Goal: Information Seeking & Learning: Find specific fact

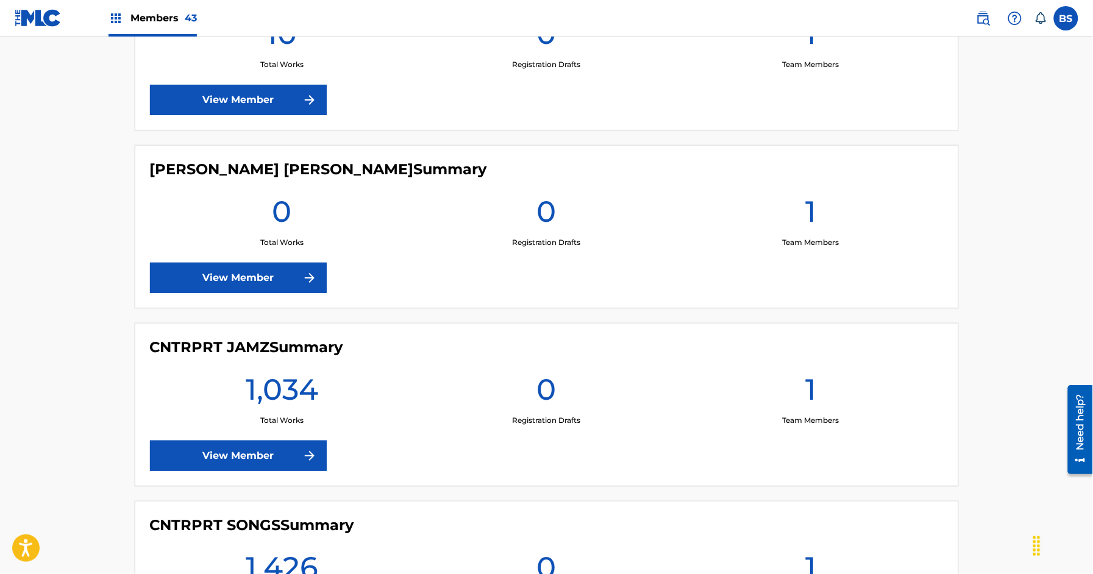
scroll to position [1464, 0]
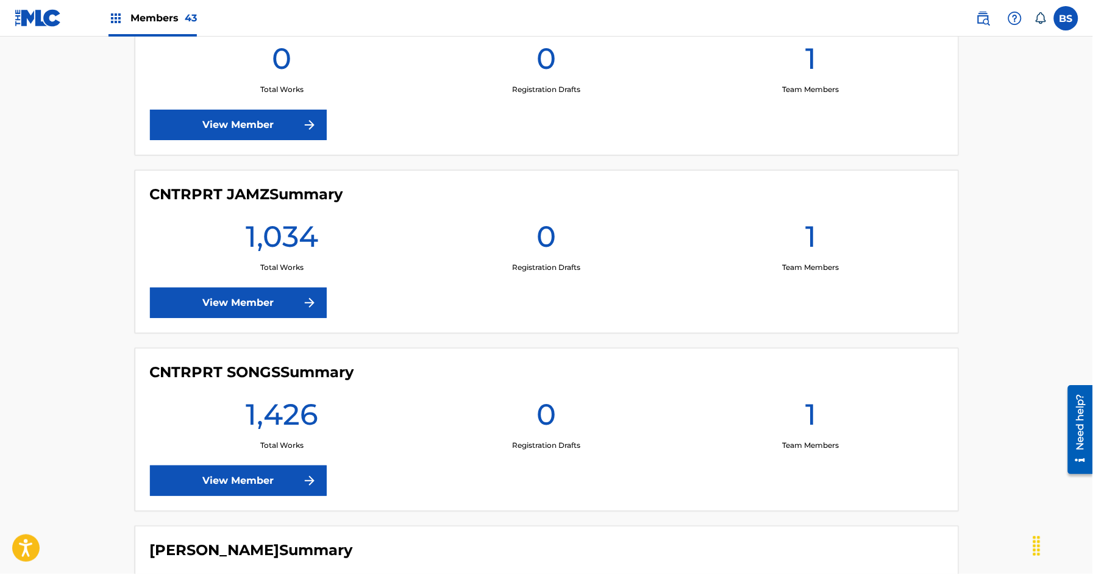
click at [291, 485] on link "View Member" at bounding box center [238, 481] width 177 height 30
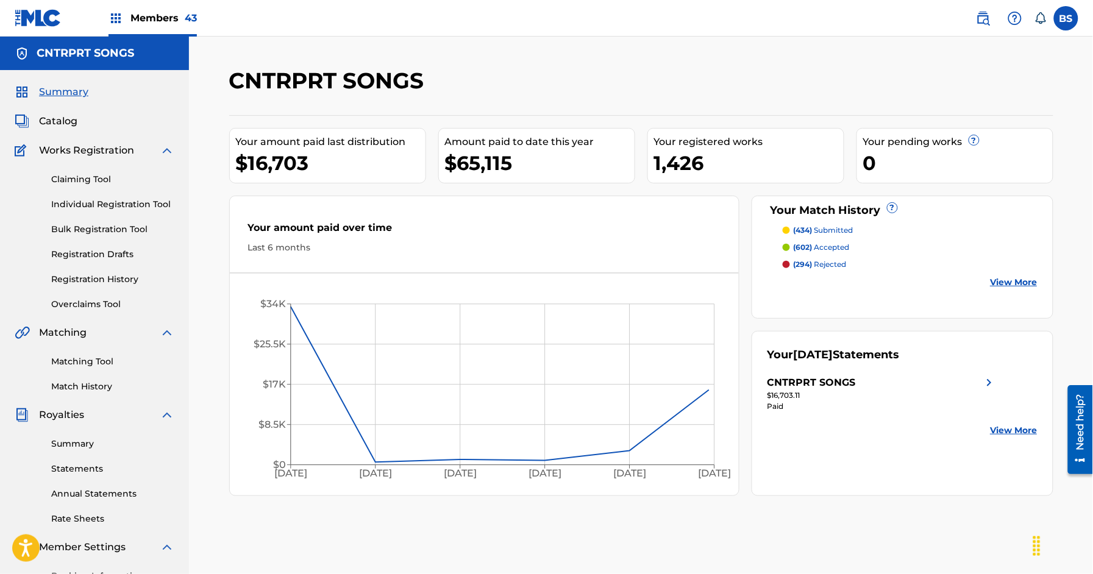
drag, startPoint x: 94, startPoint y: 386, endPoint x: 263, endPoint y: 336, distance: 176.2
click at [94, 386] on link "Match History" at bounding box center [112, 387] width 123 height 13
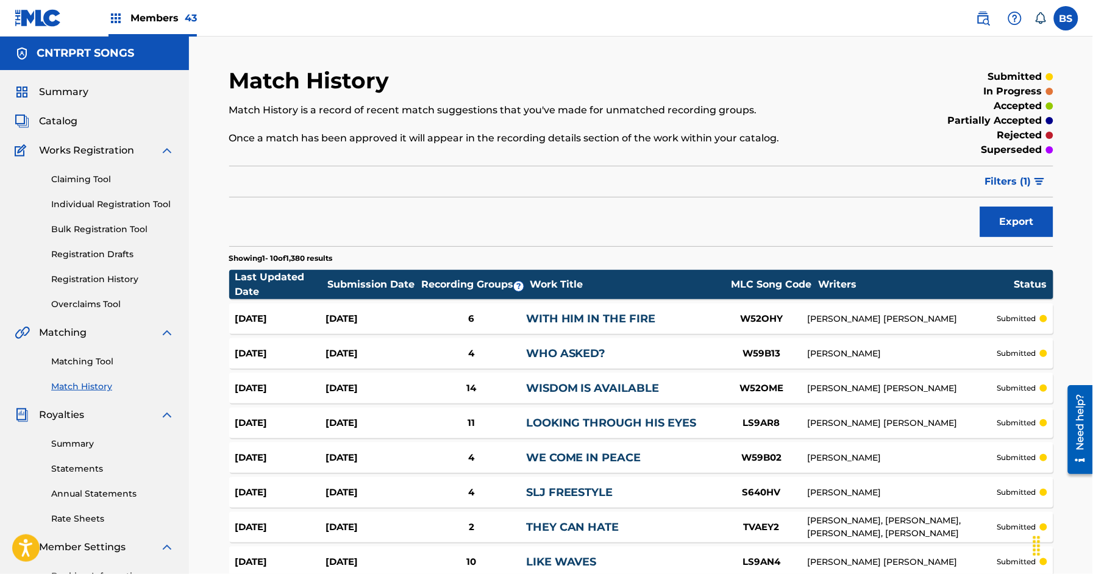
click at [1012, 180] on span "Filters ( 1 )" at bounding box center [1008, 181] width 46 height 15
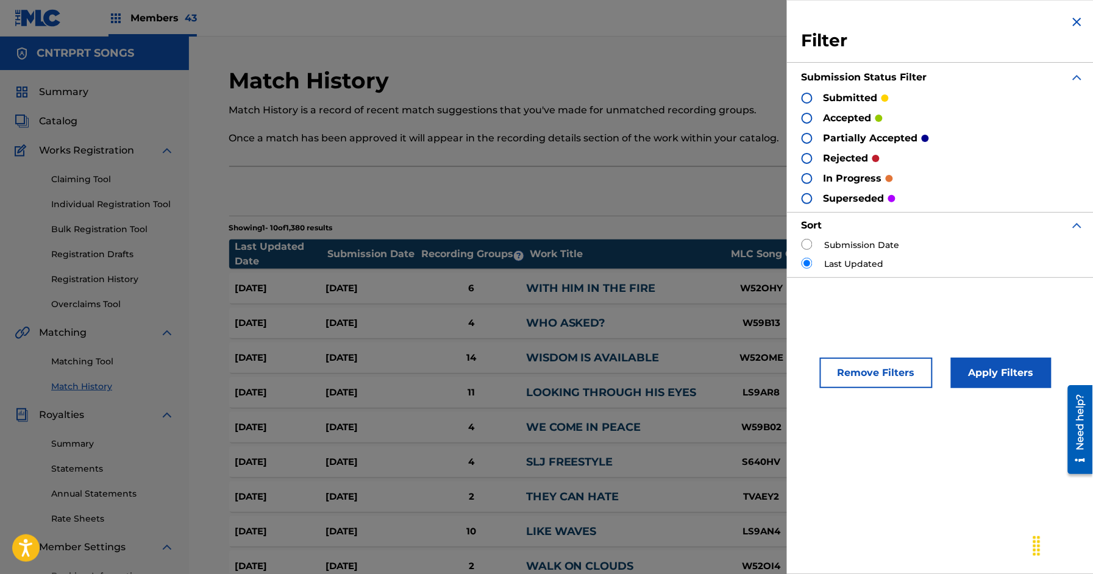
click at [862, 244] on label "Submission Date" at bounding box center [862, 245] width 75 height 13
click at [808, 246] on input "radio" at bounding box center [807, 244] width 11 height 11
radio input "true"
drag, startPoint x: 982, startPoint y: 369, endPoint x: 649, endPoint y: 356, distance: 333.8
click at [981, 367] on button "Apply Filters" at bounding box center [1001, 373] width 101 height 30
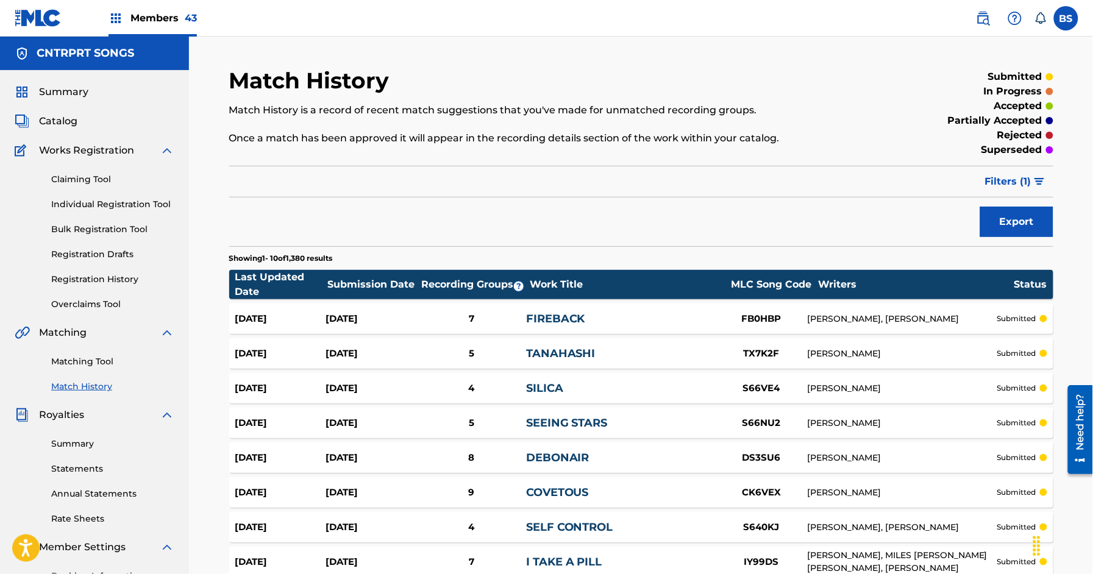
scroll to position [107, 0]
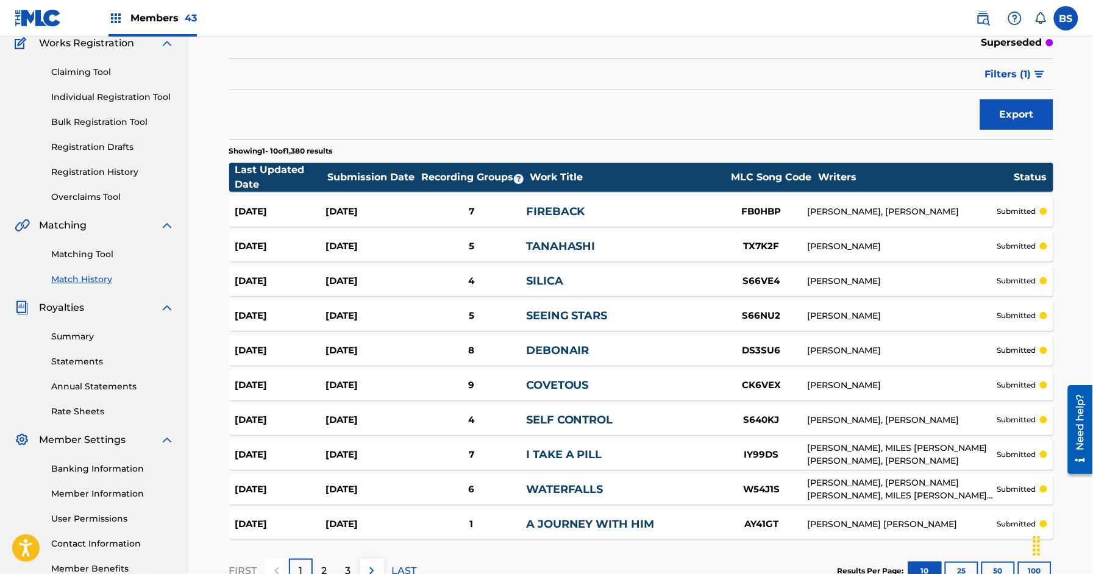
click at [95, 174] on link "Registration History" at bounding box center [112, 172] width 123 height 13
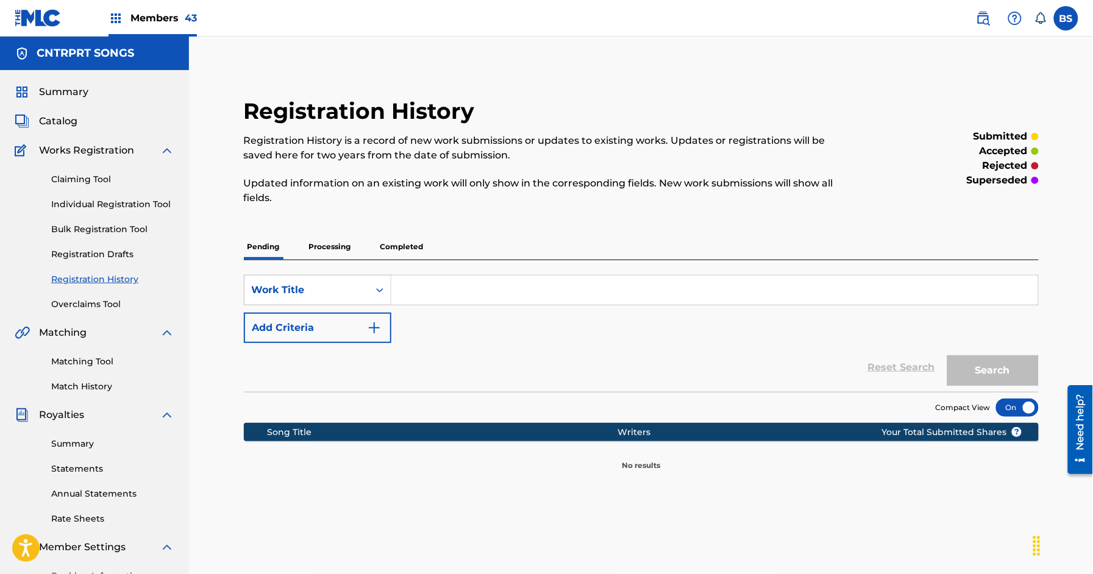
click at [348, 249] on p "Processing" at bounding box center [330, 247] width 49 height 26
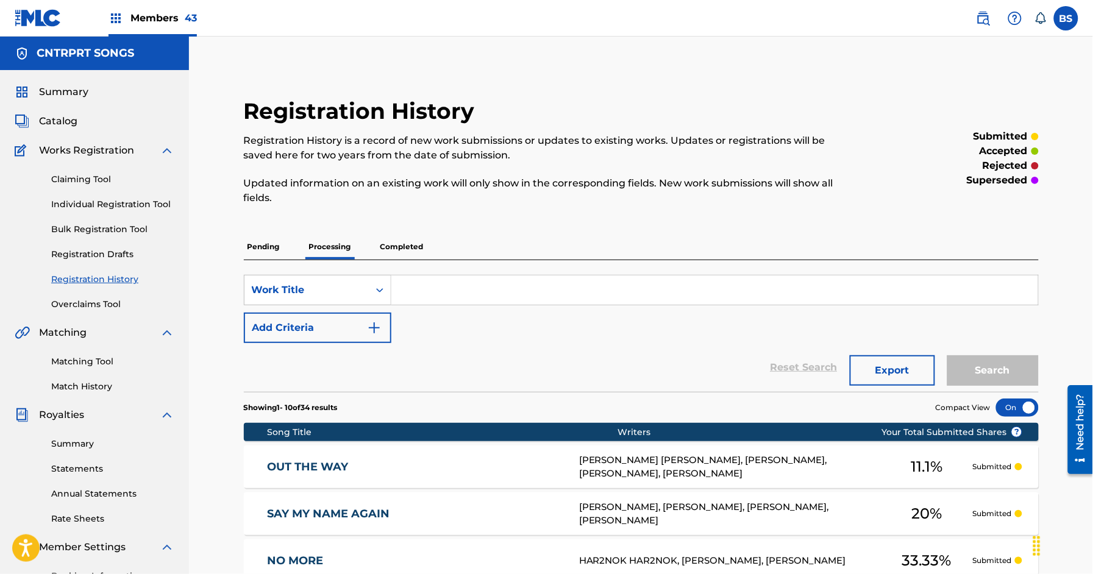
scroll to position [477, 0]
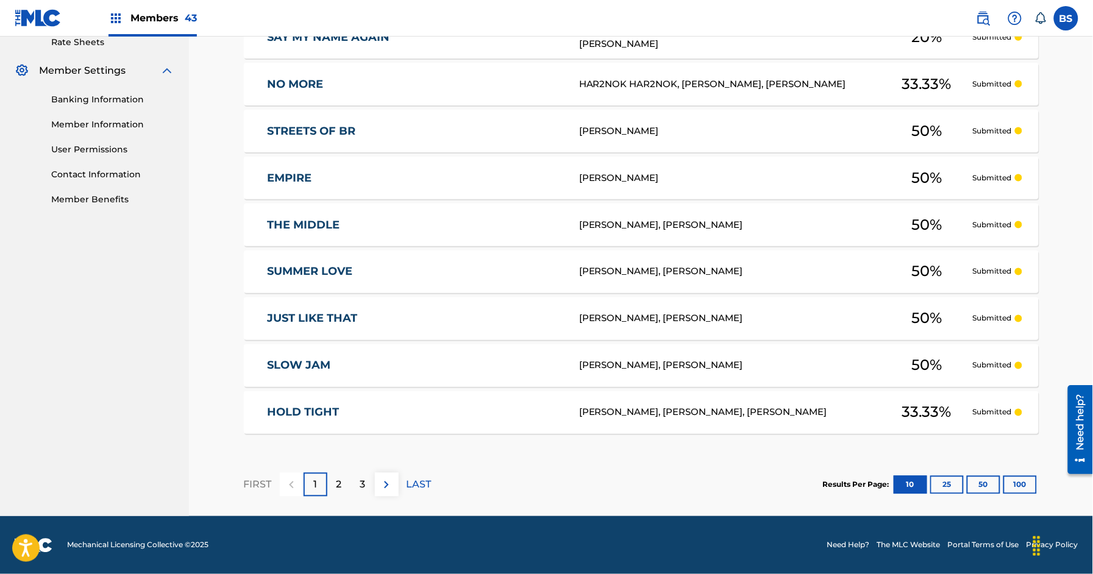
click at [953, 486] on button "25" at bounding box center [948, 485] width 34 height 18
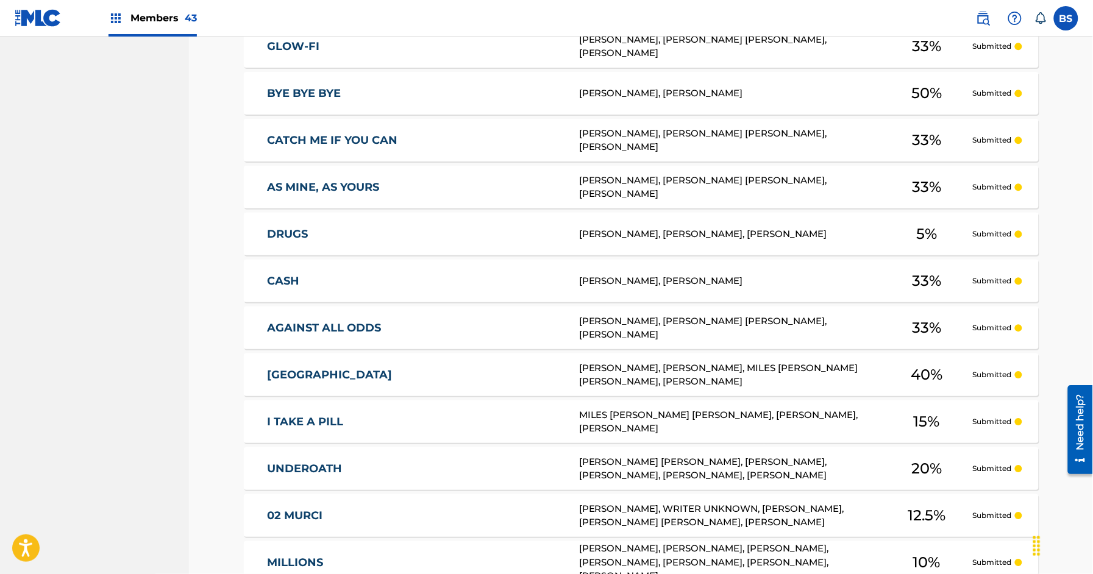
scroll to position [1181, 0]
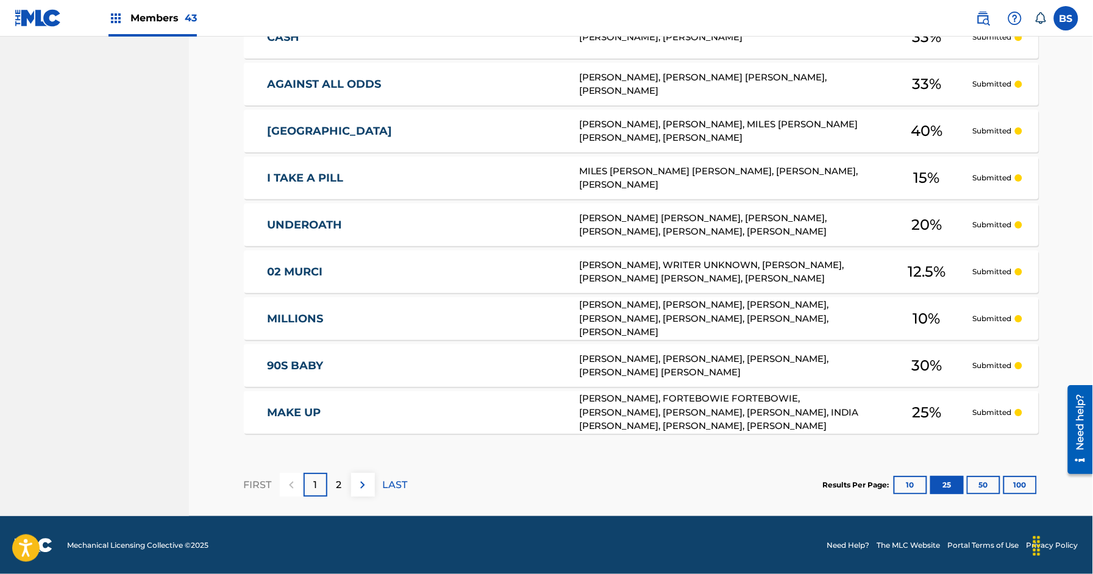
click at [990, 480] on button "50" at bounding box center [984, 485] width 34 height 18
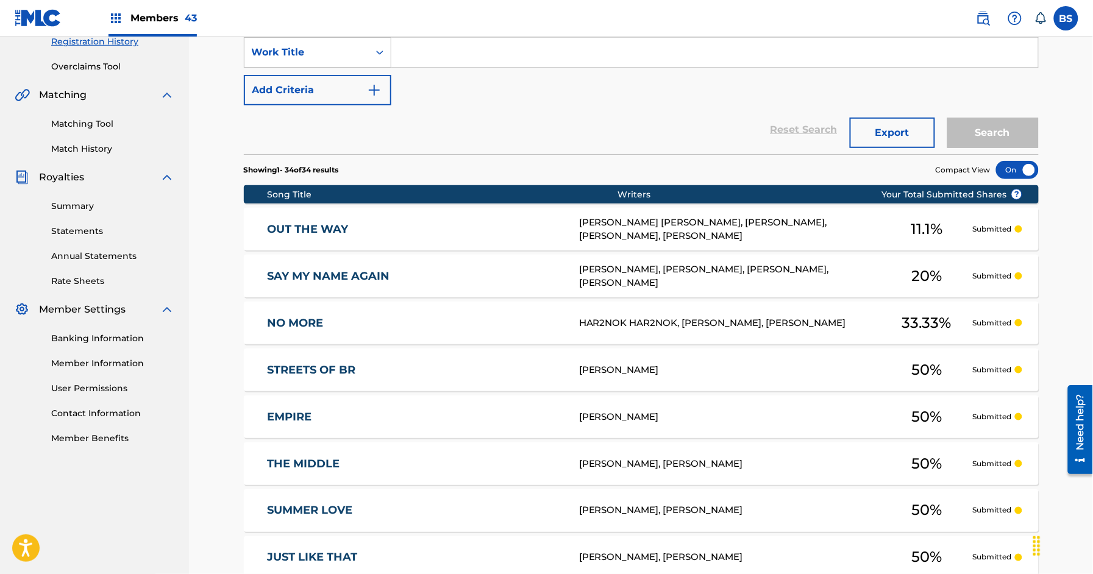
scroll to position [0, 0]
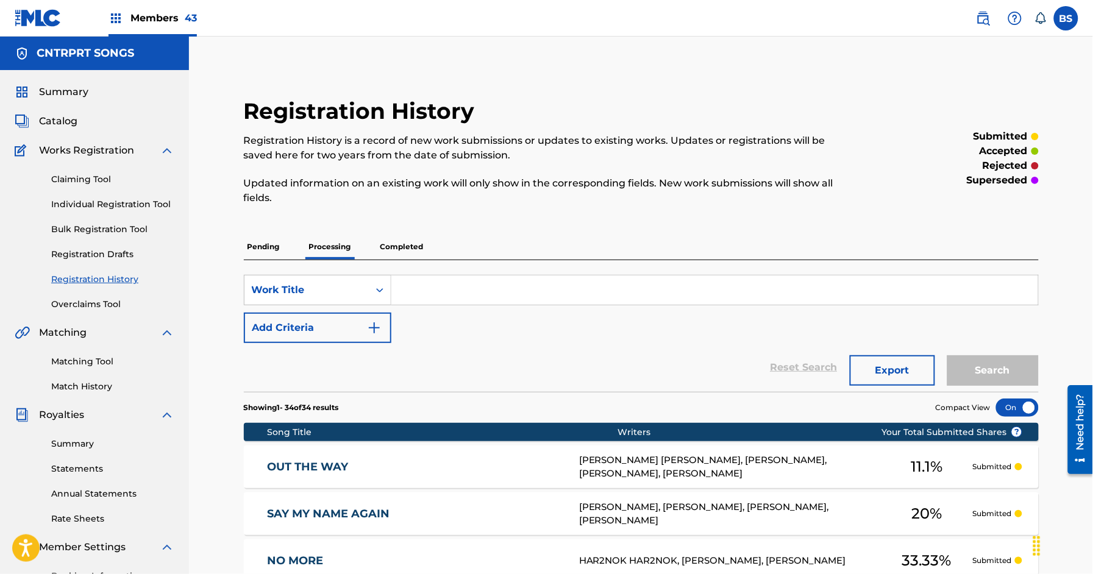
click at [54, 90] on span "Summary" at bounding box center [63, 92] width 49 height 15
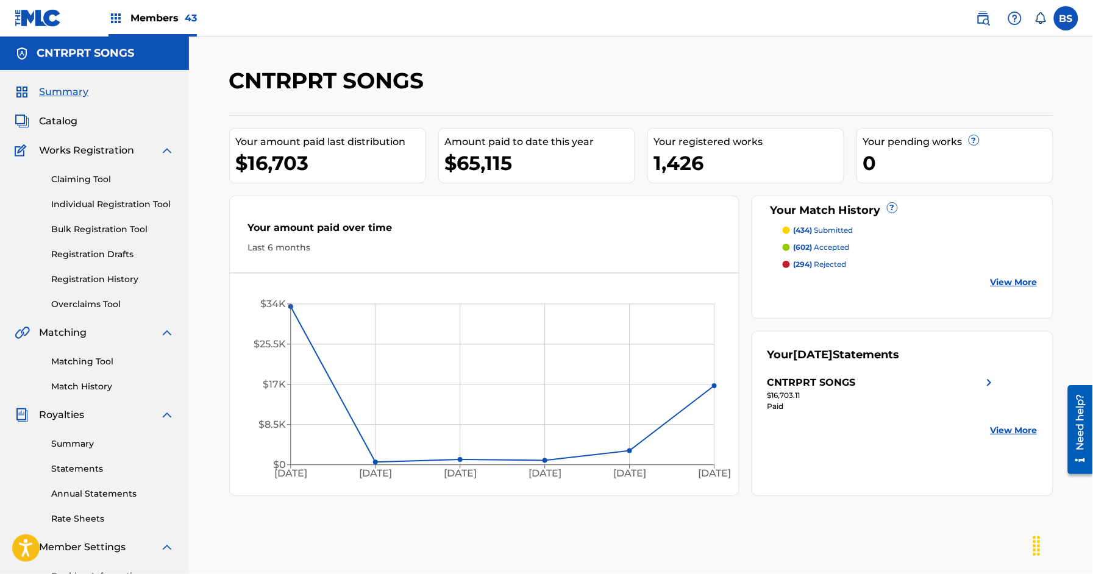
click at [984, 20] on img at bounding box center [983, 18] width 15 height 15
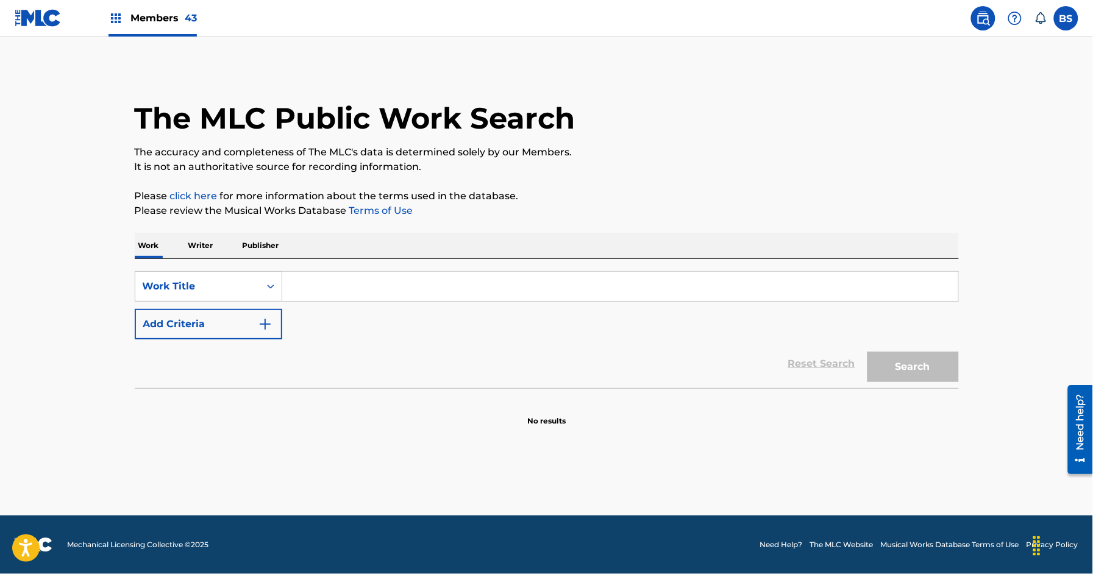
click at [213, 246] on p "Writer" at bounding box center [201, 246] width 32 height 26
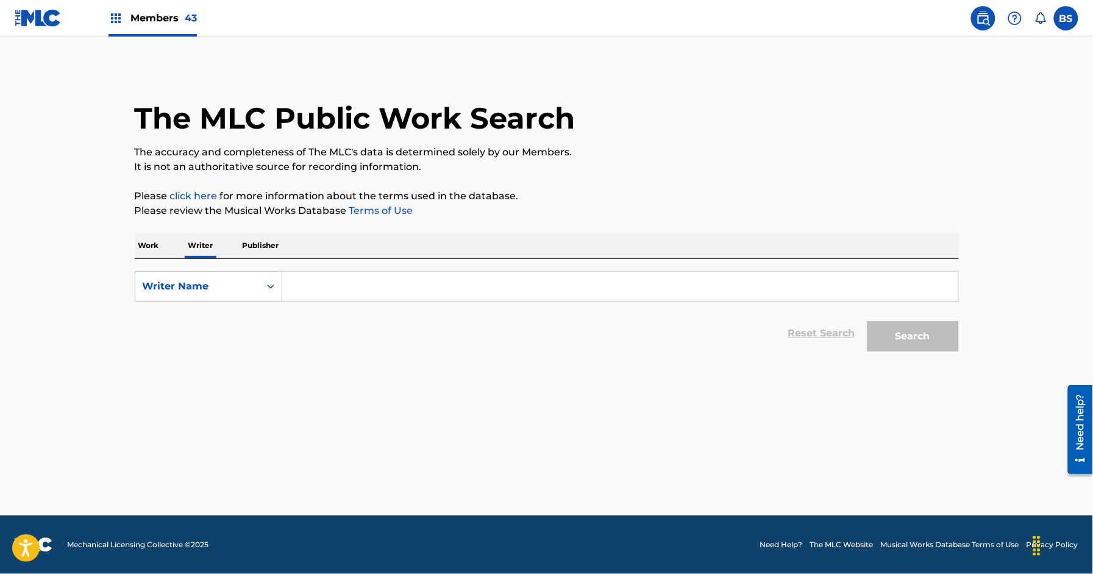
click at [351, 280] on input "Search Form" at bounding box center [620, 286] width 676 height 29
drag, startPoint x: 358, startPoint y: 284, endPoint x: 283, endPoint y: 286, distance: 75.0
click at [283, 286] on input "robert marek sieminski" at bounding box center [620, 286] width 676 height 29
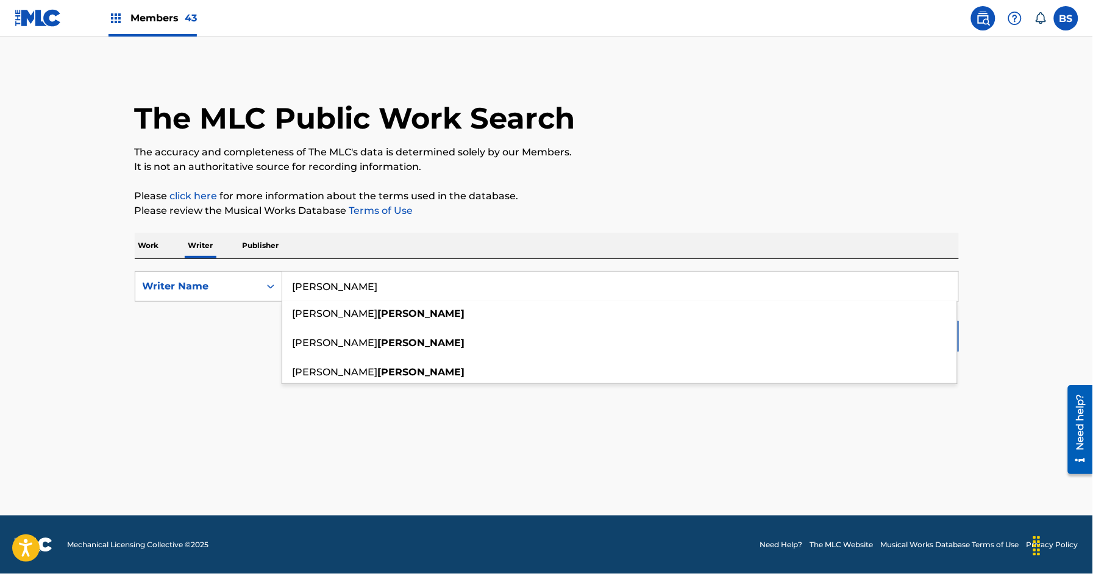
click at [295, 285] on input "[PERSON_NAME]" at bounding box center [620, 286] width 676 height 29
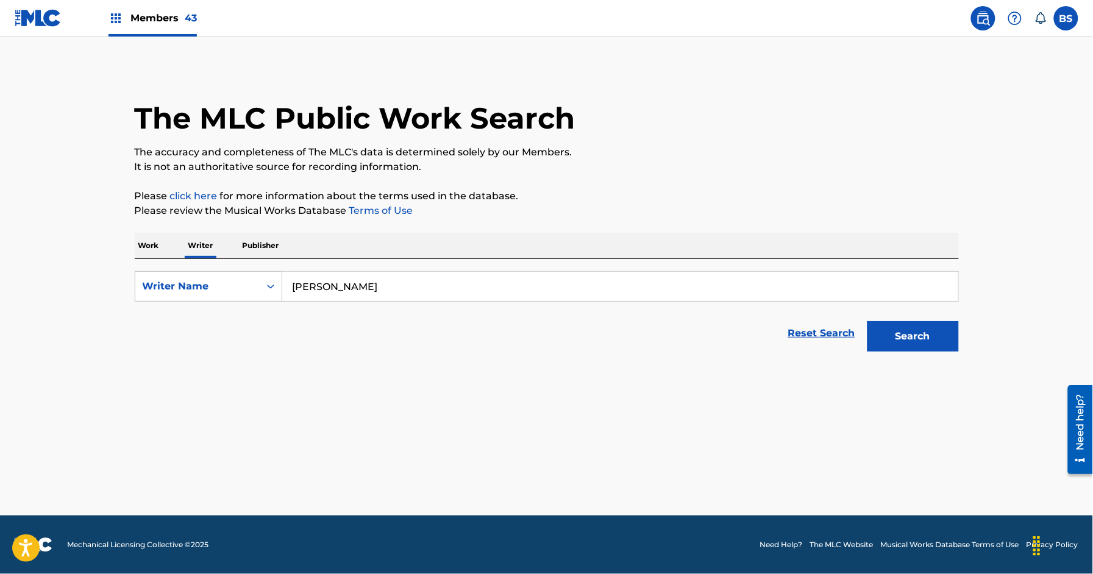
drag, startPoint x: 362, startPoint y: 285, endPoint x: 635, endPoint y: 330, distance: 276.9
click at [227, 291] on div "SearchWithCriteria4a099704-24af-4d2f-b048-e35d2f9ba280 Writer Name robert marek…" at bounding box center [547, 286] width 824 height 30
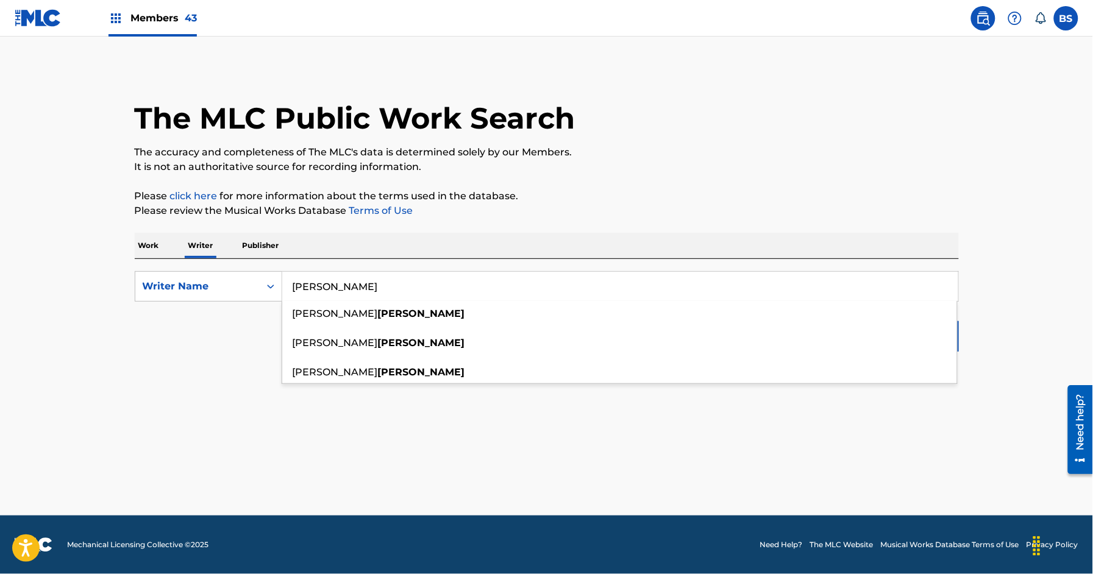
type input "[PERSON_NAME]"
click at [998, 348] on main "The MLC Public Work Search The accuracy and completeness of The MLC's data is d…" at bounding box center [546, 276] width 1093 height 479
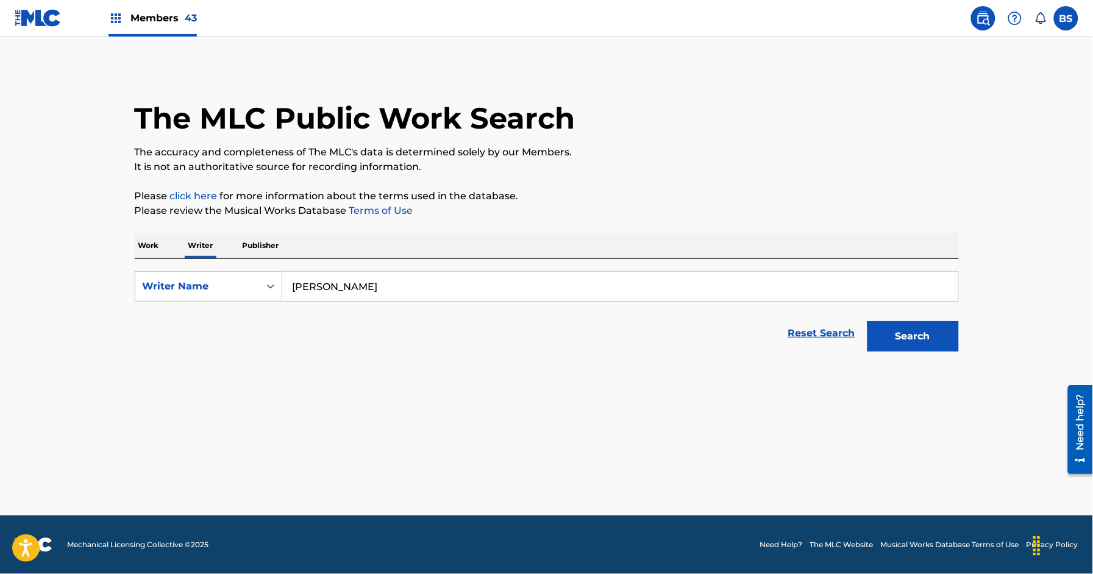
click at [940, 337] on button "Search" at bounding box center [913, 336] width 91 height 30
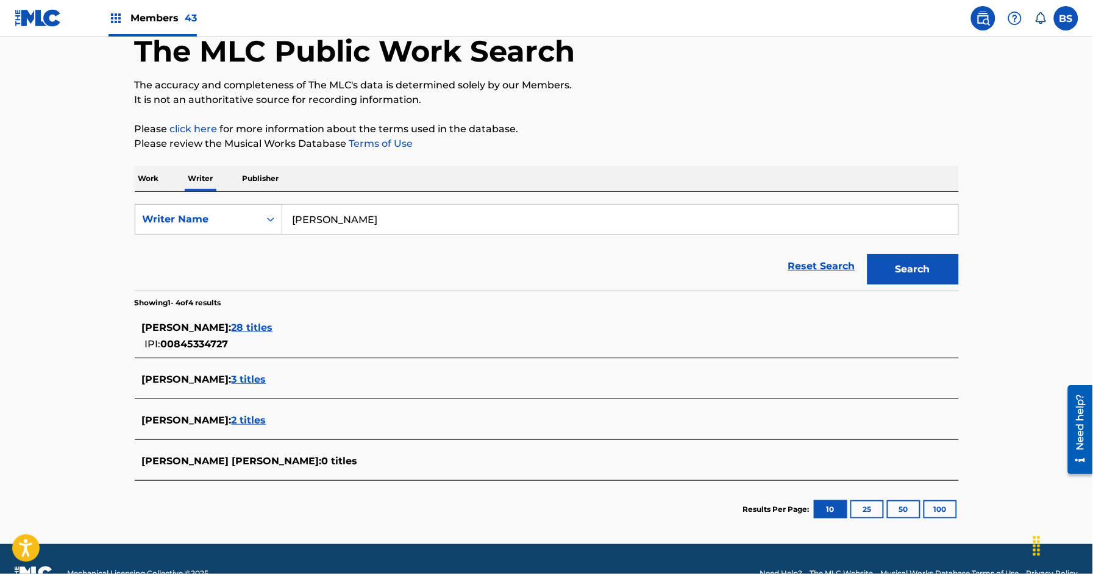
scroll to position [68, 0]
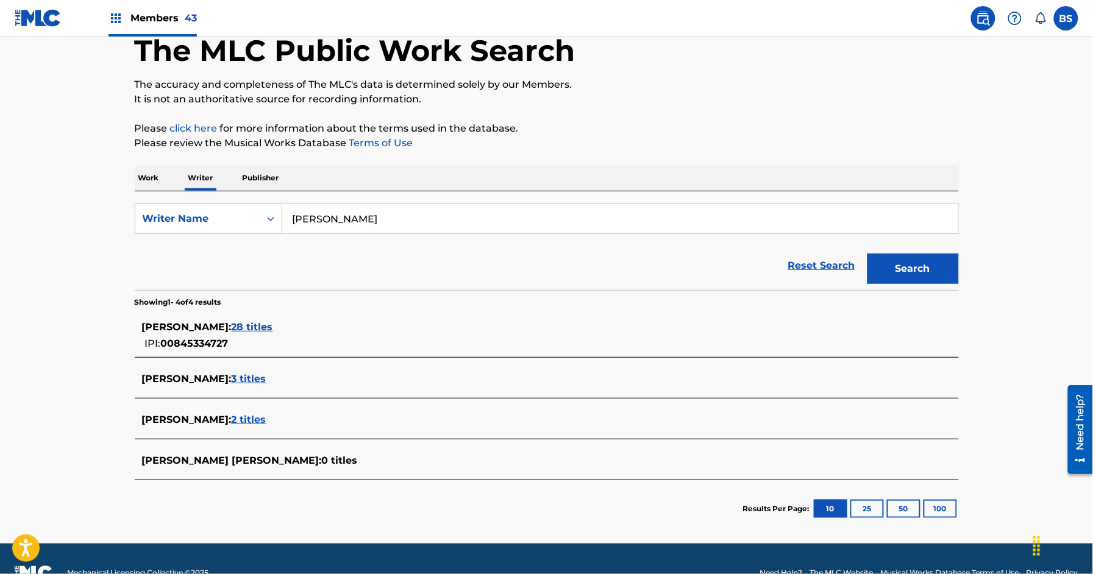
click at [266, 380] on span "3 titles" at bounding box center [249, 379] width 35 height 12
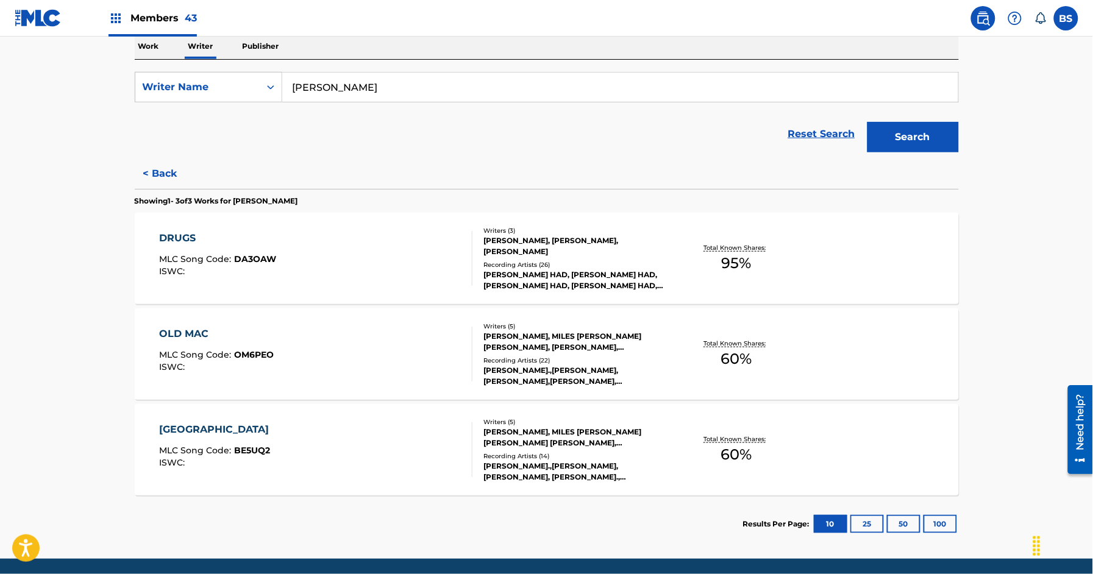
scroll to position [200, 0]
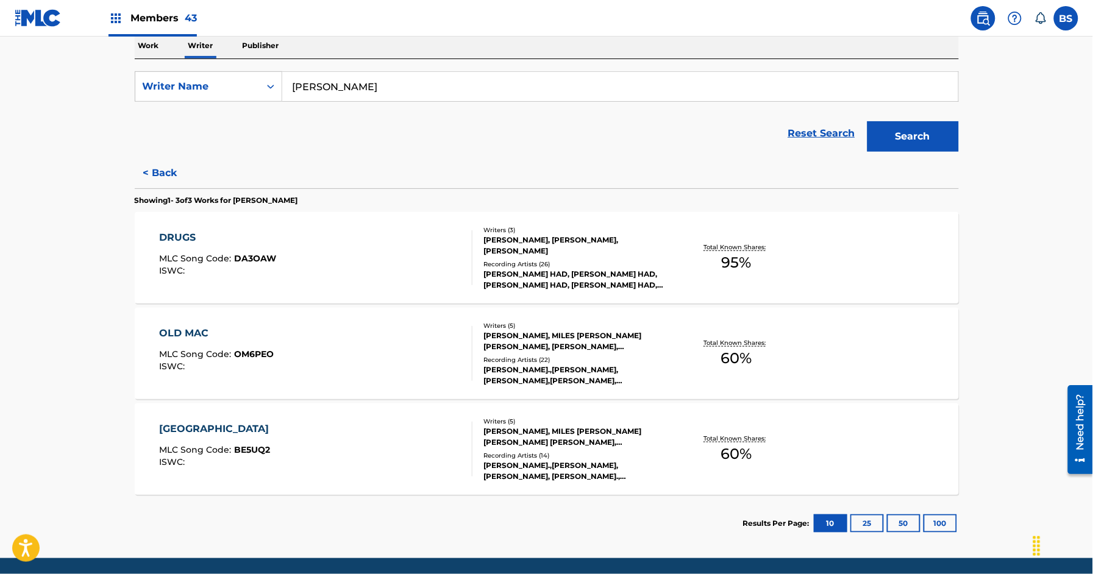
click at [426, 357] on div "OLD MAC MLC Song Code : OM6PEO ISWC :" at bounding box center [315, 353] width 313 height 55
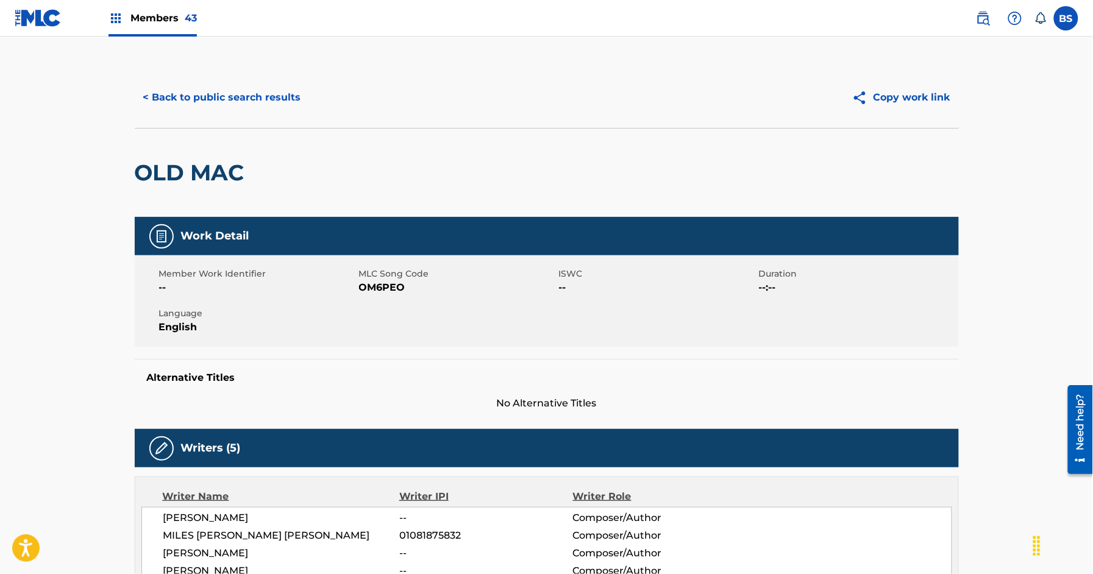
click at [212, 99] on button "< Back to public search results" at bounding box center [222, 97] width 175 height 30
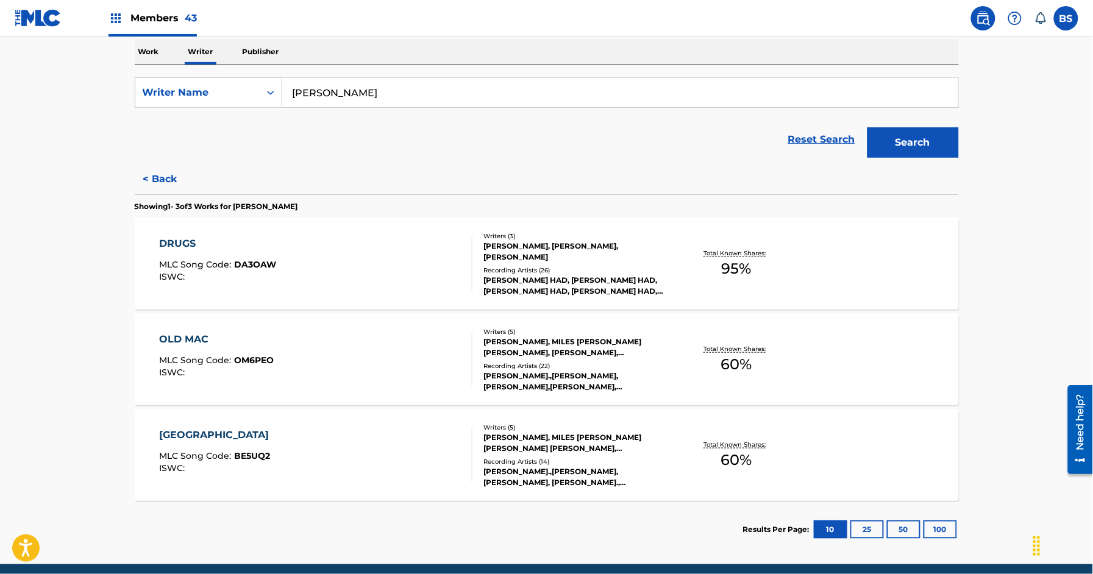
scroll to position [196, 0]
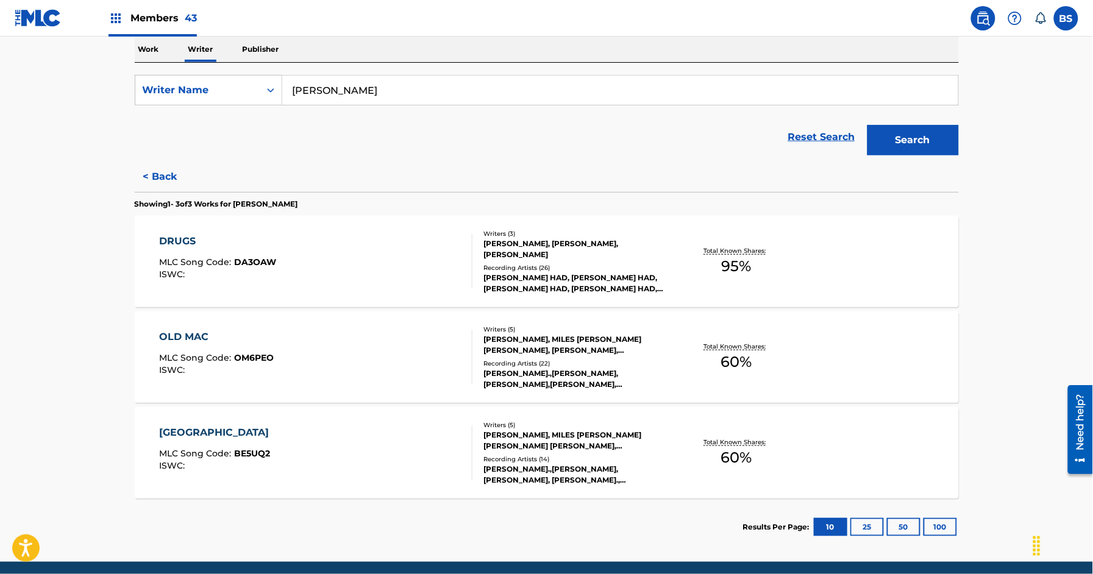
drag, startPoint x: 987, startPoint y: 21, endPoint x: 835, endPoint y: 15, distance: 152.6
click at [989, 21] on img at bounding box center [983, 18] width 15 height 15
click at [436, 240] on div "DRUGS MLC Song Code : DA3OAW ISWC :" at bounding box center [315, 261] width 313 height 55
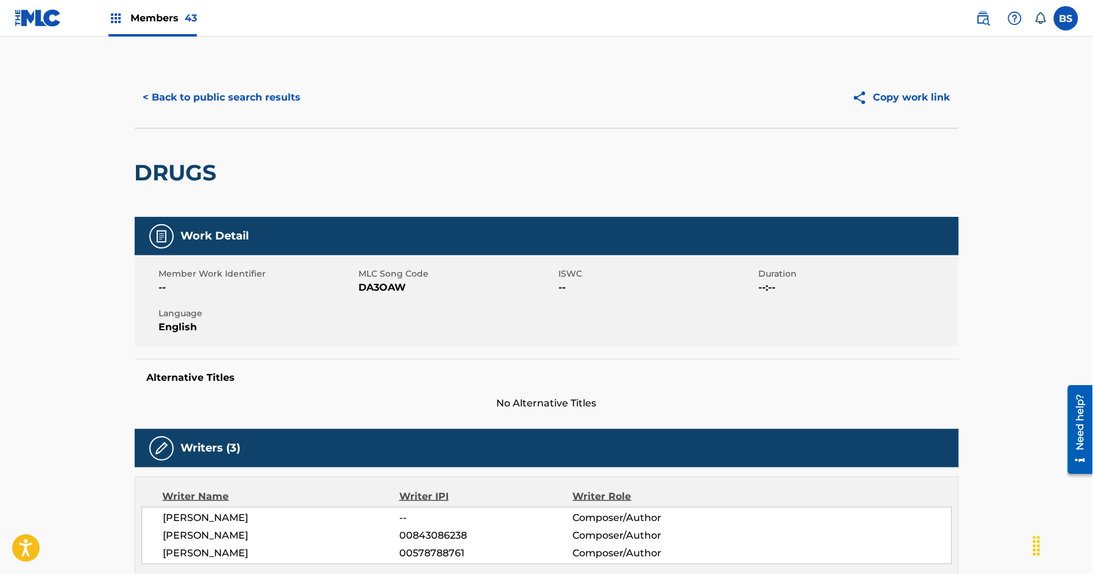
click at [247, 98] on button "< Back to public search results" at bounding box center [222, 97] width 175 height 30
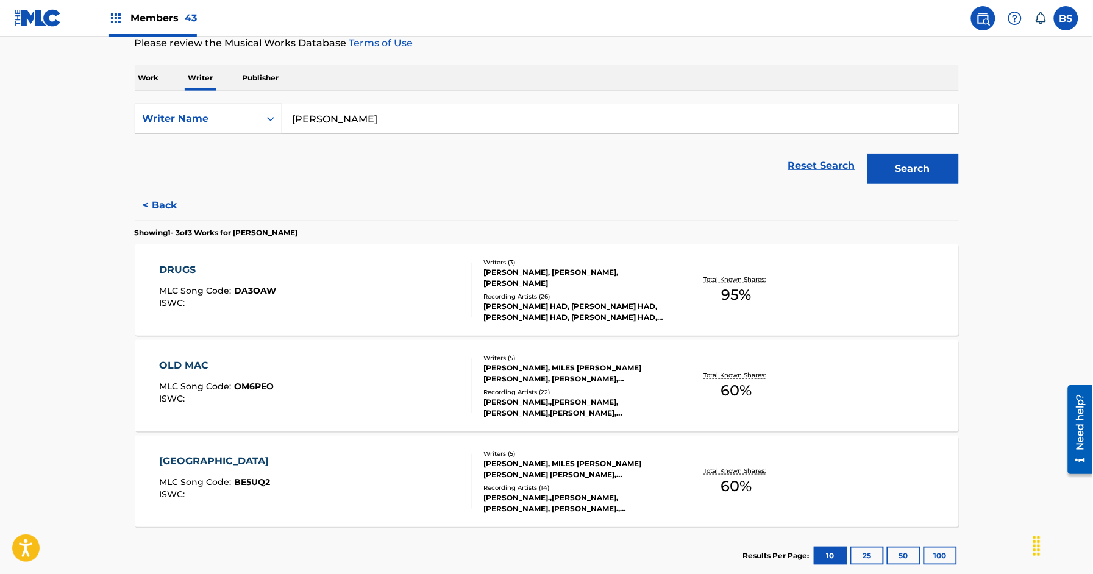
scroll to position [196, 0]
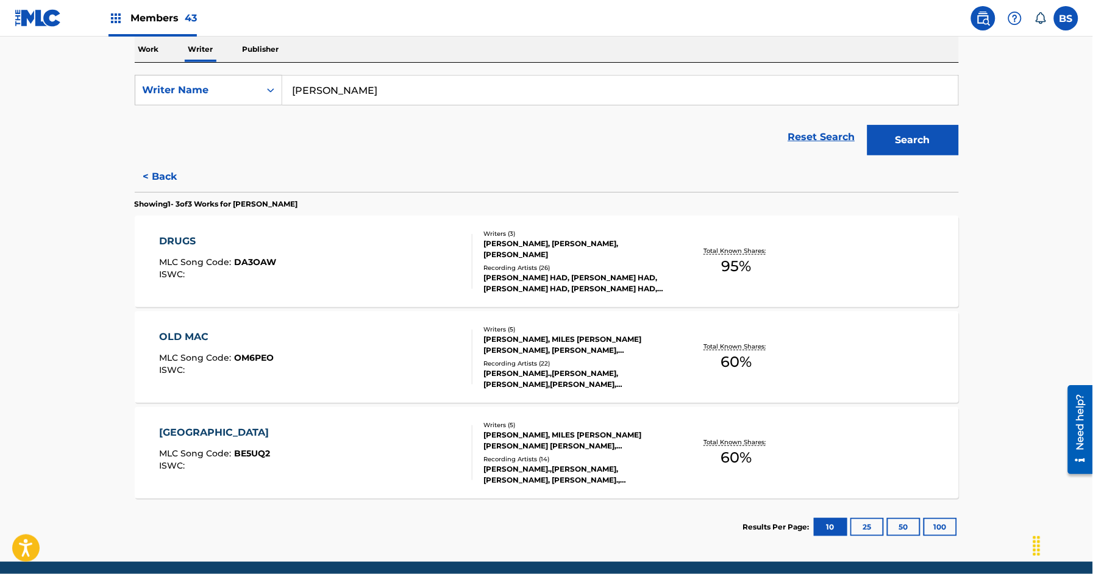
click at [417, 350] on div "OLD MAC MLC Song Code : OM6PEO ISWC :" at bounding box center [315, 357] width 313 height 55
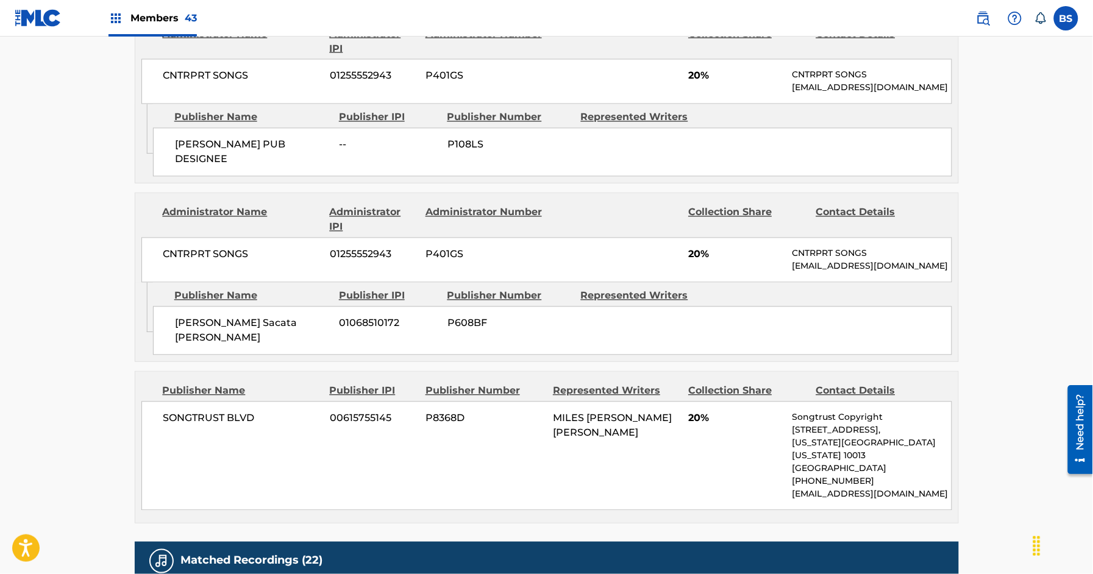
scroll to position [657, 0]
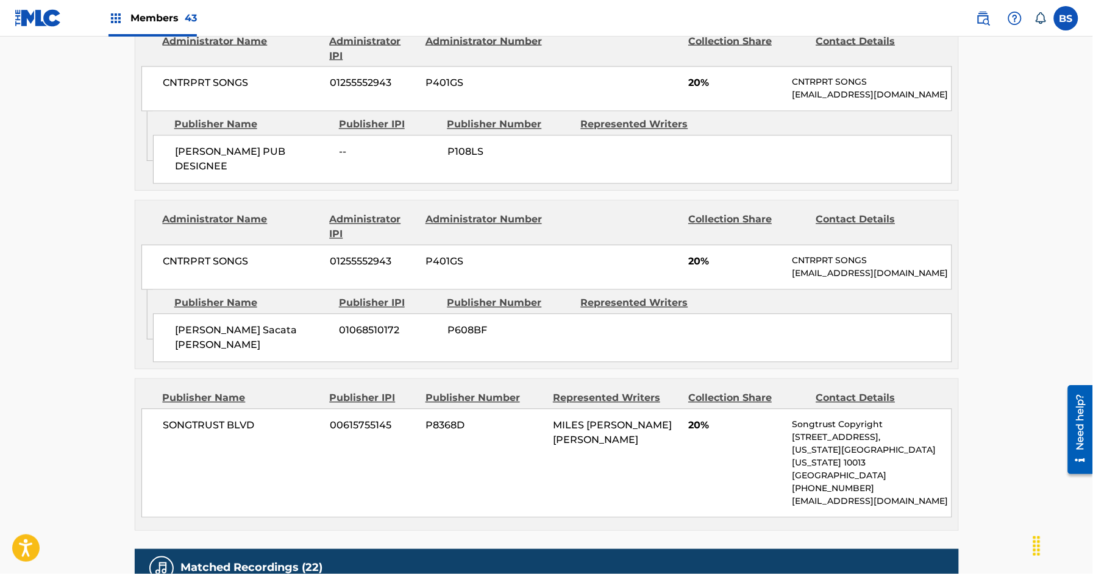
click at [352, 336] on span "01068510172" at bounding box center [389, 331] width 99 height 15
copy span "01068510172"
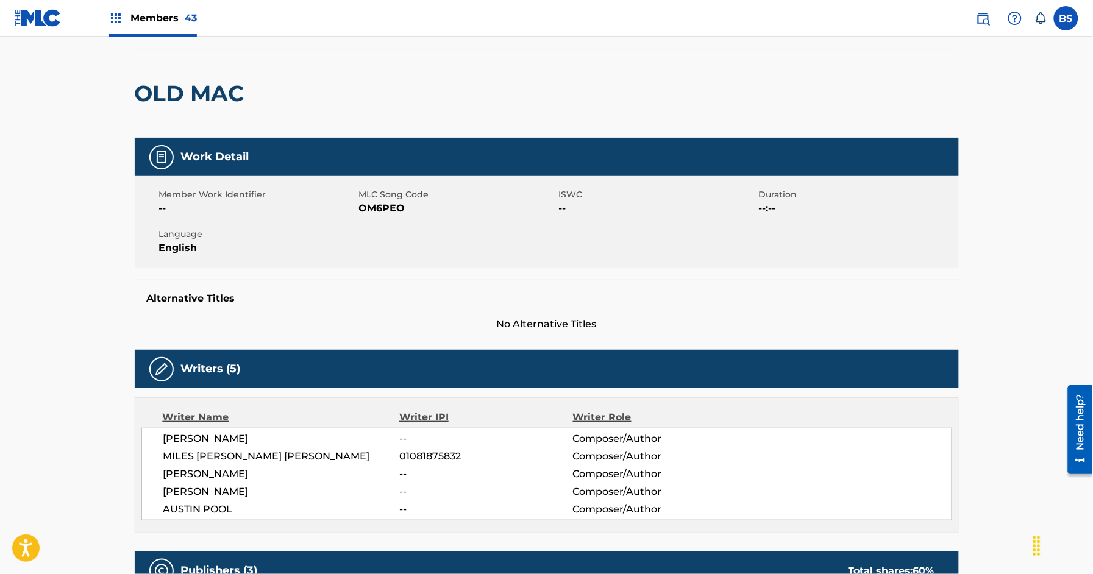
scroll to position [0, 0]
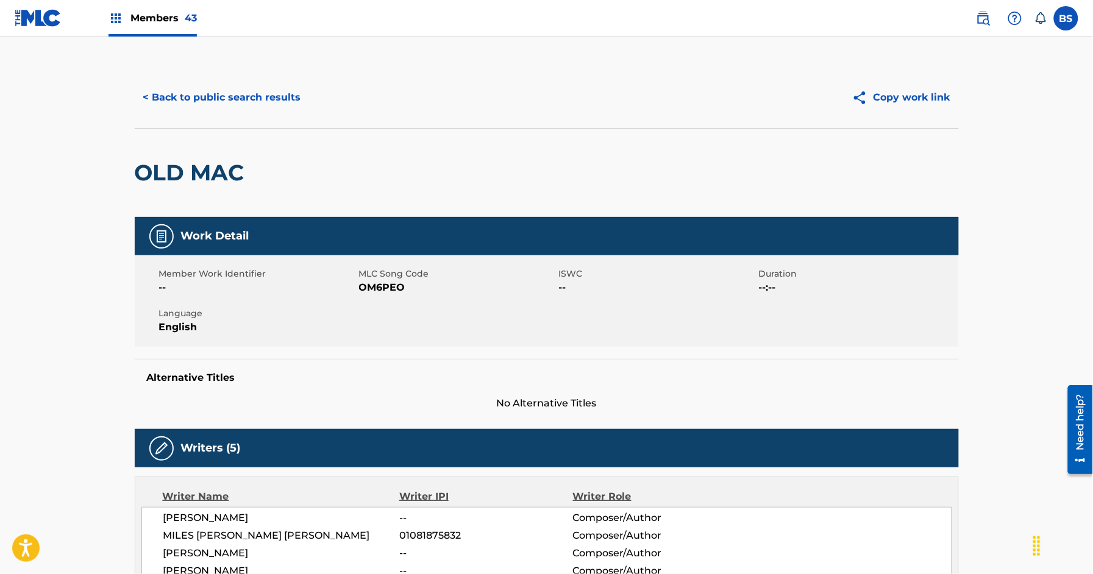
drag, startPoint x: 213, startPoint y: 99, endPoint x: 221, endPoint y: 100, distance: 7.4
click at [214, 98] on button "< Back to public search results" at bounding box center [222, 97] width 175 height 30
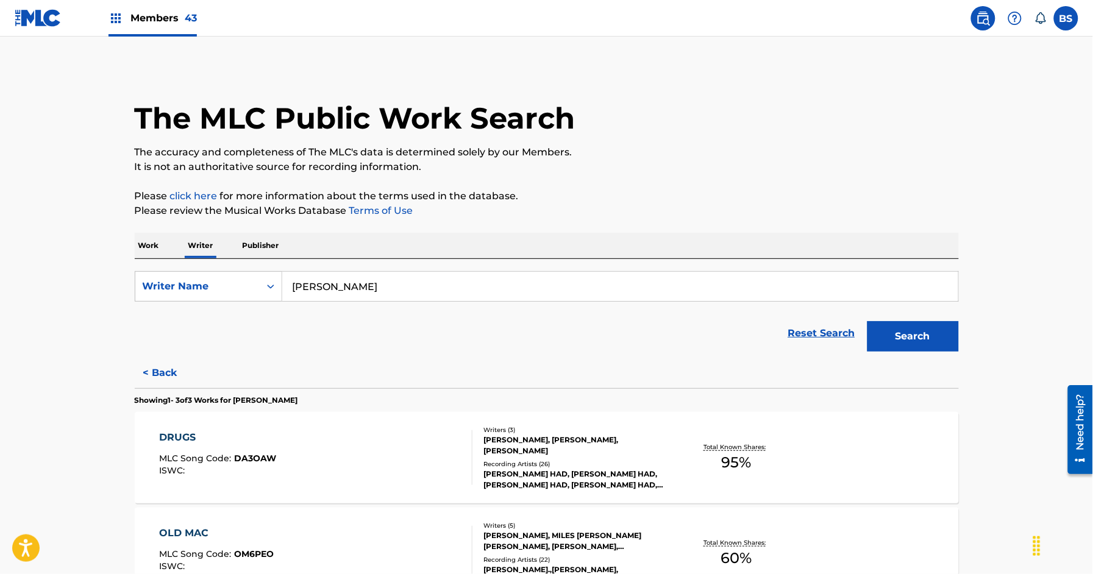
click at [162, 242] on p "Work" at bounding box center [149, 246] width 28 height 26
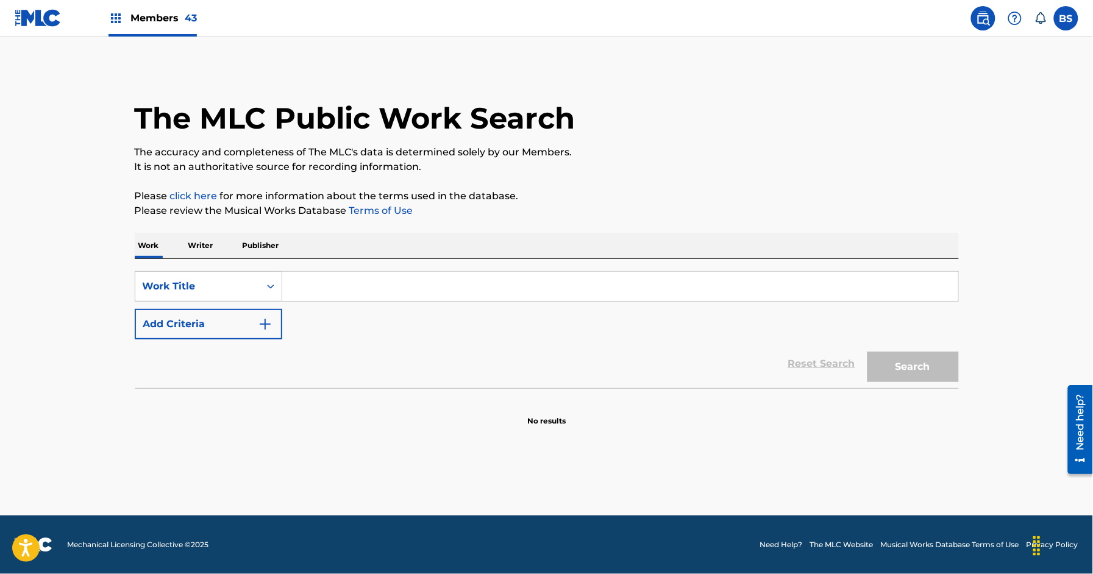
click at [363, 278] on input "Search Form" at bounding box center [620, 286] width 676 height 29
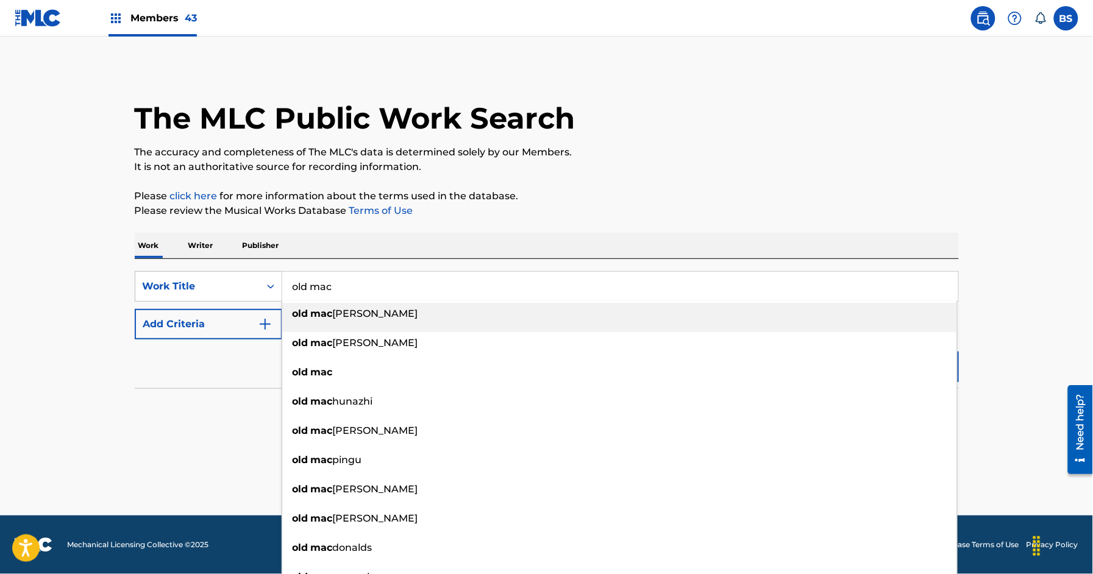
type input "old mac"
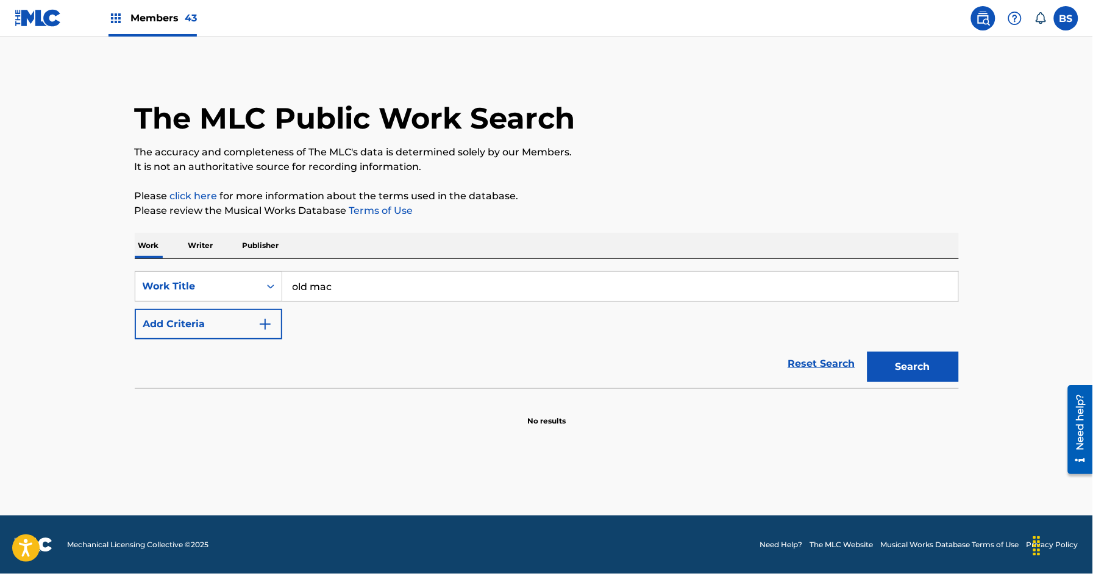
click at [905, 381] on button "Search" at bounding box center [913, 367] width 91 height 30
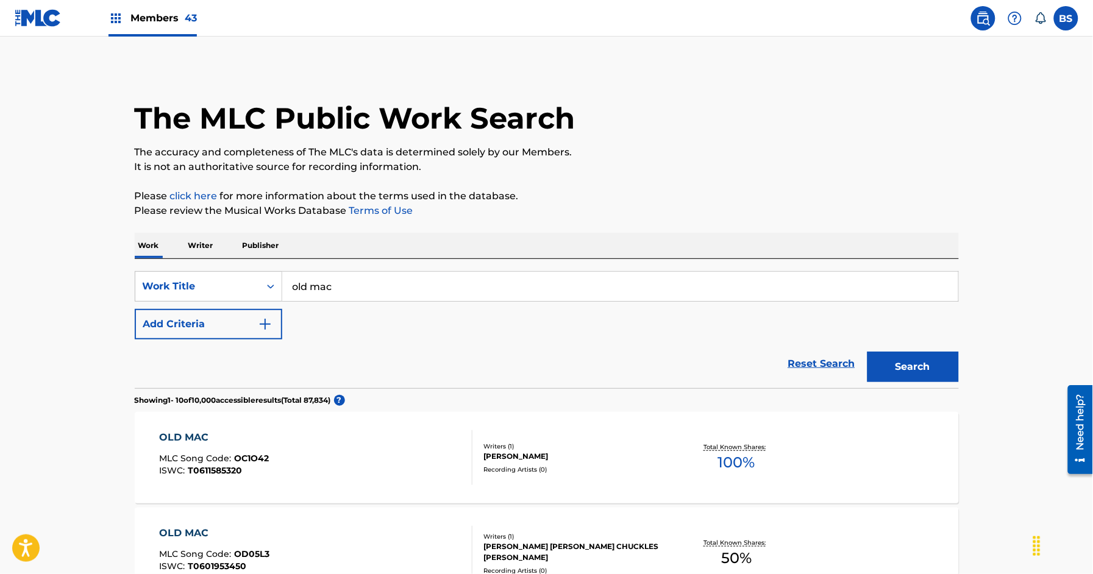
click at [215, 329] on button "Add Criteria" at bounding box center [209, 324] width 148 height 30
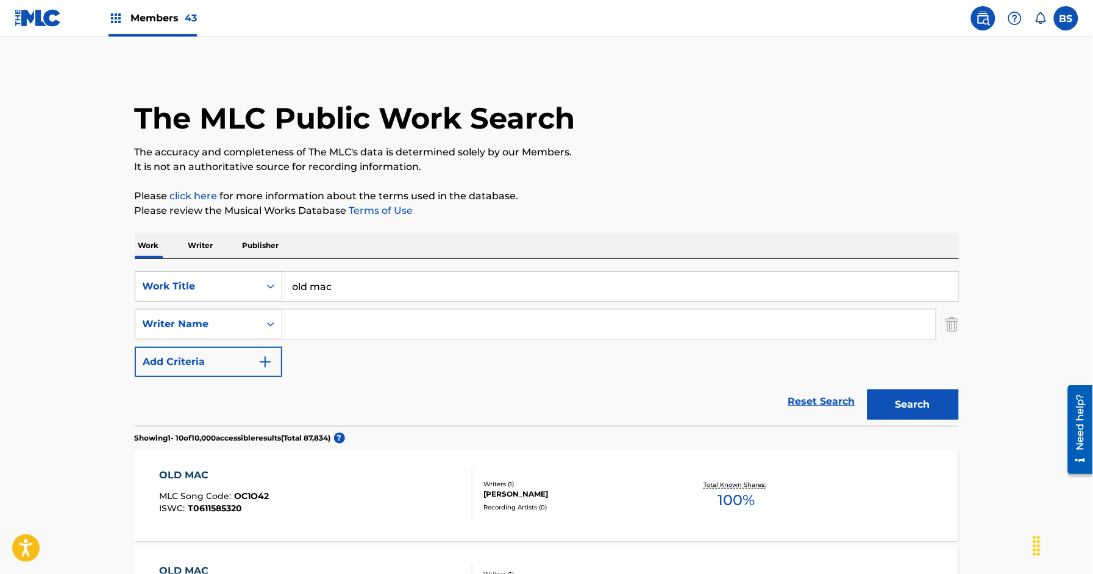
drag, startPoint x: 323, startPoint y: 320, endPoint x: 332, endPoint y: 320, distance: 9.1
click at [329, 321] on input "Search Form" at bounding box center [609, 324] width 654 height 29
type input "pool"
click at [868, 390] on button "Search" at bounding box center [913, 405] width 91 height 30
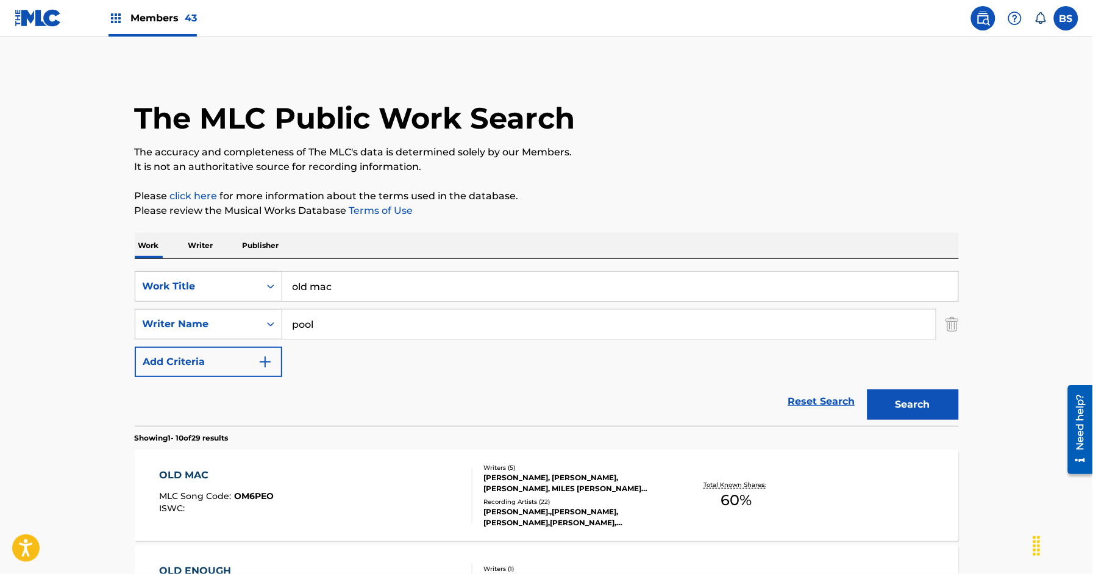
click at [207, 245] on p "Writer" at bounding box center [201, 246] width 32 height 26
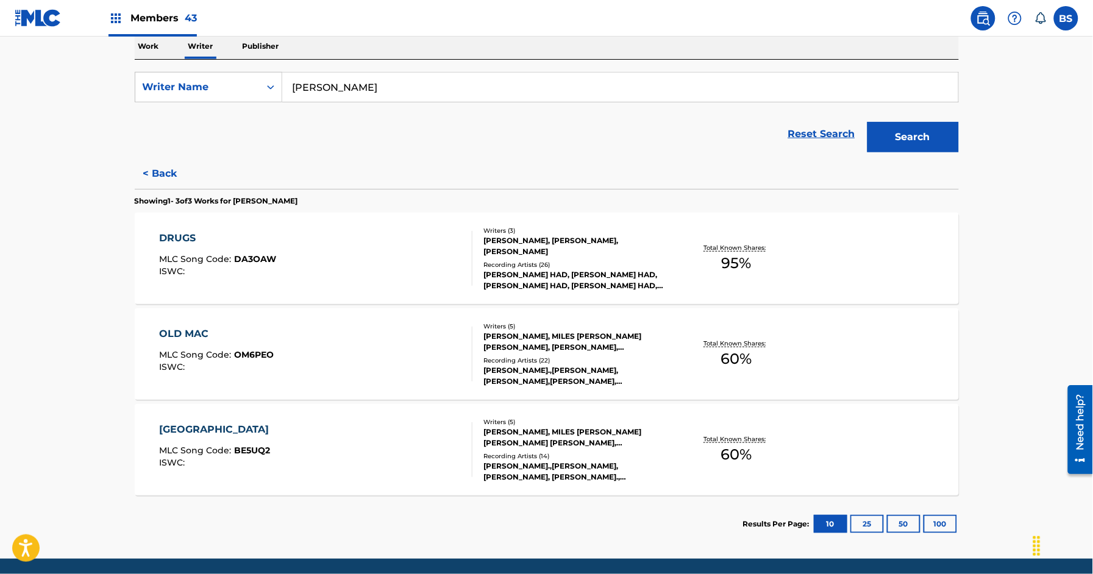
scroll to position [205, 0]
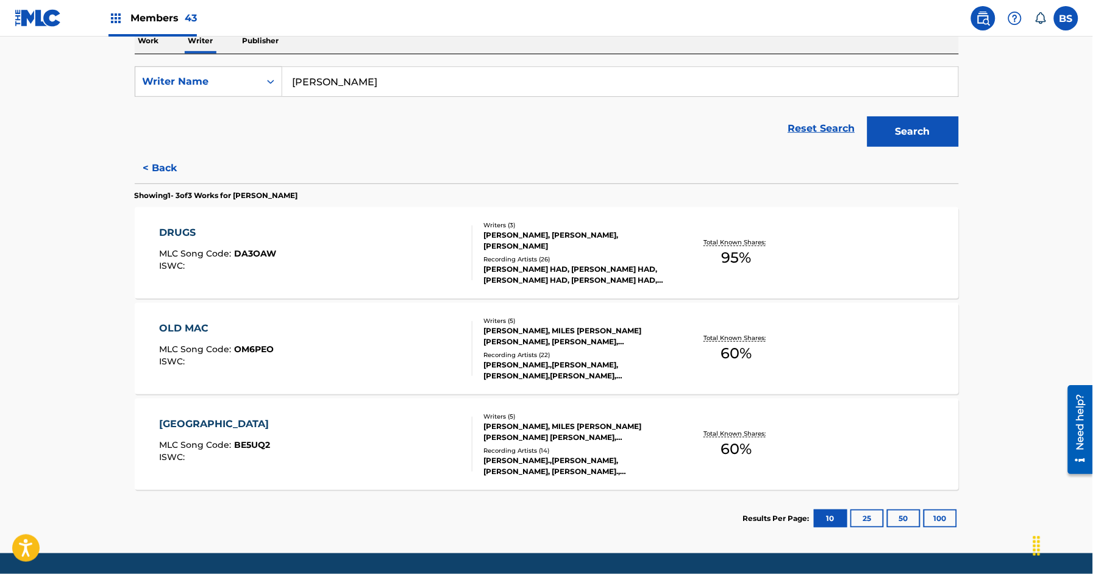
click at [444, 425] on div "BRAZIL MLC Song Code : BE5UQ2 ISWC :" at bounding box center [315, 444] width 313 height 55
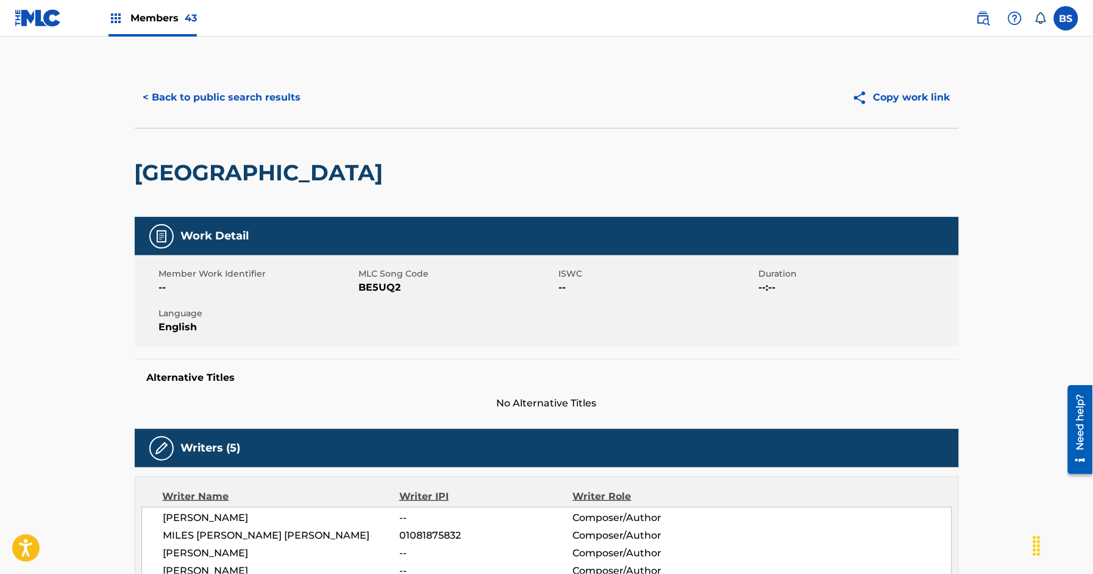
click at [171, 169] on h2 "[GEOGRAPHIC_DATA]" at bounding box center [262, 172] width 255 height 27
drag, startPoint x: 171, startPoint y: 169, endPoint x: 201, endPoint y: 218, distance: 57.2
click at [171, 169] on h2 "[GEOGRAPHIC_DATA]" at bounding box center [262, 172] width 255 height 27
copy h2 "[GEOGRAPHIC_DATA]"
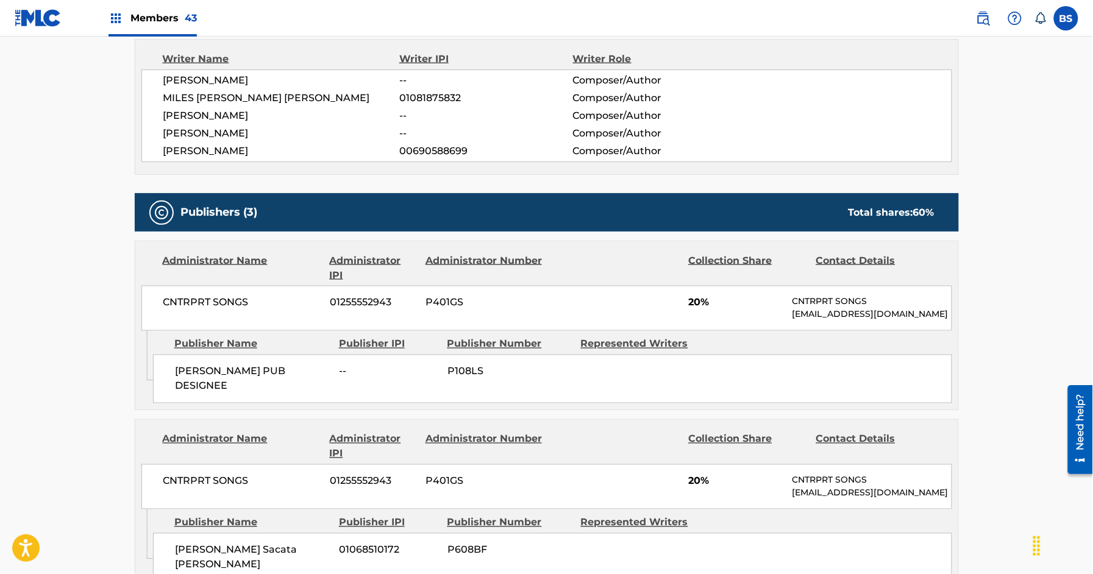
scroll to position [663, 0]
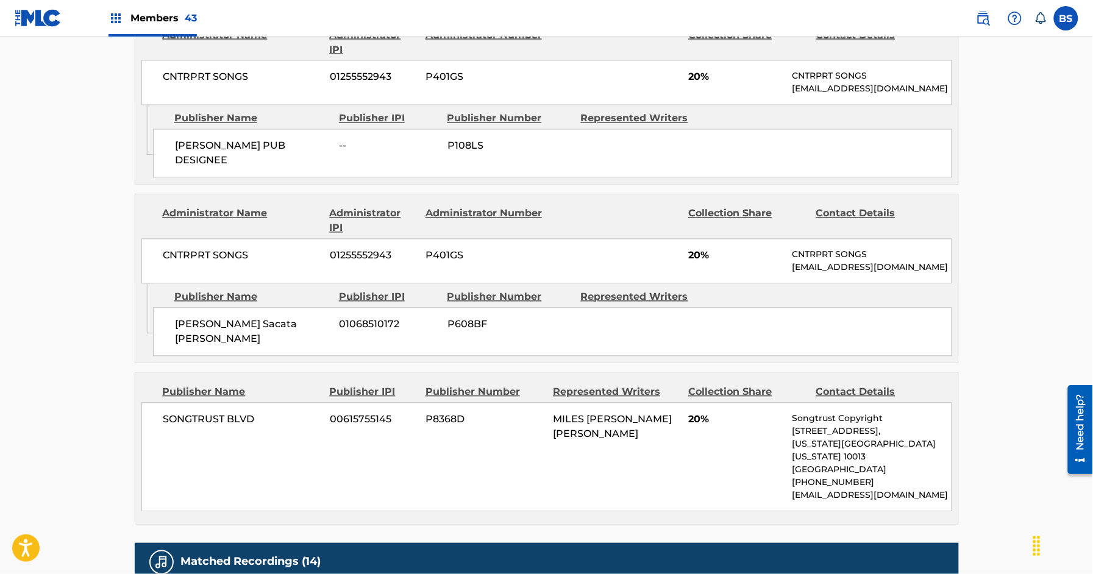
click at [374, 327] on span "01068510172" at bounding box center [389, 325] width 99 height 15
copy span "01068510172"
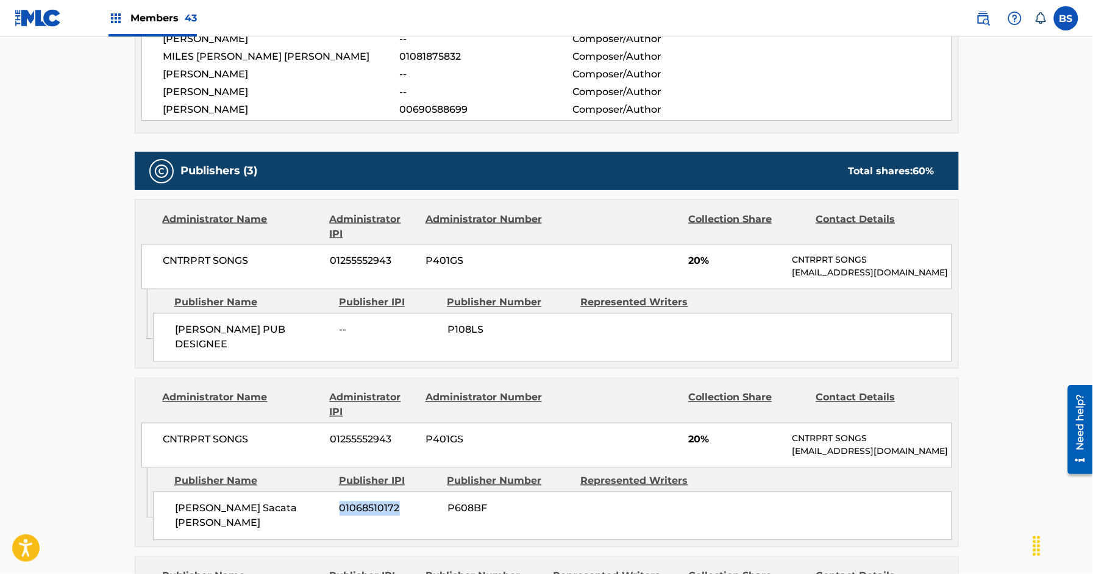
scroll to position [0, 0]
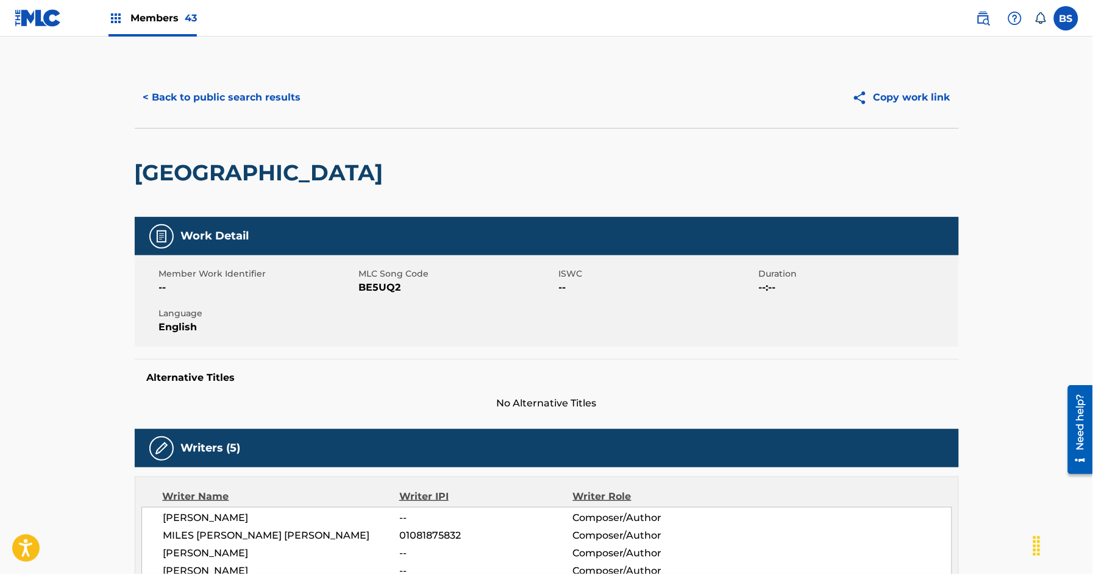
click at [247, 107] on button "< Back to public search results" at bounding box center [222, 97] width 175 height 30
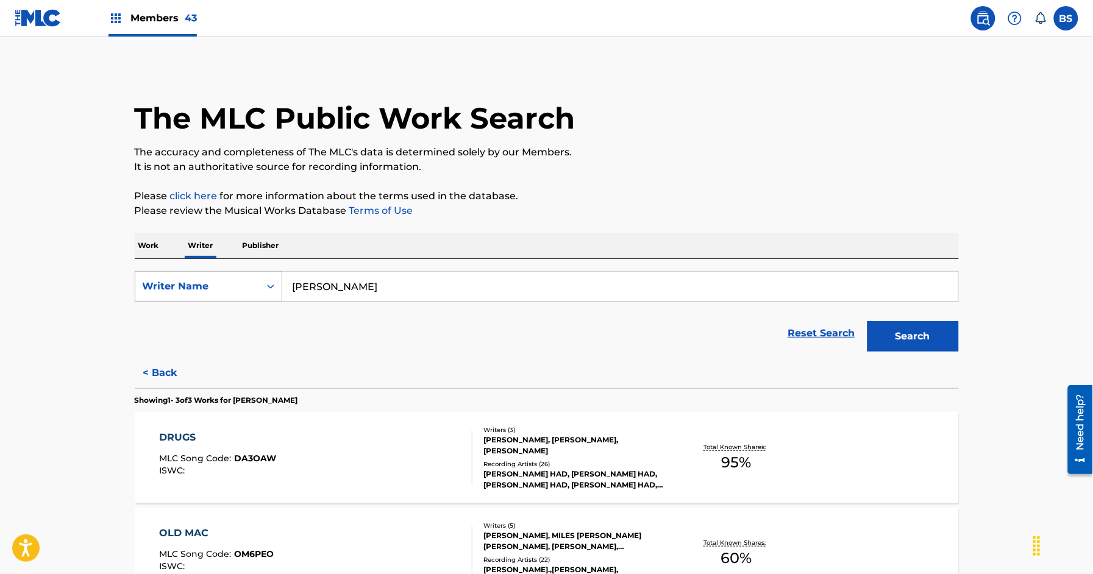
drag, startPoint x: 218, startPoint y: 286, endPoint x: 210, endPoint y: 284, distance: 8.9
click at [218, 286] on div "Writer Name" at bounding box center [198, 286] width 110 height 15
click at [152, 252] on p "Work" at bounding box center [149, 246] width 28 height 26
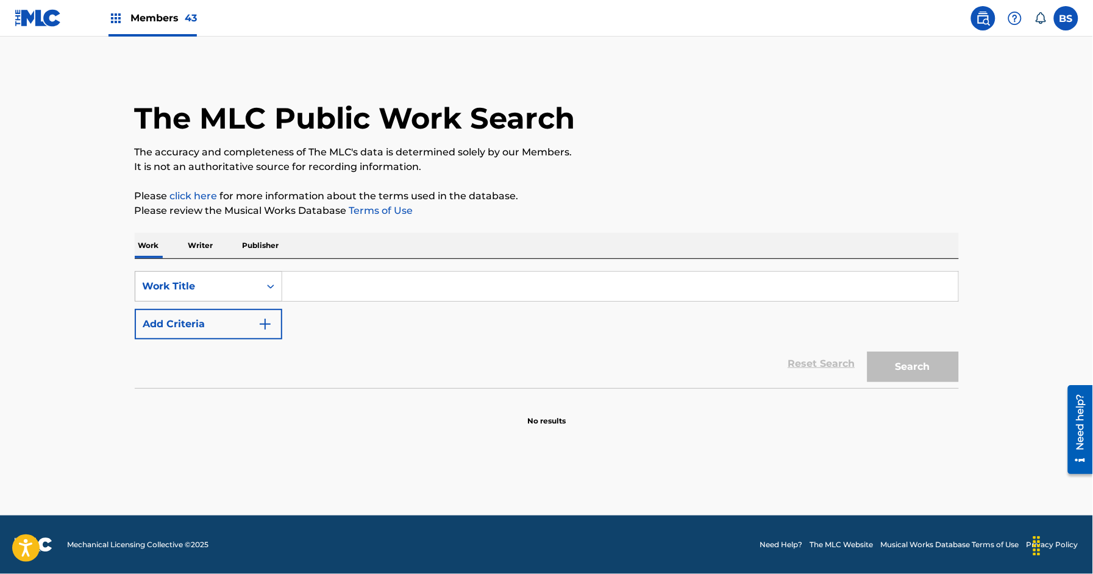
click at [179, 293] on div "Work Title" at bounding box center [198, 286] width 110 height 15
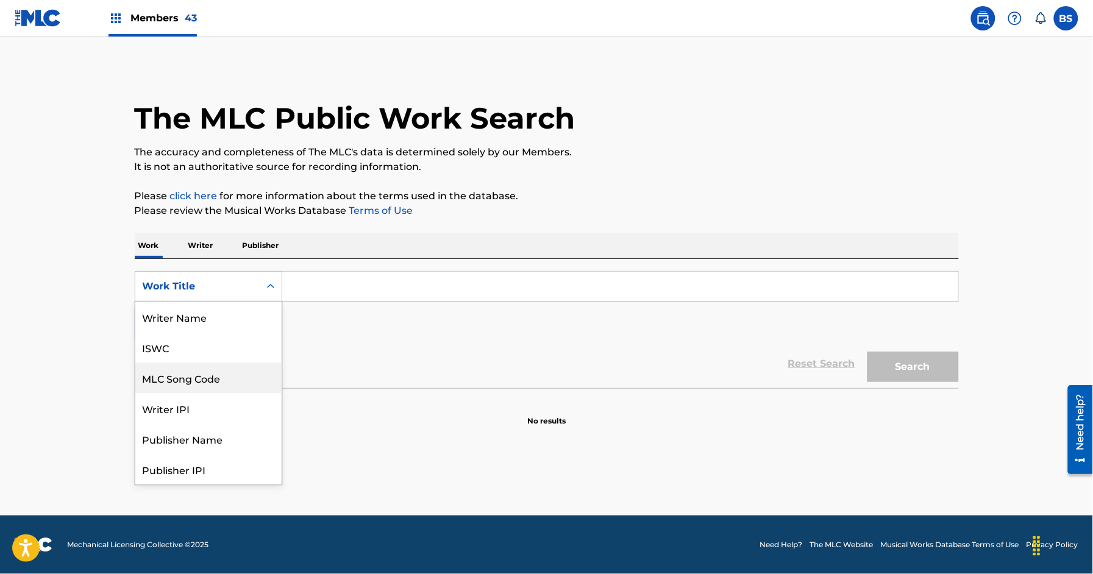
scroll to position [61, 0]
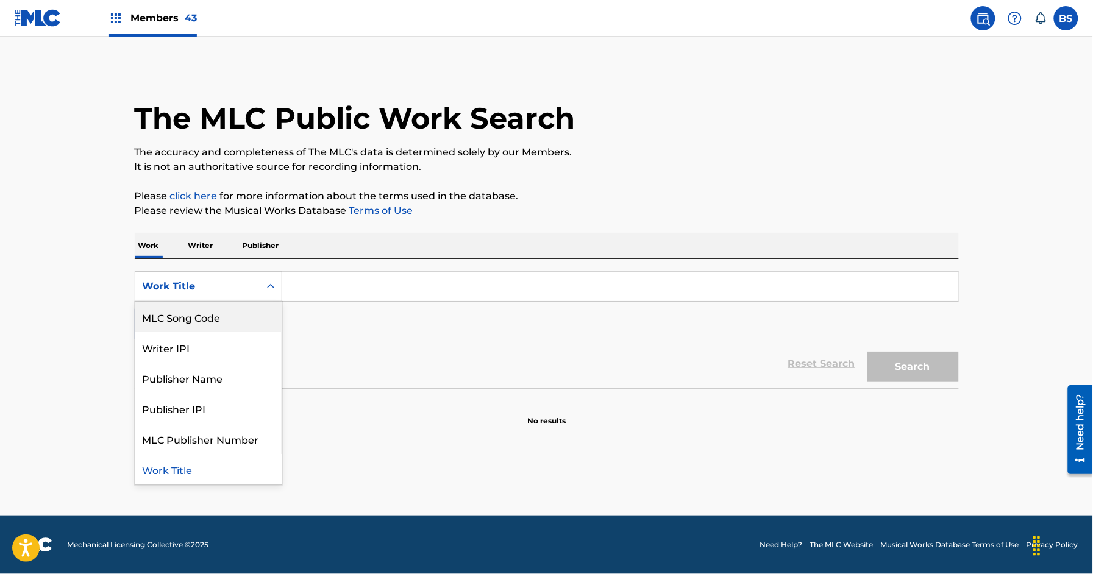
drag, startPoint x: 188, startPoint y: 312, endPoint x: 277, endPoint y: 308, distance: 88.5
click at [194, 313] on div "MLC Song Code" at bounding box center [208, 317] width 146 height 30
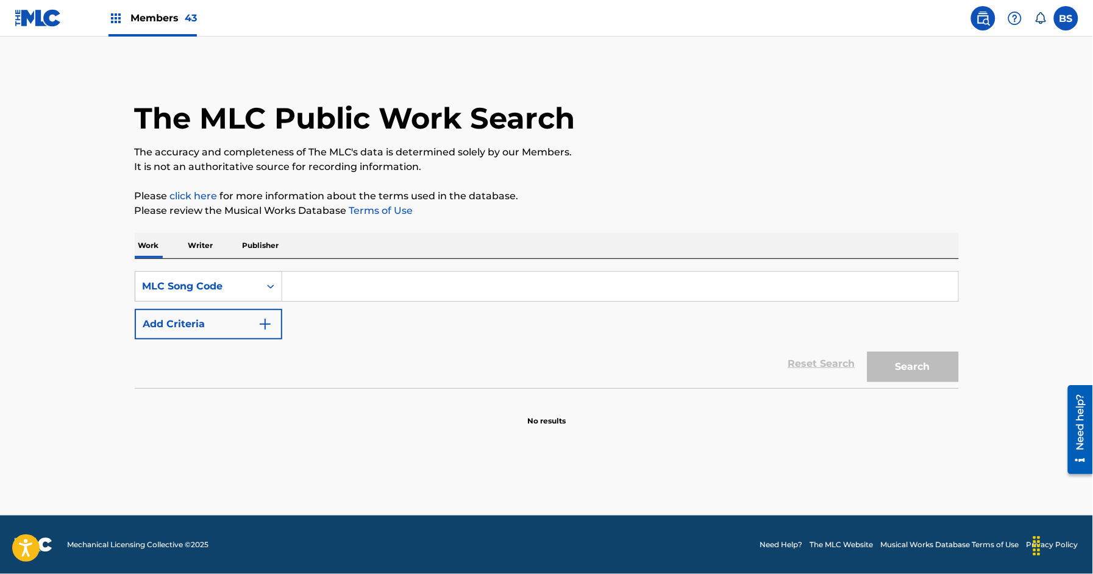
click at [335, 288] on input "Search Form" at bounding box center [620, 286] width 676 height 29
type input "B17582"
click at [961, 373] on div "The MLC Public Work Search The accuracy and completeness of The MLC's data is d…" at bounding box center [547, 247] width 854 height 360
click at [949, 373] on button "Search" at bounding box center [913, 367] width 91 height 30
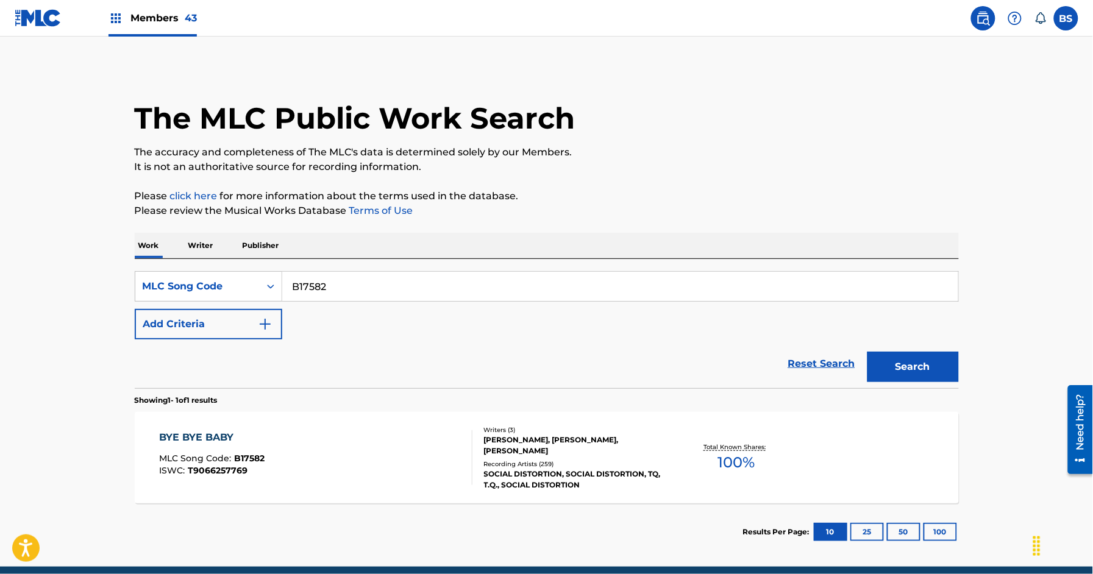
click at [440, 469] on div "BYE BYE BABY MLC Song Code : B17582 ISWC : T9066257769" at bounding box center [315, 458] width 313 height 55
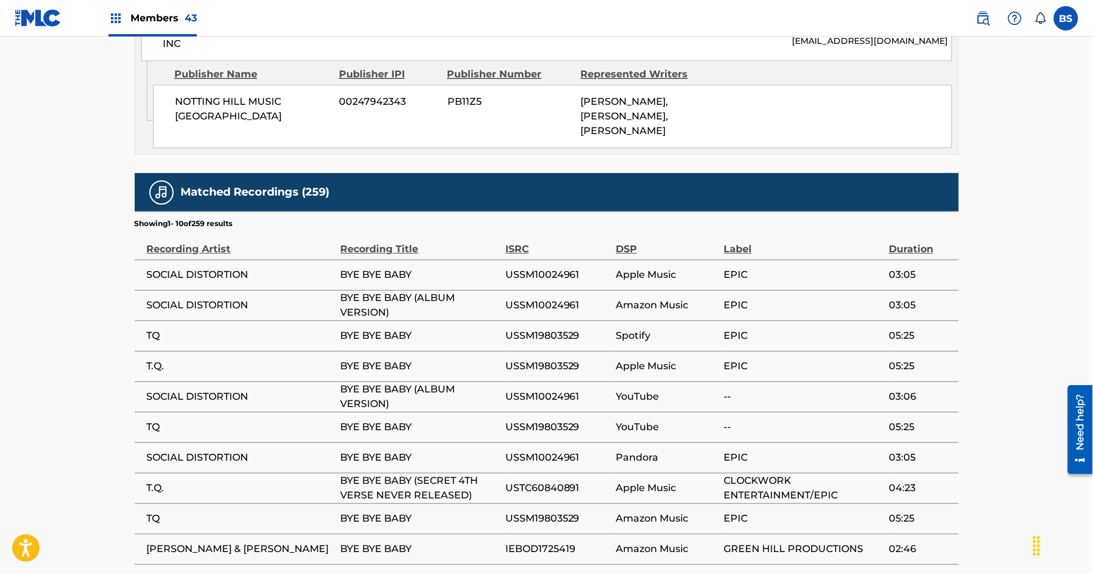
scroll to position [1053, 0]
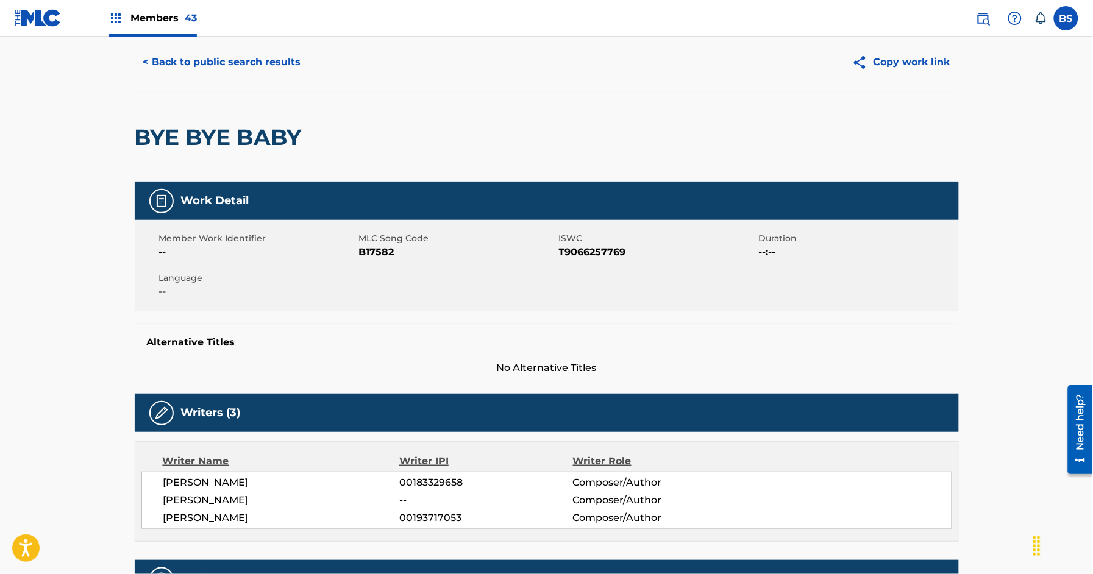
scroll to position [0, 0]
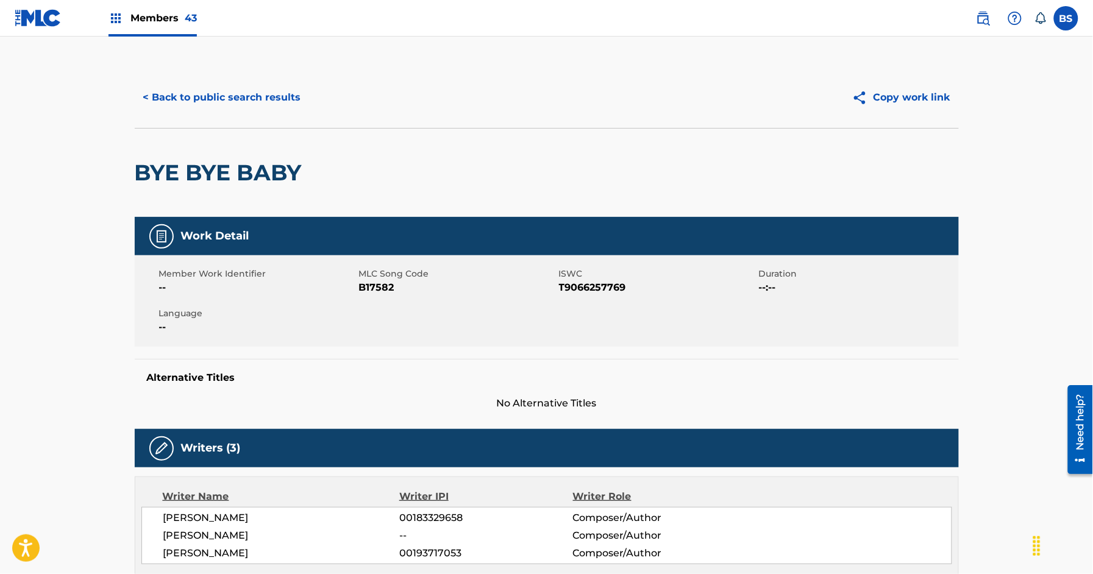
click at [206, 93] on button "< Back to public search results" at bounding box center [222, 97] width 175 height 30
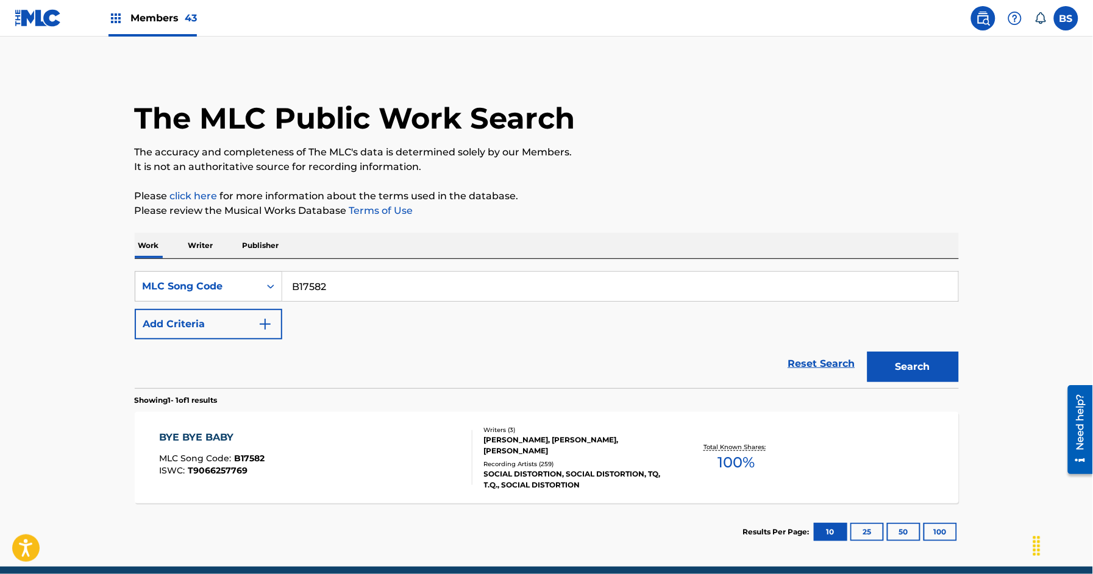
click at [326, 290] on input "B17582" at bounding box center [620, 286] width 676 height 29
click at [325, 290] on input "B17582" at bounding box center [620, 286] width 676 height 29
paste input "E4555B"
click at [909, 368] on button "Search" at bounding box center [913, 367] width 91 height 30
click at [320, 284] on input "E4555B" at bounding box center [620, 286] width 676 height 29
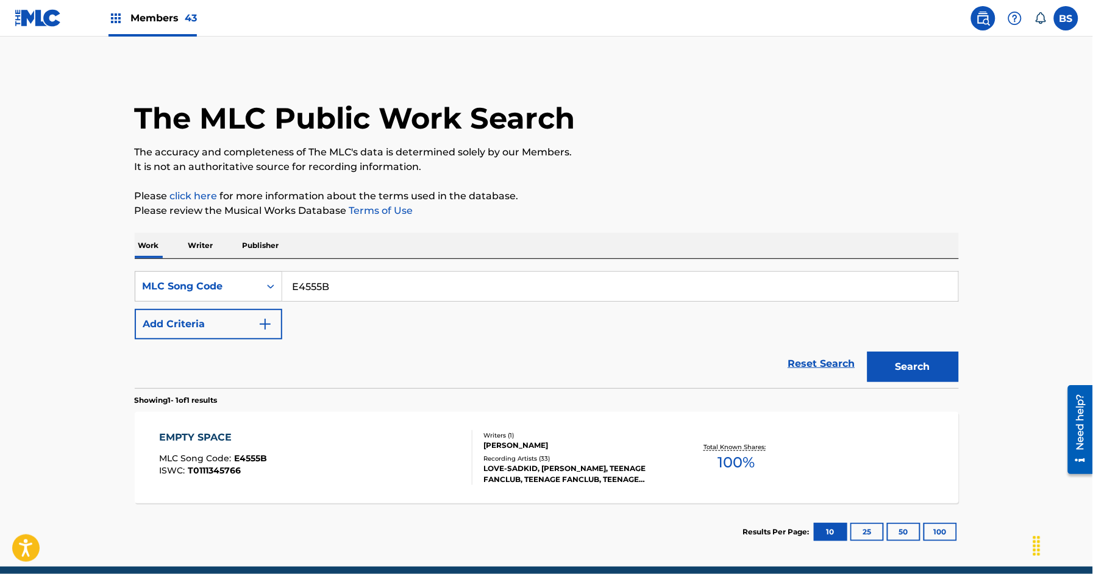
click at [320, 284] on input "E4555B" at bounding box center [620, 286] width 676 height 29
paste input "HB8XS2"
type input "HB8XS2"
click at [894, 365] on button "Search" at bounding box center [913, 367] width 91 height 30
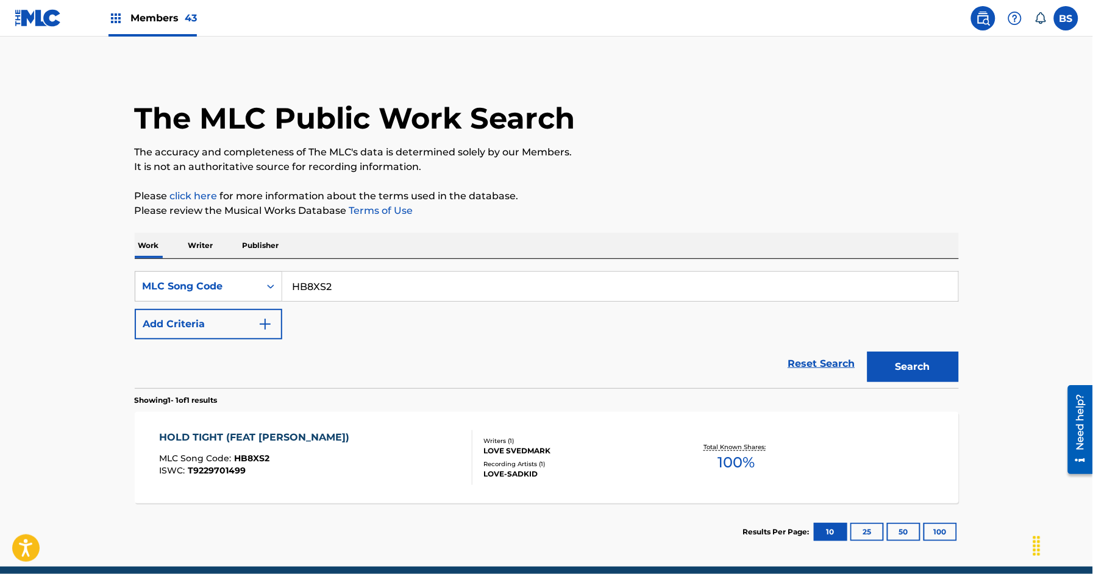
click at [454, 470] on div "HOLD TIGHT (FEAT ANIX) MLC Song Code : HB8XS2 ISWC : T9229701499" at bounding box center [315, 458] width 313 height 55
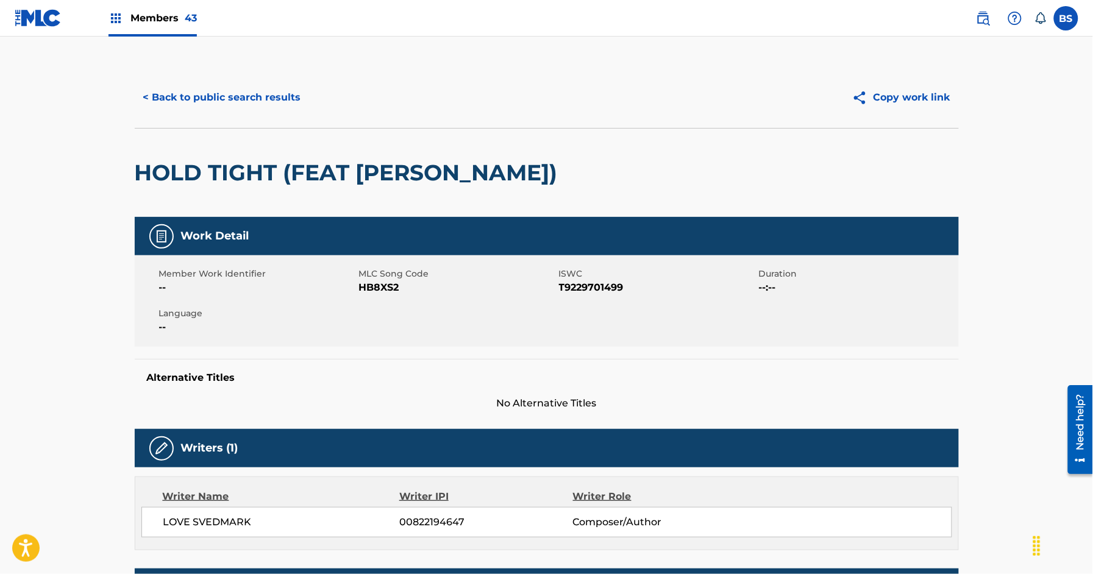
click at [189, 84] on button "< Back to public search results" at bounding box center [222, 97] width 175 height 30
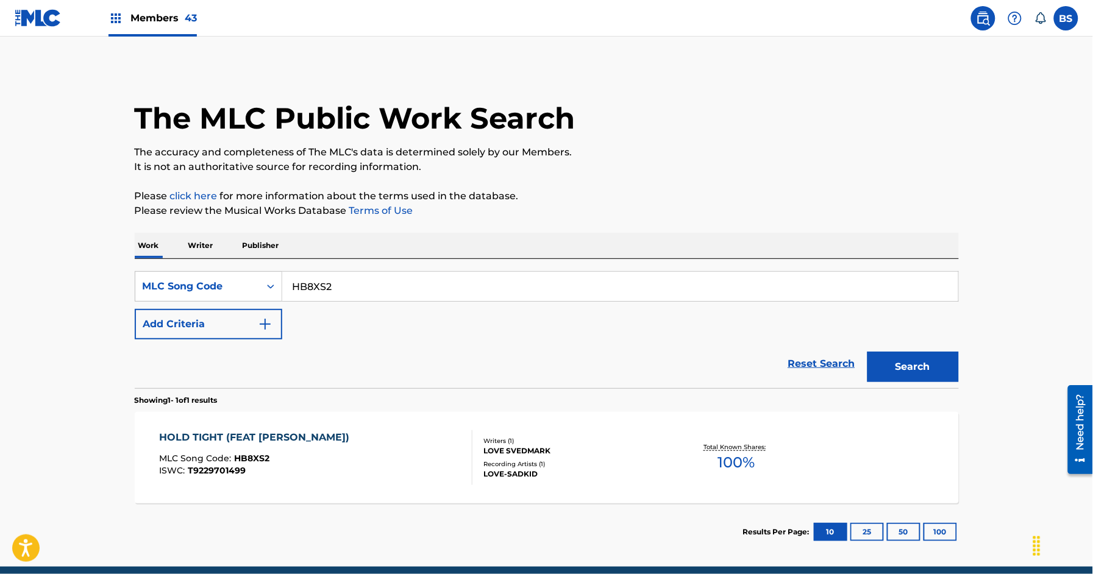
click at [331, 273] on input "HB8XS2" at bounding box center [620, 286] width 676 height 29
paste input "JC5FJR"
drag, startPoint x: 907, startPoint y: 362, endPoint x: 884, endPoint y: 381, distance: 29.5
click at [907, 362] on button "Search" at bounding box center [913, 367] width 91 height 30
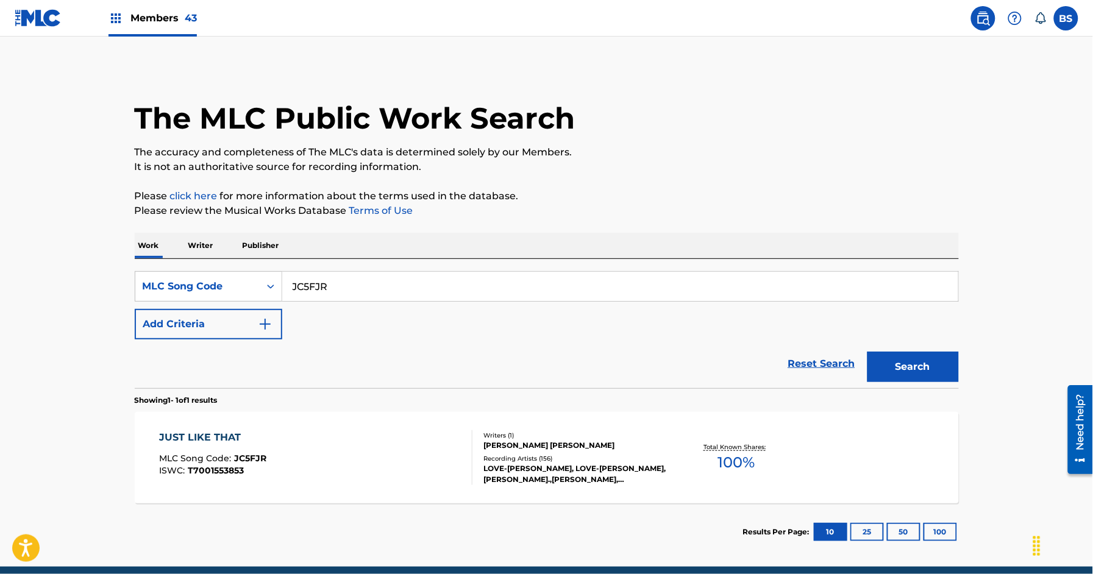
click at [334, 284] on input "JC5FJR" at bounding box center [620, 286] width 676 height 29
paste input "D0EZQ"
click at [868, 352] on button "Search" at bounding box center [913, 367] width 91 height 30
click at [337, 302] on div "SearchWithCriteriae27903d1-1ce4-4da3-b05b-bf0be0ac801b MLC Song Code JD0EZQ Add…" at bounding box center [547, 305] width 824 height 68
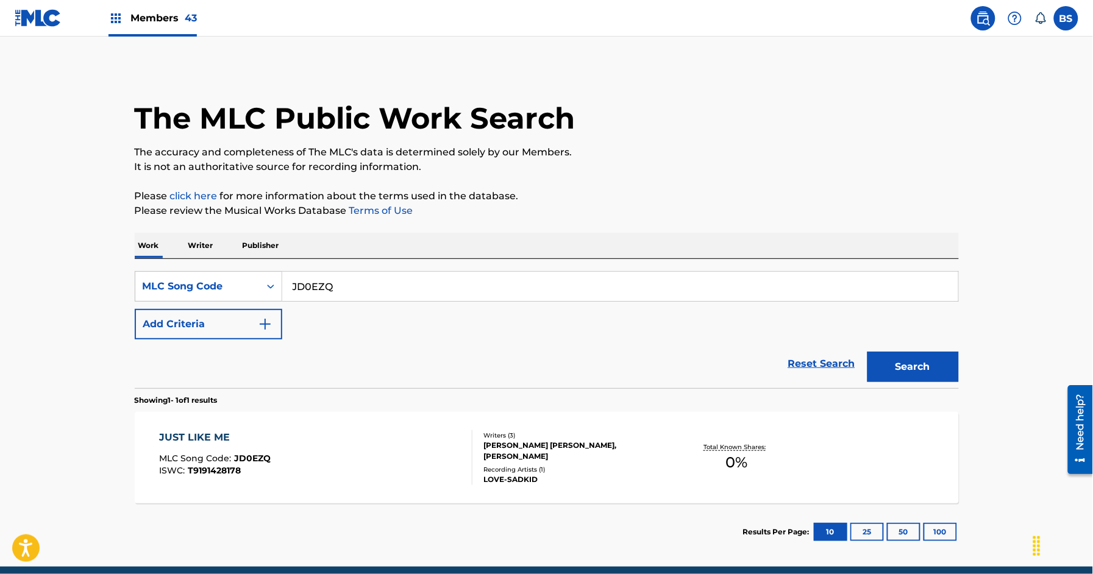
click at [338, 291] on input "JD0EZQ" at bounding box center [620, 286] width 676 height 29
drag, startPoint x: 338, startPoint y: 291, endPoint x: 559, endPoint y: 344, distance: 226.9
click at [340, 291] on input "JD0EZQ" at bounding box center [620, 286] width 676 height 29
paste input "C5FJR"
type input "JC5FJR"
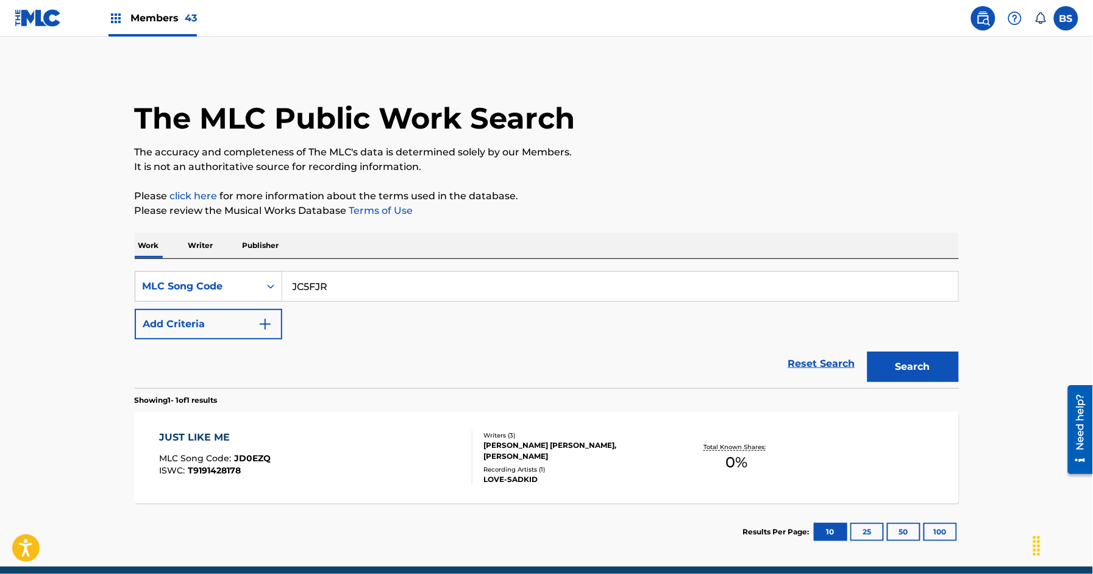
click at [933, 367] on button "Search" at bounding box center [913, 367] width 91 height 30
click at [431, 471] on div "JUST LIKE THAT MLC Song Code : JC5FJR ISWC : T7001553853" at bounding box center [315, 458] width 313 height 55
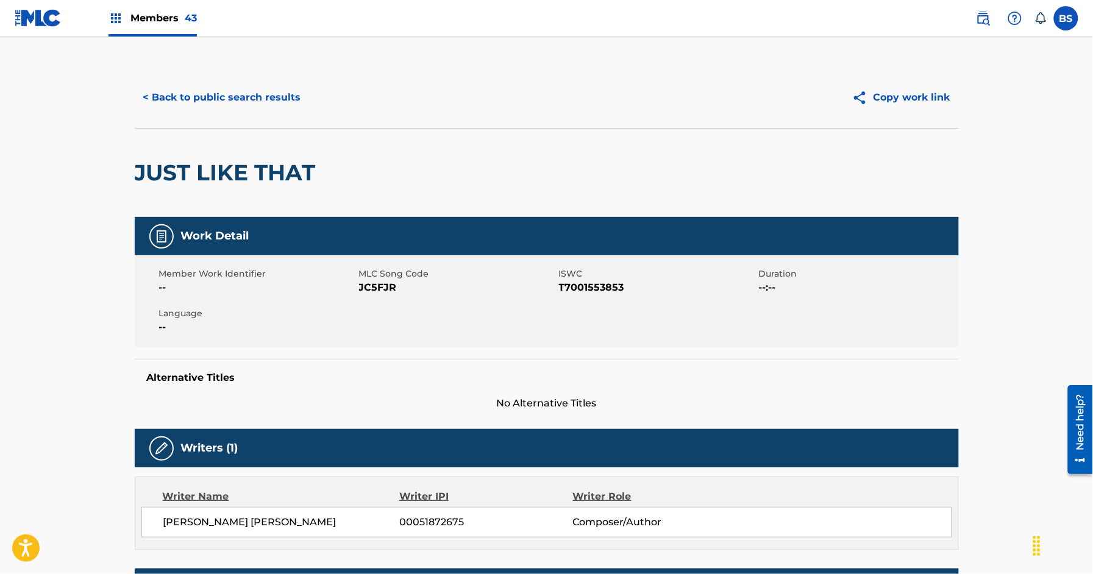
click at [226, 96] on button "< Back to public search results" at bounding box center [222, 97] width 175 height 30
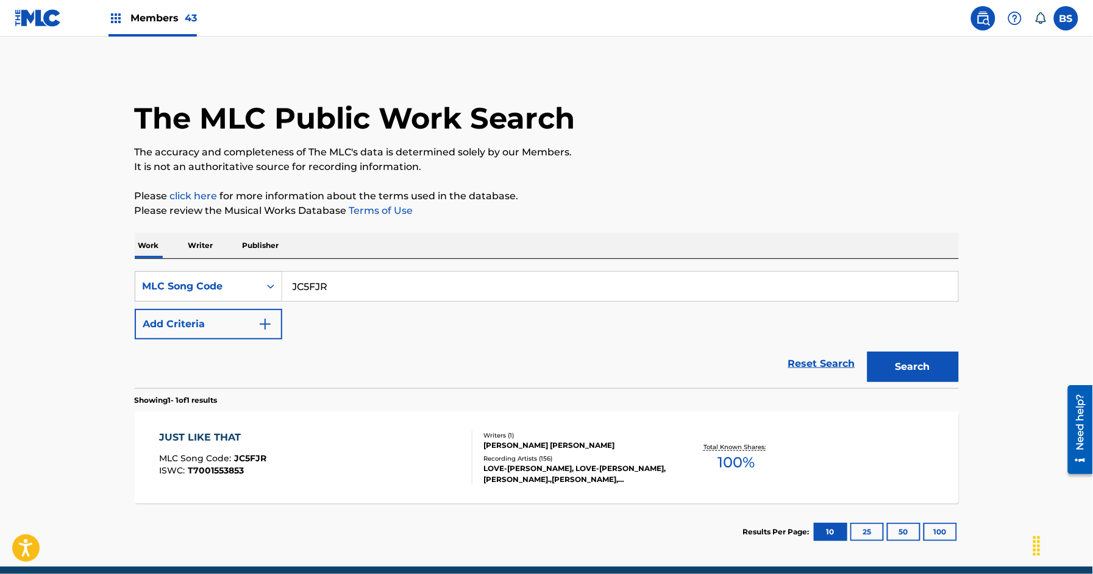
click at [343, 284] on input "JC5FJR" at bounding box center [620, 286] width 676 height 29
paste input "SVE7Y5"
type input "SVE7Y5"
click at [868, 352] on button "Search" at bounding box center [913, 367] width 91 height 30
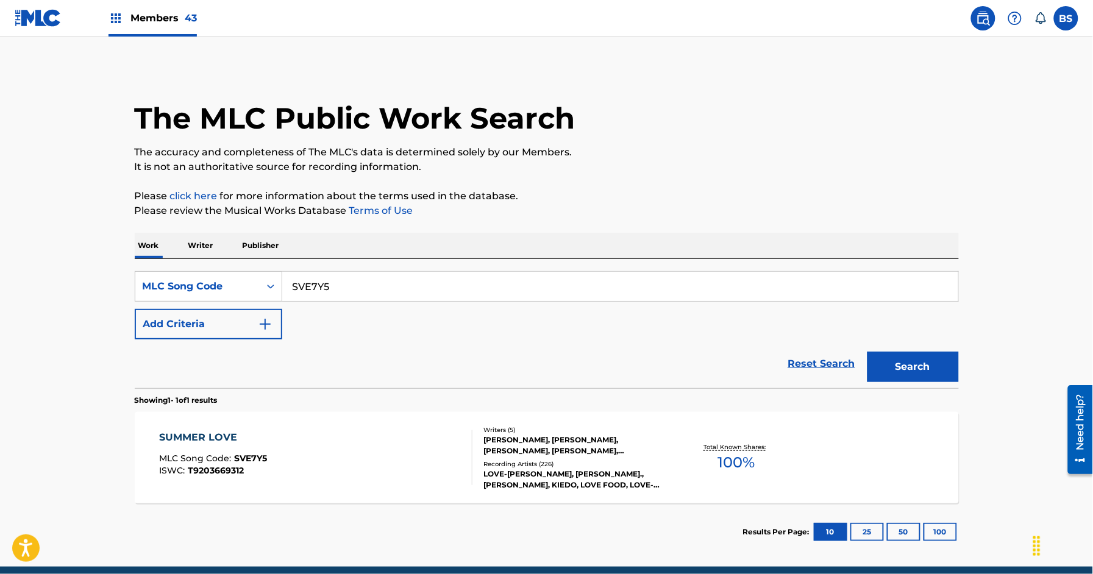
click at [397, 454] on div "SUMMER LOVE MLC Song Code : SVE7Y5 ISWC : T9203669312" at bounding box center [315, 458] width 313 height 55
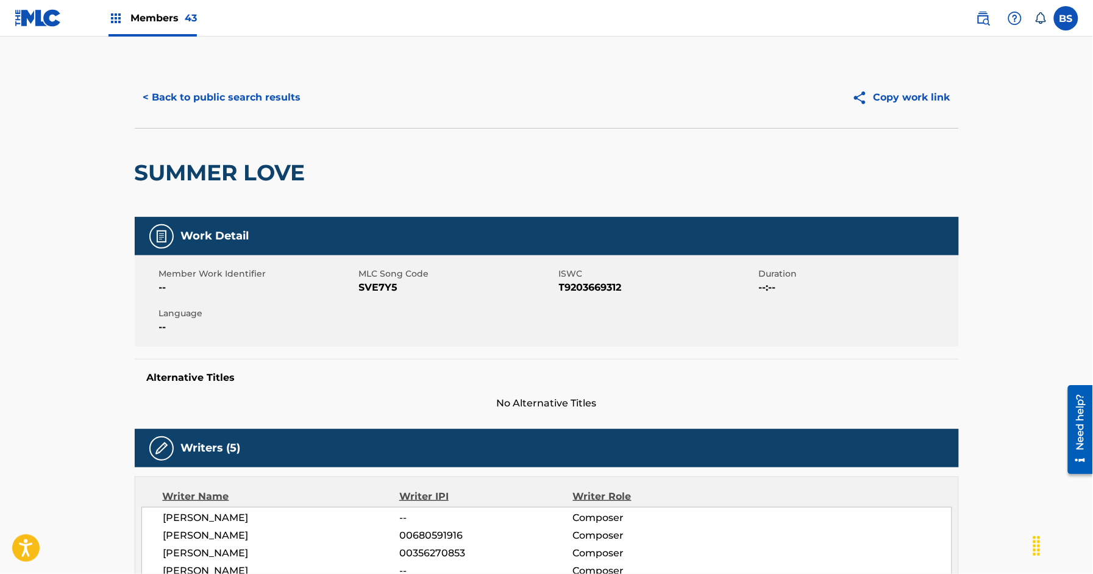
click at [217, 93] on button "< Back to public search results" at bounding box center [222, 97] width 175 height 30
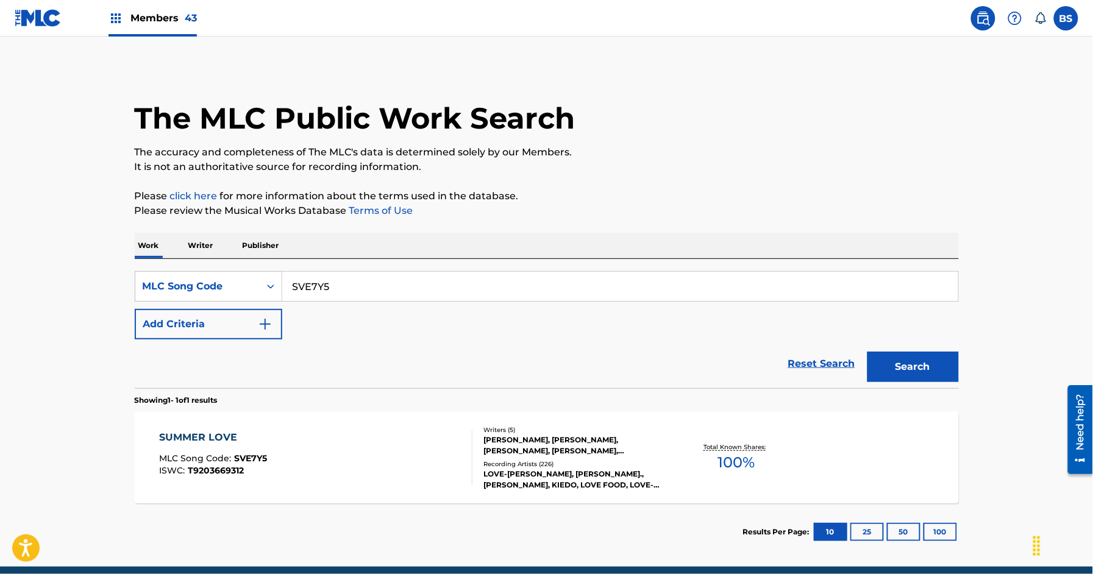
click at [318, 274] on input "SVE7Y5" at bounding box center [620, 286] width 676 height 29
click at [319, 274] on input "SVE7Y5" at bounding box center [620, 286] width 676 height 29
paste input "W1471Z"
click at [934, 350] on div "Search" at bounding box center [911, 364] width 98 height 49
drag, startPoint x: 929, startPoint y: 357, endPoint x: 841, endPoint y: 363, distance: 88.0
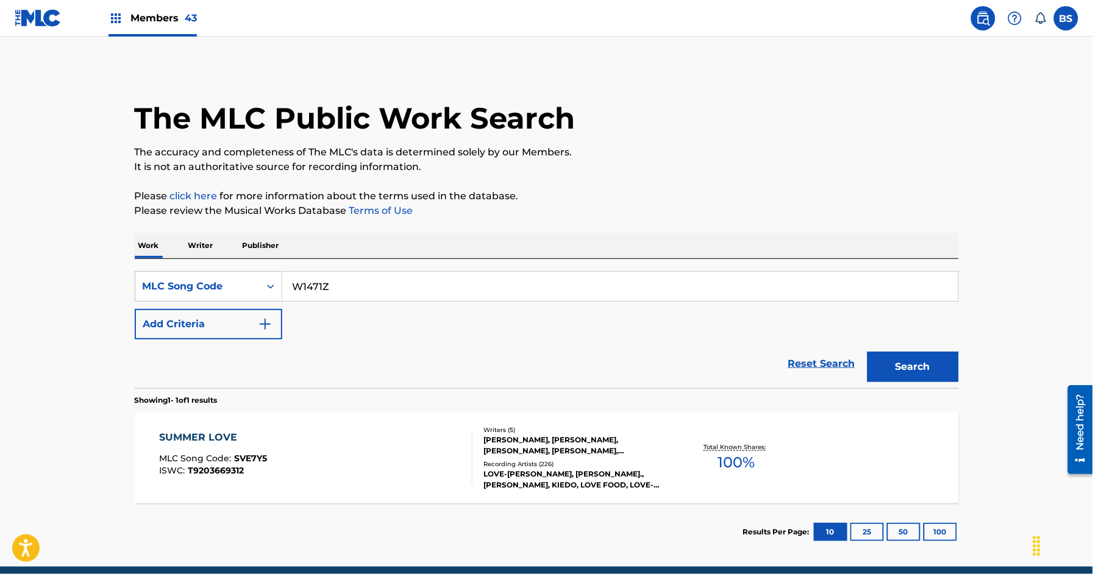
click at [929, 357] on button "Search" at bounding box center [913, 367] width 91 height 30
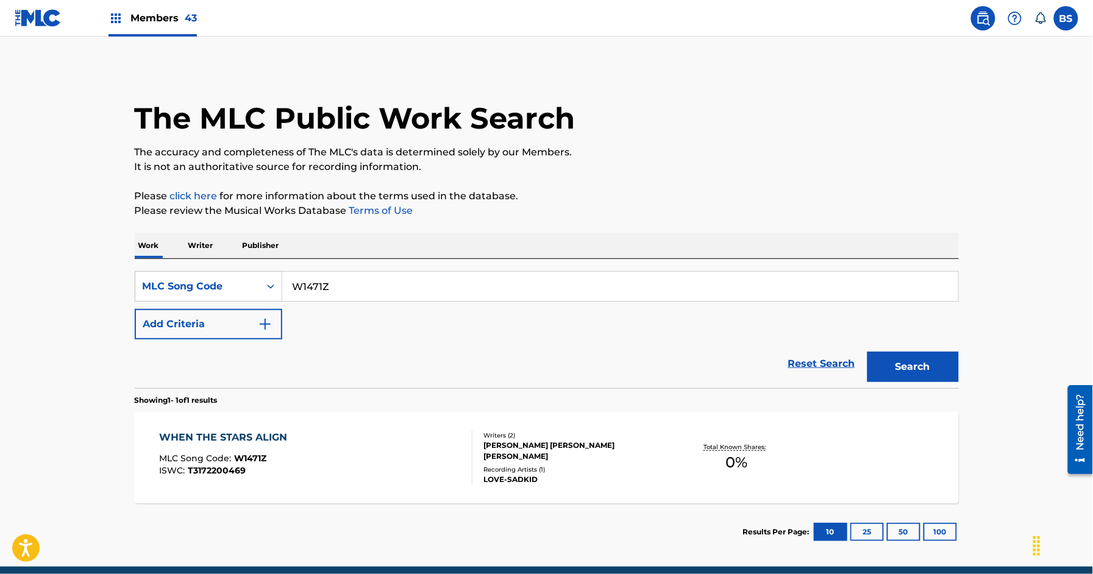
click at [311, 285] on input "W1471Z" at bounding box center [620, 286] width 676 height 29
click at [312, 283] on input "W1471Z" at bounding box center [620, 286] width 676 height 29
paste input "CA4R13"
click at [345, 281] on input "W14CA4R1371Z" at bounding box center [620, 286] width 676 height 29
drag, startPoint x: 345, startPoint y: 281, endPoint x: 362, endPoint y: 279, distance: 16.6
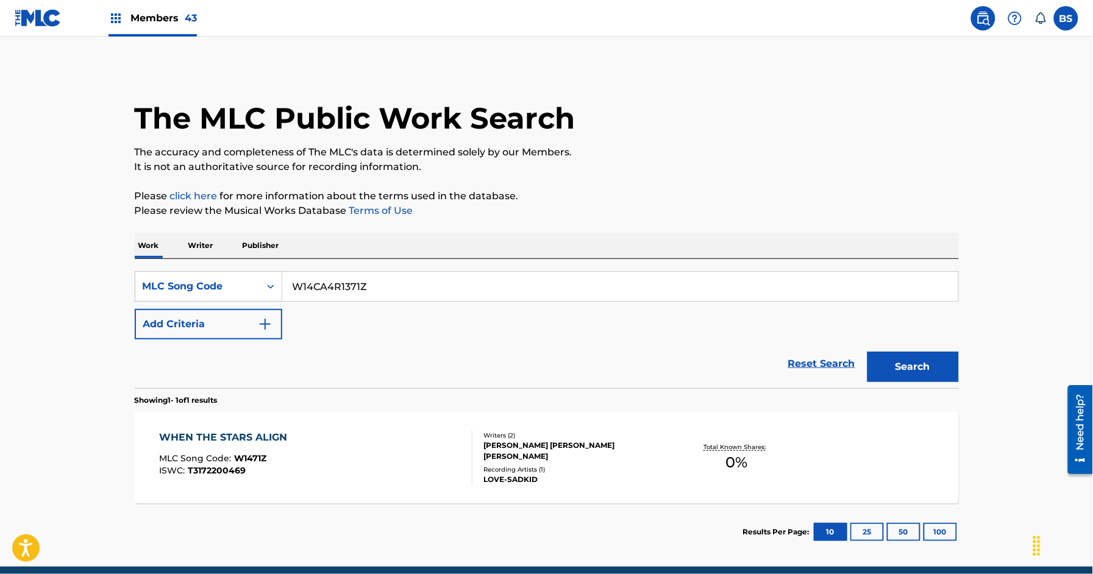
click at [345, 281] on input "W14CA4R1371Z" at bounding box center [620, 286] width 676 height 29
paste input "CA4R13"
type input "CA4R13"
click at [868, 352] on button "Search" at bounding box center [913, 367] width 91 height 30
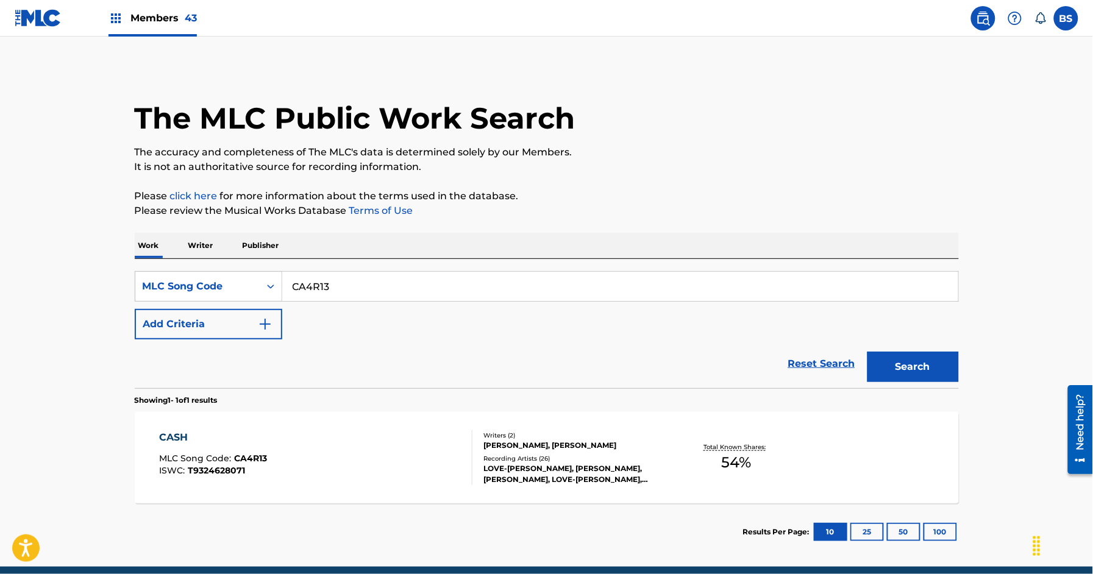
click at [434, 471] on div "CASH MLC Song Code : CA4R13 ISWC : T9324628071" at bounding box center [315, 458] width 313 height 55
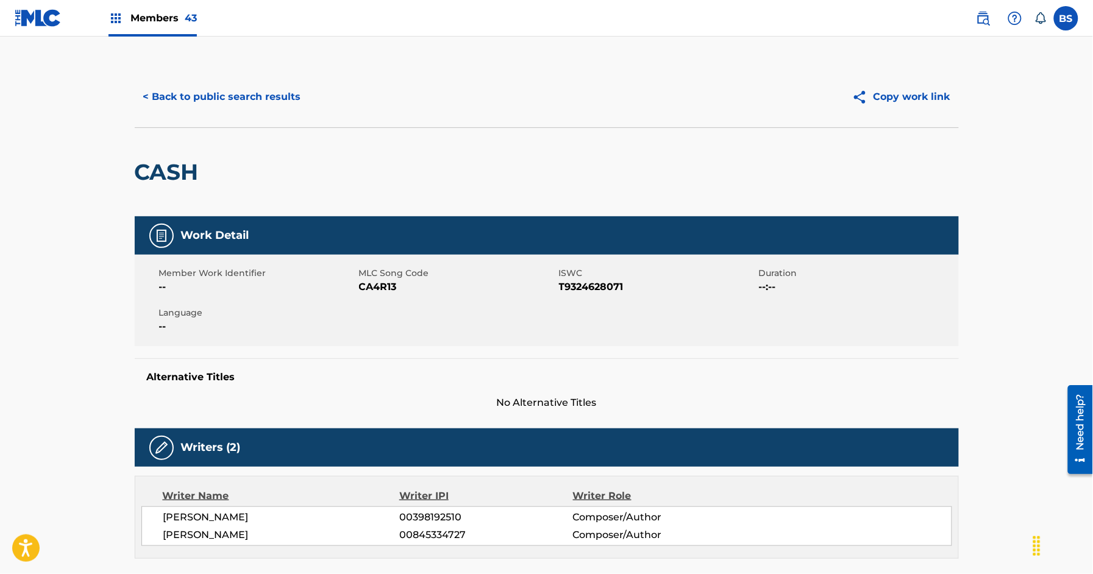
scroll to position [774, 0]
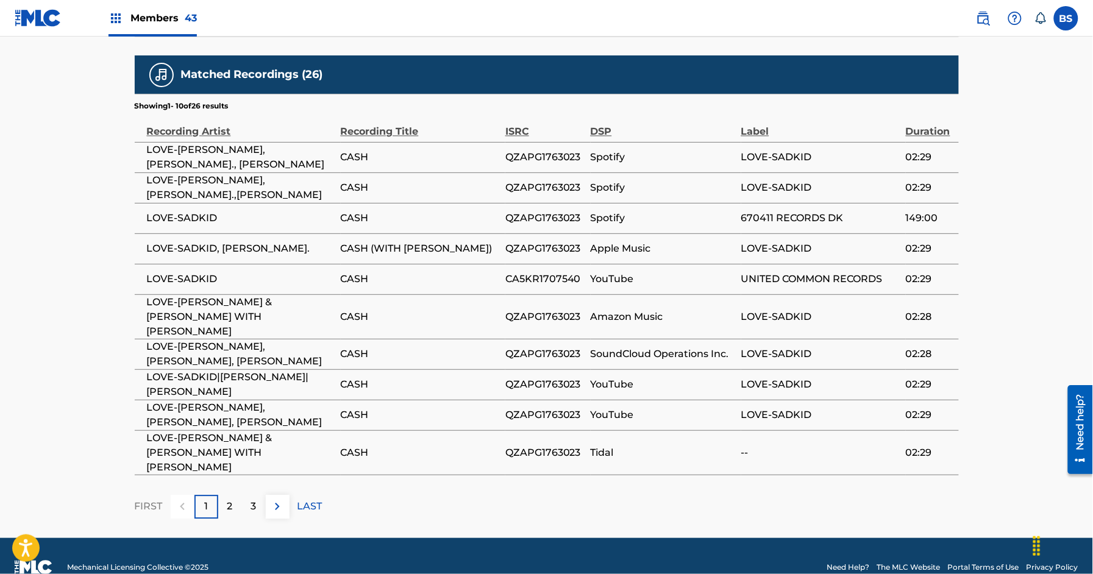
click at [552, 287] on span "CA5KR1707540" at bounding box center [545, 279] width 79 height 15
drag, startPoint x: 552, startPoint y: 287, endPoint x: 401, endPoint y: 284, distance: 151.9
click at [551, 286] on span "CA5KR1707540" at bounding box center [545, 279] width 79 height 15
copy span "CA5KR1707540"
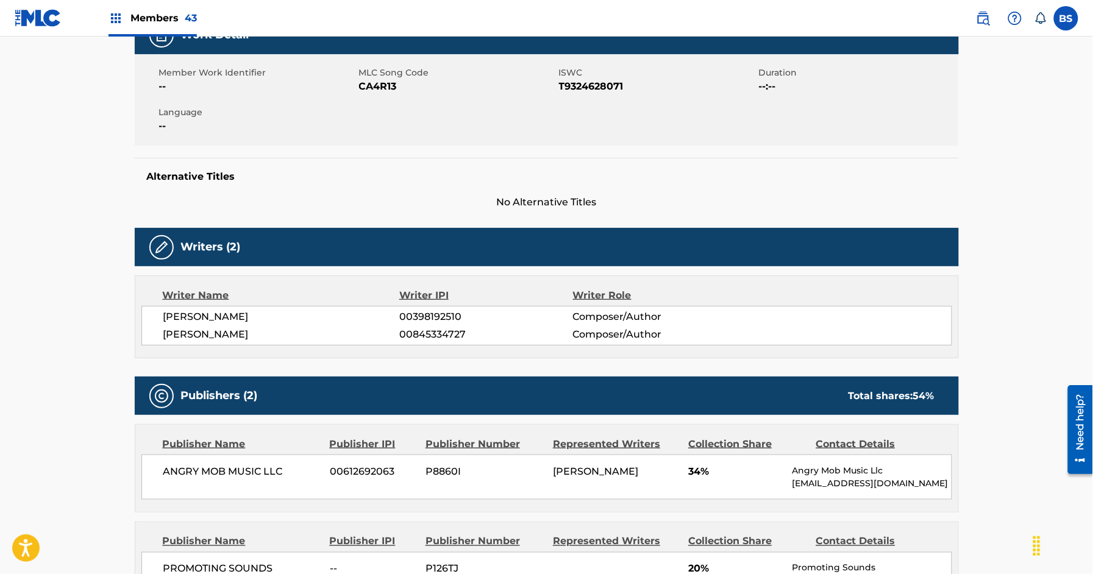
scroll to position [0, 0]
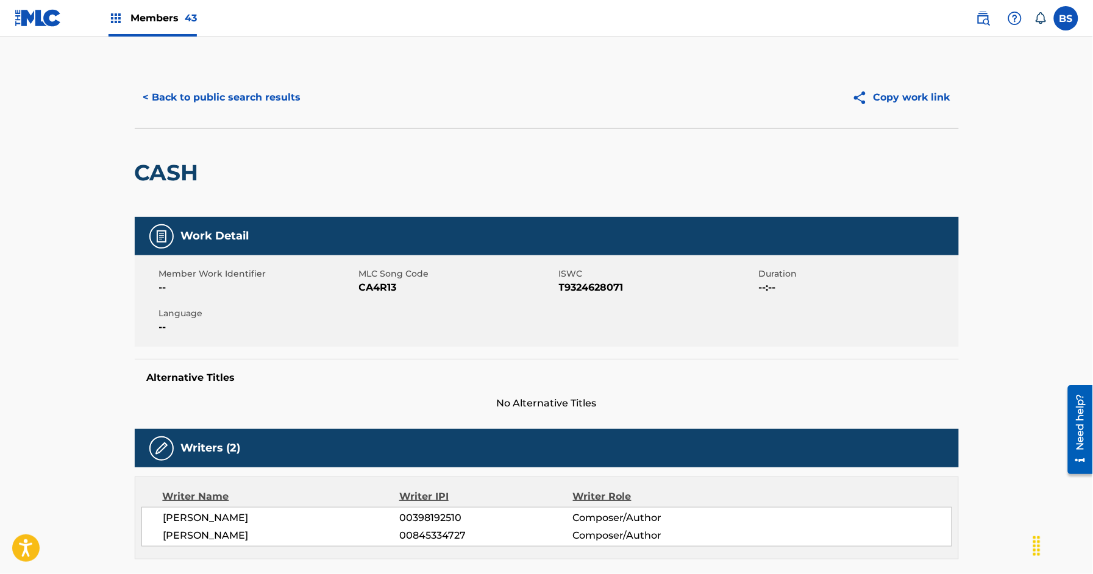
click at [274, 93] on button "< Back to public search results" at bounding box center [222, 97] width 175 height 30
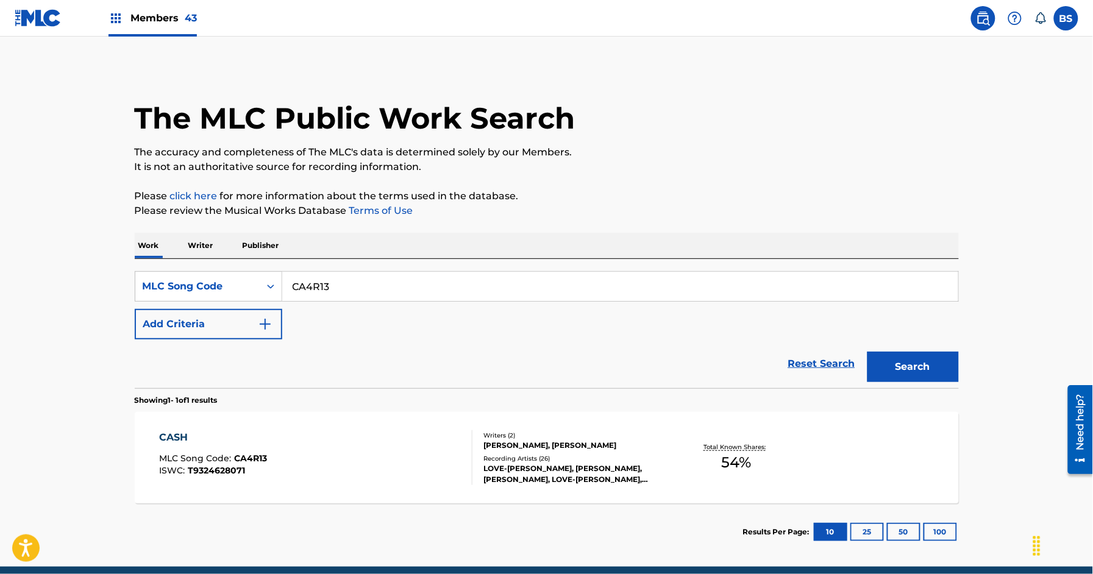
click at [379, 427] on div "CASH MLC Song Code : CA4R13 ISWC : T9324628071 Writers ( 2 ) BENJAMIN JAMES MCG…" at bounding box center [547, 457] width 824 height 91
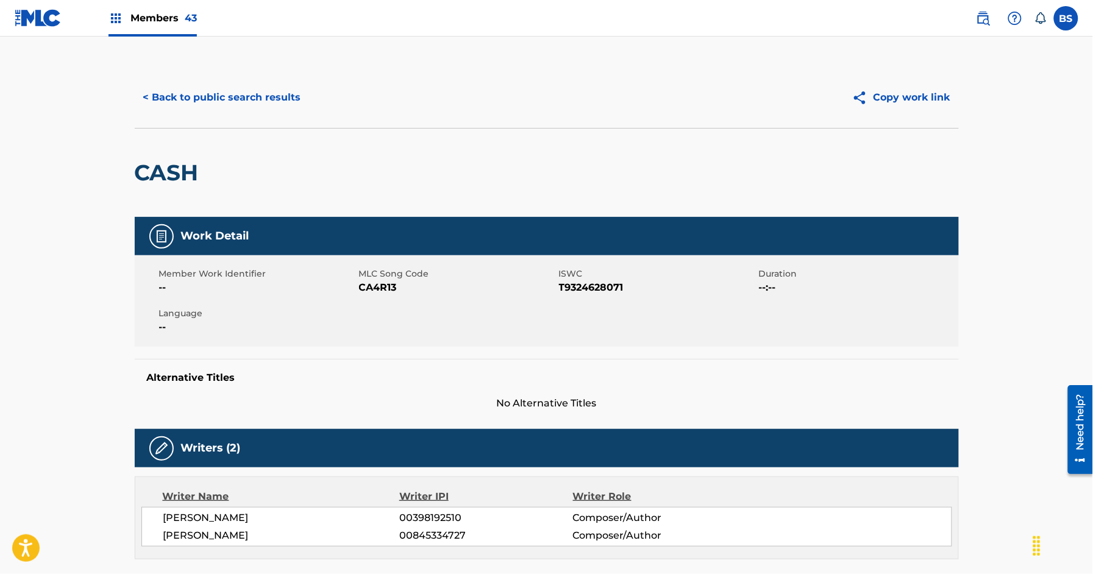
drag, startPoint x: 202, startPoint y: 102, endPoint x: 461, endPoint y: 7, distance: 276.1
click at [203, 102] on button "< Back to public search results" at bounding box center [222, 97] width 175 height 30
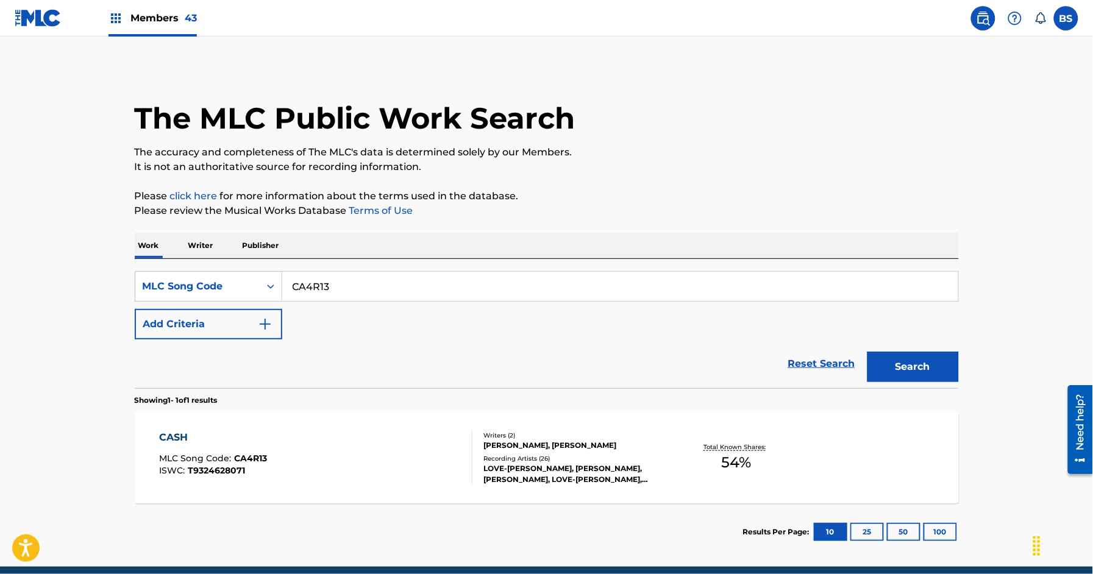
click at [311, 294] on input "CA4R13" at bounding box center [620, 286] width 676 height 29
paste input "AD6GEK"
type input "AD6GEK"
click at [868, 352] on button "Search" at bounding box center [913, 367] width 91 height 30
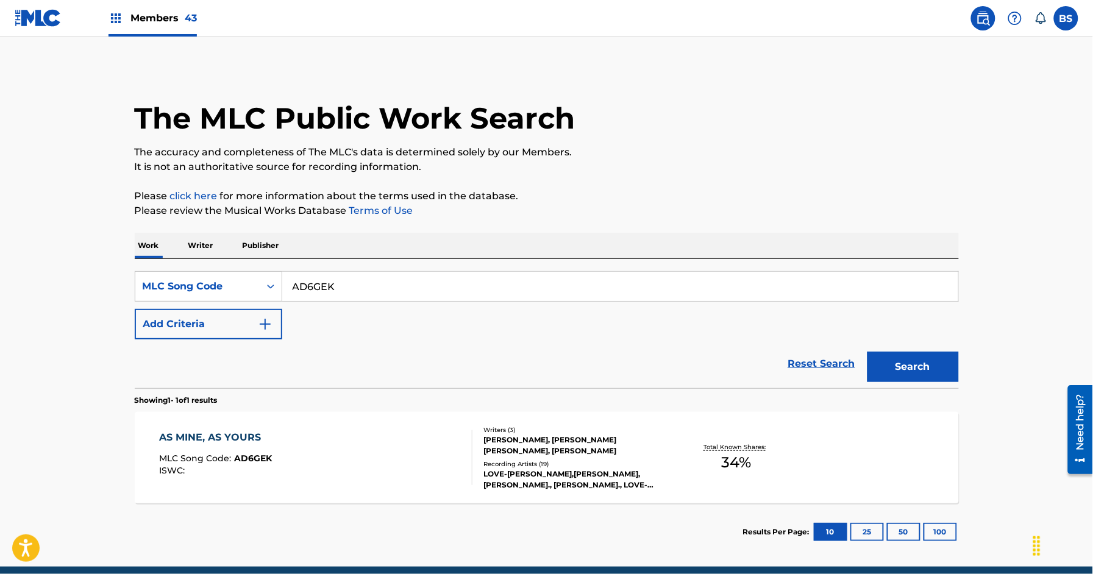
click at [401, 456] on div "AS MINE, AS YOURS MLC Song Code : AD6GEK ISWC :" at bounding box center [315, 458] width 313 height 55
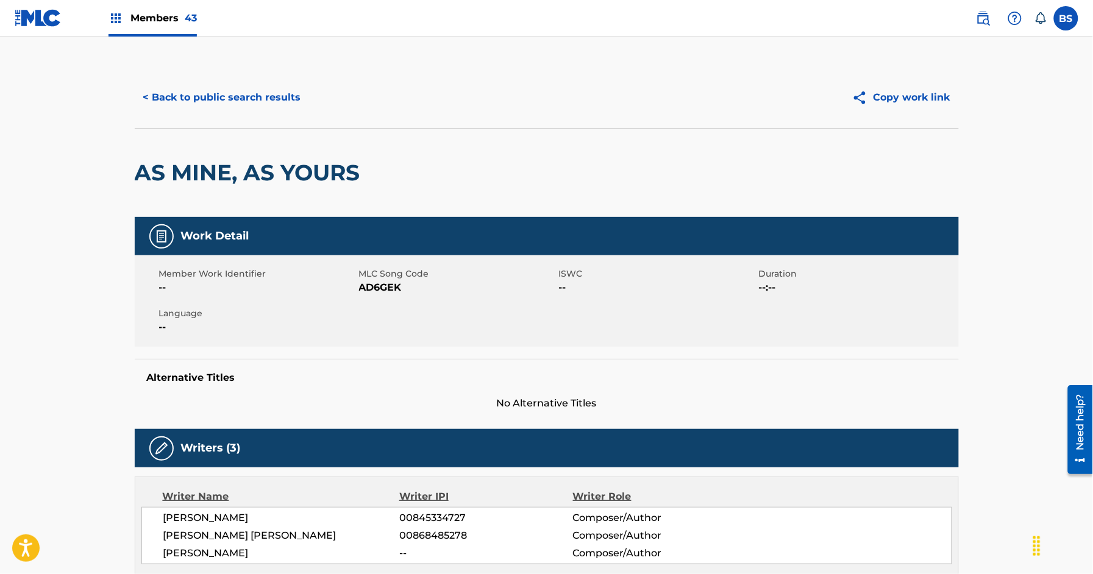
click at [238, 90] on button "< Back to public search results" at bounding box center [222, 97] width 175 height 30
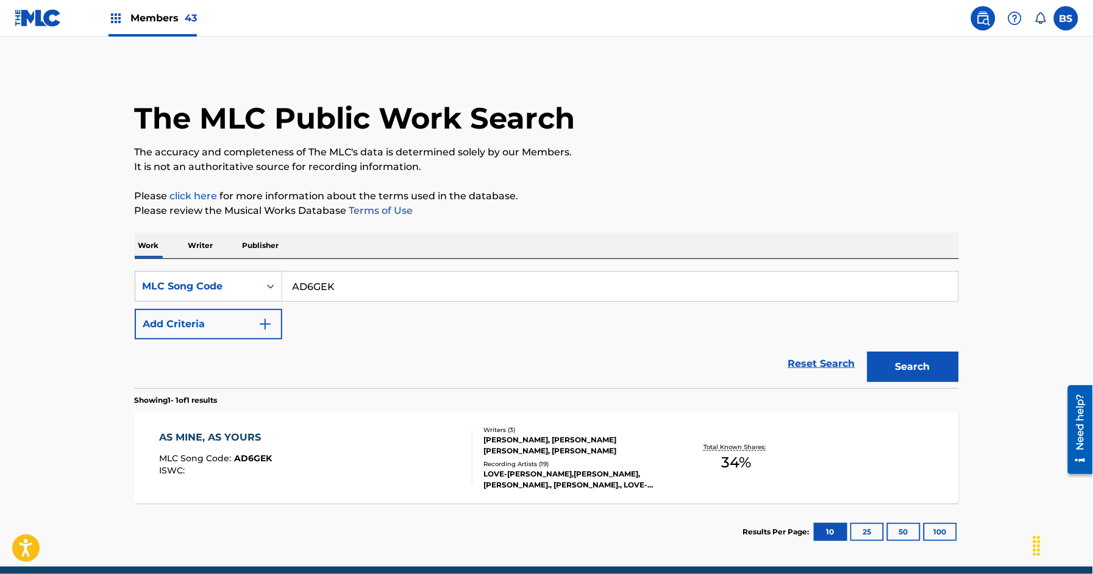
click at [197, 248] on p "Writer" at bounding box center [201, 246] width 32 height 26
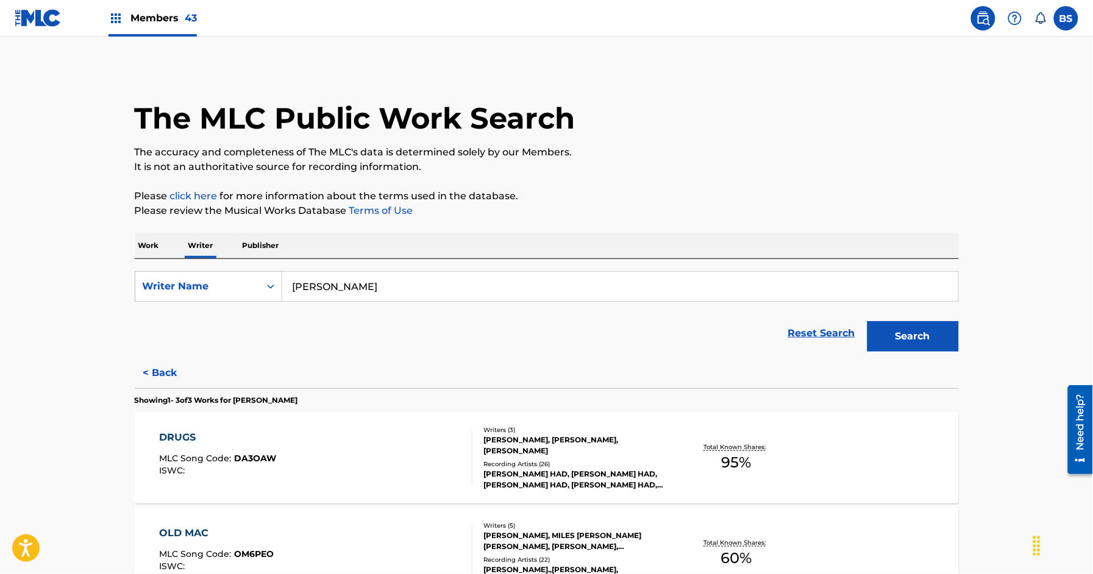
drag, startPoint x: 170, startPoint y: 377, endPoint x: 370, endPoint y: 380, distance: 200.0
click at [170, 377] on button "< Back" at bounding box center [171, 373] width 73 height 30
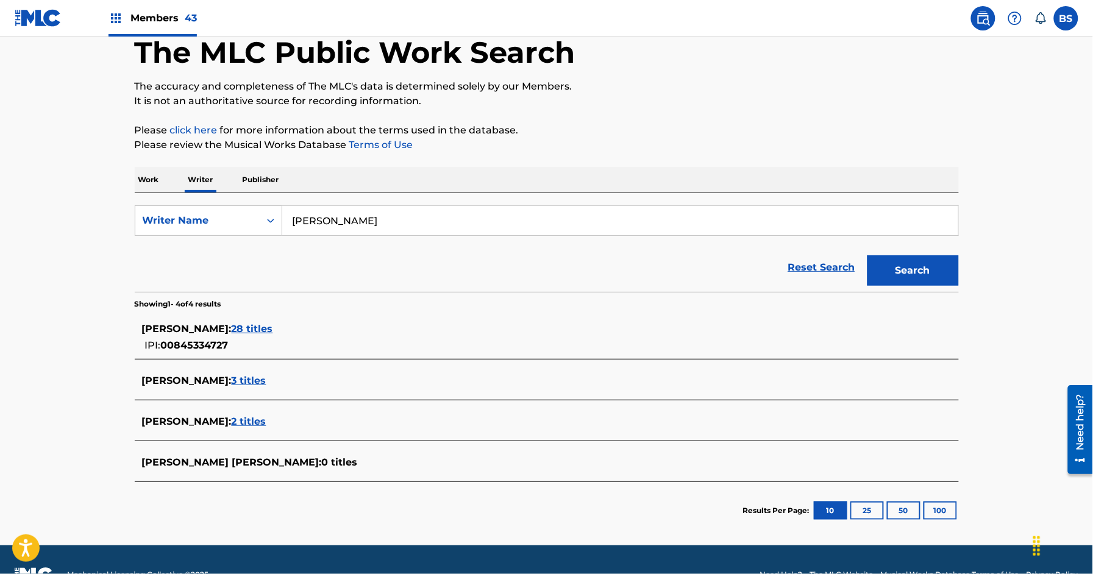
scroll to position [95, 0]
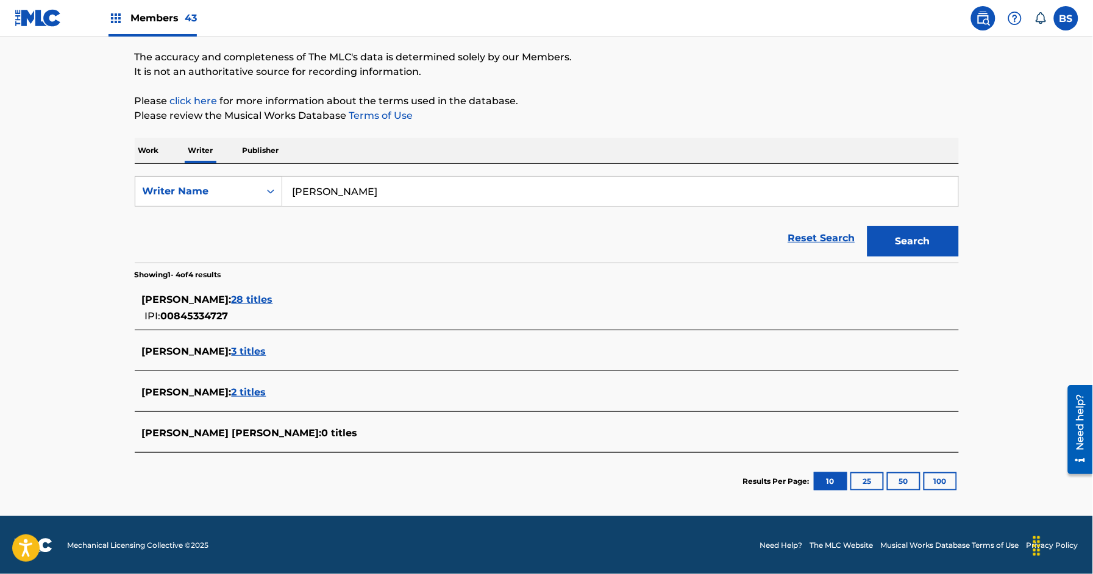
click at [260, 352] on span "3 titles" at bounding box center [249, 352] width 35 height 12
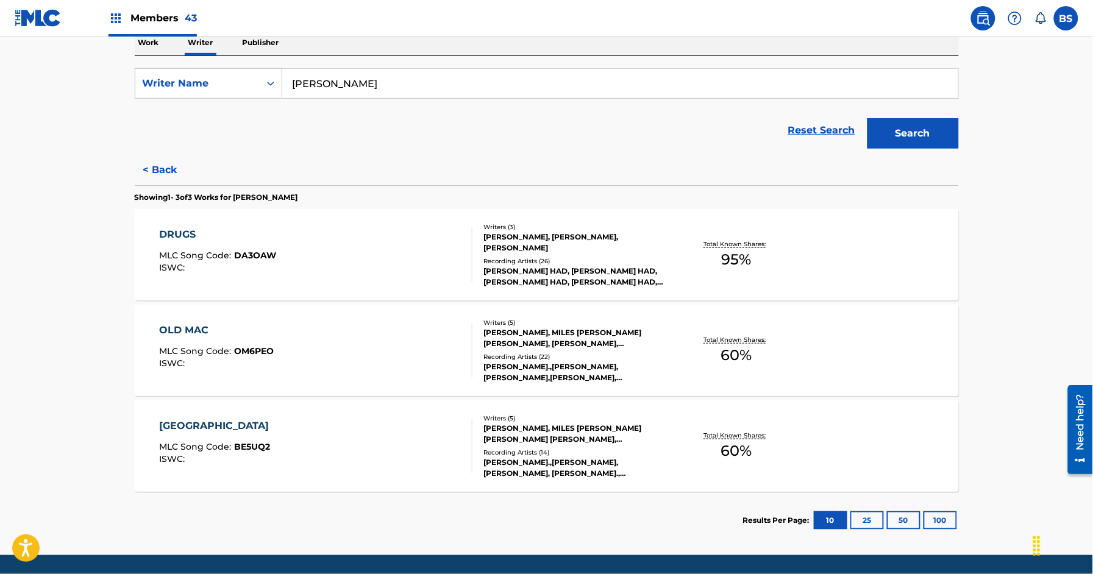
scroll to position [206, 0]
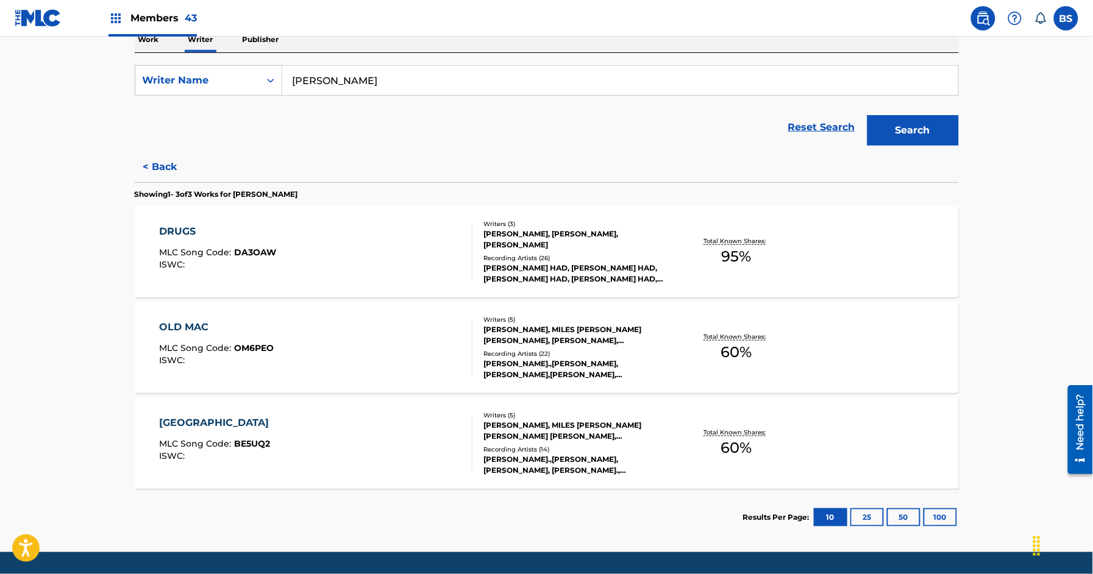
click at [171, 168] on button "< Back" at bounding box center [171, 167] width 73 height 30
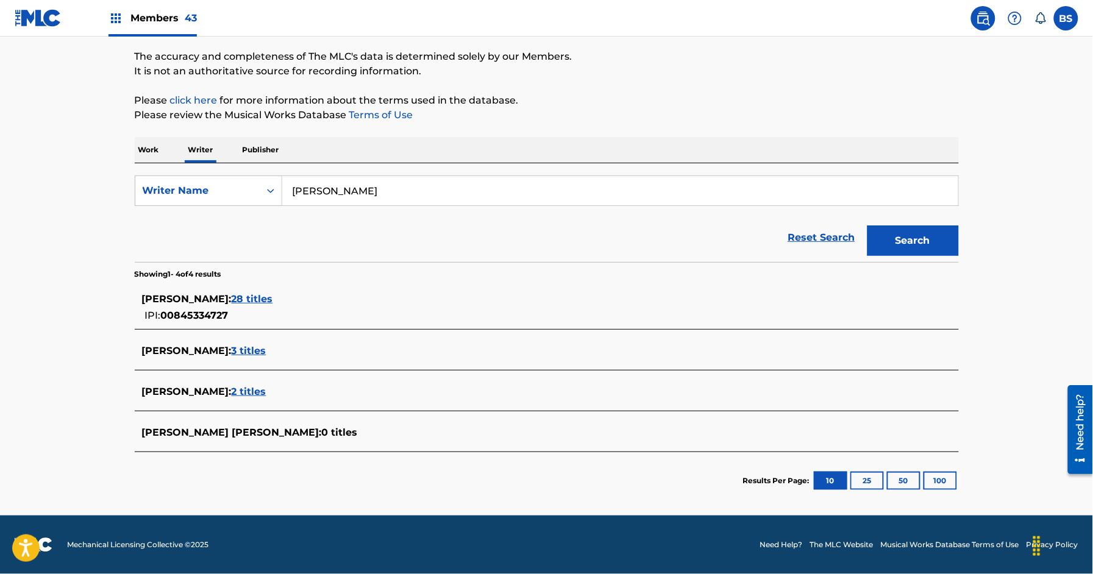
scroll to position [95, 0]
click at [266, 296] on span "28 titles" at bounding box center [252, 300] width 41 height 12
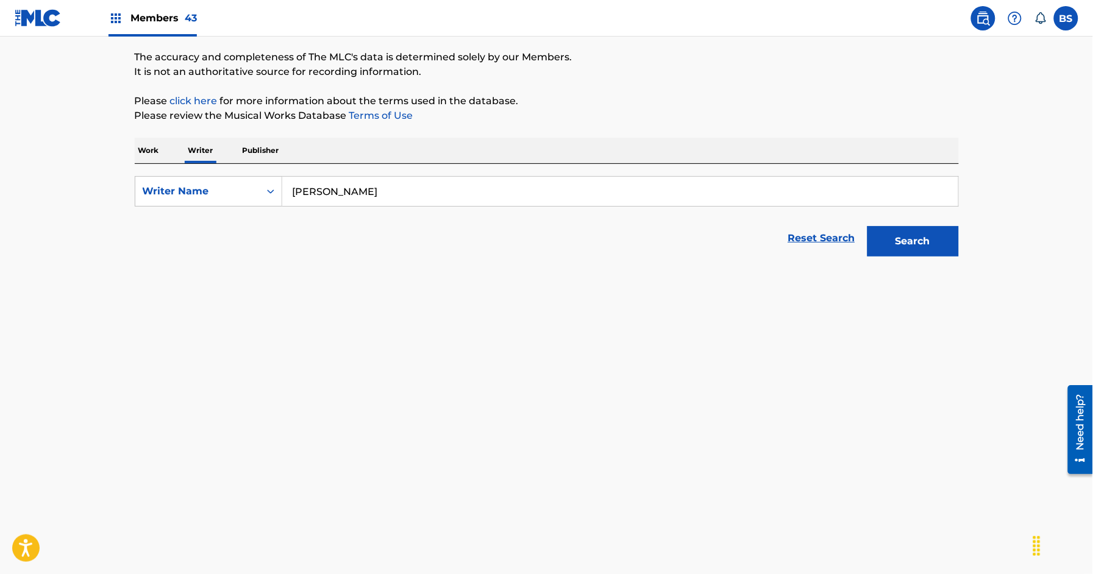
scroll to position [206, 0]
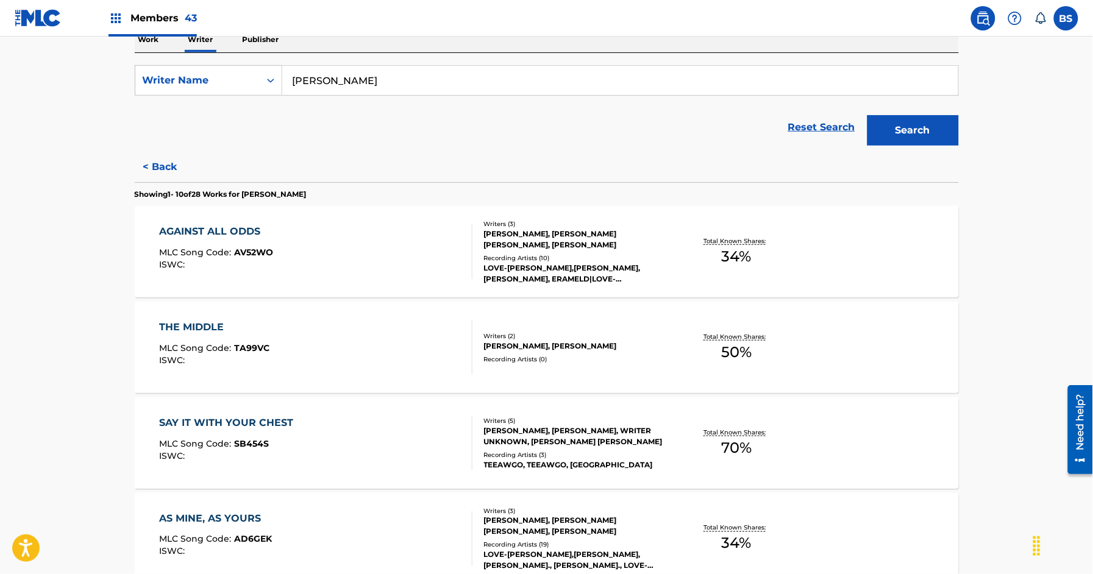
click at [434, 262] on div "AGAINST ALL ODDS MLC Song Code : AV52WO ISWC :" at bounding box center [315, 251] width 313 height 55
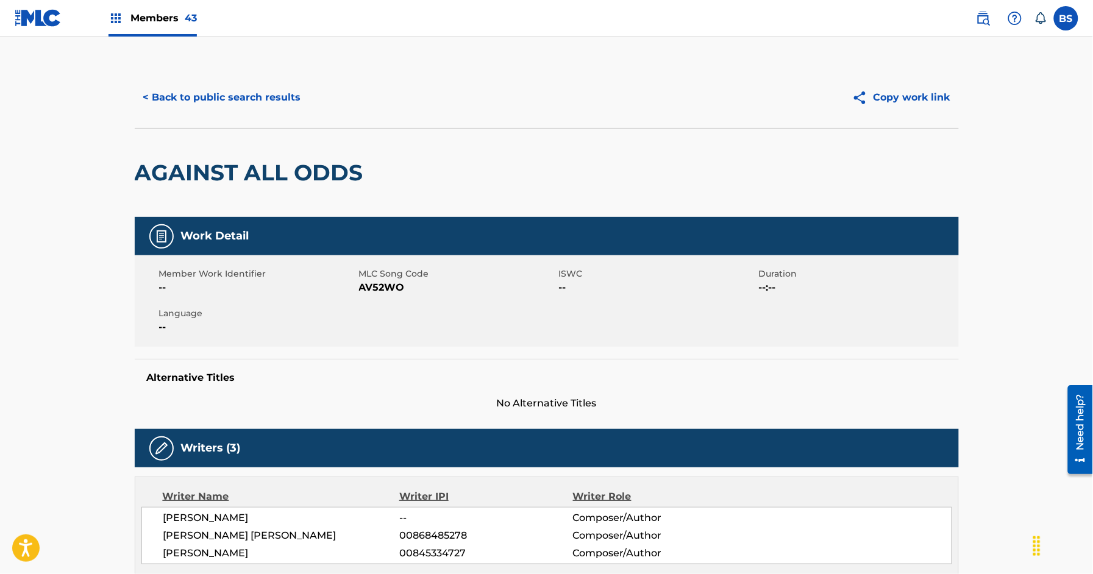
click at [252, 104] on button "< Back to public search results" at bounding box center [222, 97] width 175 height 30
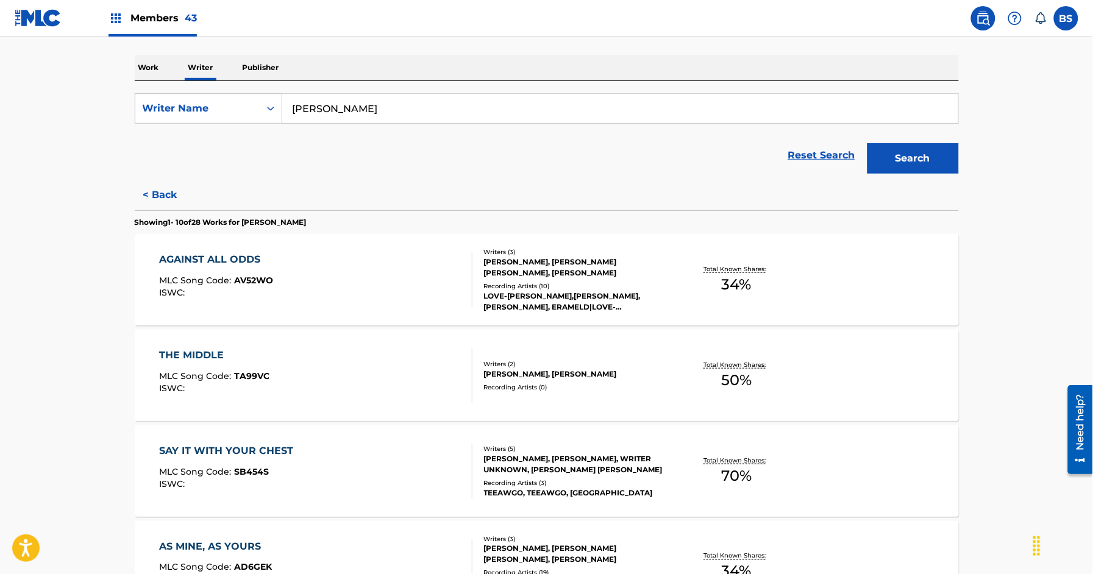
scroll to position [184, 0]
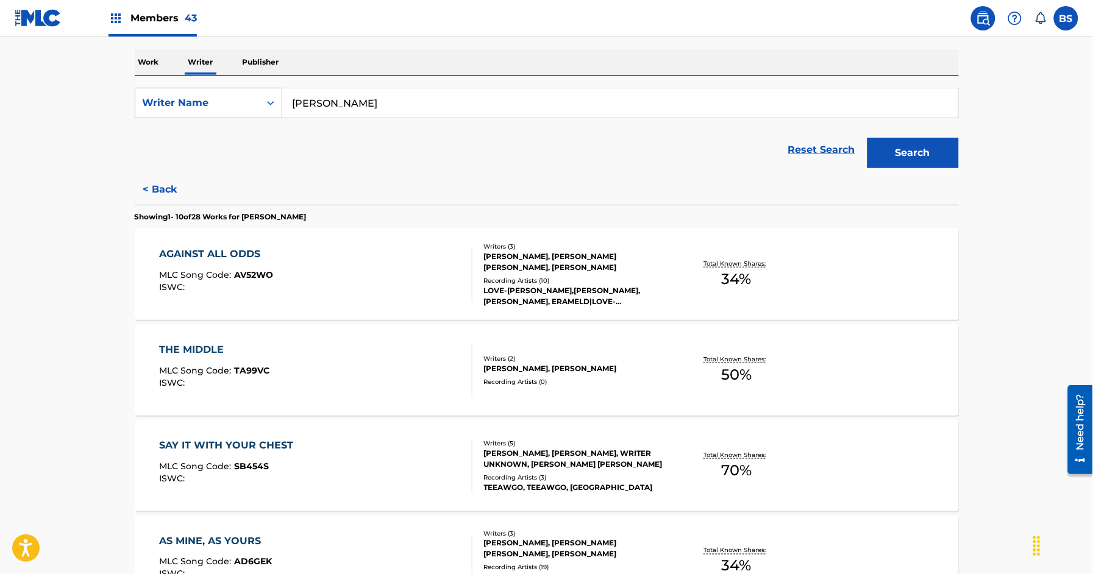
click at [367, 348] on div "THE MIDDLE MLC Song Code : TA99VC ISWC :" at bounding box center [315, 370] width 313 height 55
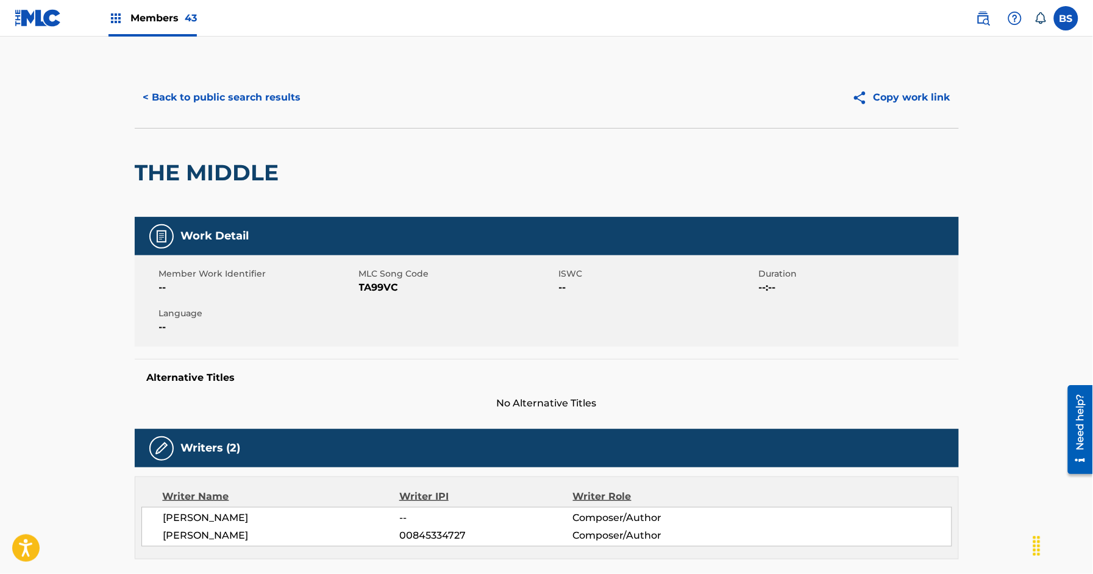
click at [249, 109] on button "< Back to public search results" at bounding box center [222, 97] width 175 height 30
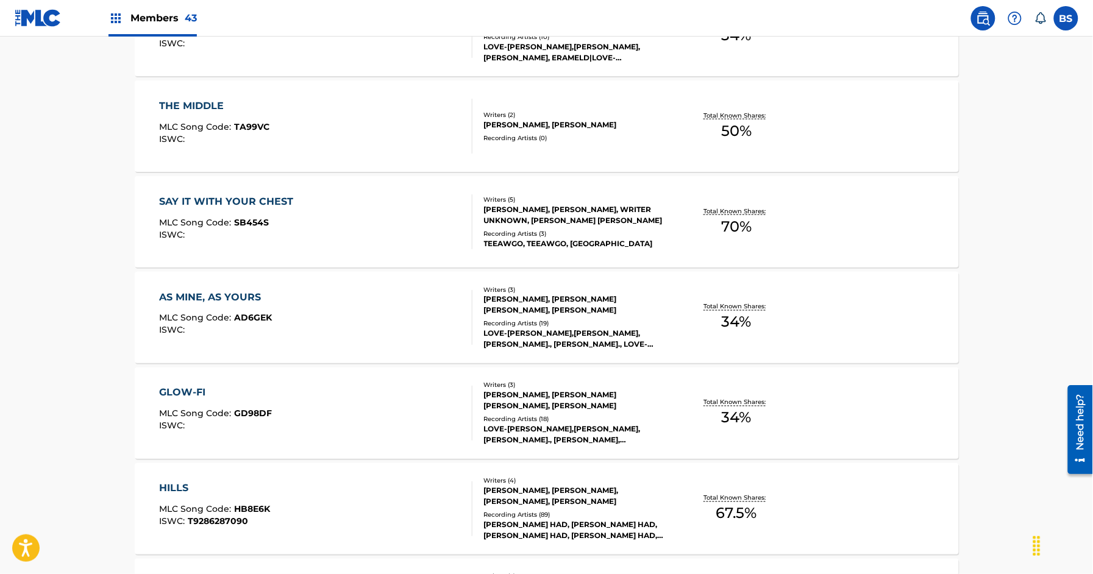
scroll to position [447, 0]
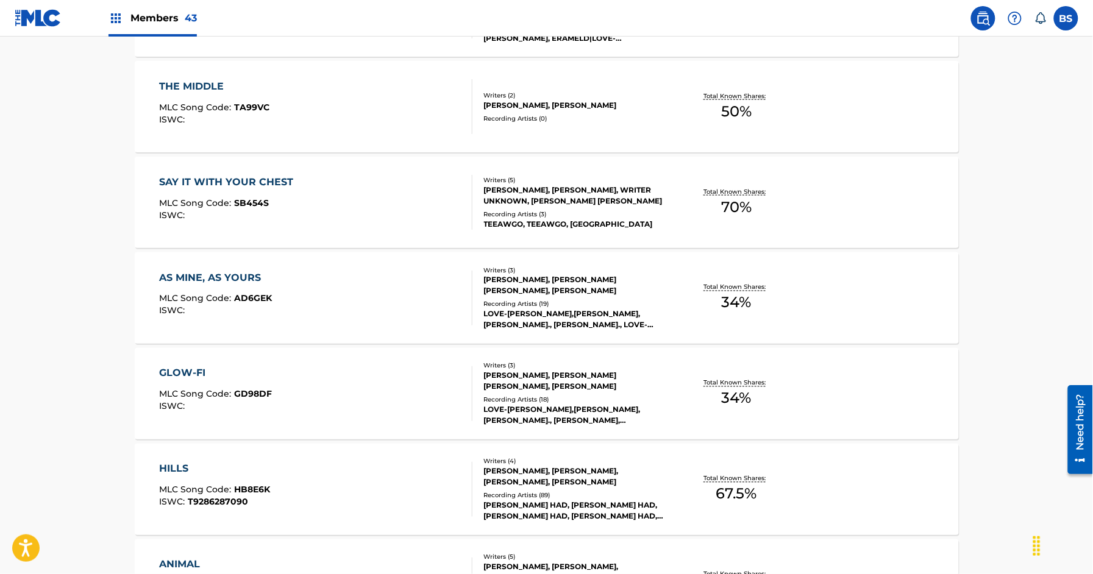
click at [391, 307] on div "AS MINE, AS YOURS MLC Song Code : AD6GEK ISWC :" at bounding box center [315, 298] width 313 height 55
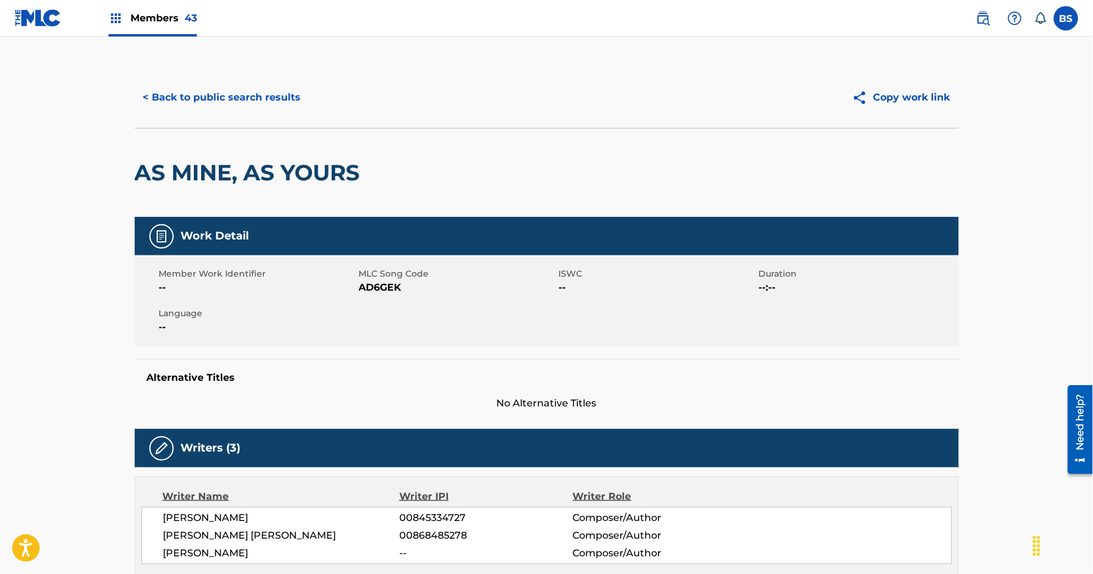
click at [263, 101] on button "< Back to public search results" at bounding box center [222, 97] width 175 height 30
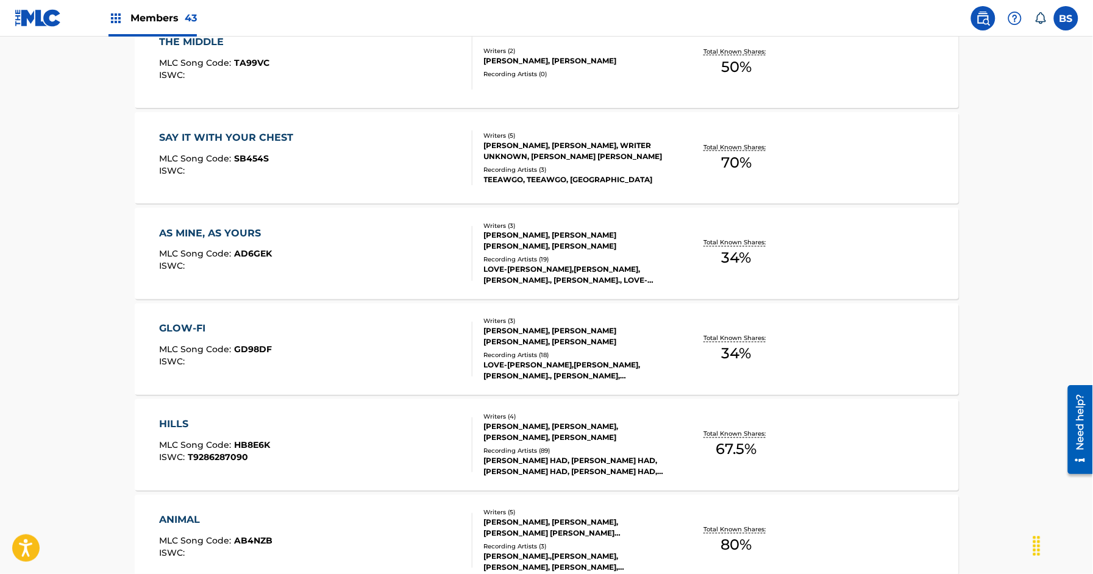
scroll to position [633, 0]
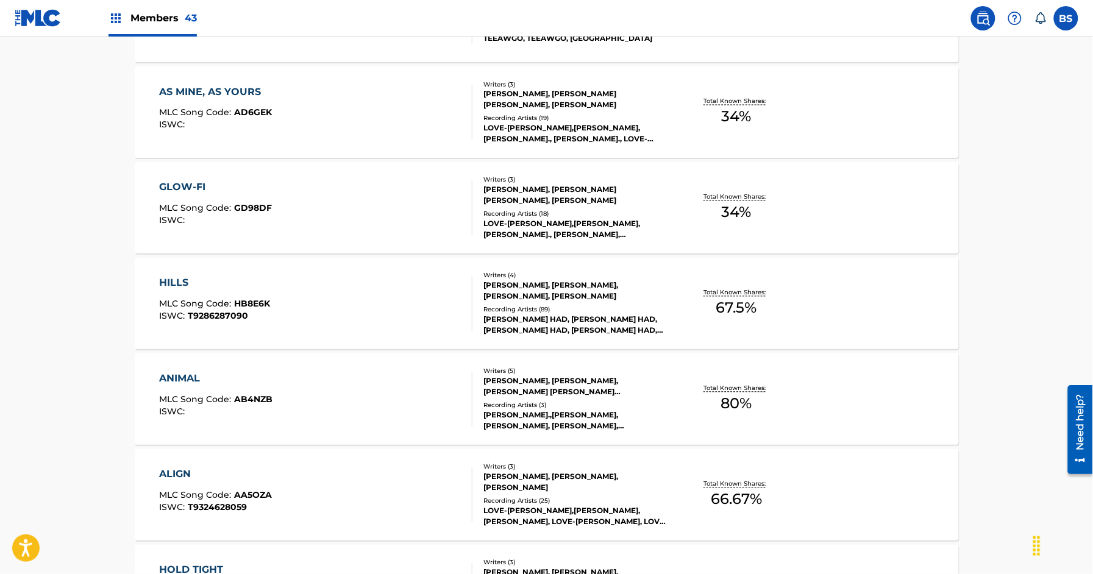
click at [371, 294] on div "HILLS MLC Song Code : HB8E6K ISWC : T9286287090" at bounding box center [315, 303] width 313 height 55
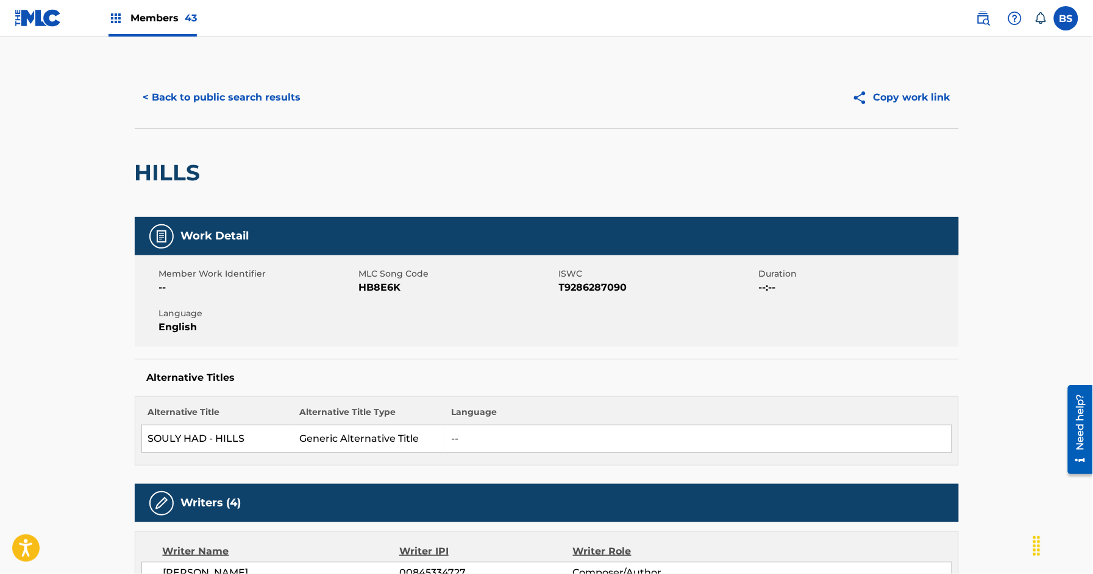
click at [236, 97] on button "< Back to public search results" at bounding box center [222, 97] width 175 height 30
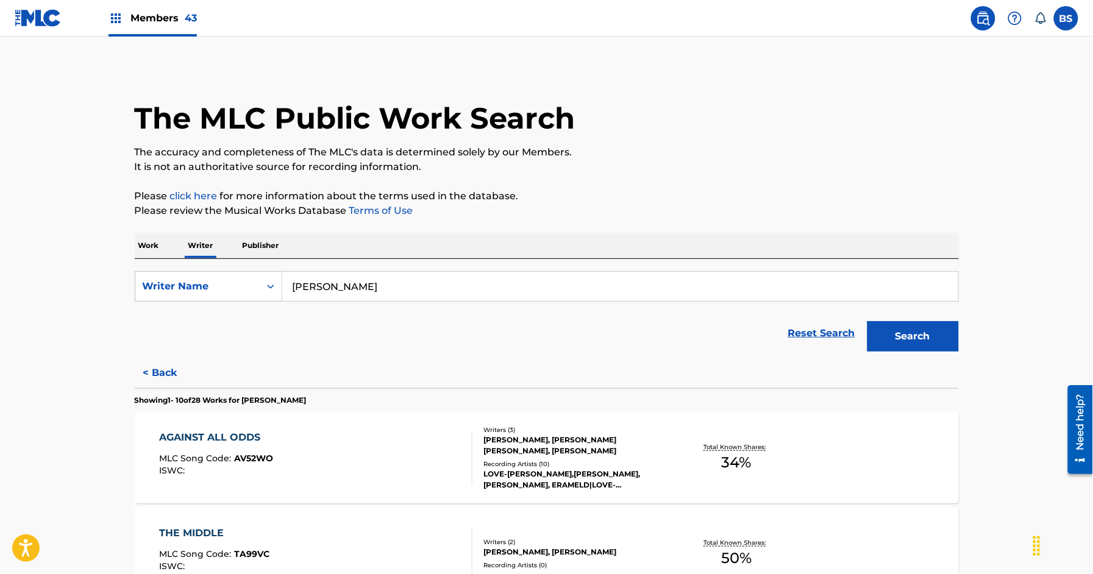
drag, startPoint x: 178, startPoint y: 372, endPoint x: 345, endPoint y: 373, distance: 166.5
click at [179, 373] on button "< Back" at bounding box center [171, 373] width 73 height 30
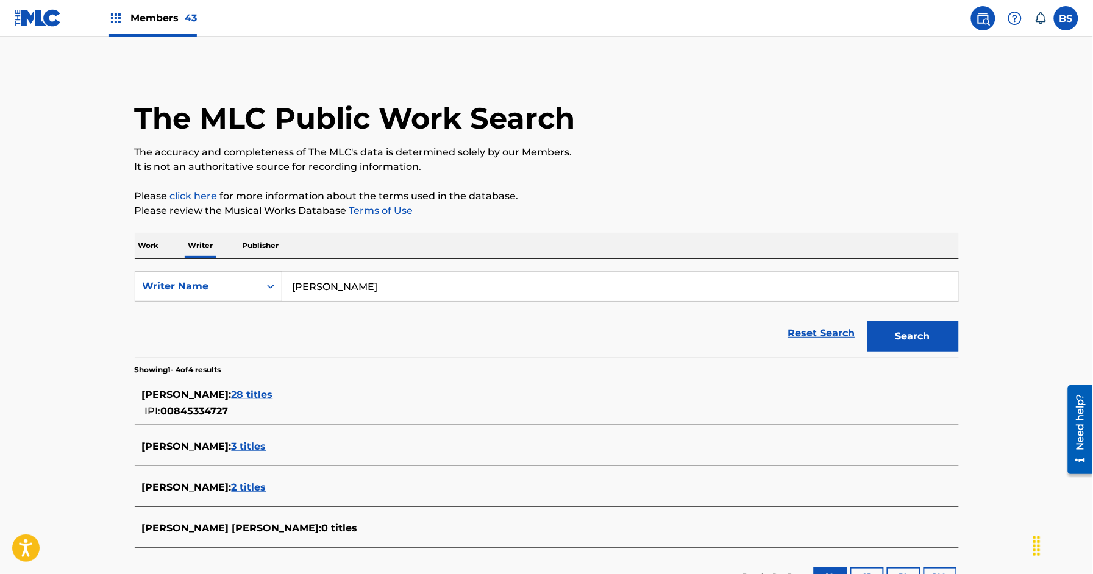
scroll to position [95, 0]
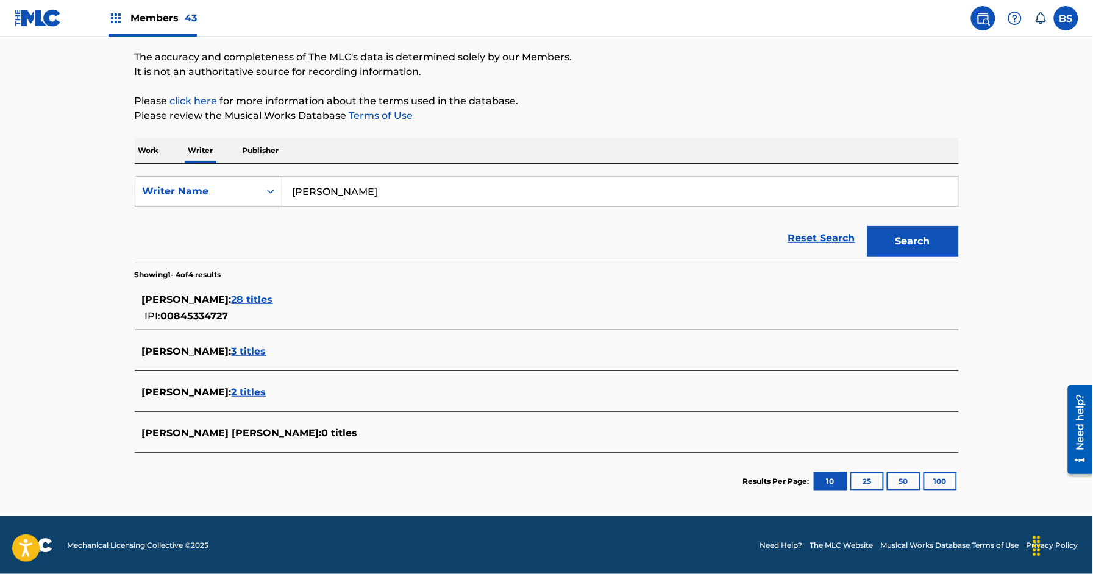
drag, startPoint x: 140, startPoint y: 352, endPoint x: 241, endPoint y: 355, distance: 101.9
click at [242, 354] on div "JEFFREY SIEMINSKI : 3 titles" at bounding box center [547, 352] width 824 height 29
copy span "[PERSON_NAME]"
click at [266, 351] on span "3 titles" at bounding box center [249, 352] width 35 height 12
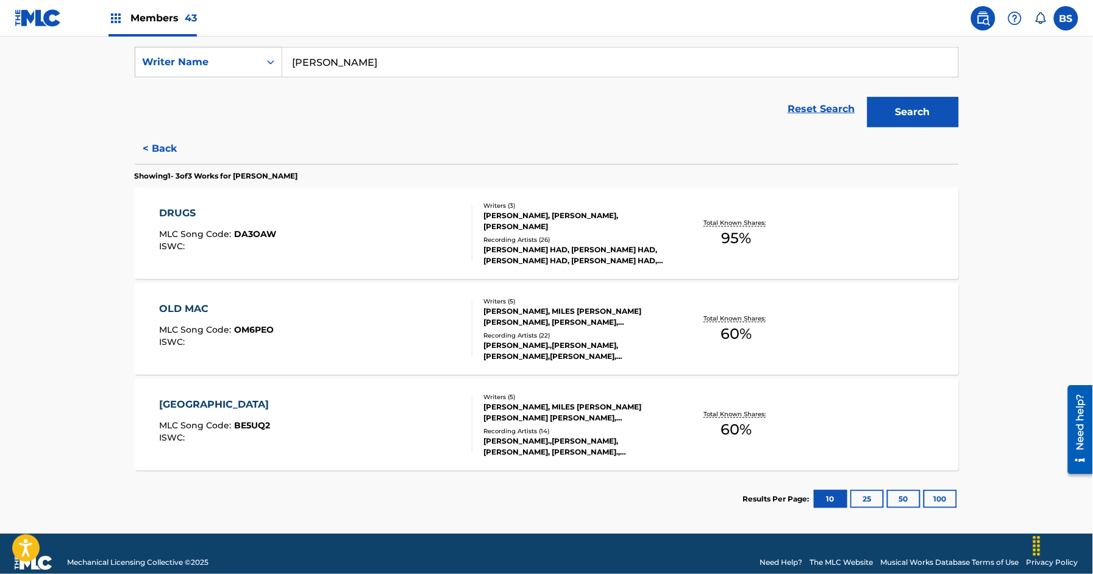
scroll to position [242, 0]
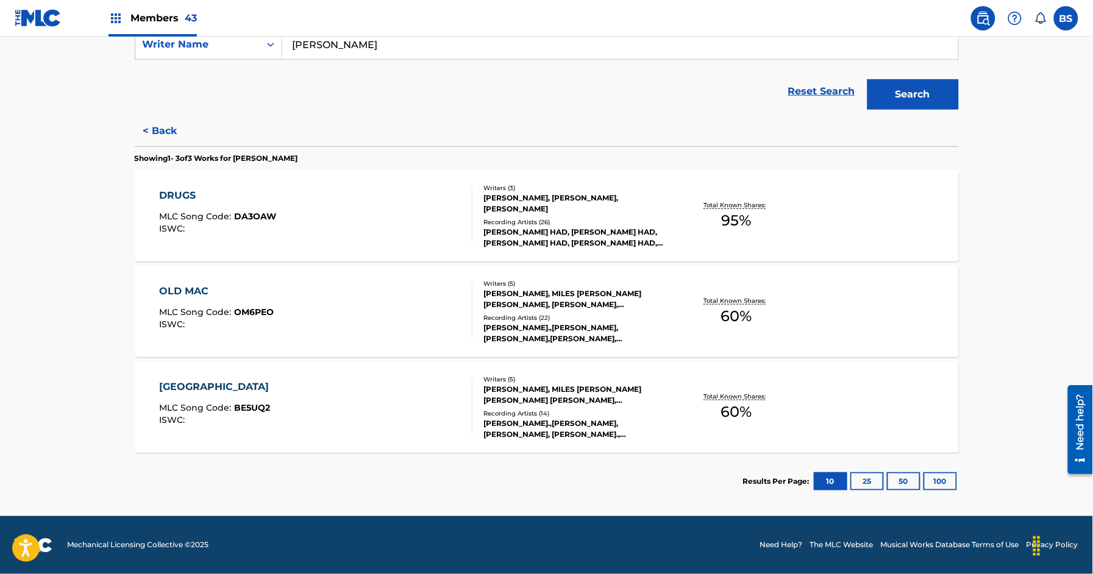
click at [162, 136] on button "< Back" at bounding box center [171, 131] width 73 height 30
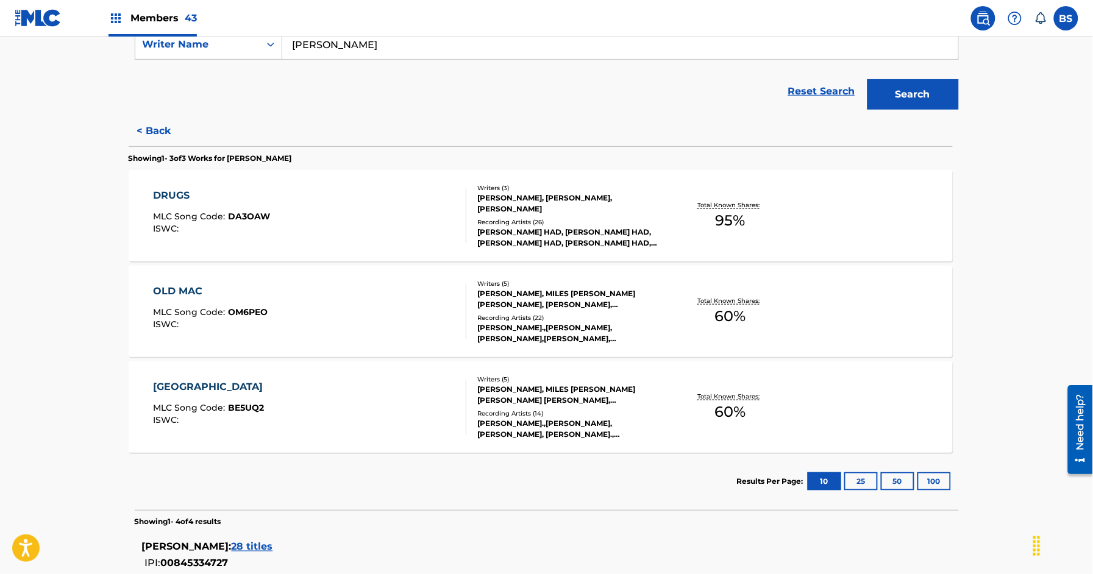
scroll to position [95, 0]
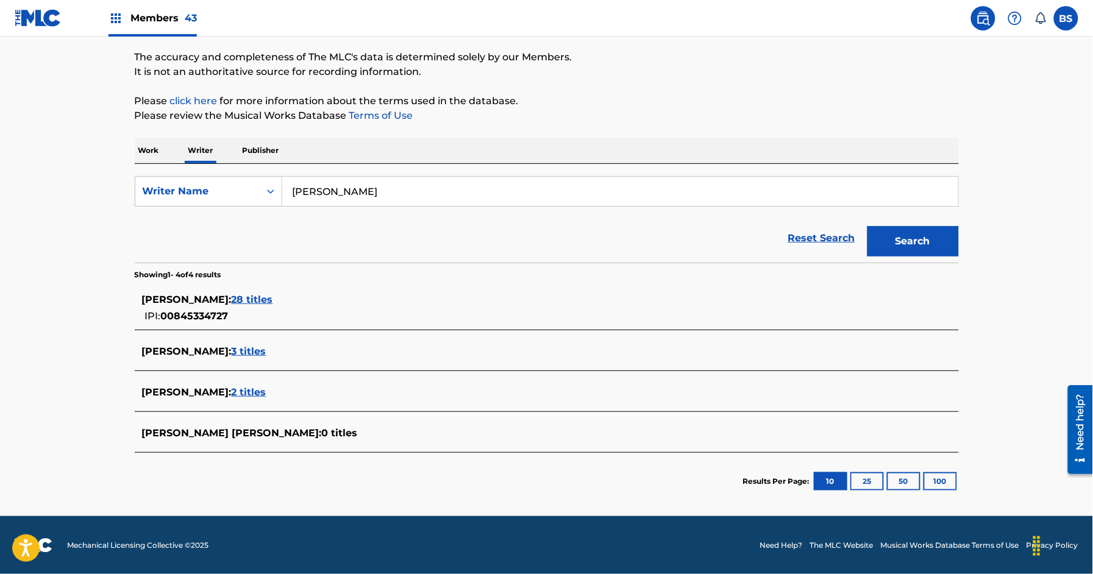
click at [270, 298] on span "28 titles" at bounding box center [252, 300] width 41 height 12
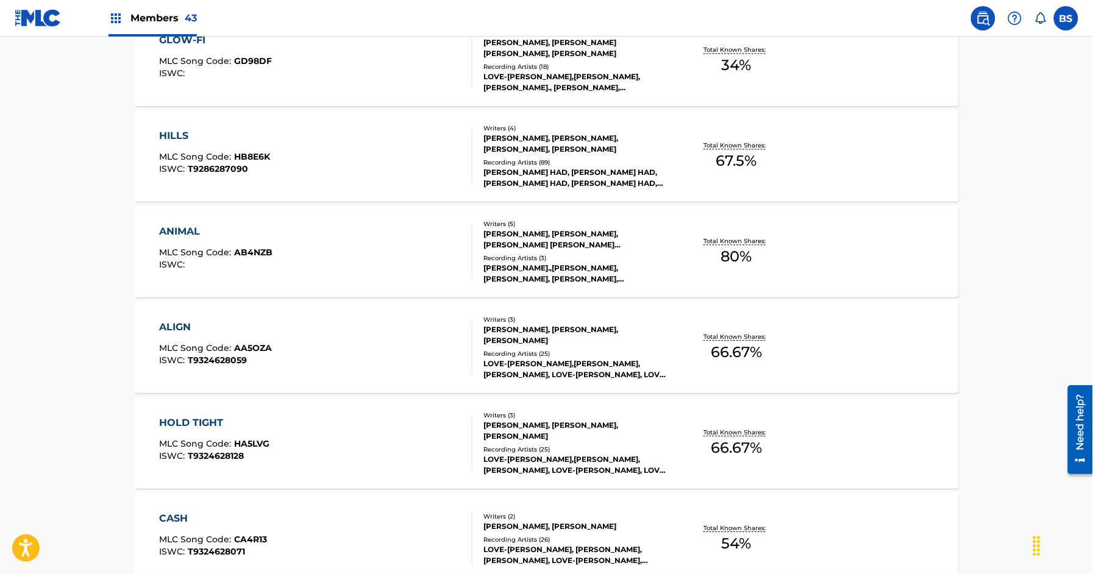
scroll to position [918, 0]
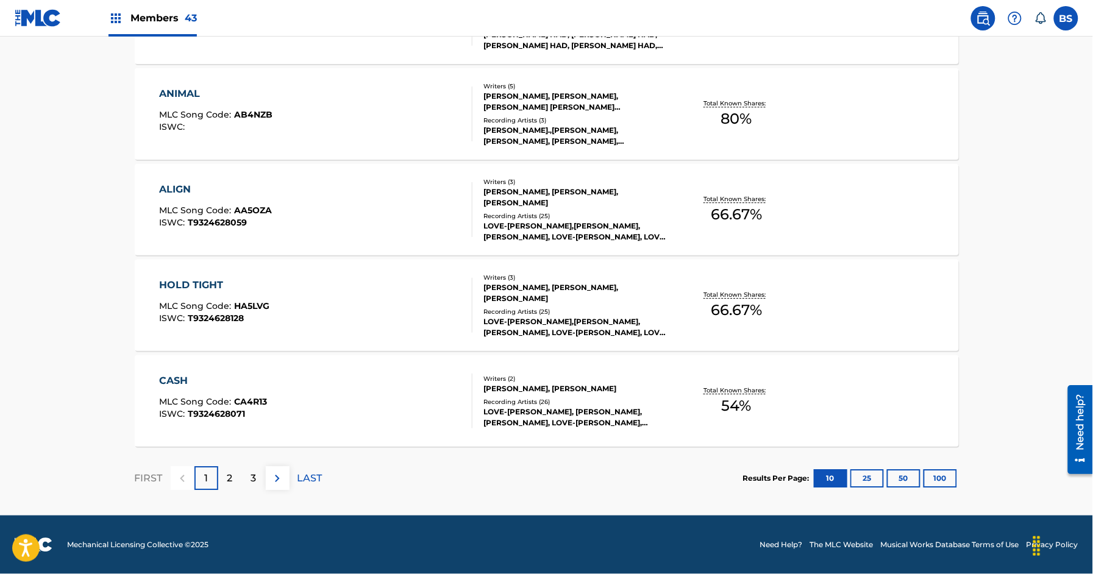
click at [499, 389] on div "[PERSON_NAME], [PERSON_NAME]" at bounding box center [576, 389] width 184 height 11
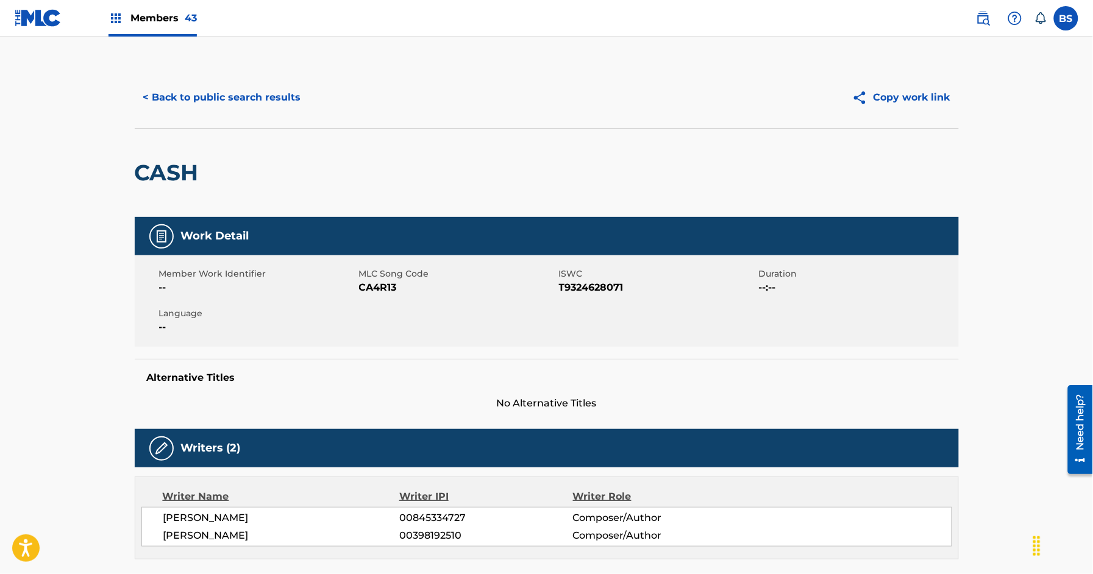
drag, startPoint x: 252, startPoint y: 99, endPoint x: 251, endPoint y: 110, distance: 11.7
click at [252, 99] on button "< Back to public search results" at bounding box center [222, 97] width 175 height 30
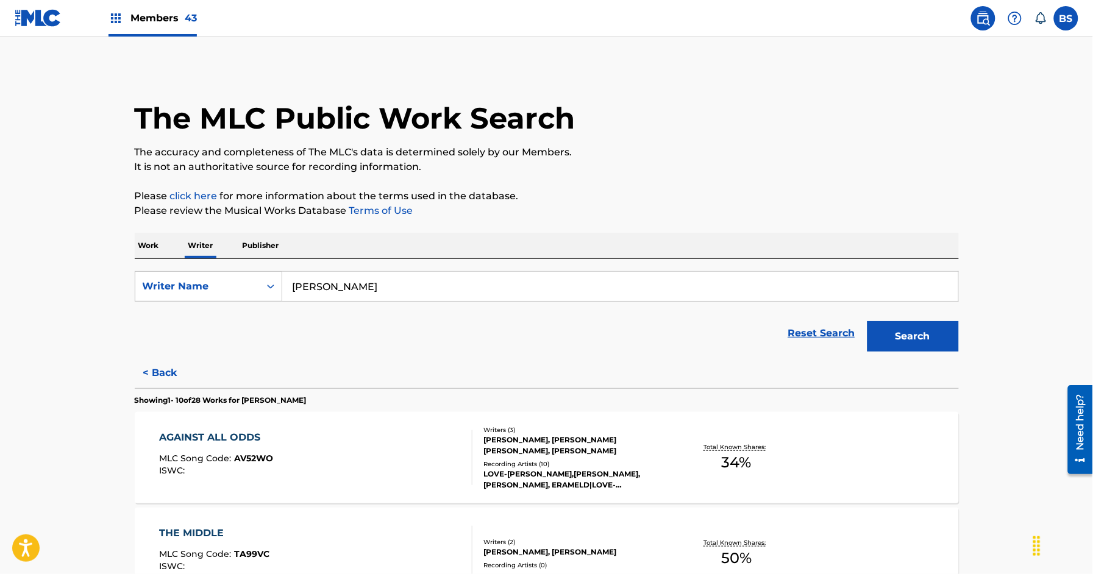
drag, startPoint x: 155, startPoint y: 243, endPoint x: 168, endPoint y: 253, distance: 16.1
click at [155, 243] on p "Work" at bounding box center [149, 246] width 28 height 26
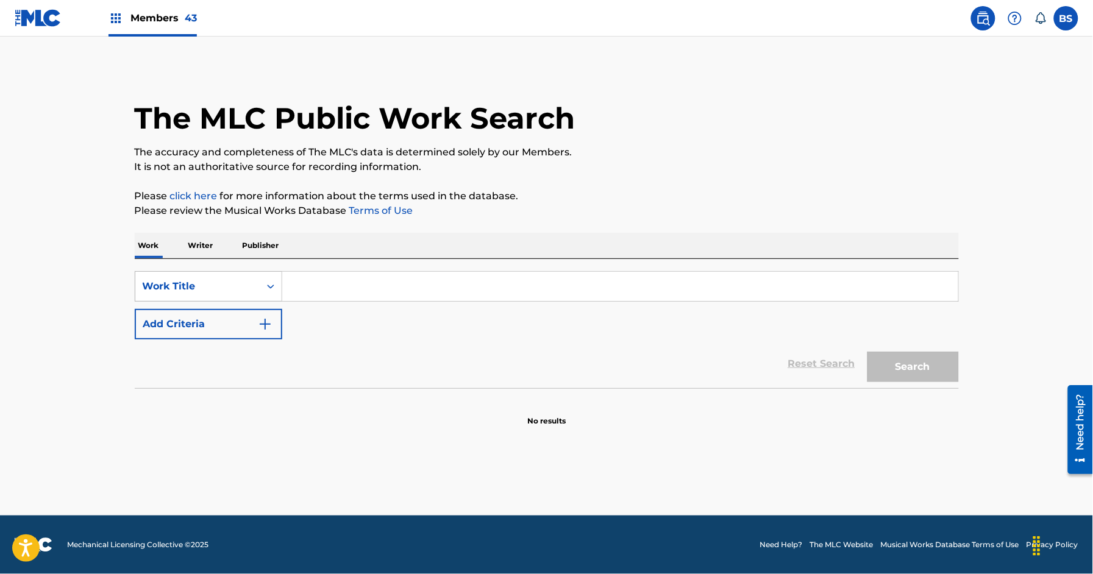
drag, startPoint x: 226, startPoint y: 287, endPoint x: 222, endPoint y: 292, distance: 6.6
click at [225, 288] on div "Work Title" at bounding box center [198, 286] width 110 height 15
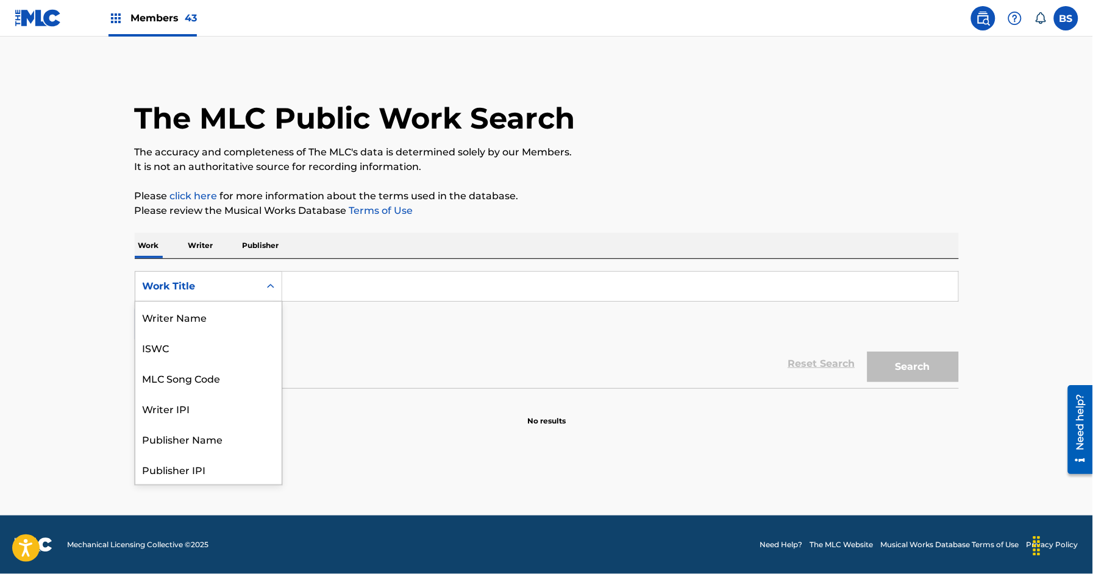
scroll to position [61, 0]
drag, startPoint x: 215, startPoint y: 315, endPoint x: 307, endPoint y: 305, distance: 92.0
click at [219, 315] on div "MLC Song Code" at bounding box center [208, 317] width 146 height 30
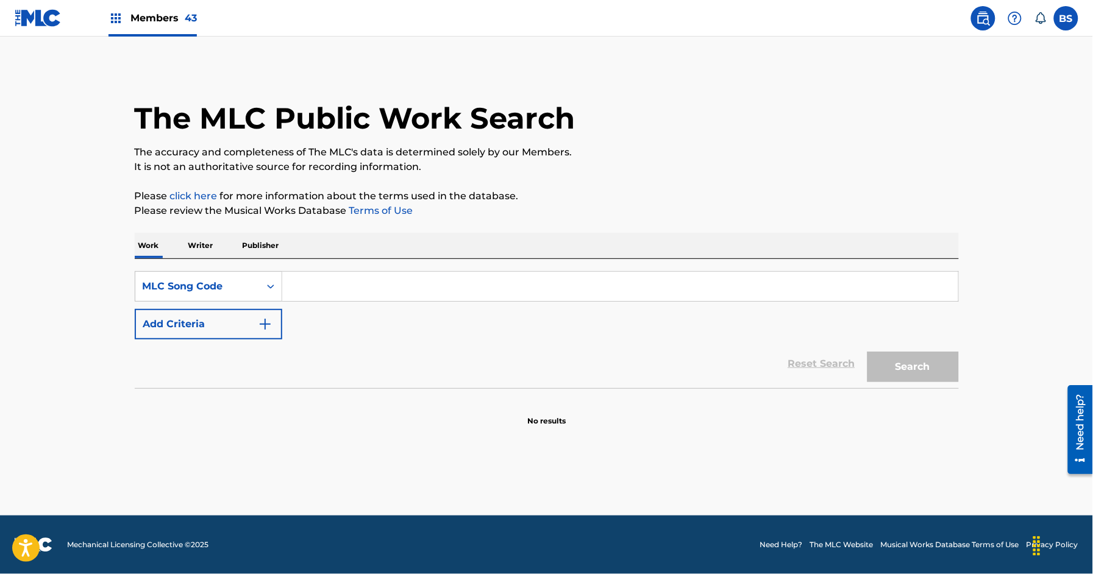
click at [369, 290] on input "Search Form" at bounding box center [620, 286] width 676 height 29
paste input "HB8E6K"
type input "HB8E6K"
drag, startPoint x: 914, startPoint y: 371, endPoint x: 816, endPoint y: 376, distance: 98.3
click at [915, 369] on button "Search" at bounding box center [913, 367] width 91 height 30
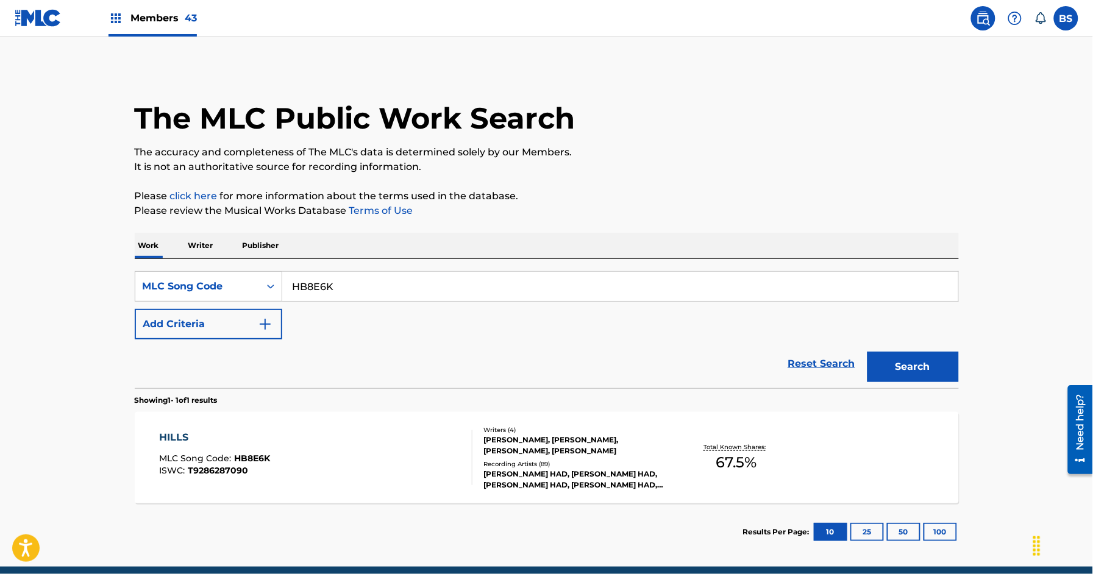
click at [346, 467] on div "HILLS MLC Song Code : HB8E6K ISWC : T9286287090" at bounding box center [315, 458] width 313 height 55
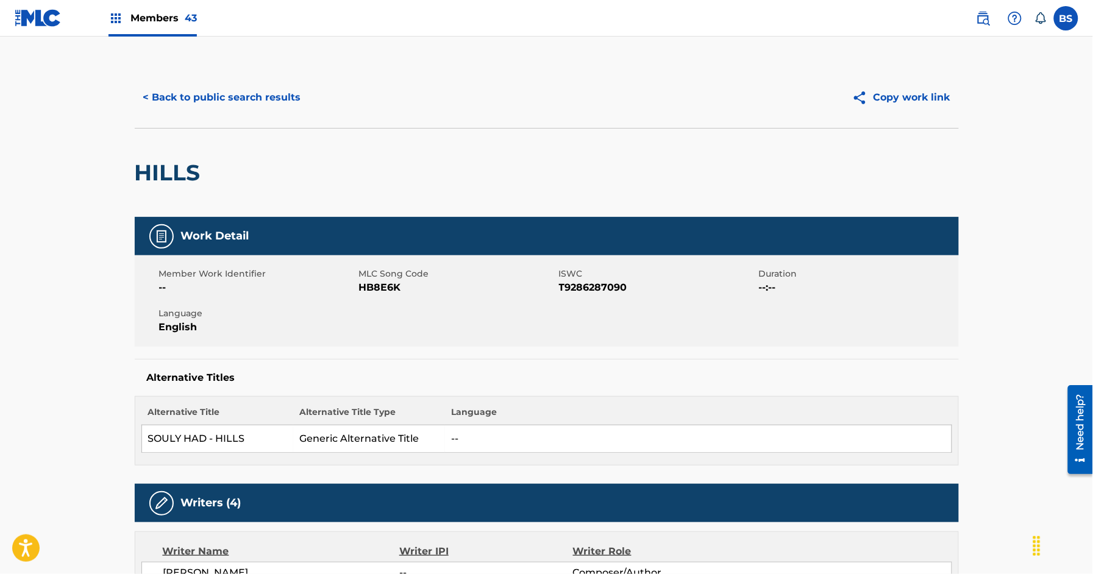
click at [376, 287] on span "HB8E6K" at bounding box center [457, 288] width 197 height 15
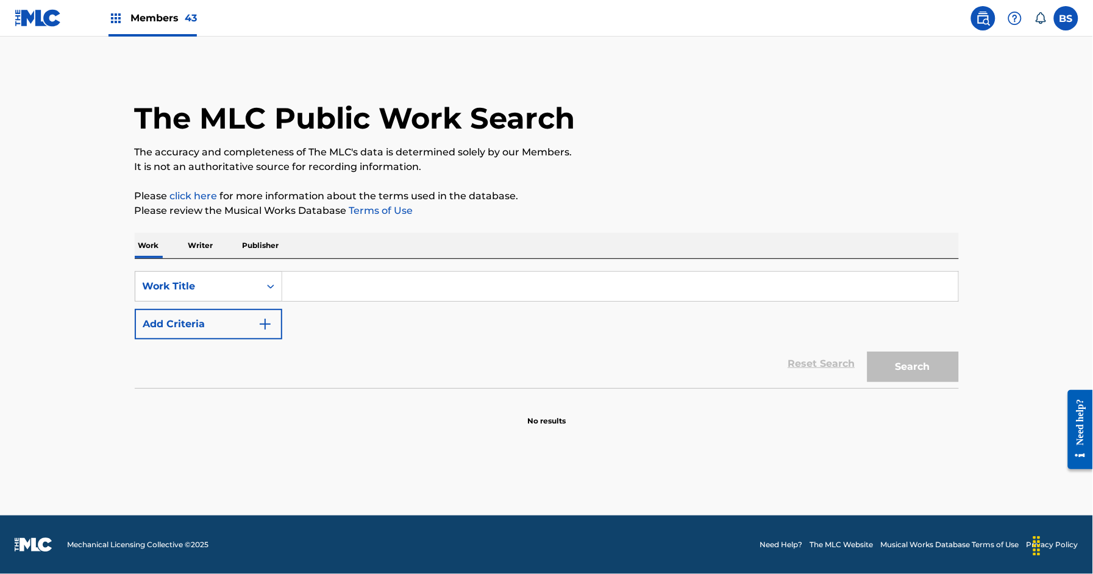
drag, startPoint x: 183, startPoint y: 20, endPoint x: 239, endPoint y: 32, distance: 57.5
click at [185, 20] on span "43" at bounding box center [191, 18] width 12 height 12
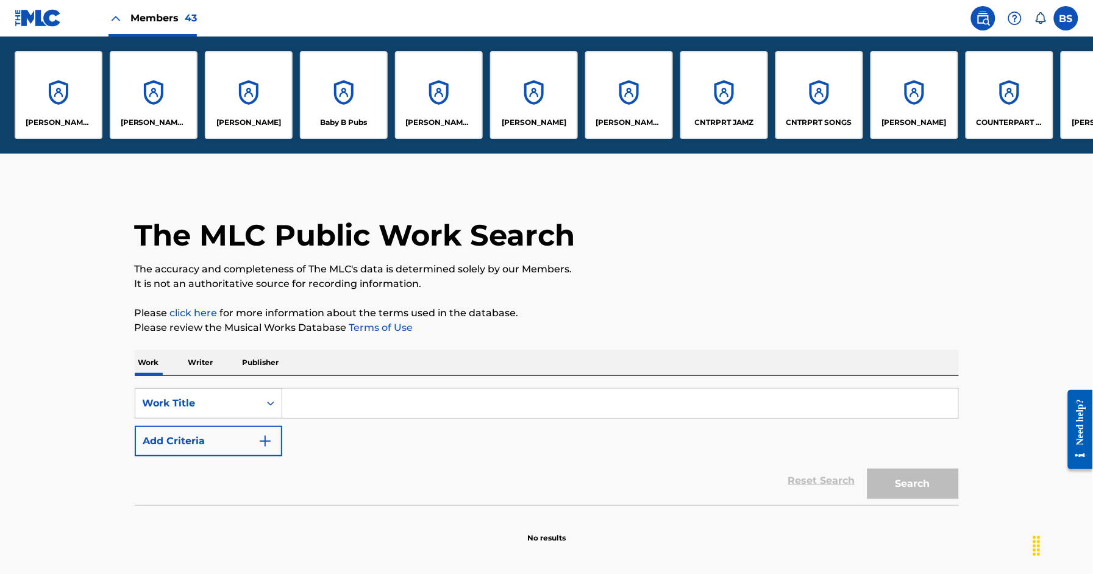
click at [838, 88] on div "CNTRPRT SONGS" at bounding box center [820, 95] width 88 height 88
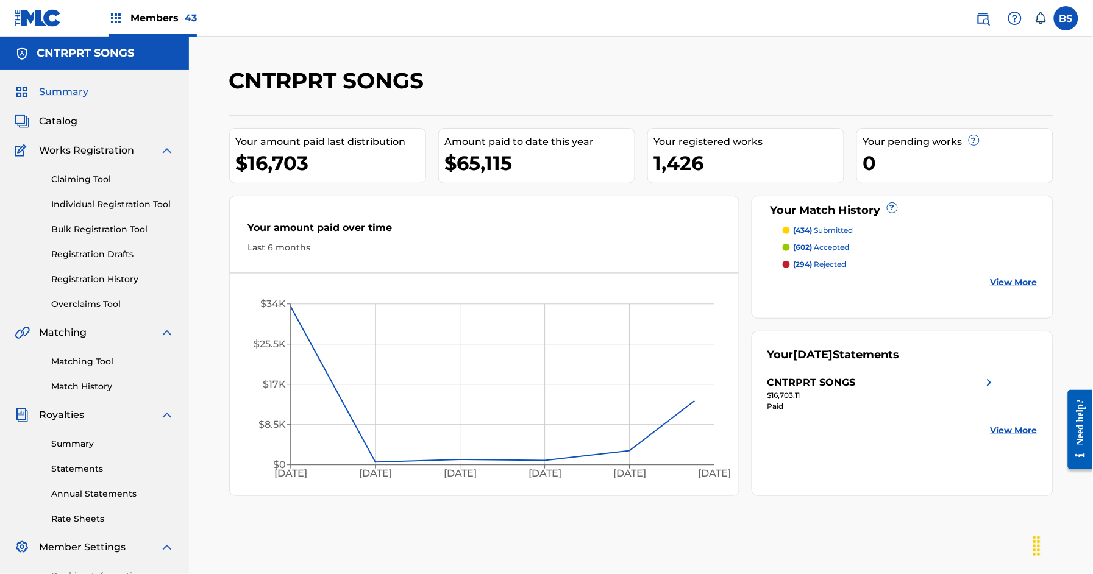
click at [84, 276] on link "Registration History" at bounding box center [112, 279] width 123 height 13
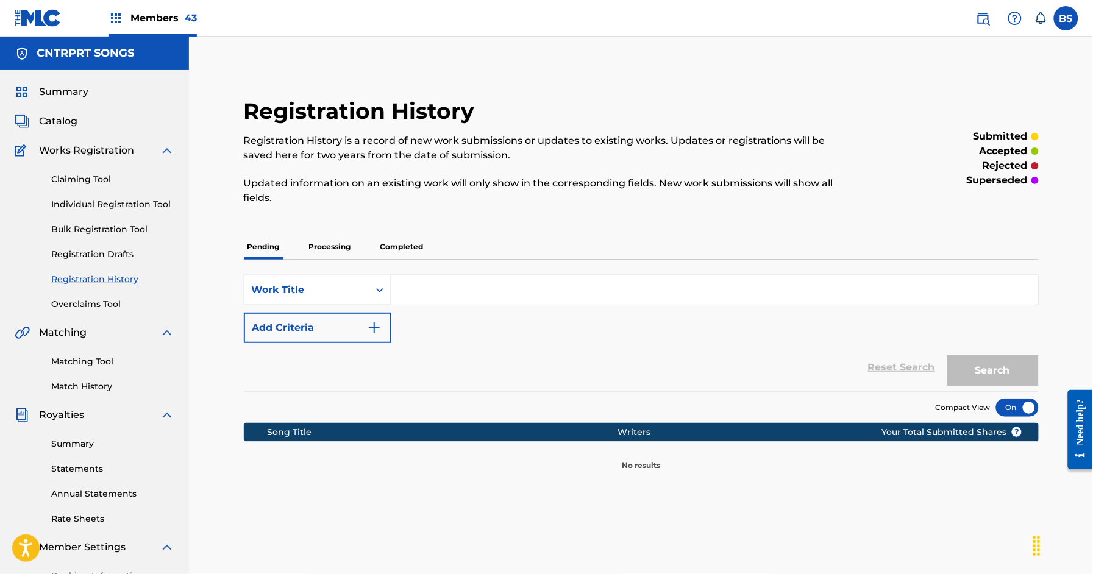
drag, startPoint x: 53, startPoint y: 116, endPoint x: 62, endPoint y: 123, distance: 11.0
click at [53, 116] on span "Catalog" at bounding box center [58, 121] width 38 height 15
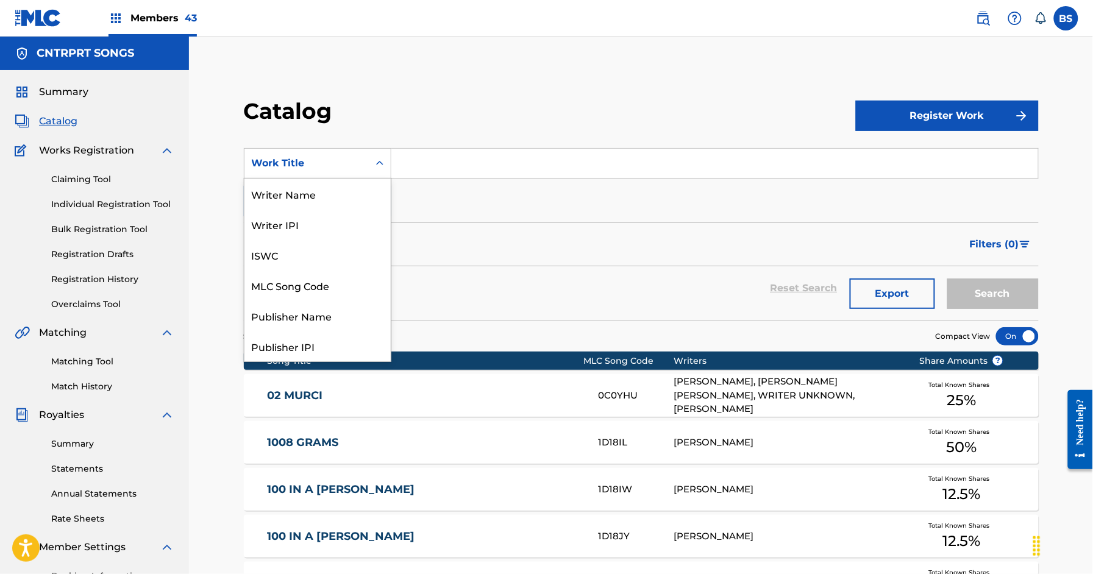
click at [343, 160] on div "Work Title" at bounding box center [307, 163] width 110 height 15
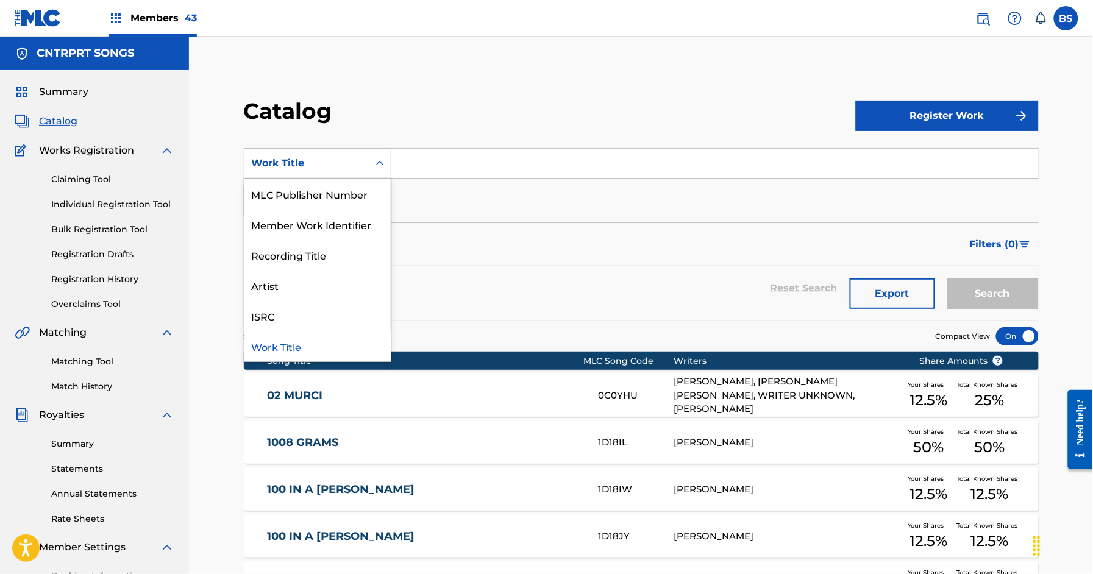
click at [68, 266] on div "Claiming Tool Individual Registration Tool Bulk Registration Tool Registration …" at bounding box center [95, 234] width 160 height 153
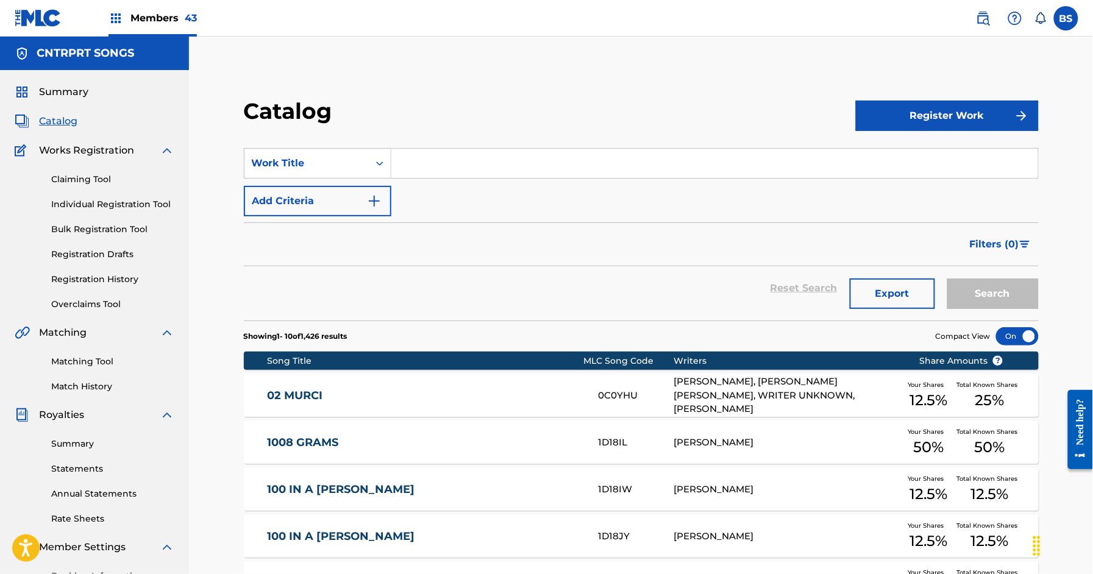
click at [87, 280] on link "Registration History" at bounding box center [112, 279] width 123 height 13
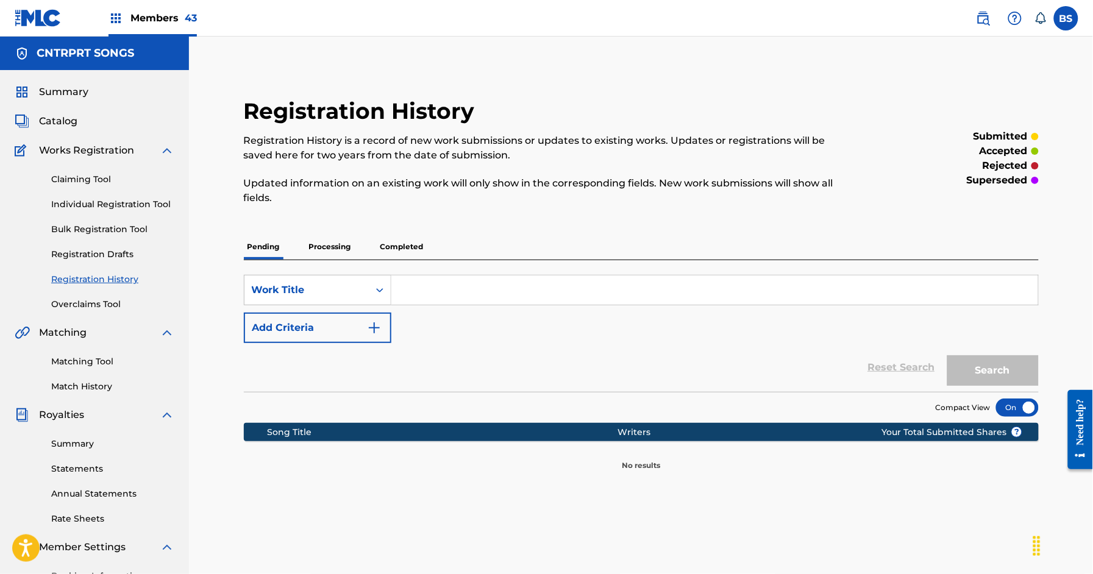
drag, startPoint x: 338, startPoint y: 248, endPoint x: 351, endPoint y: 259, distance: 16.5
click at [338, 248] on p "Processing" at bounding box center [330, 247] width 49 height 26
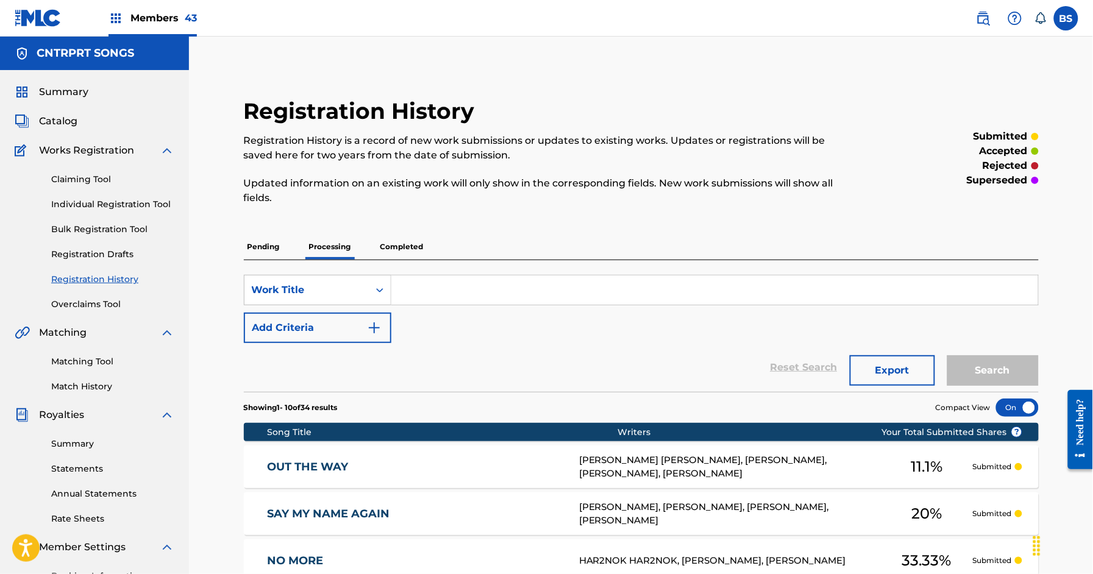
drag, startPoint x: 459, startPoint y: 302, endPoint x: 465, endPoint y: 301, distance: 7.0
click at [458, 302] on input "Search Form" at bounding box center [715, 290] width 647 height 29
type input "drugs"
click at [948, 356] on button "Search" at bounding box center [993, 371] width 91 height 30
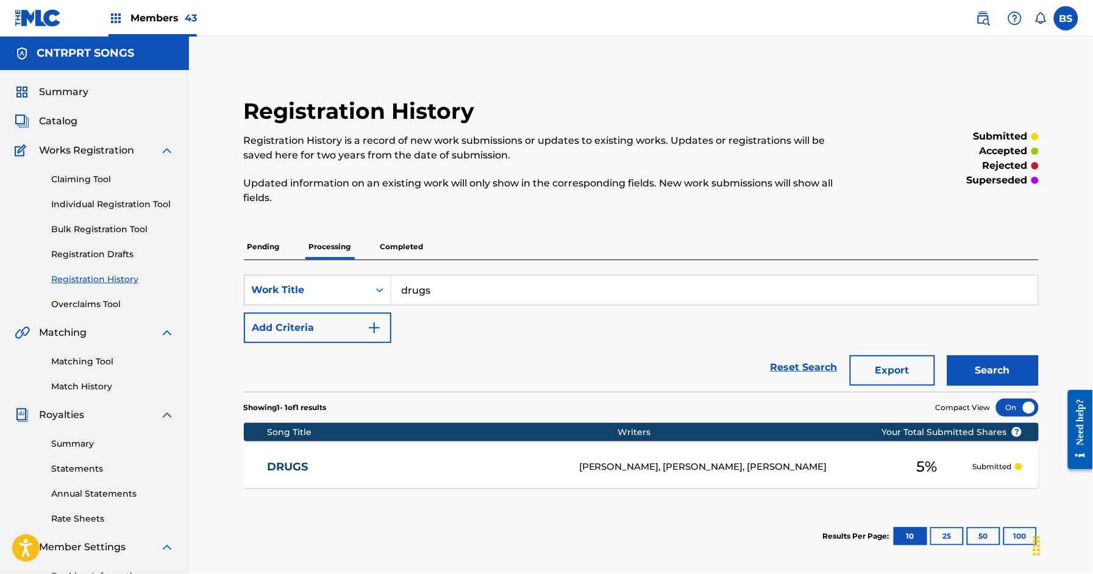
click at [507, 463] on link "DRUGS" at bounding box center [415, 467] width 295 height 14
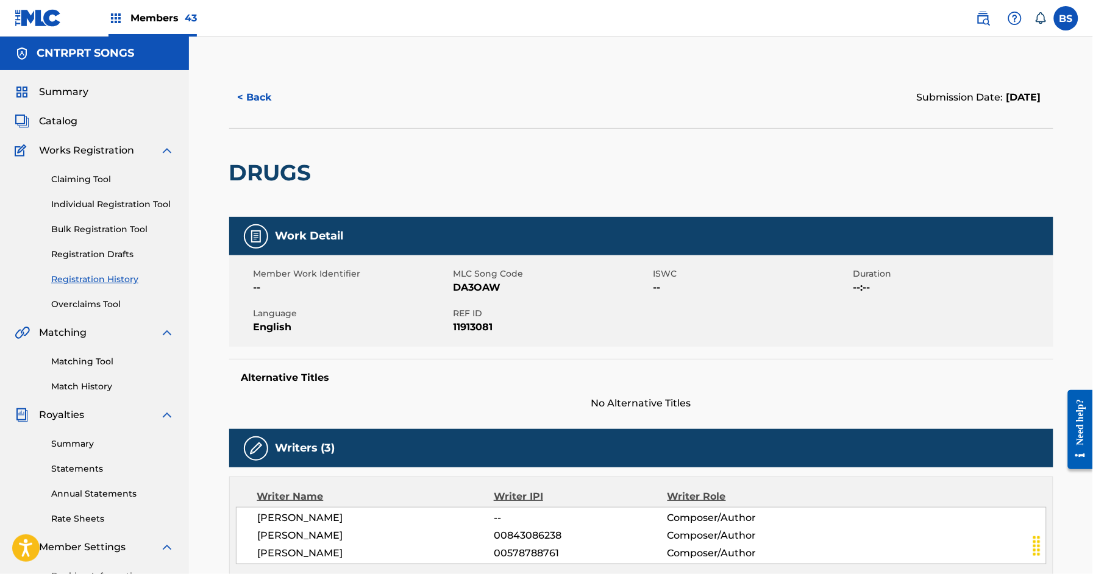
click at [253, 96] on button "< Back" at bounding box center [265, 97] width 73 height 30
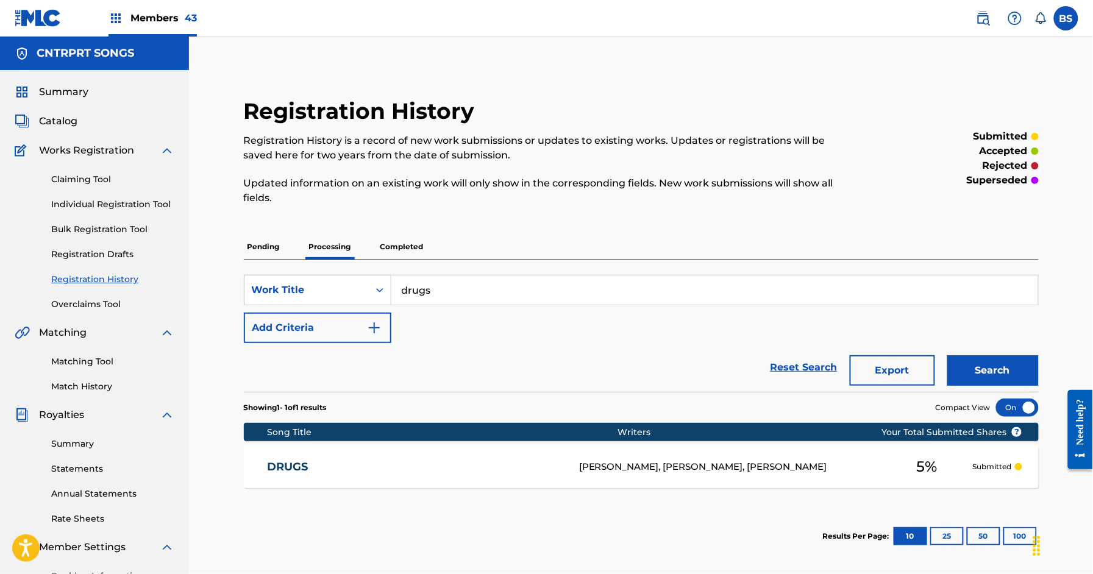
click at [472, 288] on input "drugs" at bounding box center [715, 290] width 647 height 29
type input "old mac"
click at [948, 356] on button "Search" at bounding box center [993, 371] width 91 height 30
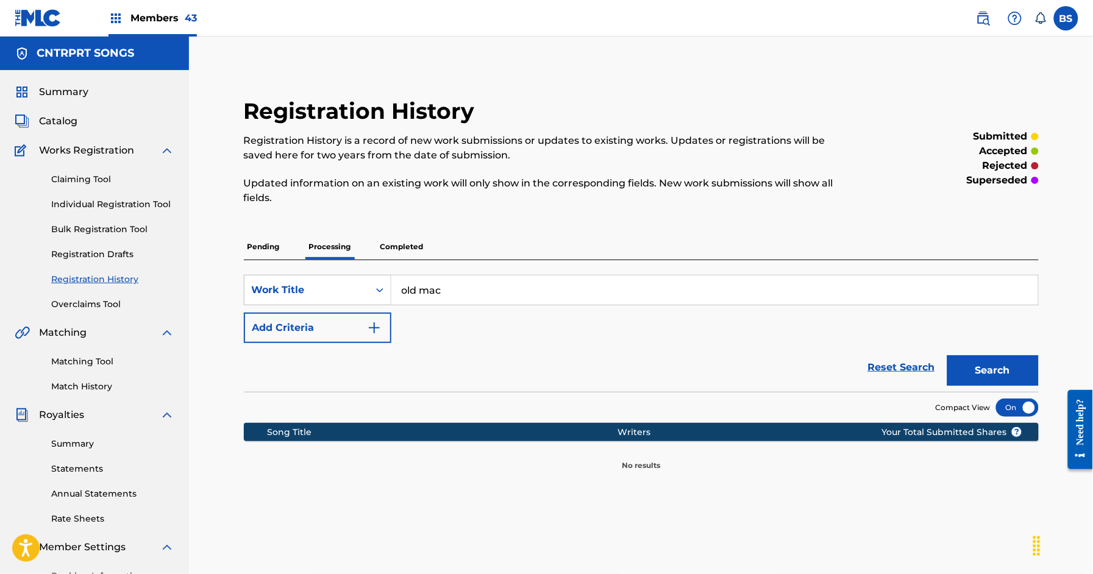
click at [445, 291] on input "old mac" at bounding box center [715, 290] width 647 height 29
click at [398, 246] on p "Completed" at bounding box center [402, 247] width 51 height 26
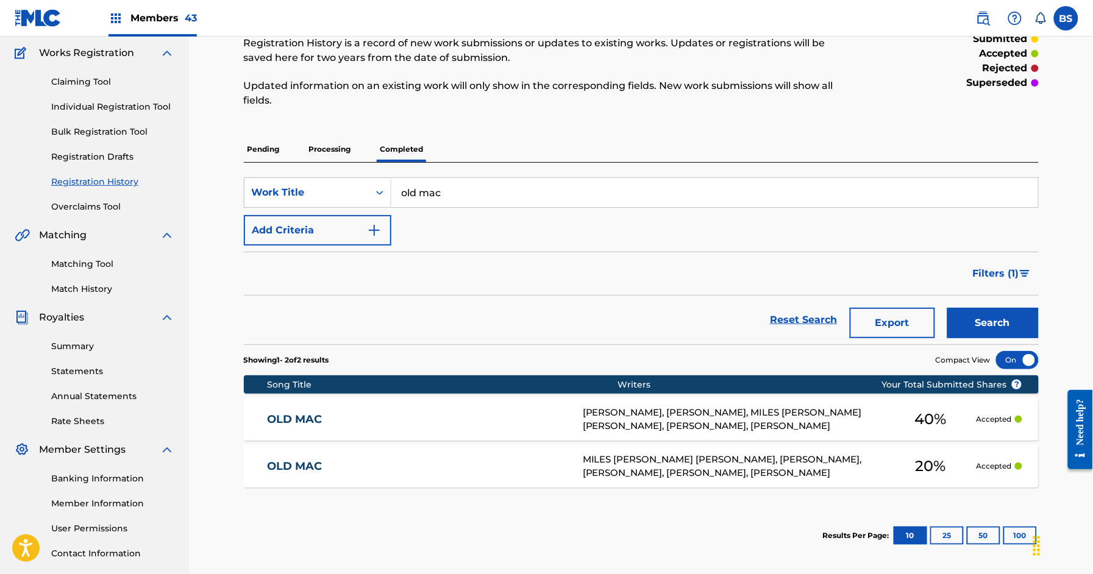
scroll to position [144, 0]
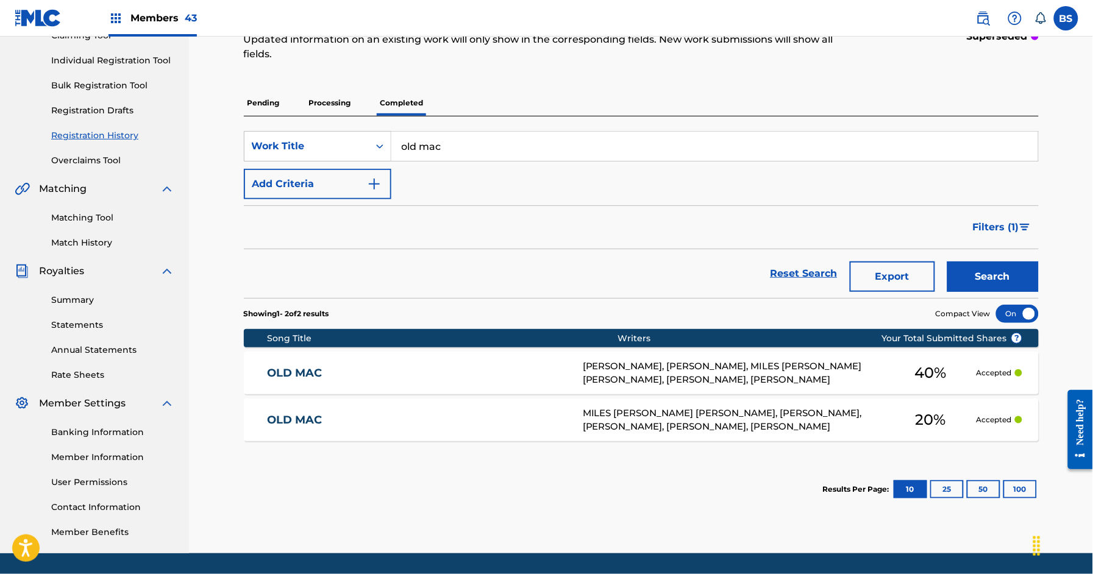
click at [446, 371] on link "OLD MAC" at bounding box center [417, 374] width 299 height 14
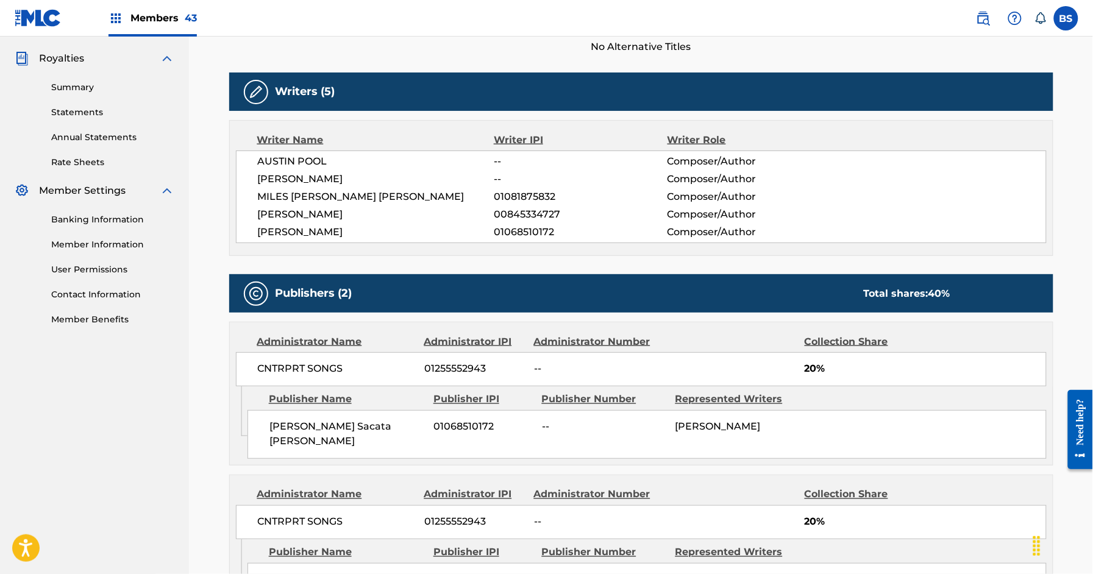
scroll to position [340, 0]
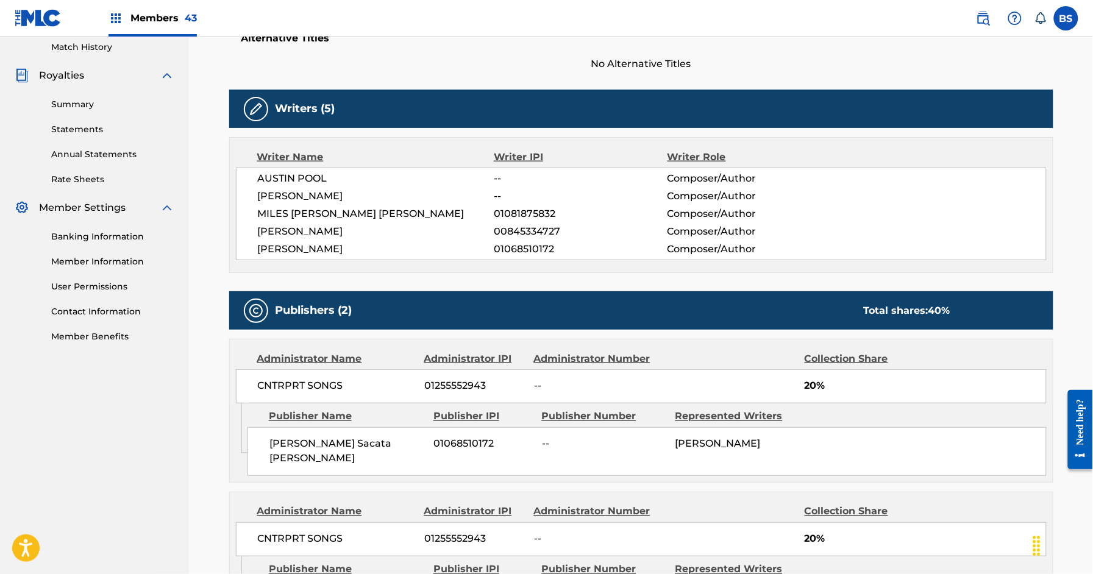
click at [543, 231] on span "00845334727" at bounding box center [580, 231] width 173 height 15
copy span "00845334727"
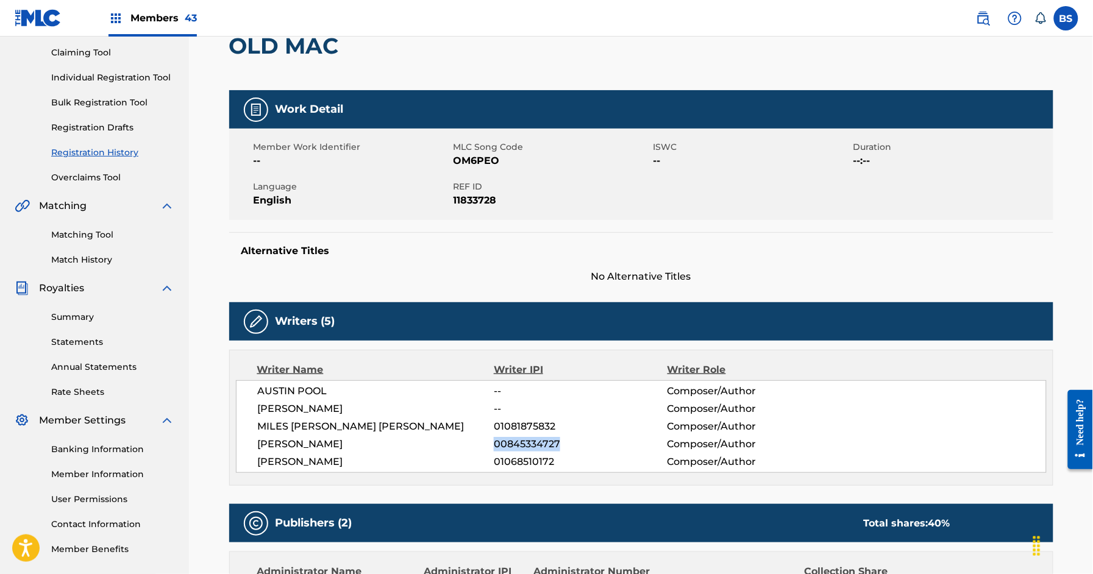
scroll to position [0, 0]
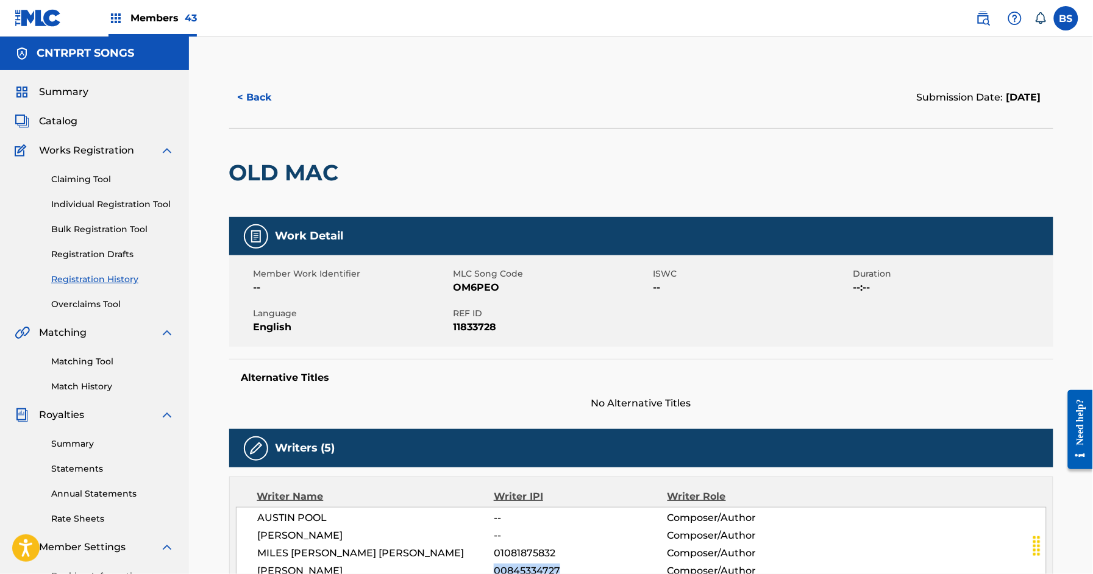
click at [254, 93] on button "< Back" at bounding box center [265, 97] width 73 height 30
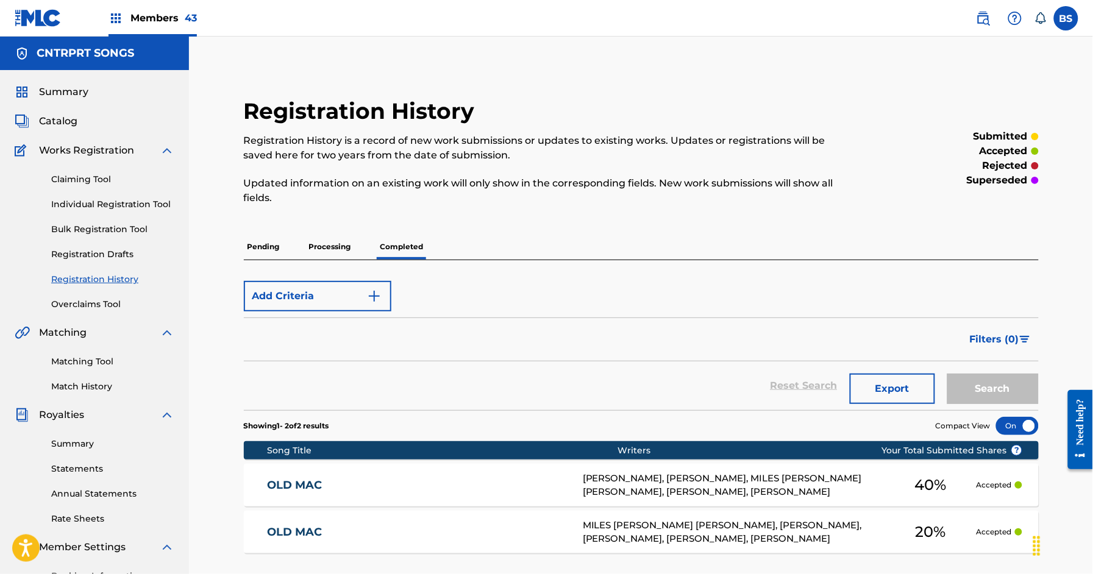
scroll to position [144, 0]
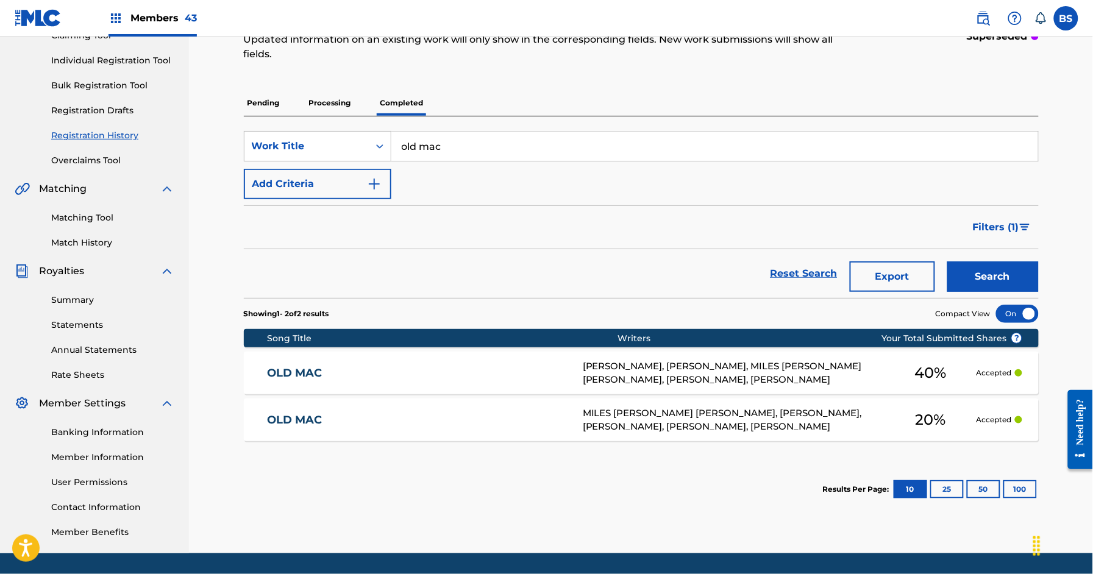
click at [514, 367] on link "OLD MAC" at bounding box center [417, 374] width 299 height 14
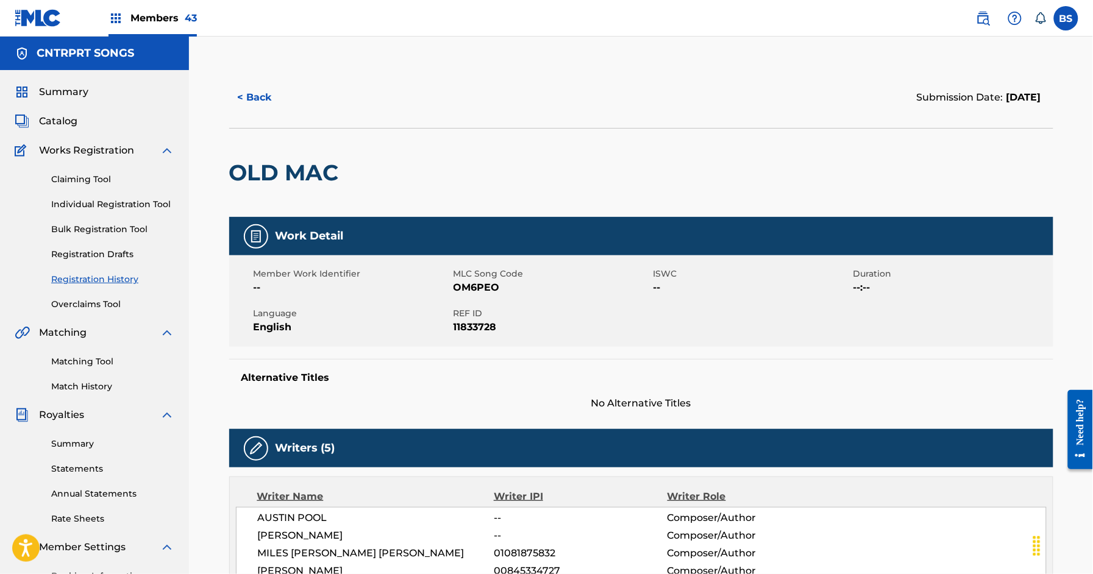
click at [263, 99] on button "< Back" at bounding box center [265, 97] width 73 height 30
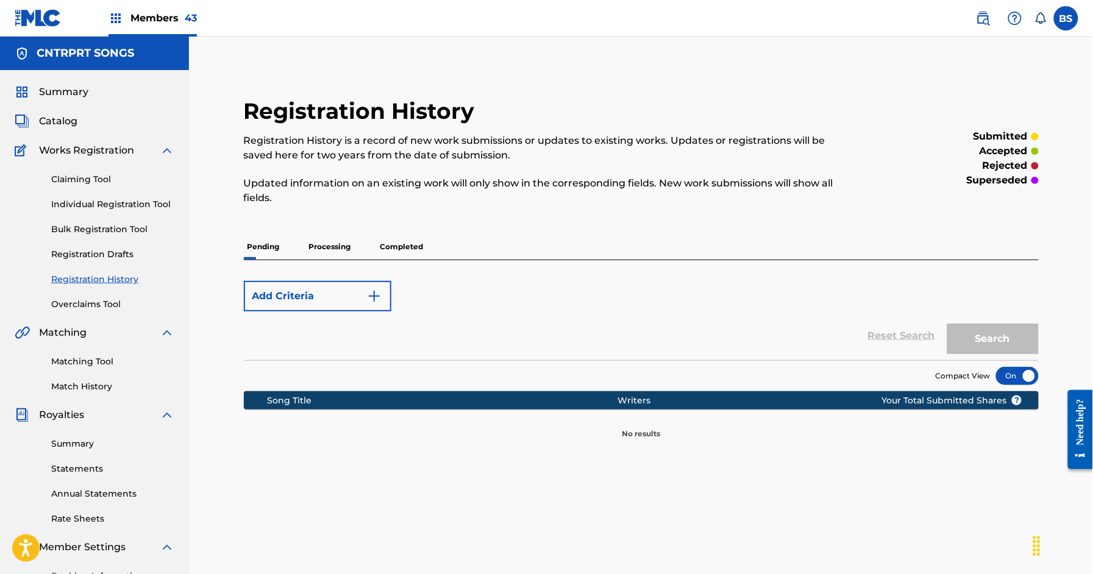
scroll to position [144, 0]
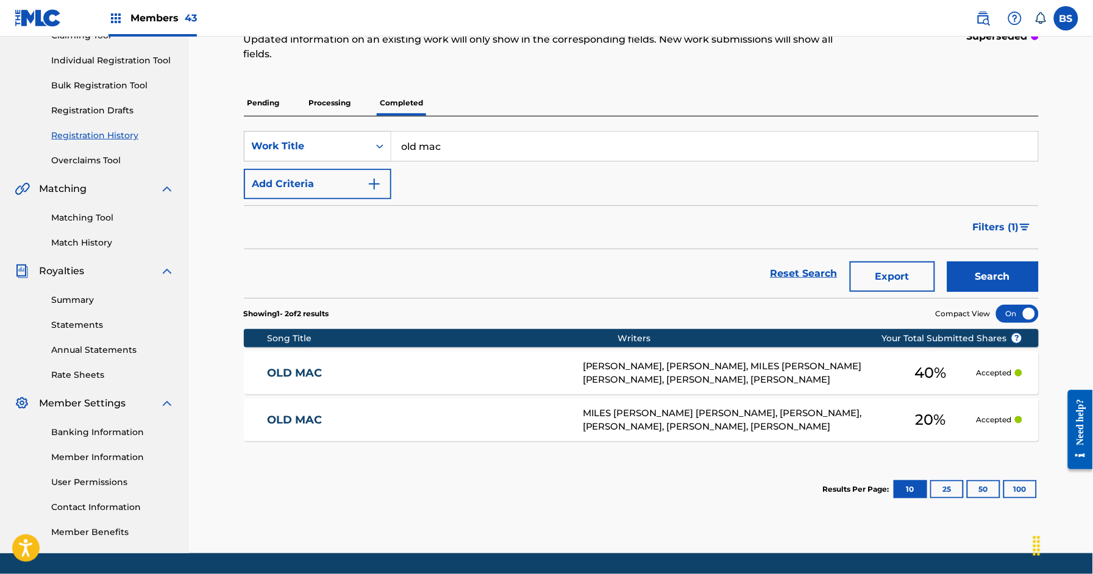
click at [423, 365] on div "OLD MAC OM6PEO [PERSON_NAME], [PERSON_NAME], MILES [PERSON_NAME] [PERSON_NAME],…" at bounding box center [641, 373] width 795 height 43
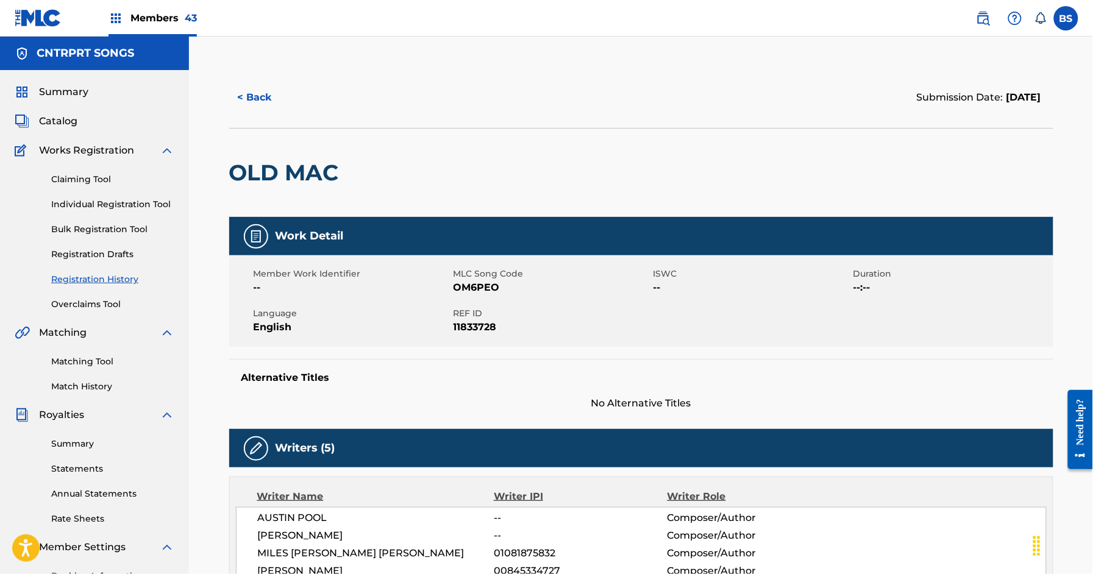
click at [476, 287] on span "OM6PEO" at bounding box center [552, 288] width 197 height 15
drag, startPoint x: 476, startPoint y: 287, endPoint x: 399, endPoint y: 253, distance: 83.3
click at [476, 287] on span "OM6PEO" at bounding box center [552, 288] width 197 height 15
drag, startPoint x: 51, startPoint y: 126, endPoint x: 202, endPoint y: 125, distance: 151.8
click at [51, 126] on span "Catalog" at bounding box center [58, 121] width 38 height 15
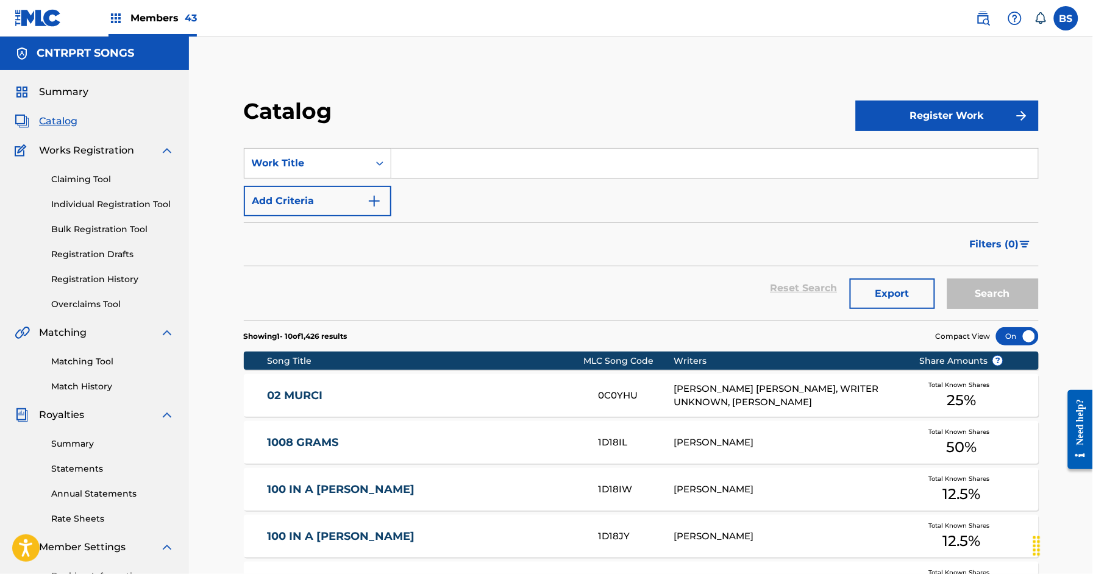
click at [462, 154] on input "Search Form" at bounding box center [715, 163] width 647 height 29
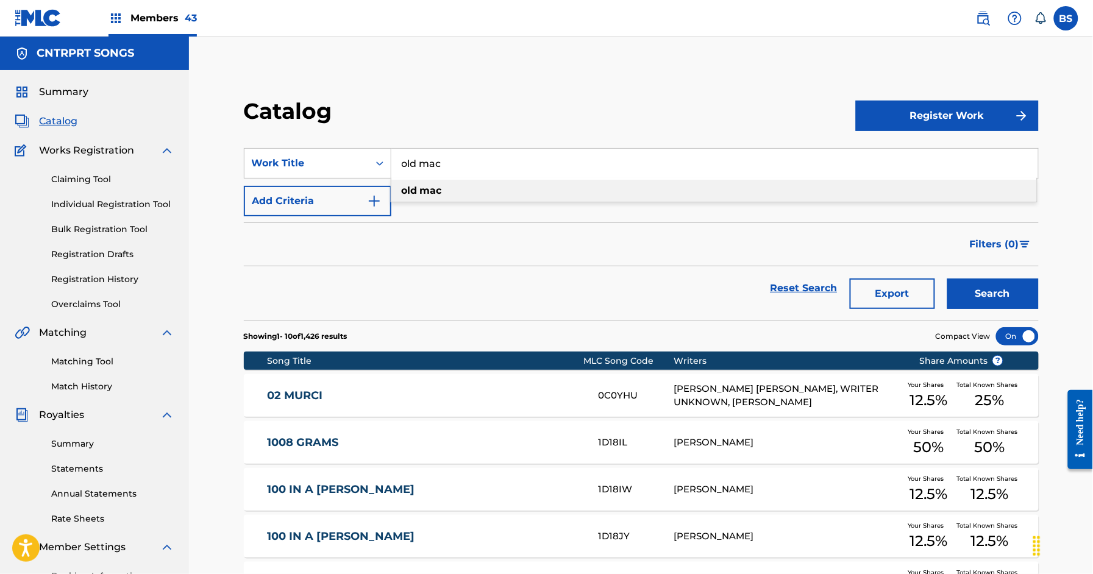
type input "old mac"
click at [471, 186] on div "old mac" at bounding box center [715, 191] width 646 height 22
drag, startPoint x: 1001, startPoint y: 296, endPoint x: 981, endPoint y: 296, distance: 19.5
click at [1000, 296] on button "Search" at bounding box center [993, 294] width 91 height 30
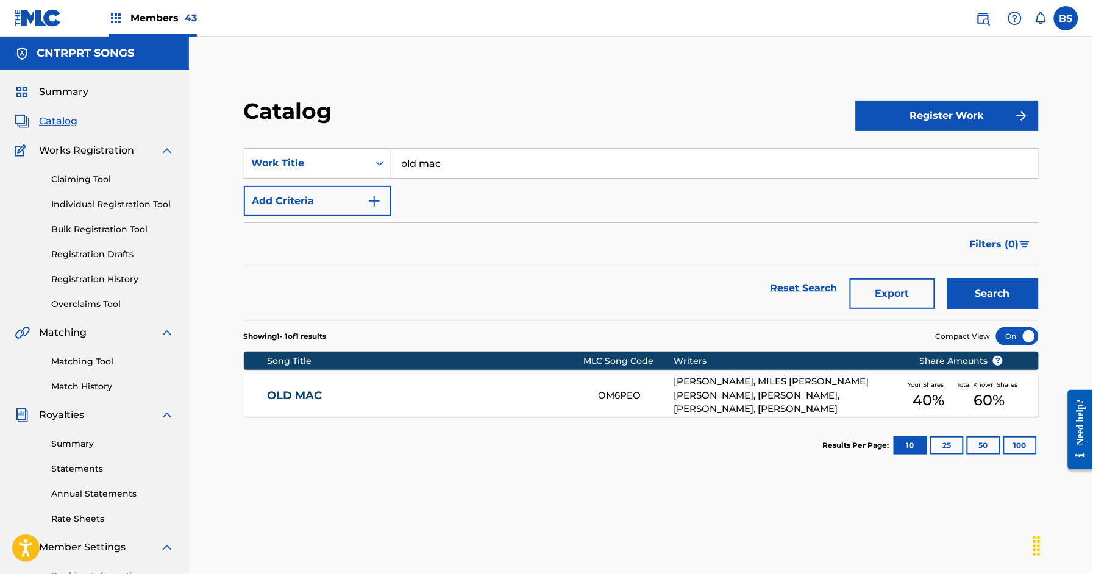
click at [552, 393] on link "OLD MAC" at bounding box center [425, 396] width 315 height 14
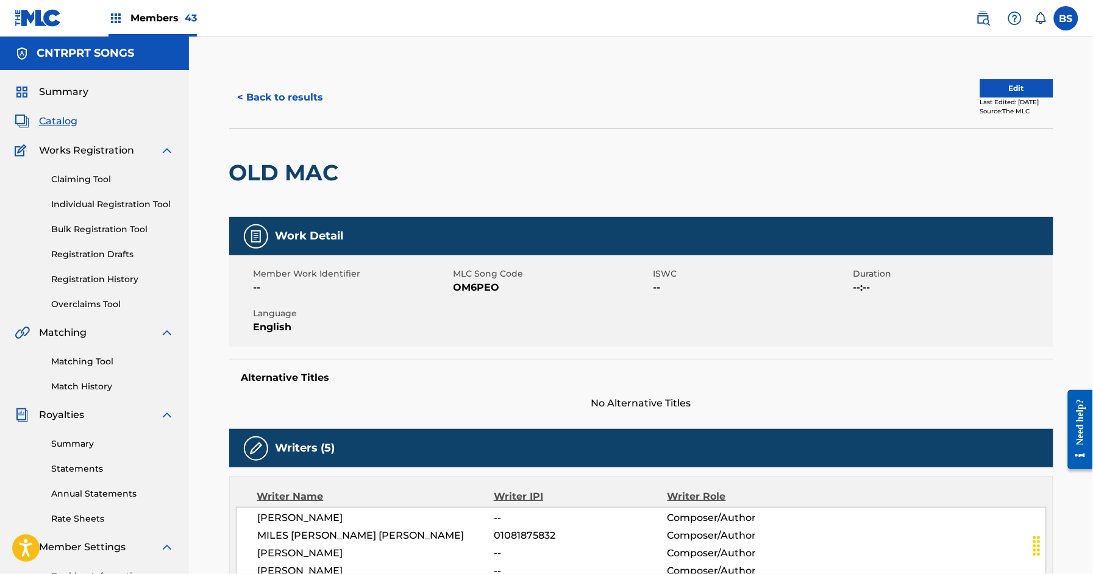
click at [114, 282] on link "Registration History" at bounding box center [112, 279] width 123 height 13
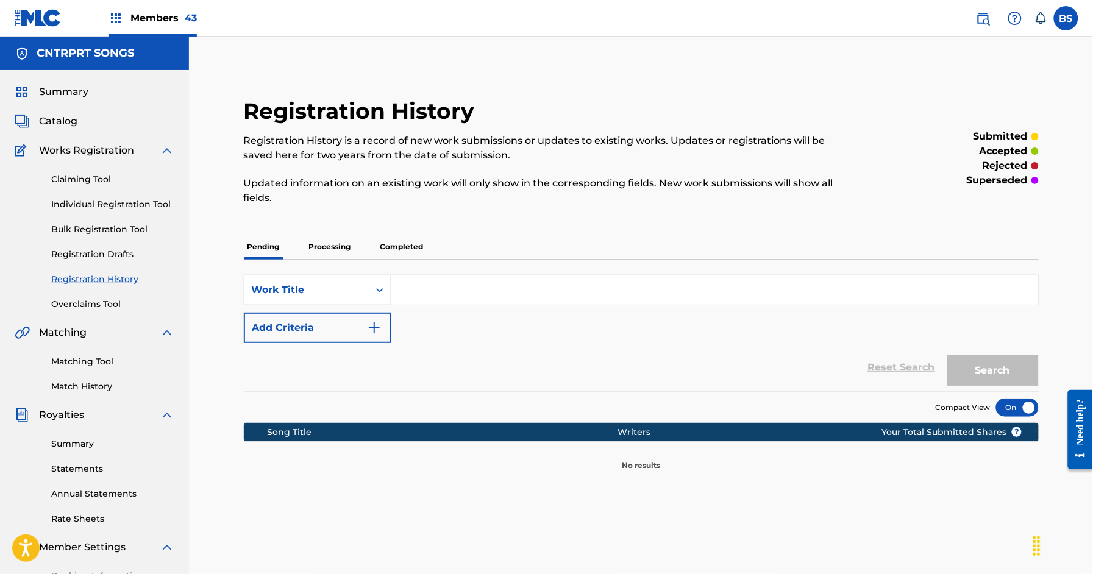
drag, startPoint x: 408, startPoint y: 252, endPoint x: 402, endPoint y: 256, distance: 6.6
click at [408, 252] on p "Completed" at bounding box center [402, 247] width 51 height 26
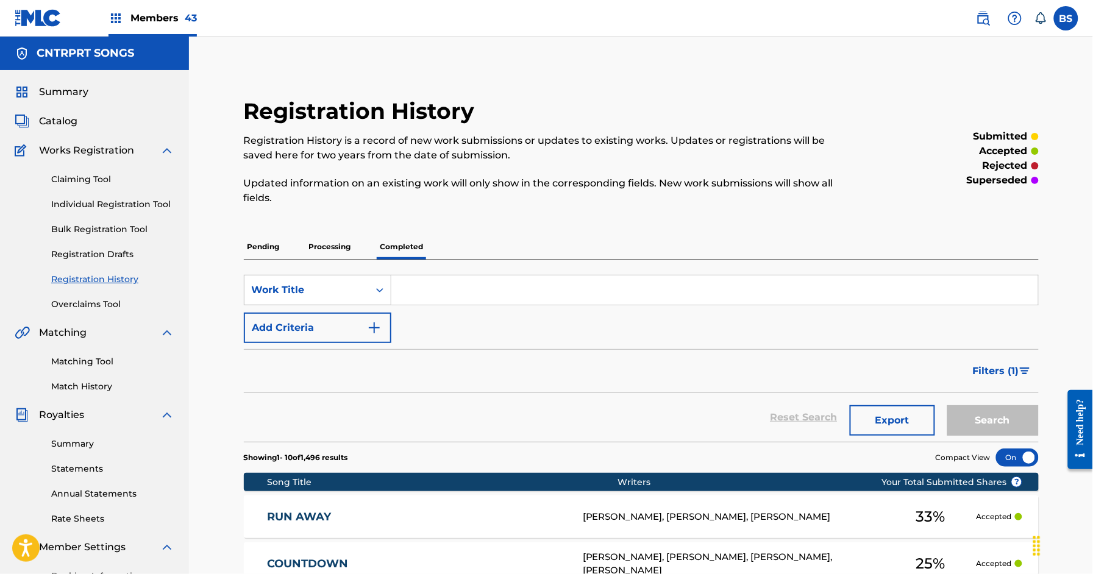
click at [439, 285] on input "Search Form" at bounding box center [715, 290] width 647 height 29
type input "old mac"
click at [948, 406] on button "Search" at bounding box center [993, 421] width 91 height 30
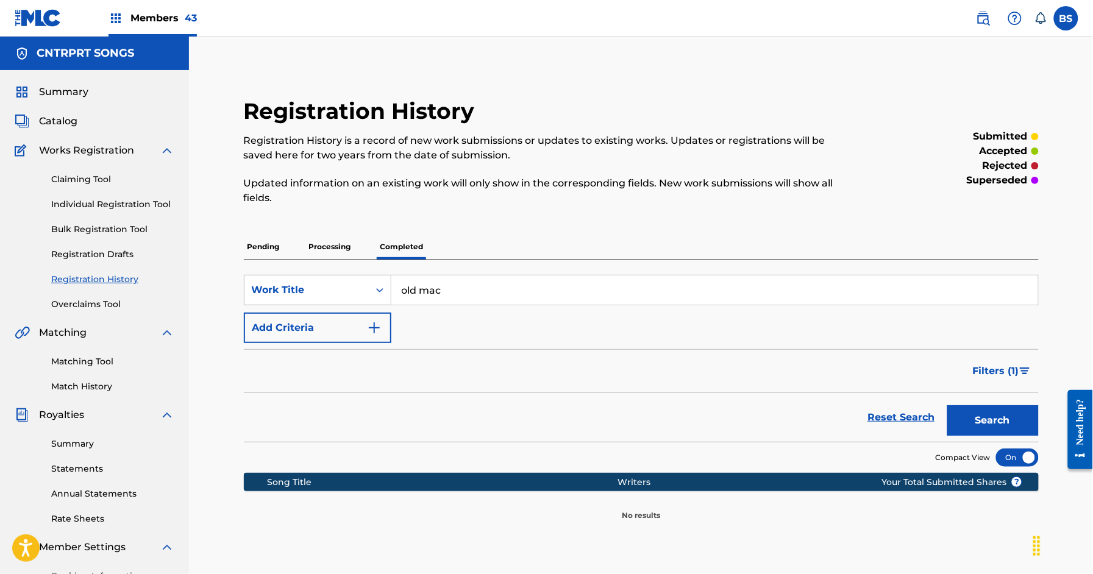
click at [334, 248] on p "Processing" at bounding box center [330, 247] width 49 height 26
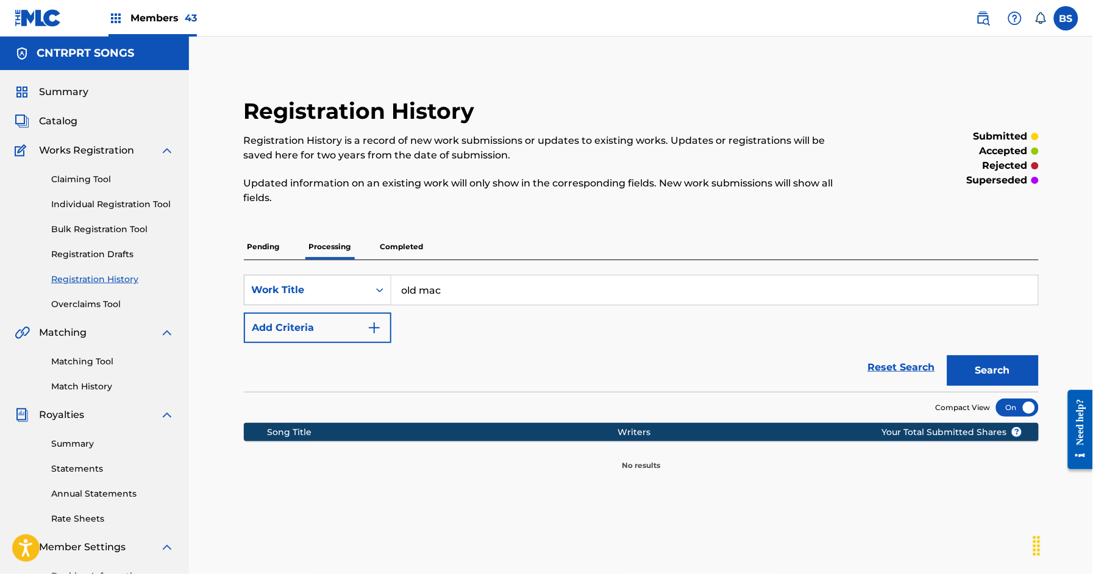
drag, startPoint x: 996, startPoint y: 372, endPoint x: 679, endPoint y: 359, distance: 317.4
click at [996, 372] on button "Search" at bounding box center [993, 371] width 91 height 30
click at [281, 241] on p "Pending" at bounding box center [264, 247] width 40 height 26
drag, startPoint x: 1003, startPoint y: 374, endPoint x: 791, endPoint y: 354, distance: 213.2
click at [1003, 374] on button "Search" at bounding box center [993, 371] width 91 height 30
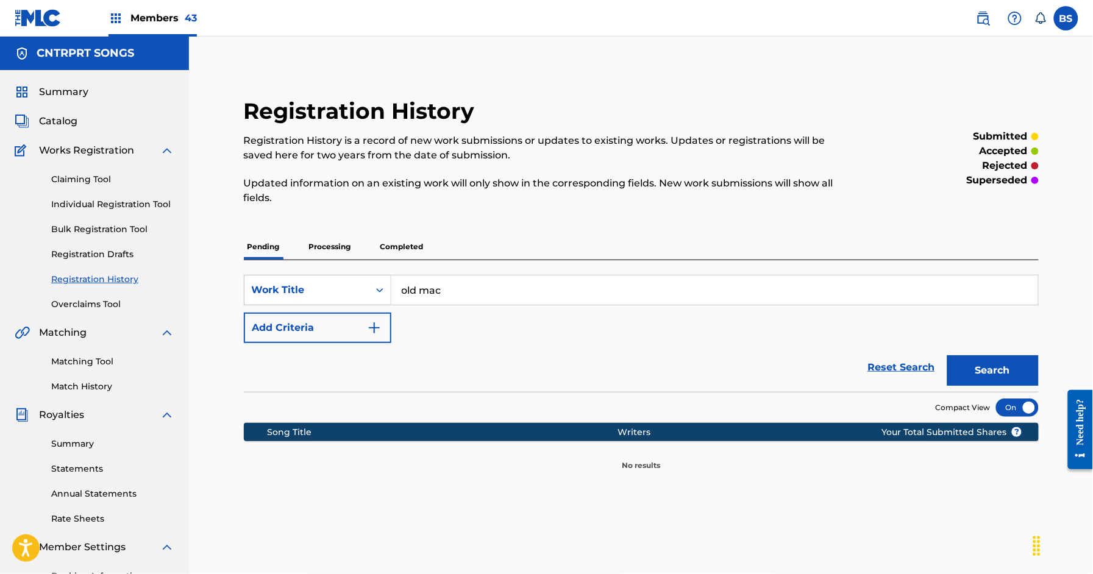
click at [390, 241] on p "Completed" at bounding box center [402, 247] width 51 height 26
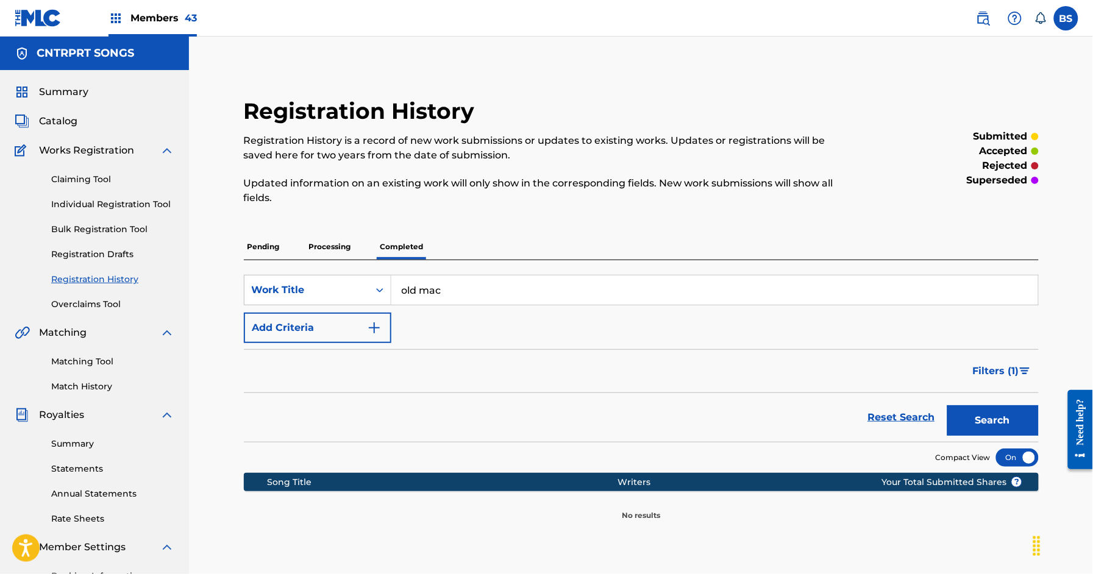
click at [987, 420] on button "Search" at bounding box center [993, 421] width 91 height 30
click at [53, 122] on span "Catalog" at bounding box center [58, 121] width 38 height 15
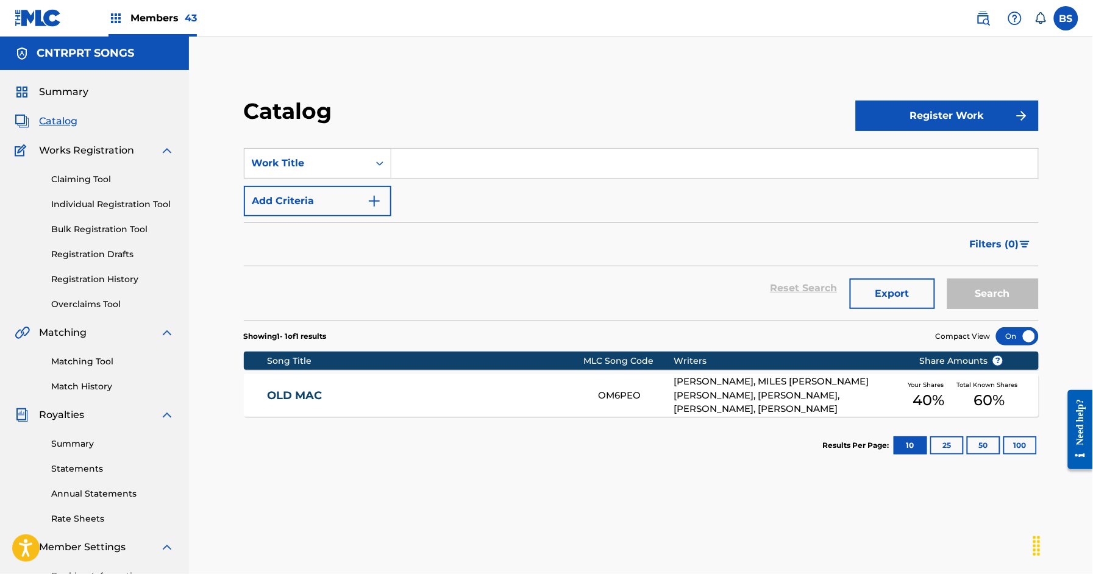
click at [507, 410] on div "OLD MAC OM6PEO [PERSON_NAME], MILES [PERSON_NAME] [PERSON_NAME], [PERSON_NAME],…" at bounding box center [641, 395] width 795 height 43
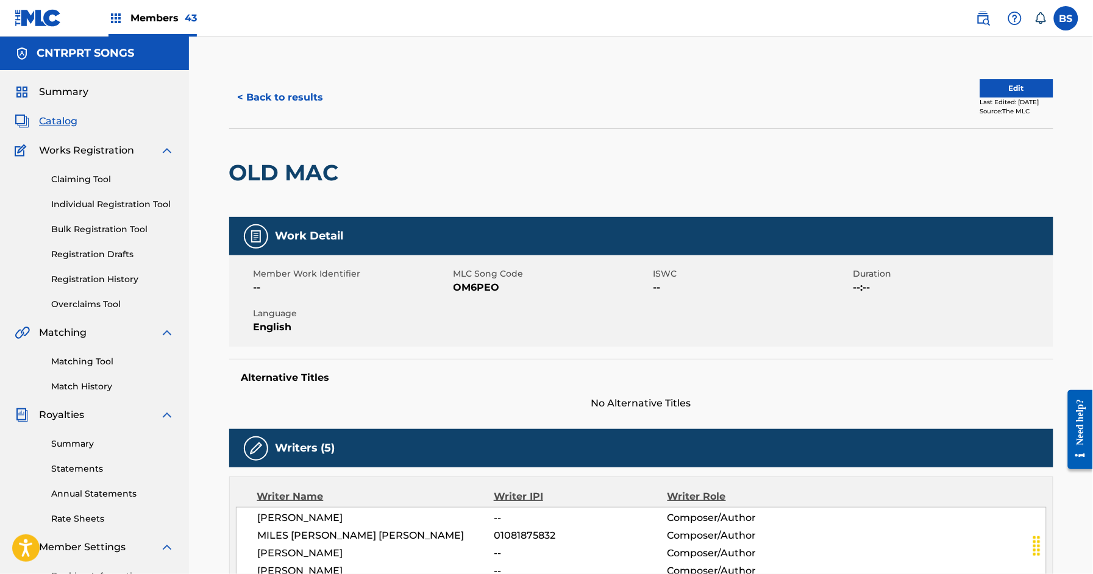
click at [1016, 91] on button "Edit" at bounding box center [1017, 88] width 73 height 18
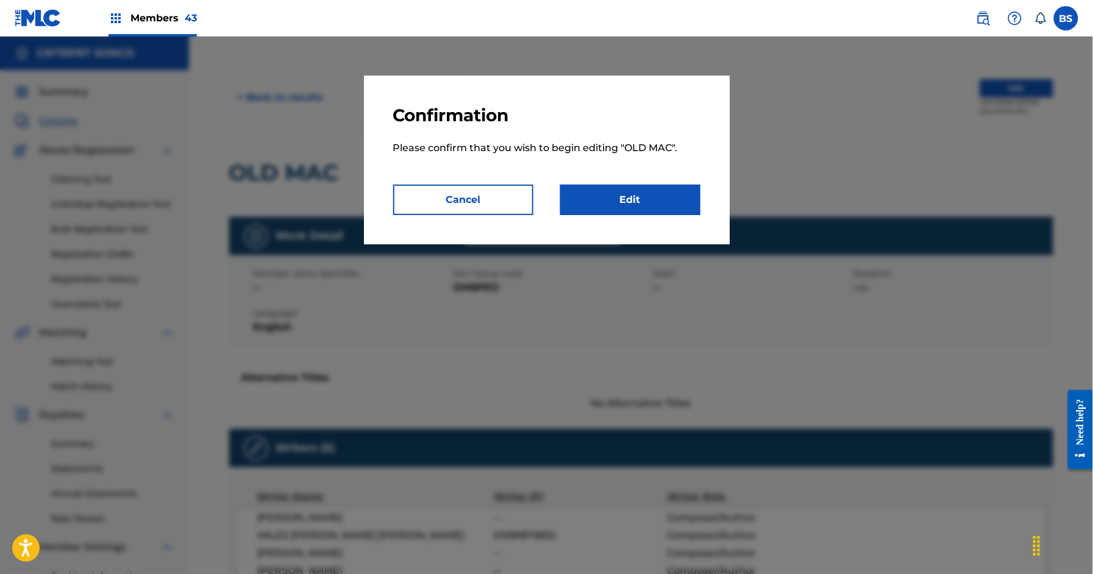
click at [631, 207] on link "Edit" at bounding box center [630, 200] width 140 height 30
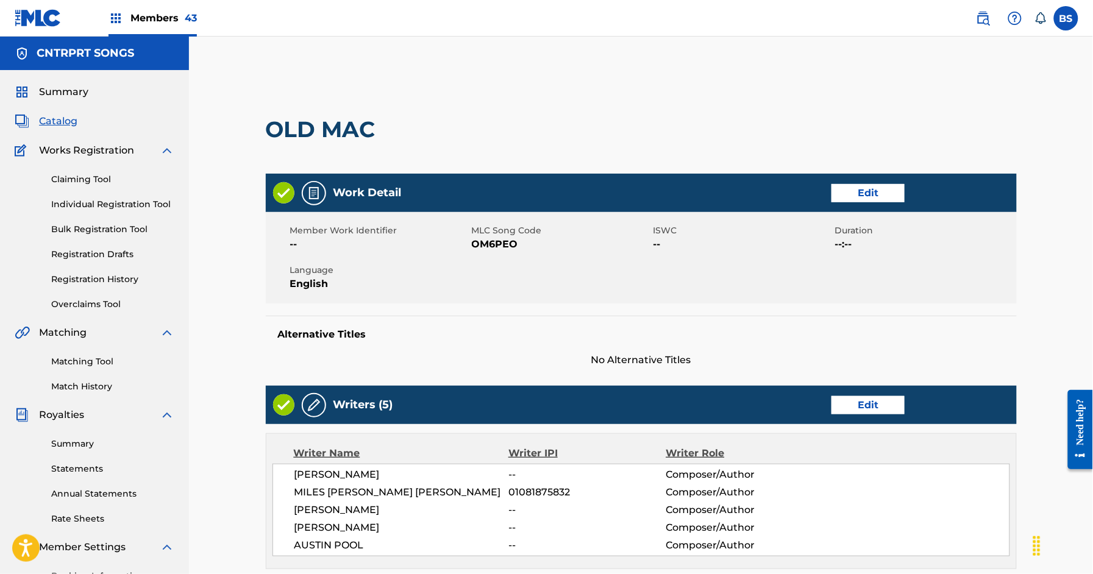
click at [890, 403] on link "Edit" at bounding box center [868, 405] width 73 height 18
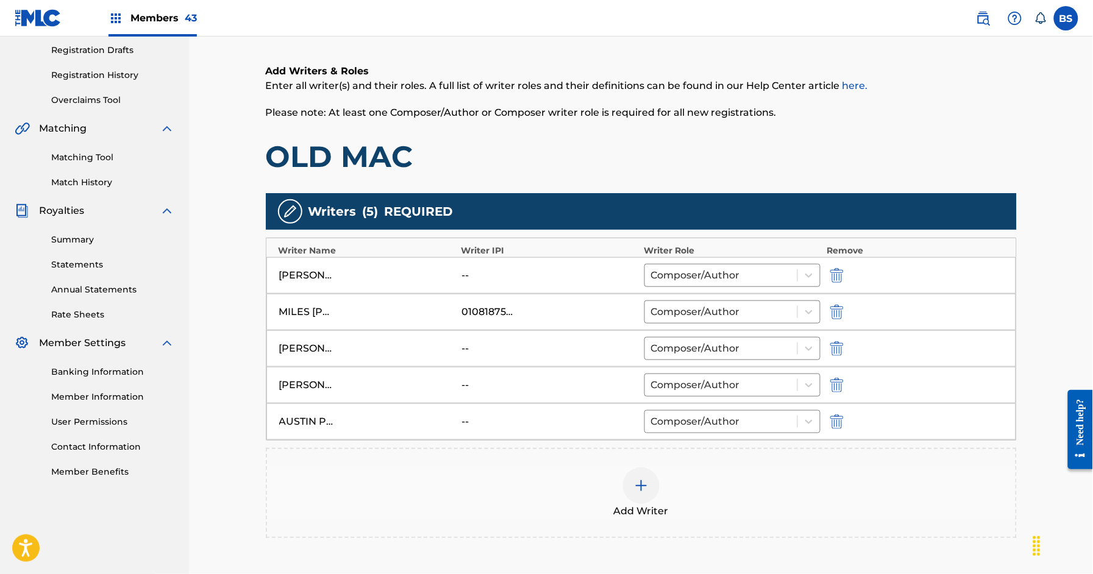
scroll to position [208, 0]
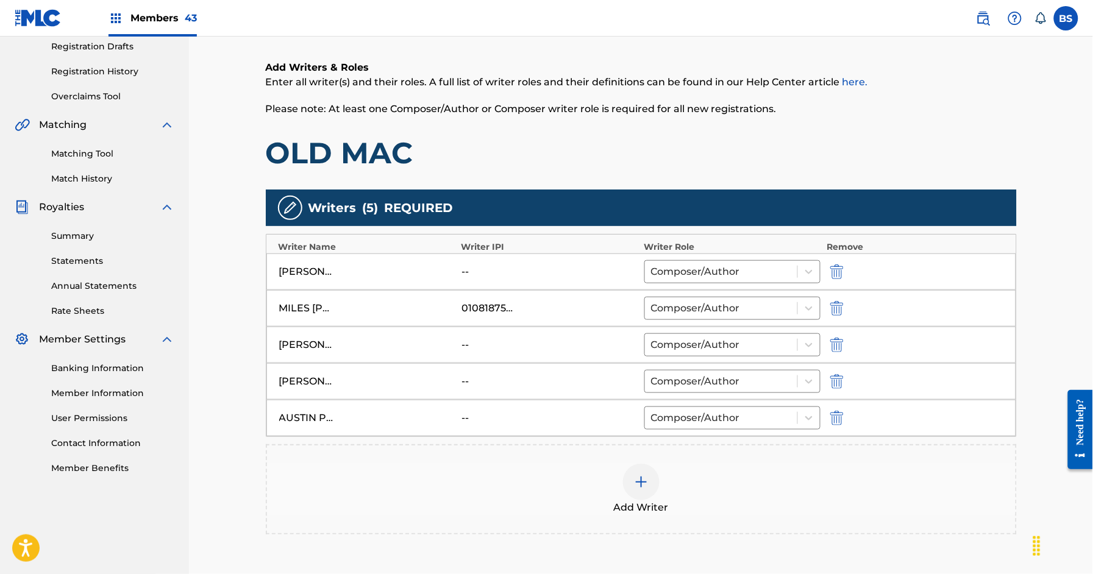
click at [646, 475] on div at bounding box center [641, 482] width 37 height 37
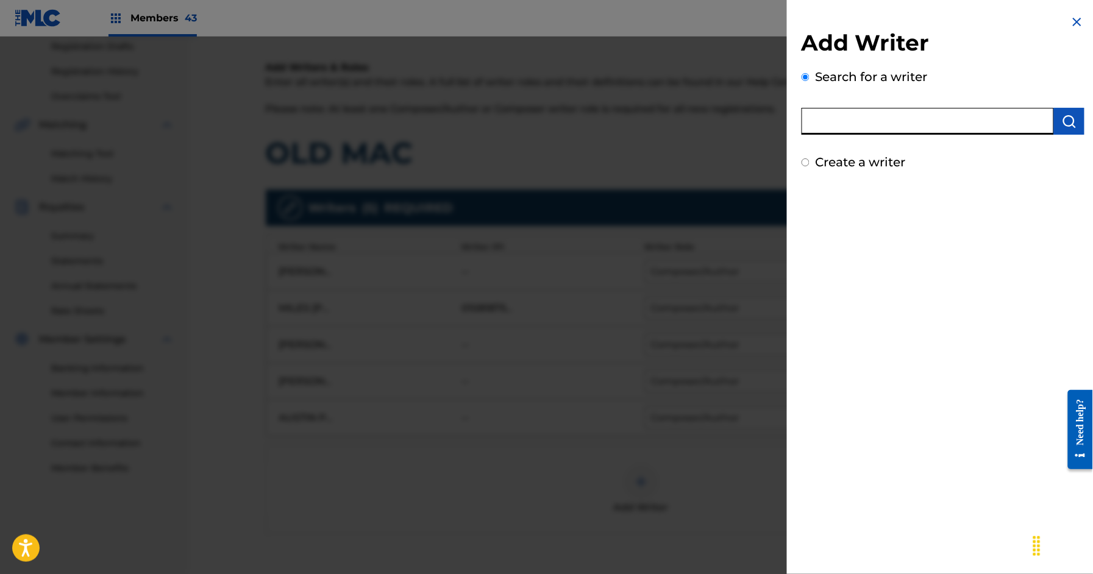
click at [895, 123] on input "text" at bounding box center [928, 121] width 252 height 27
paste input "00845334727"
type input "00845334727"
click at [1077, 114] on button "submit" at bounding box center [1069, 121] width 30 height 27
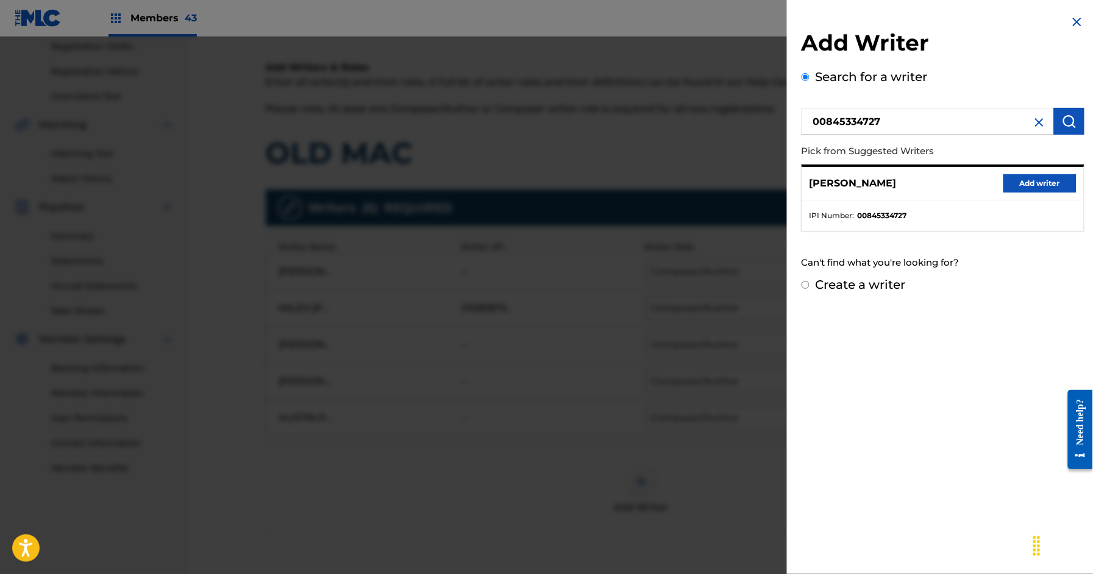
drag, startPoint x: 1041, startPoint y: 181, endPoint x: 921, endPoint y: 234, distance: 131.0
click at [1042, 181] on button "Add writer" at bounding box center [1040, 183] width 73 height 18
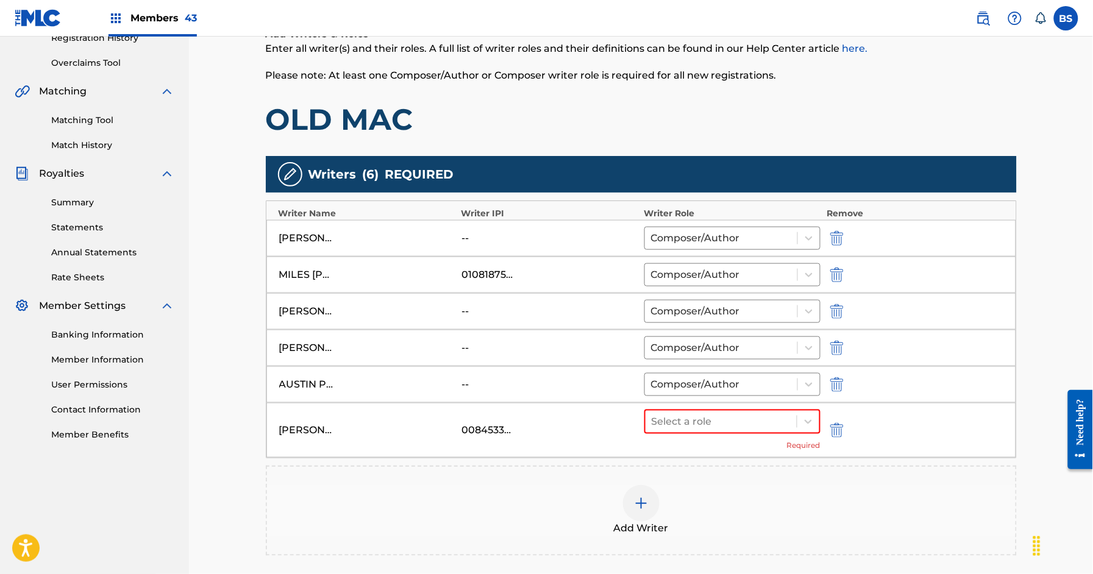
scroll to position [253, 0]
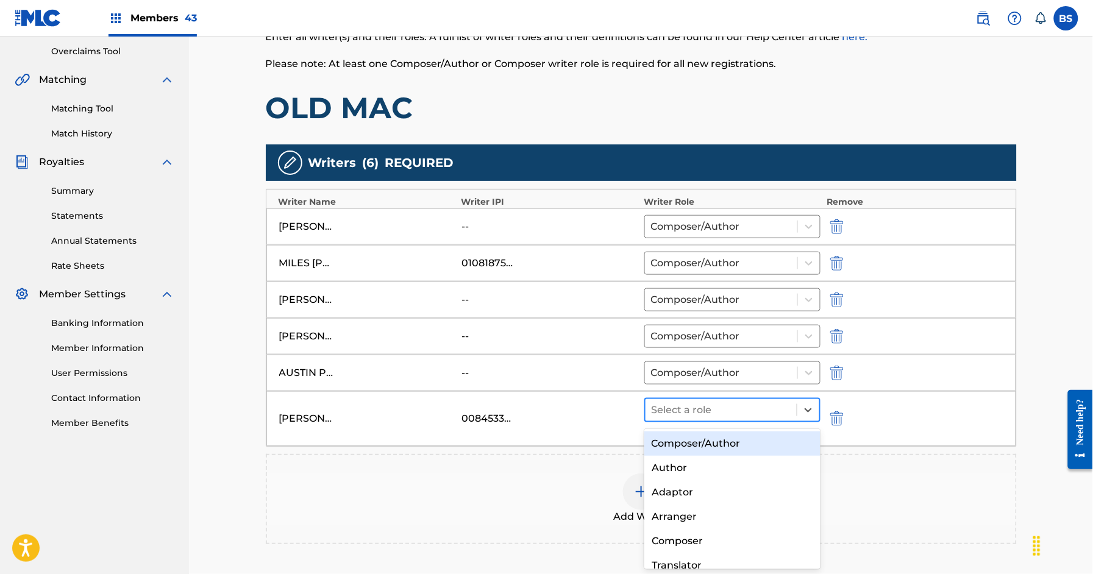
click at [696, 413] on div at bounding box center [722, 410] width 140 height 17
click at [693, 441] on div "Composer/Author" at bounding box center [733, 444] width 176 height 24
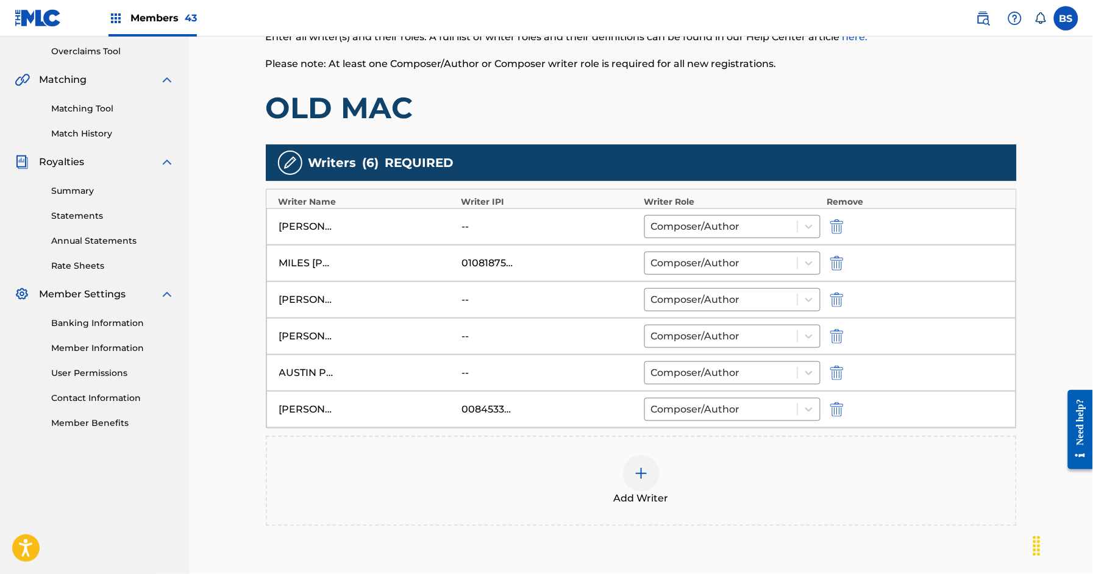
click at [838, 339] on img "submit" at bounding box center [837, 336] width 13 height 15
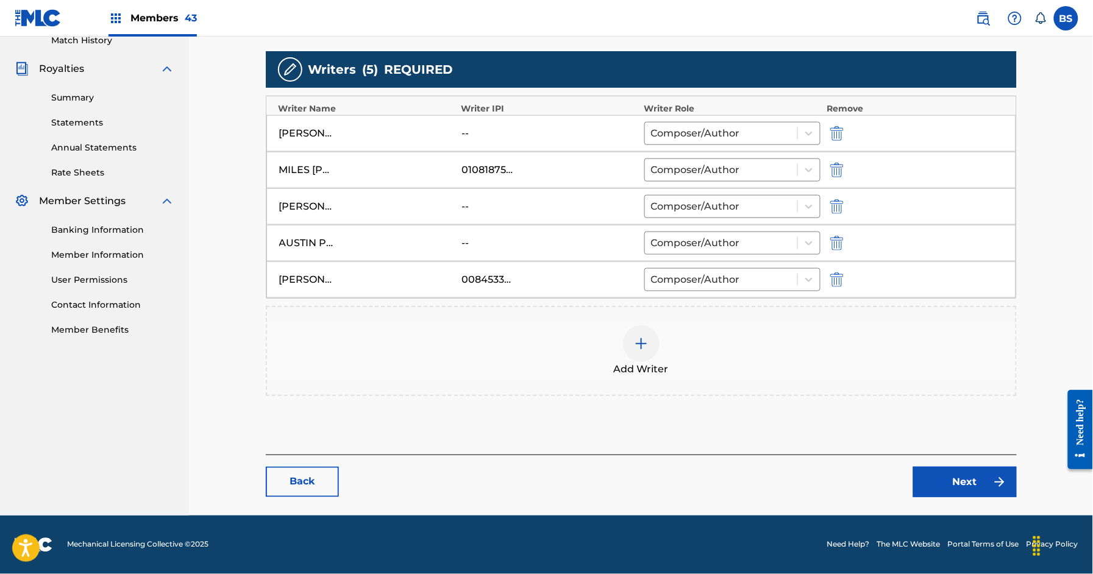
scroll to position [348, 0]
click at [637, 343] on img at bounding box center [641, 344] width 15 height 15
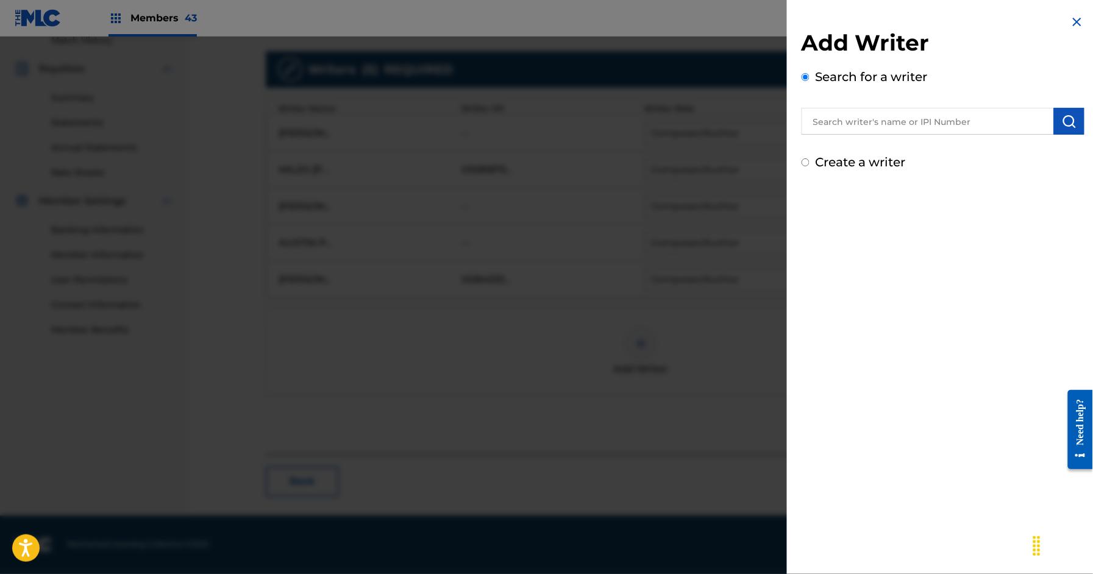
click at [920, 116] on input "text" at bounding box center [928, 121] width 252 height 27
paste input "01068510172"
type input "01068510172"
click at [1062, 125] on img "submit" at bounding box center [1069, 121] width 15 height 15
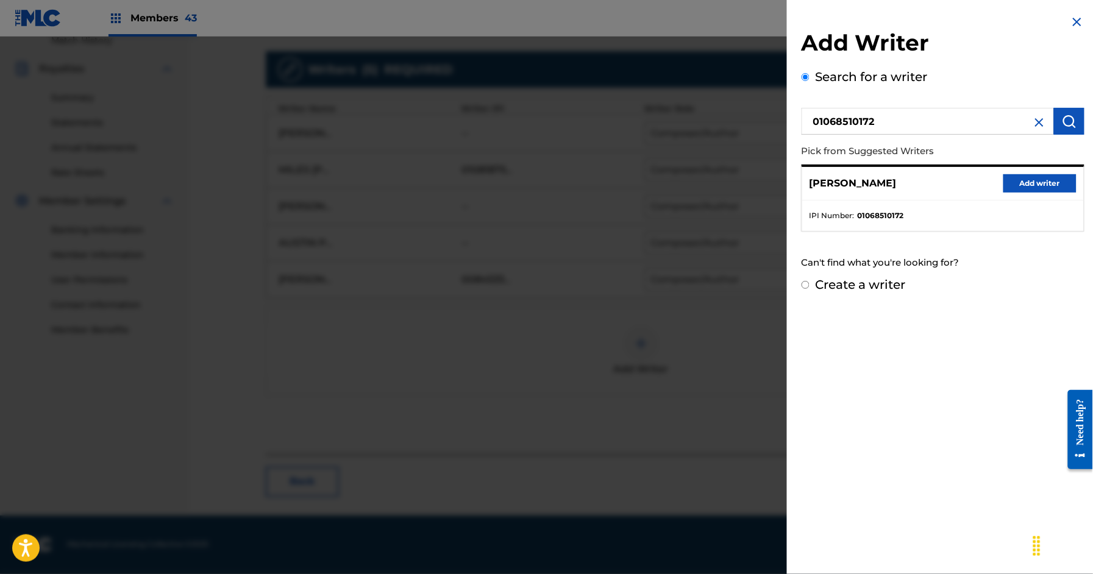
drag, startPoint x: 1034, startPoint y: 185, endPoint x: 929, endPoint y: 211, distance: 108.0
click at [1034, 184] on button "Add writer" at bounding box center [1040, 183] width 73 height 18
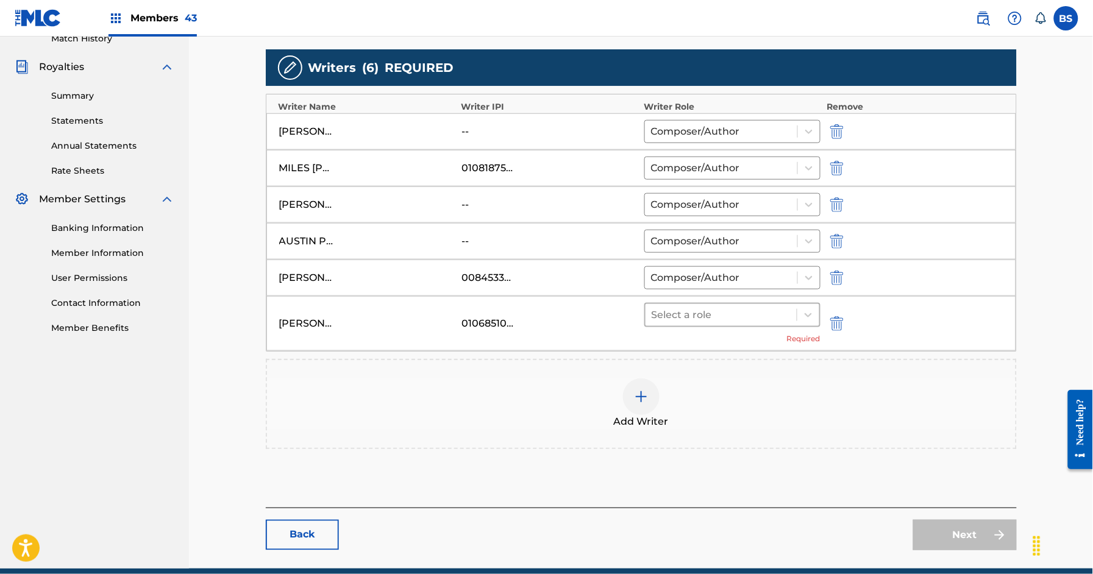
click at [676, 318] on div at bounding box center [722, 315] width 140 height 17
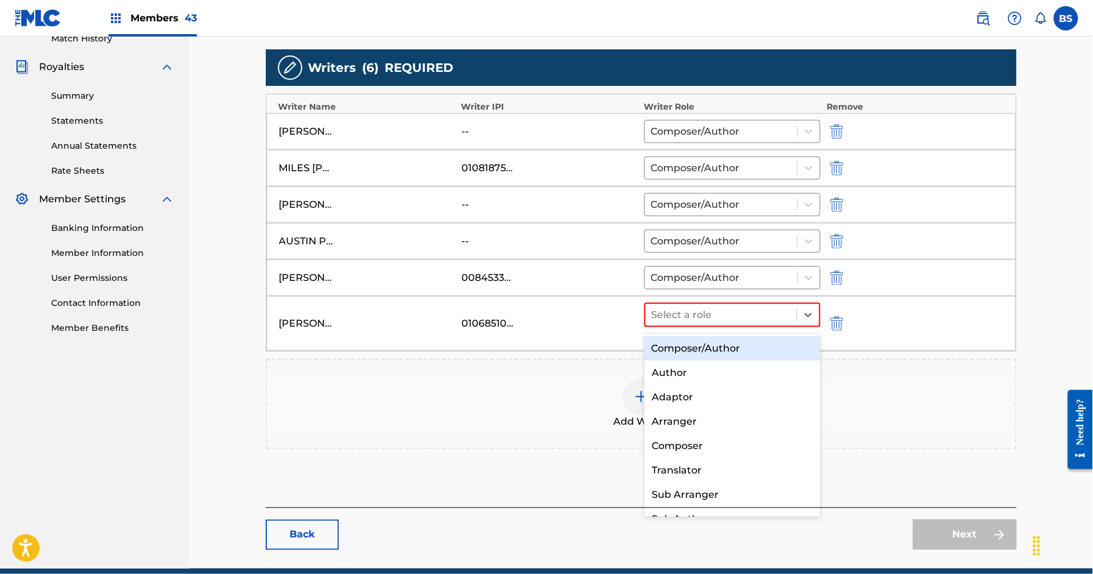
click at [685, 345] on div "Composer/Author" at bounding box center [733, 349] width 176 height 24
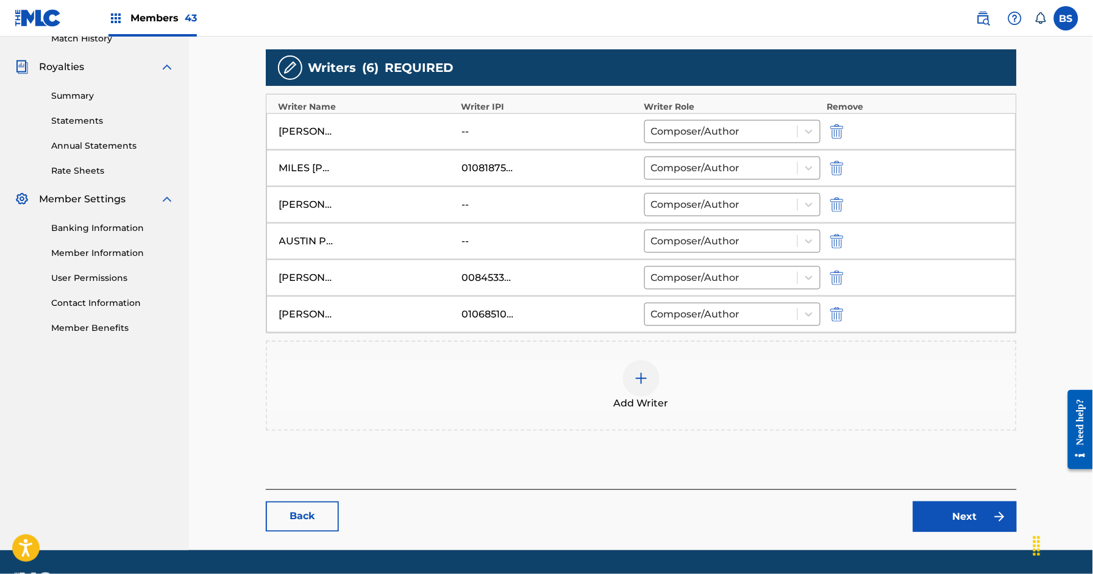
drag, startPoint x: 837, startPoint y: 134, endPoint x: 514, endPoint y: 431, distance: 439.3
click at [837, 134] on img "submit" at bounding box center [837, 131] width 13 height 15
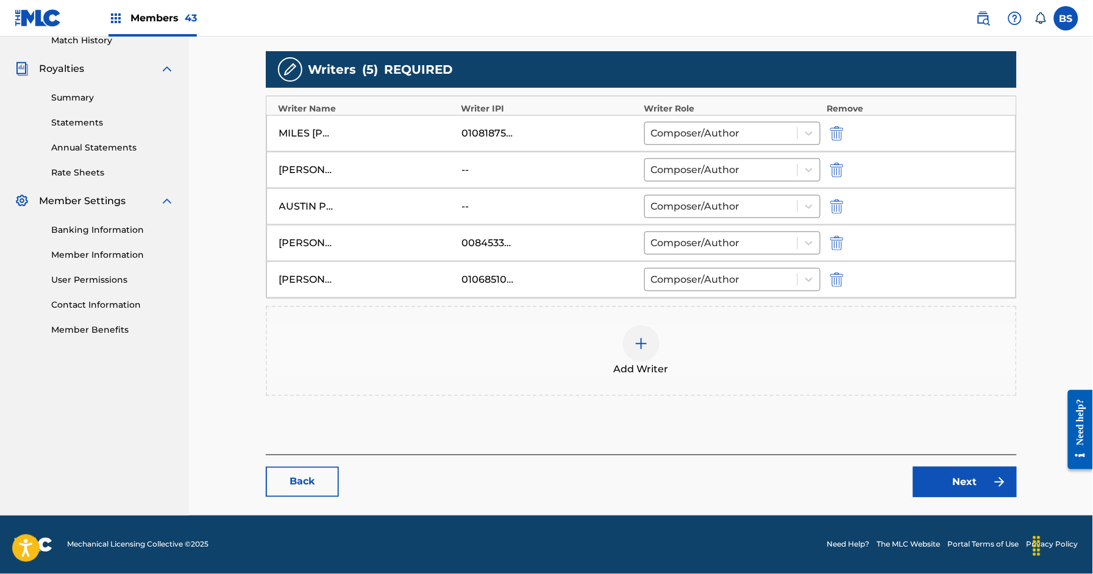
click at [644, 351] on img at bounding box center [641, 344] width 15 height 15
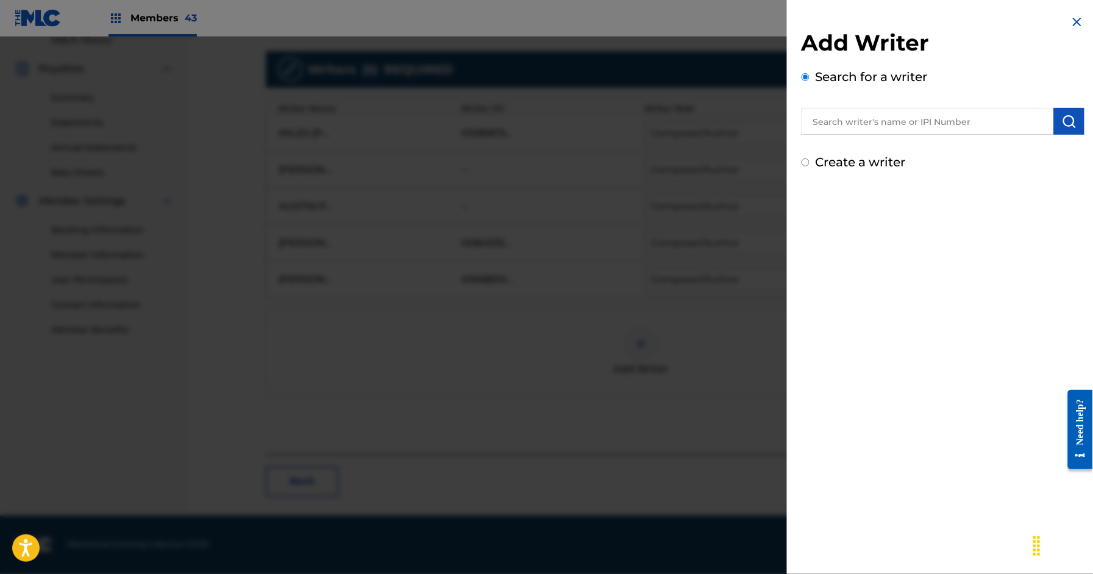
drag, startPoint x: 845, startPoint y: 127, endPoint x: 851, endPoint y: 124, distance: 6.6
click at [848, 125] on input "text" at bounding box center [928, 121] width 252 height 27
type input "[PERSON_NAME] pool"
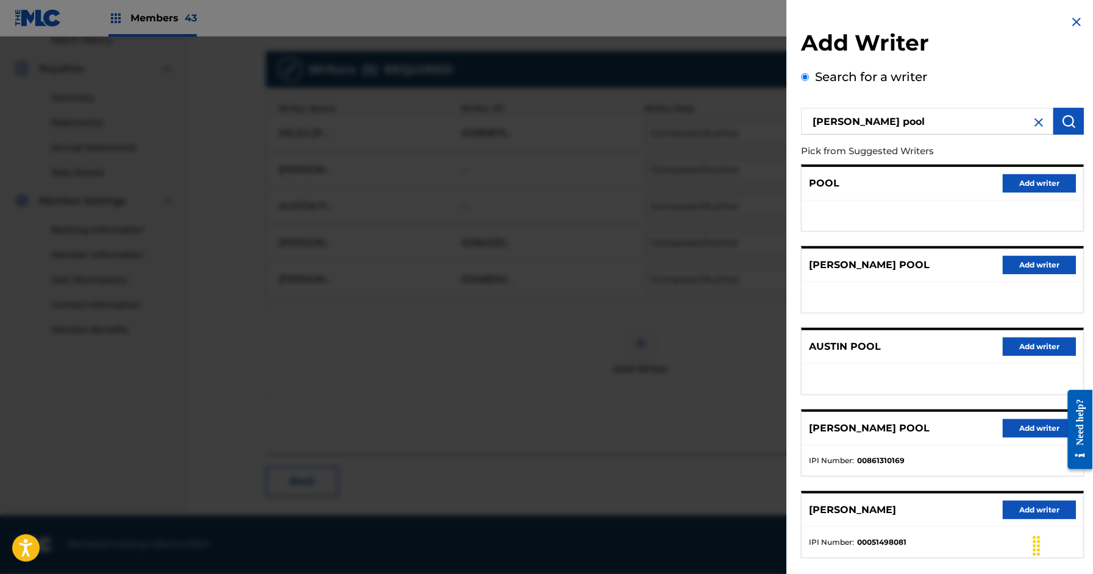
drag, startPoint x: 1029, startPoint y: 430, endPoint x: 995, endPoint y: 427, distance: 34.2
click at [1029, 430] on button "Add writer" at bounding box center [1040, 429] width 73 height 18
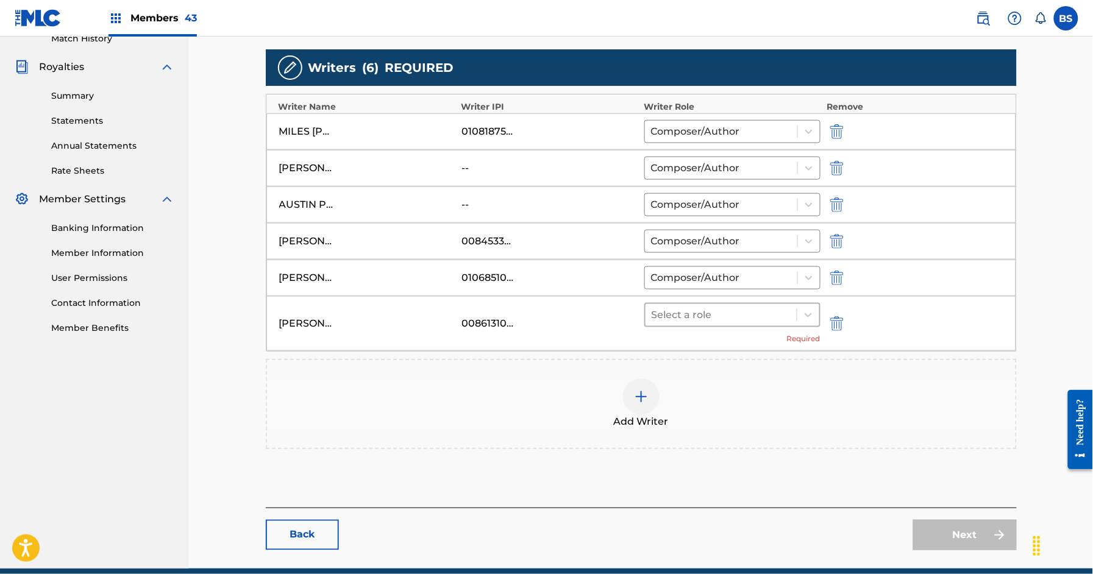
click at [681, 324] on div at bounding box center [722, 315] width 140 height 17
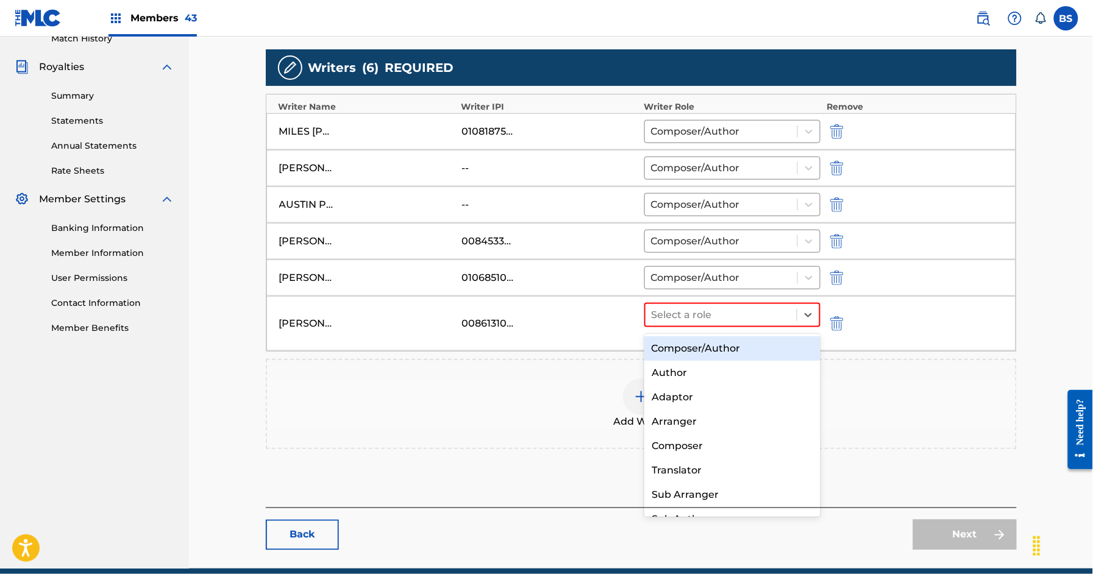
click at [687, 352] on div "Composer/Author" at bounding box center [733, 349] width 176 height 24
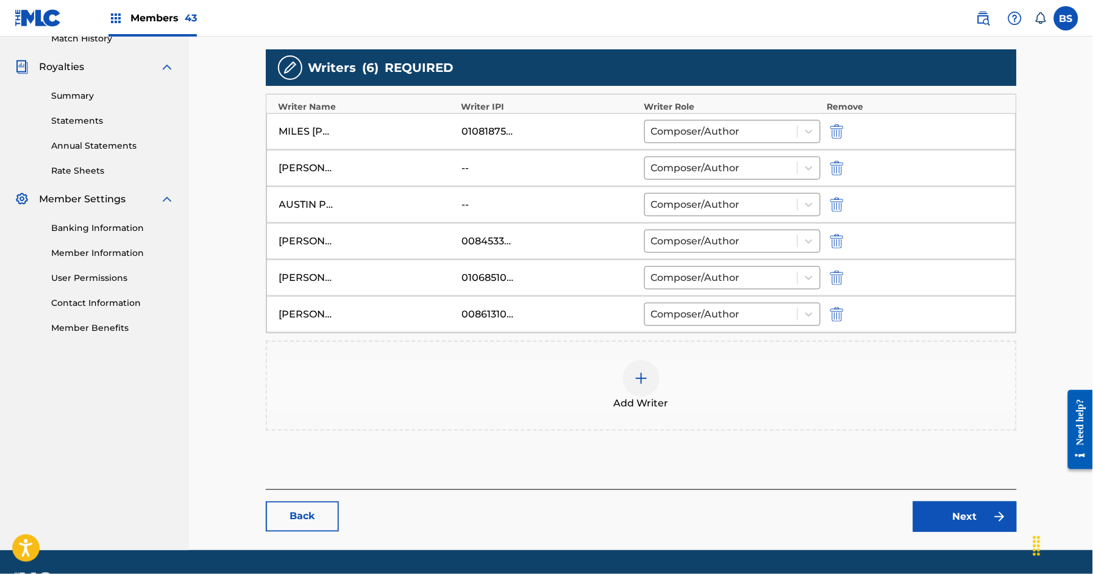
click at [846, 208] on div at bounding box center [854, 205] width 55 height 14
drag, startPoint x: 840, startPoint y: 204, endPoint x: 531, endPoint y: 387, distance: 359.8
click at [840, 204] on img "submit" at bounding box center [837, 205] width 13 height 15
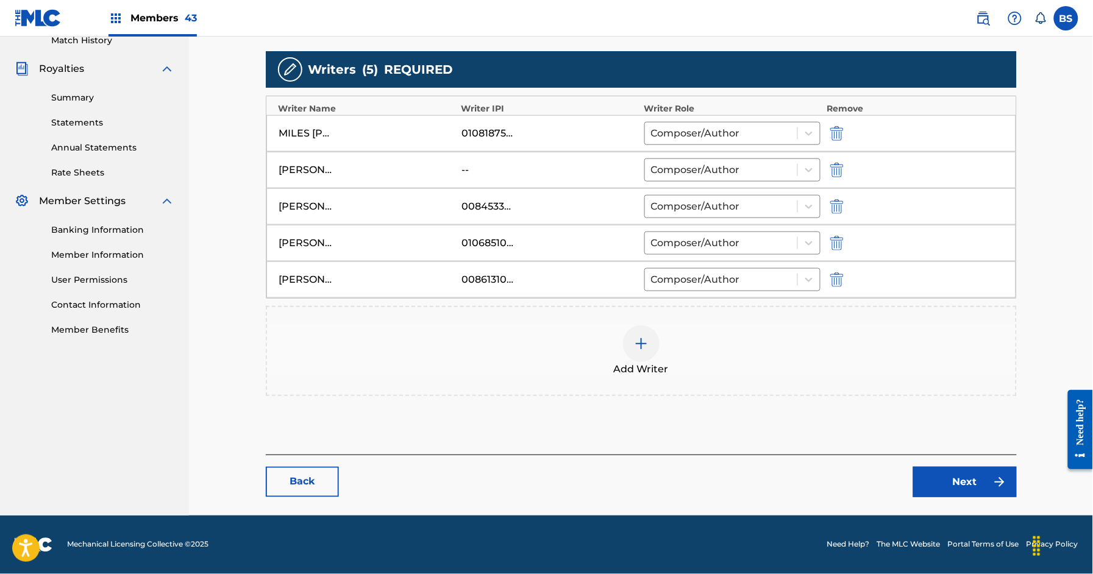
click at [648, 347] on img at bounding box center [641, 344] width 15 height 15
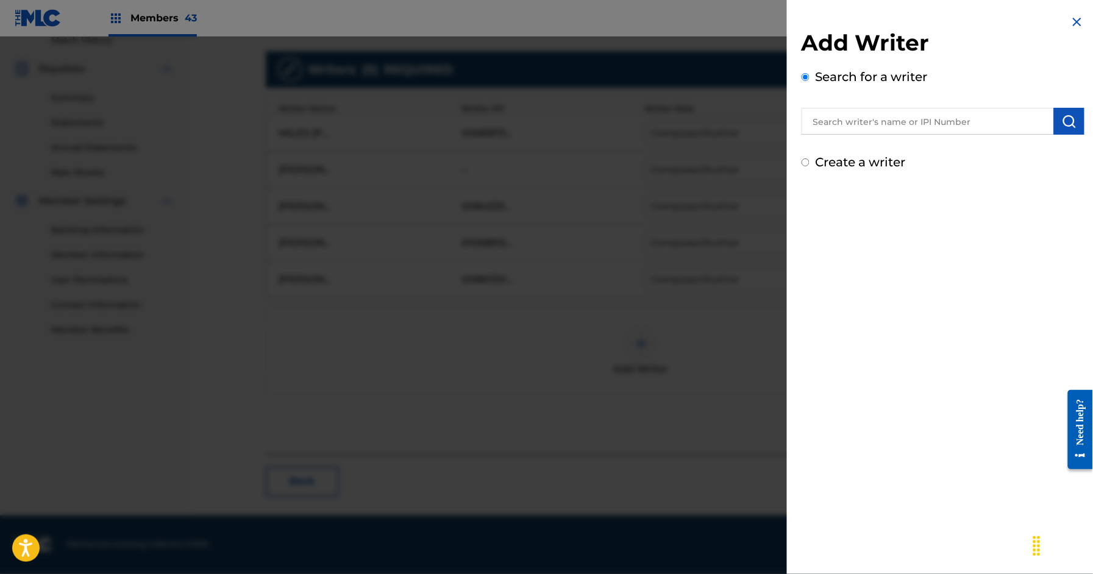
click at [857, 125] on input "text" at bounding box center [928, 121] width 252 height 27
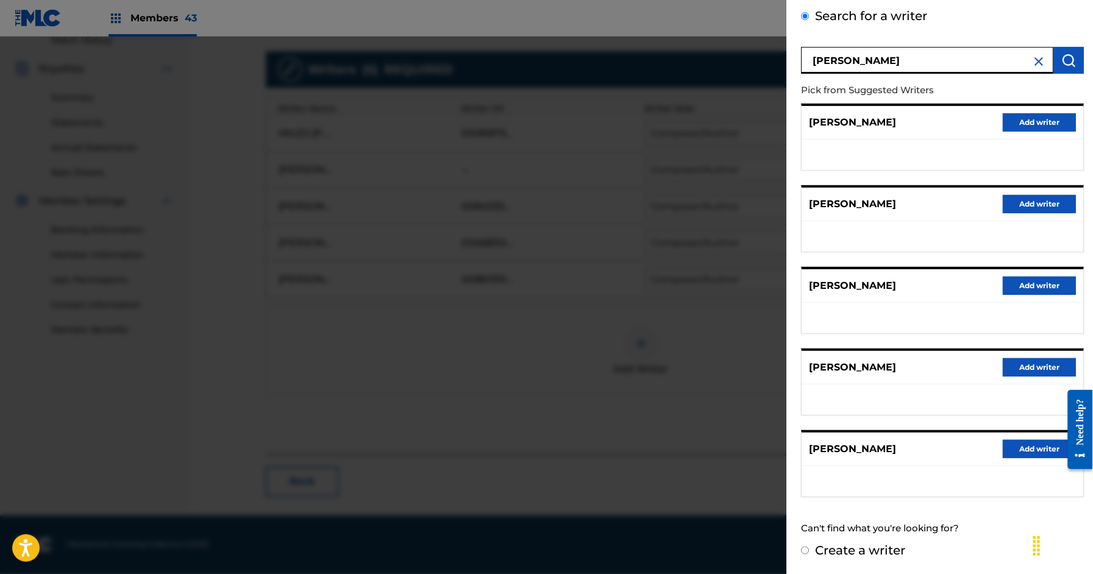
scroll to position [0, 0]
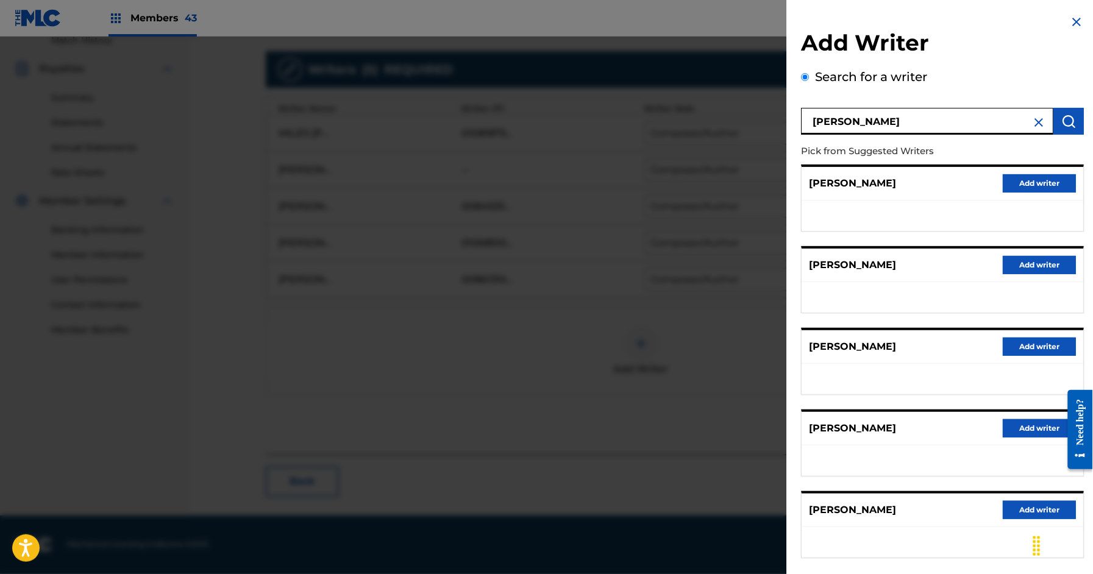
click at [818, 118] on input "[PERSON_NAME]" at bounding box center [928, 121] width 252 height 27
type input "[PERSON_NAME]"
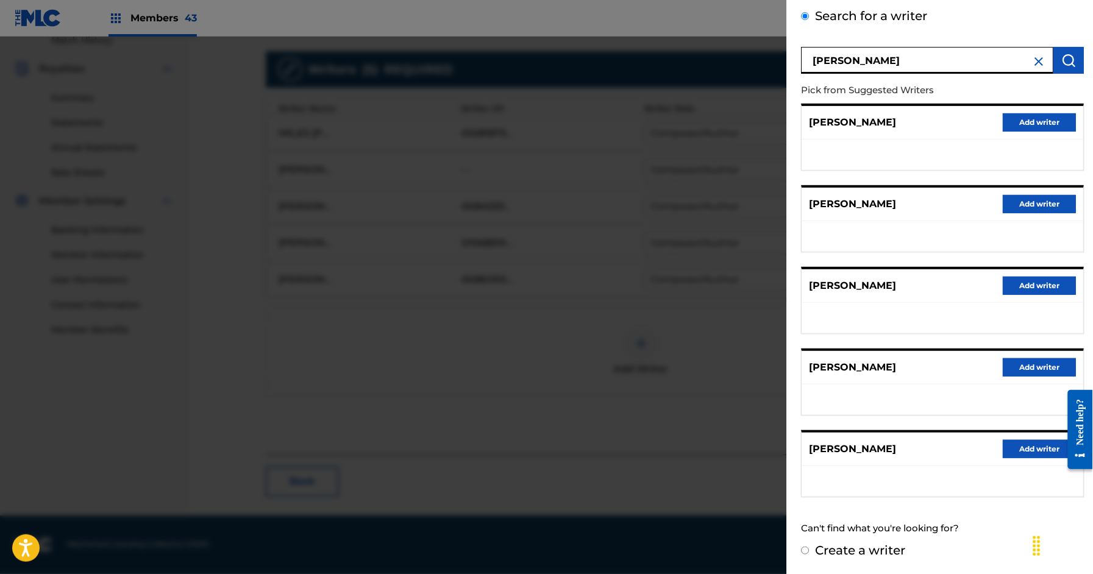
click at [1039, 62] on img at bounding box center [1039, 61] width 15 height 15
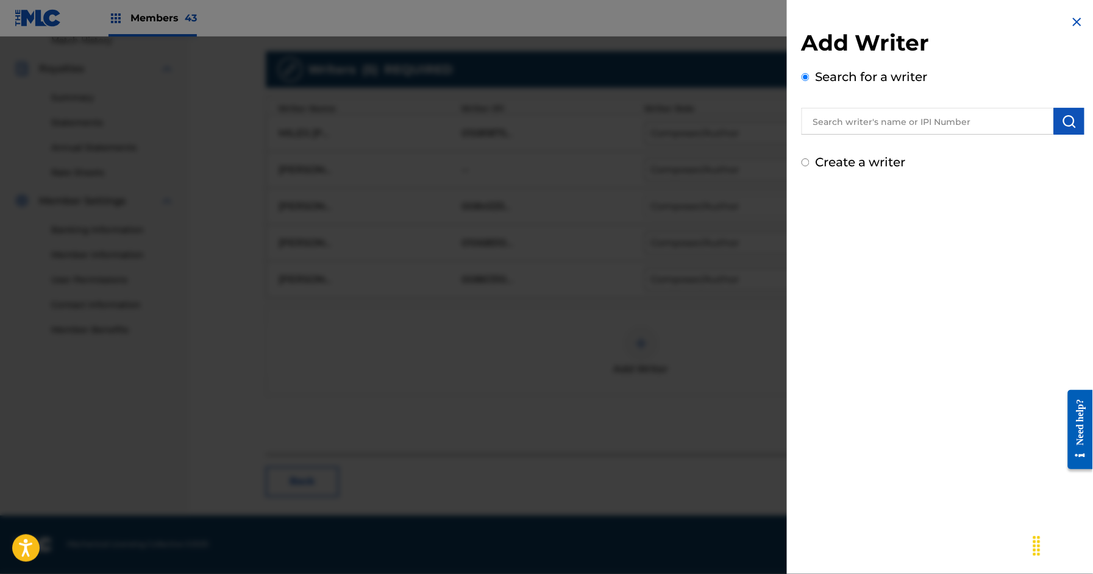
drag, startPoint x: 1071, startPoint y: 21, endPoint x: 723, endPoint y: 207, distance: 395.1
click at [1071, 21] on img at bounding box center [1077, 22] width 15 height 15
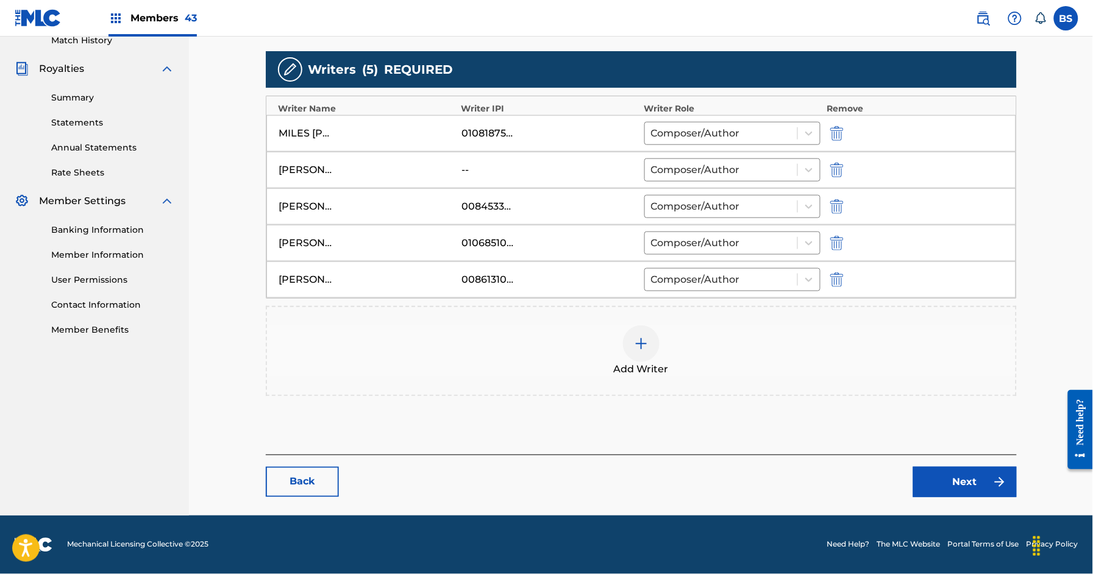
click at [976, 485] on link "Next" at bounding box center [966, 482] width 104 height 30
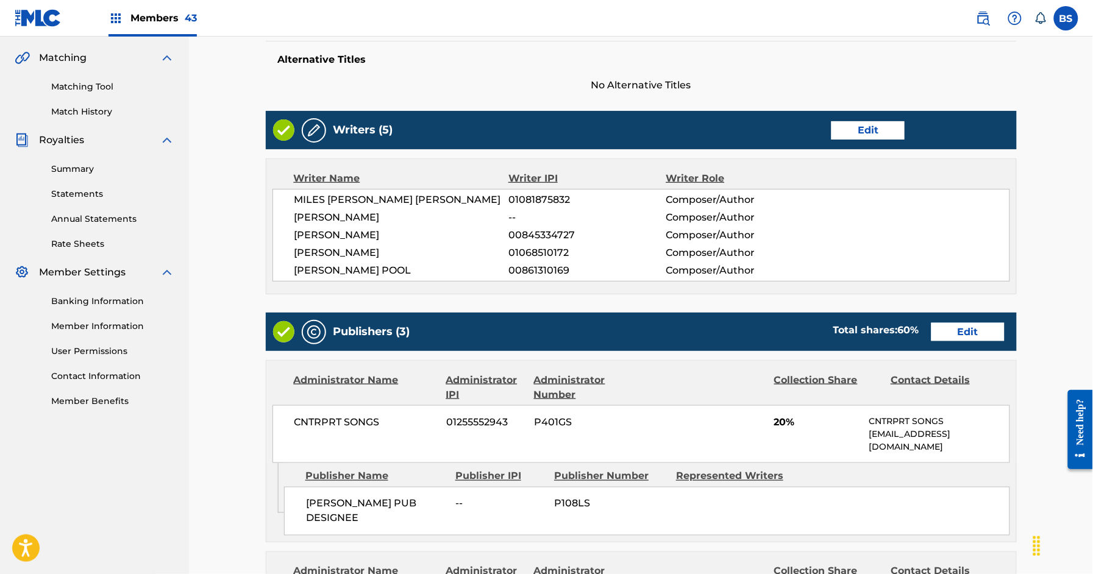
scroll to position [277, 0]
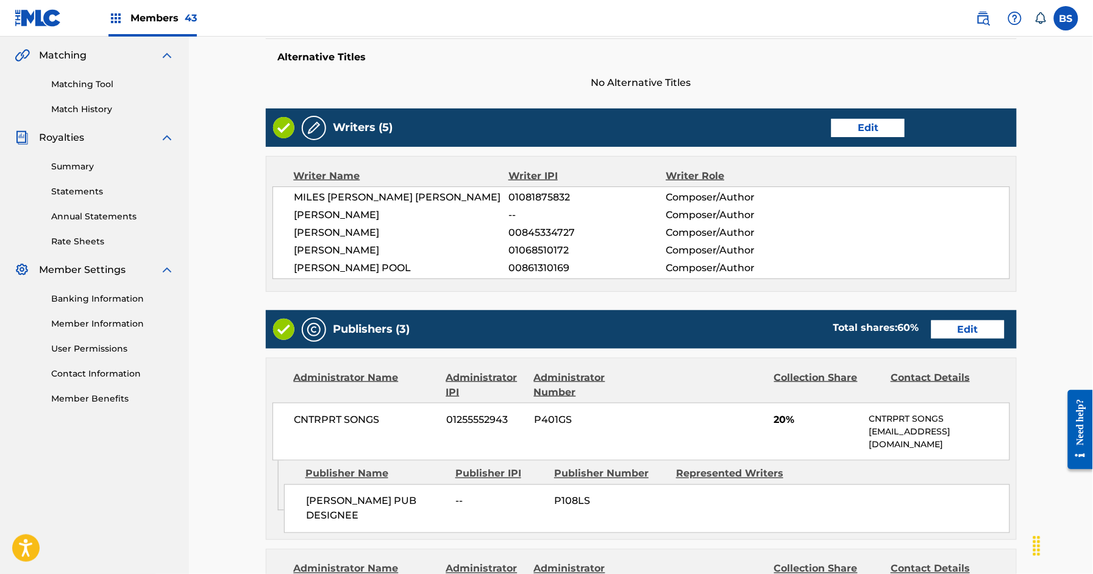
click at [993, 326] on link "Edit" at bounding box center [968, 330] width 73 height 18
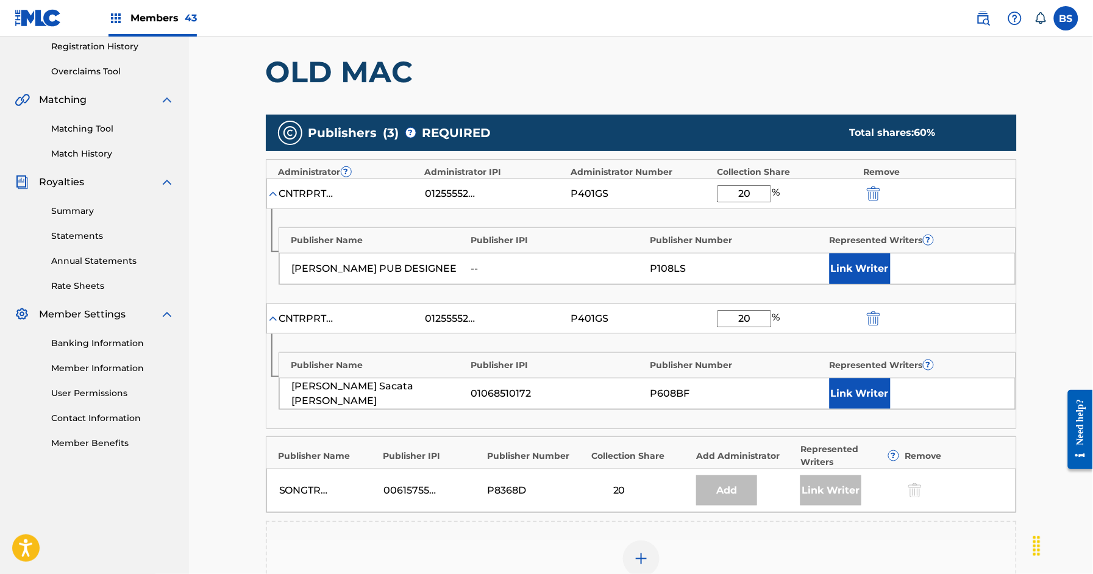
scroll to position [245, 0]
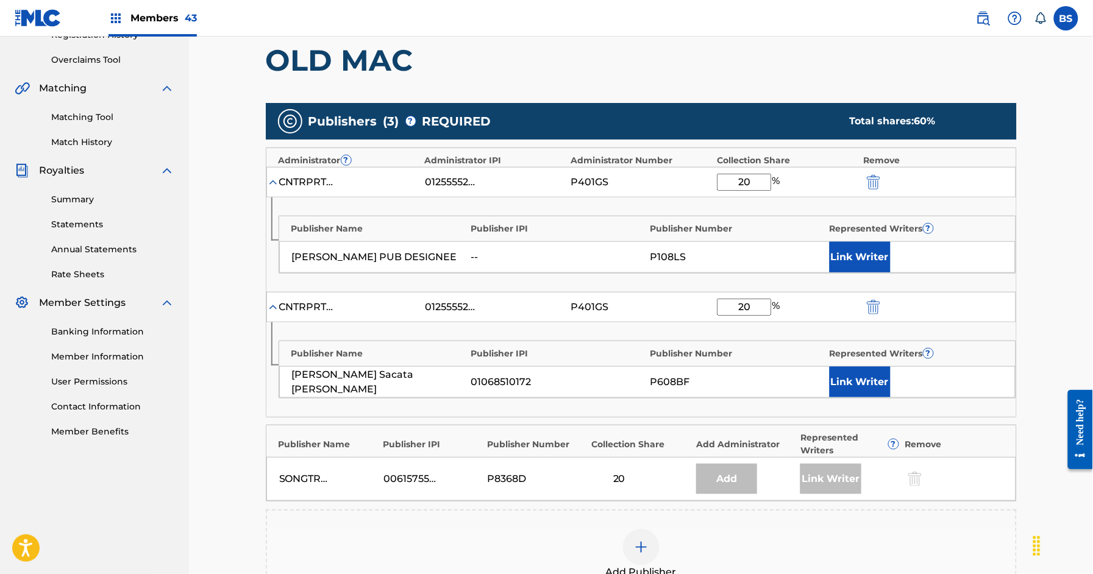
click at [853, 259] on button "Link Writer" at bounding box center [860, 257] width 61 height 30
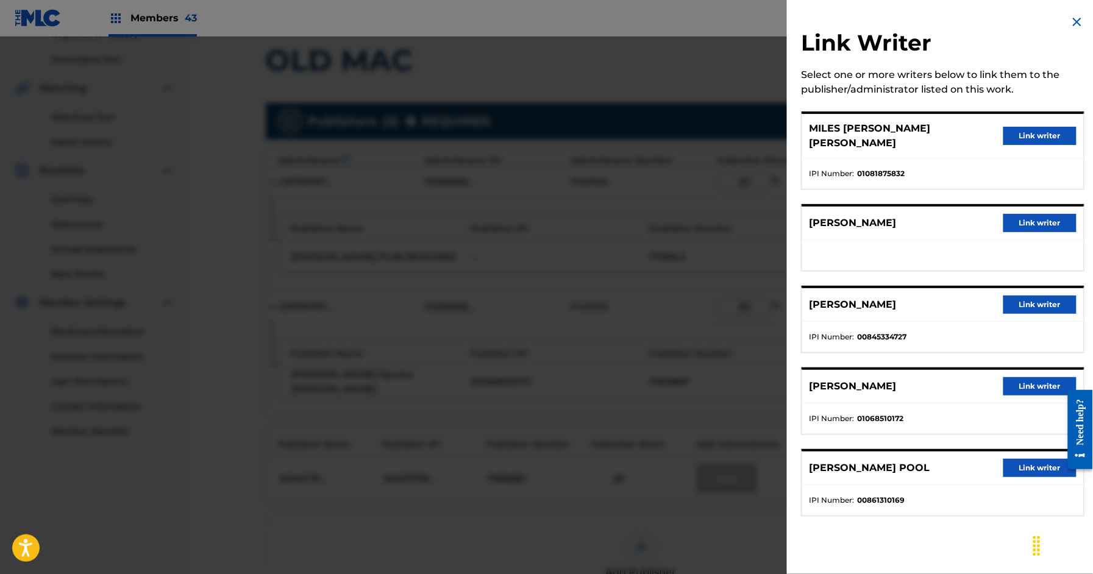
click at [1035, 296] on button "Link writer" at bounding box center [1040, 305] width 73 height 18
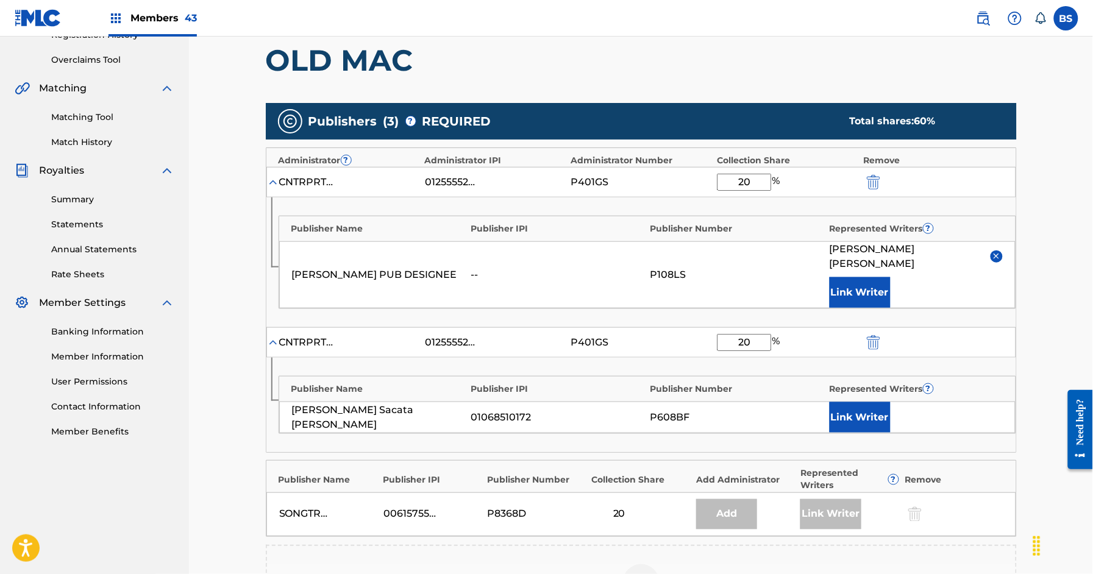
click at [849, 402] on button "Link Writer" at bounding box center [860, 417] width 61 height 30
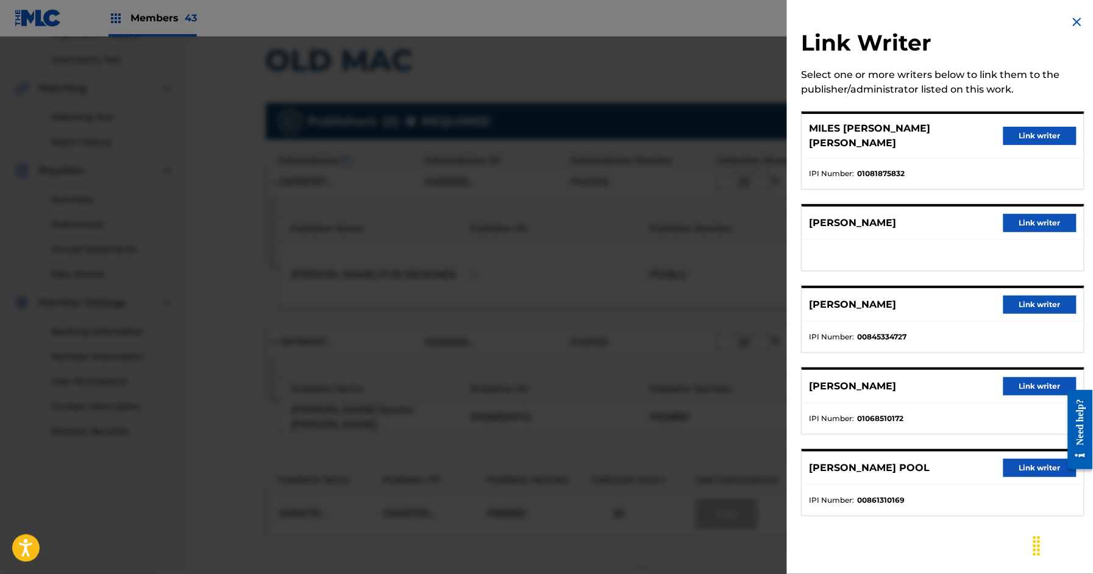
drag, startPoint x: 1038, startPoint y: 376, endPoint x: 594, endPoint y: 343, distance: 445.2
click at [1037, 377] on button "Link writer" at bounding box center [1040, 386] width 73 height 18
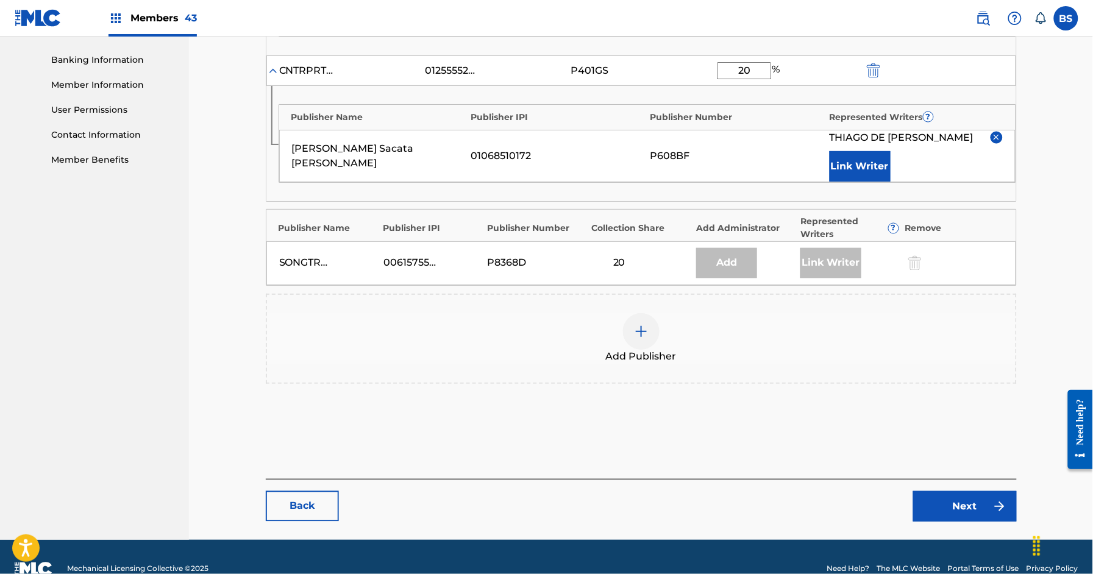
scroll to position [522, 0]
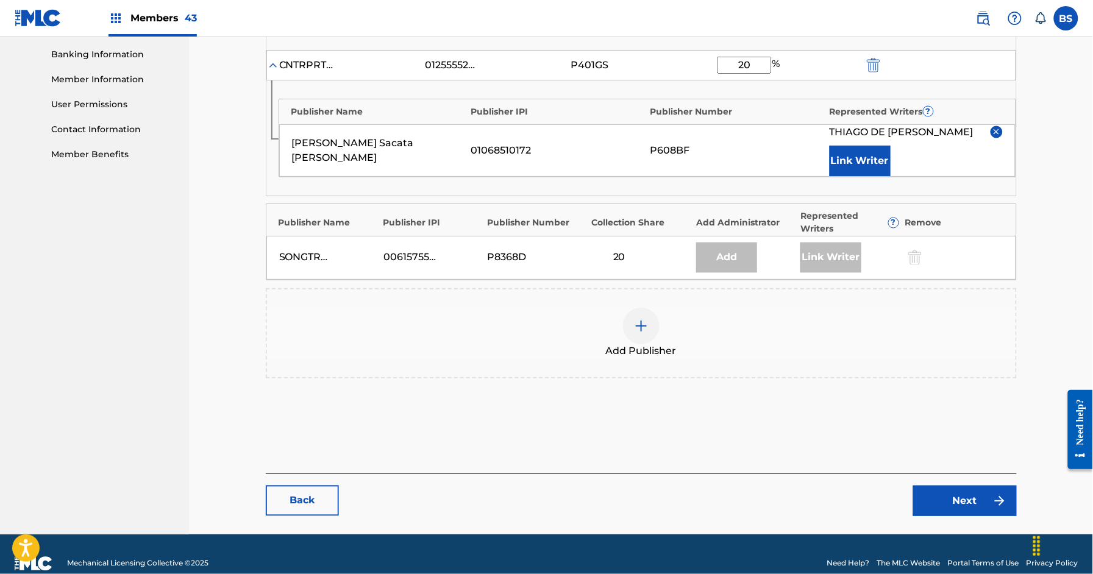
click at [995, 494] on img at bounding box center [1000, 501] width 15 height 15
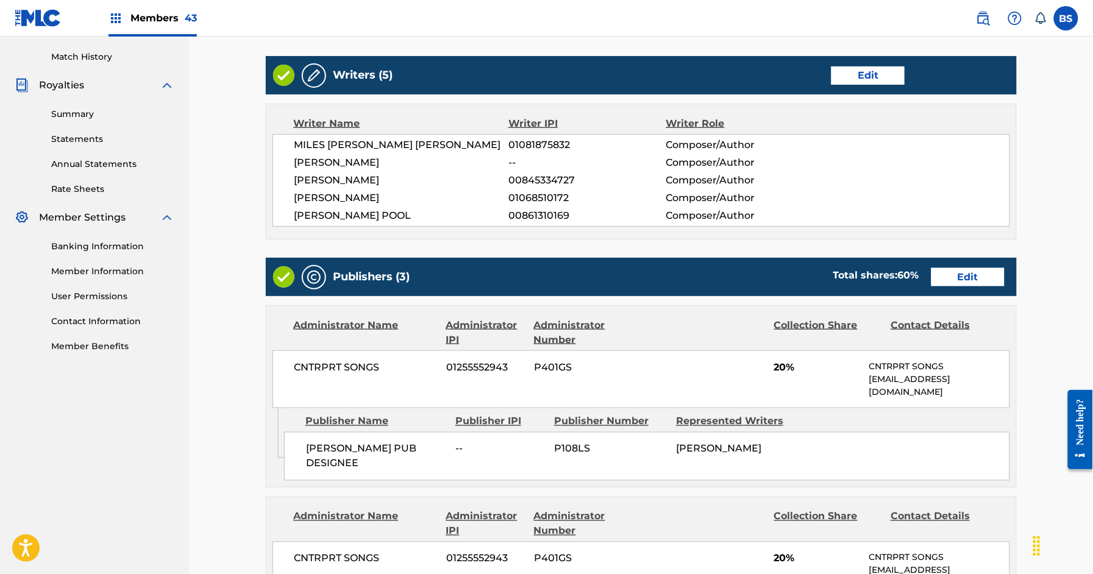
scroll to position [895, 0]
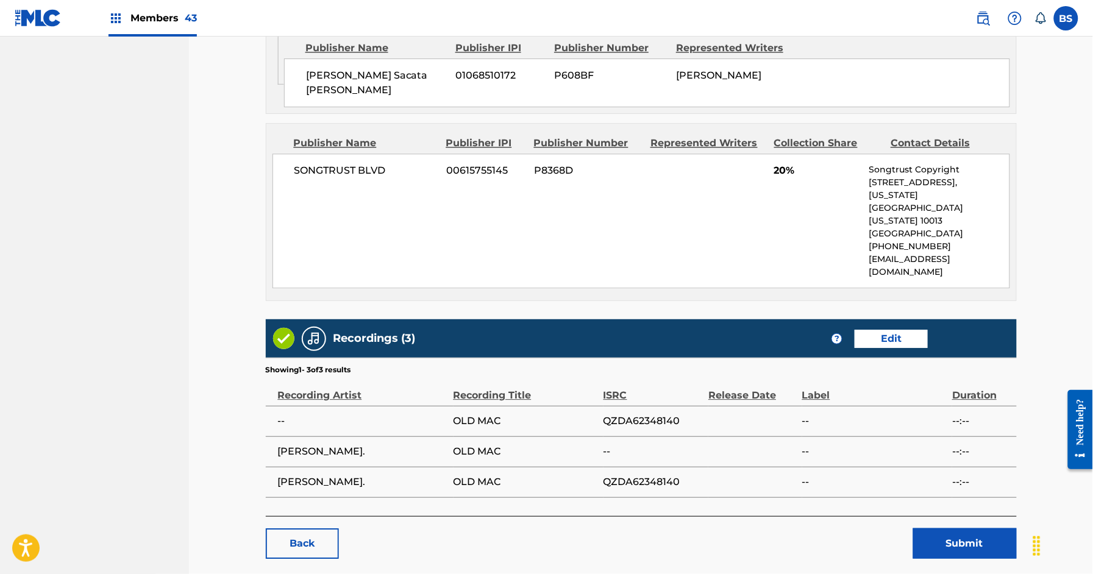
click at [966, 529] on button "Submit" at bounding box center [966, 544] width 104 height 30
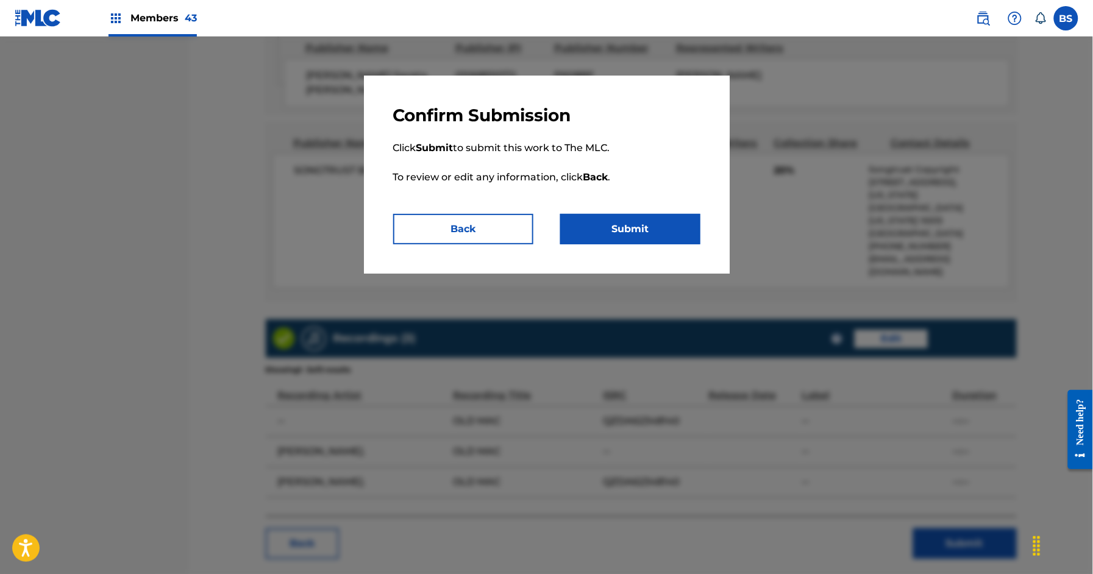
drag, startPoint x: 654, startPoint y: 221, endPoint x: 450, endPoint y: 220, distance: 204.3
click at [654, 220] on button "Submit" at bounding box center [630, 229] width 140 height 30
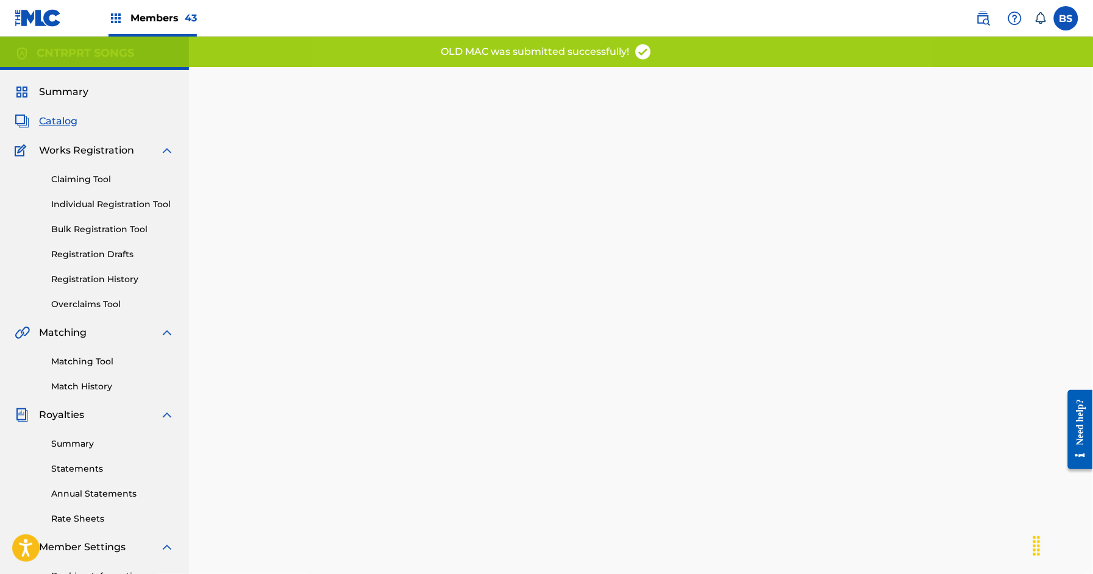
click at [65, 124] on span "Catalog" at bounding box center [58, 121] width 38 height 15
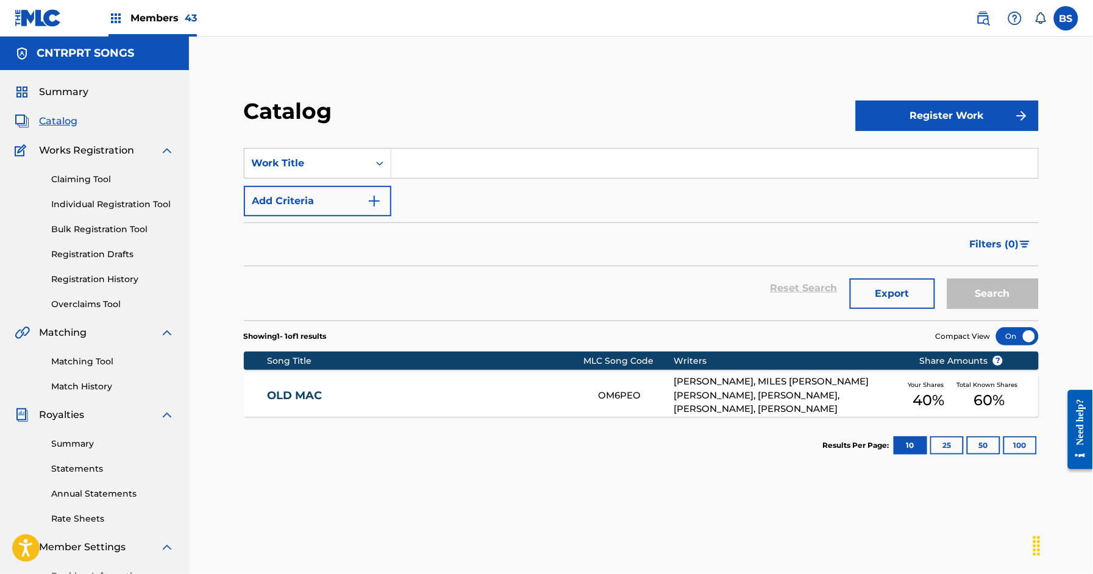
click at [484, 163] on input "Search Form" at bounding box center [715, 163] width 647 height 29
paste input "[GEOGRAPHIC_DATA]"
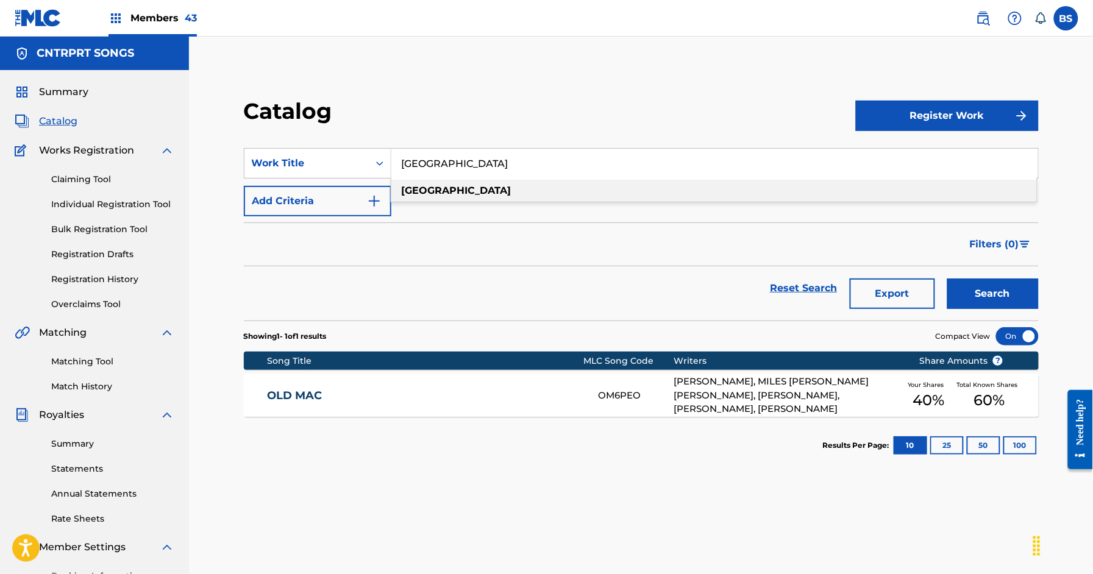
click at [443, 187] on div "[GEOGRAPHIC_DATA]" at bounding box center [715, 191] width 646 height 22
type input "[GEOGRAPHIC_DATA]"
click at [993, 290] on button "Search" at bounding box center [993, 294] width 91 height 30
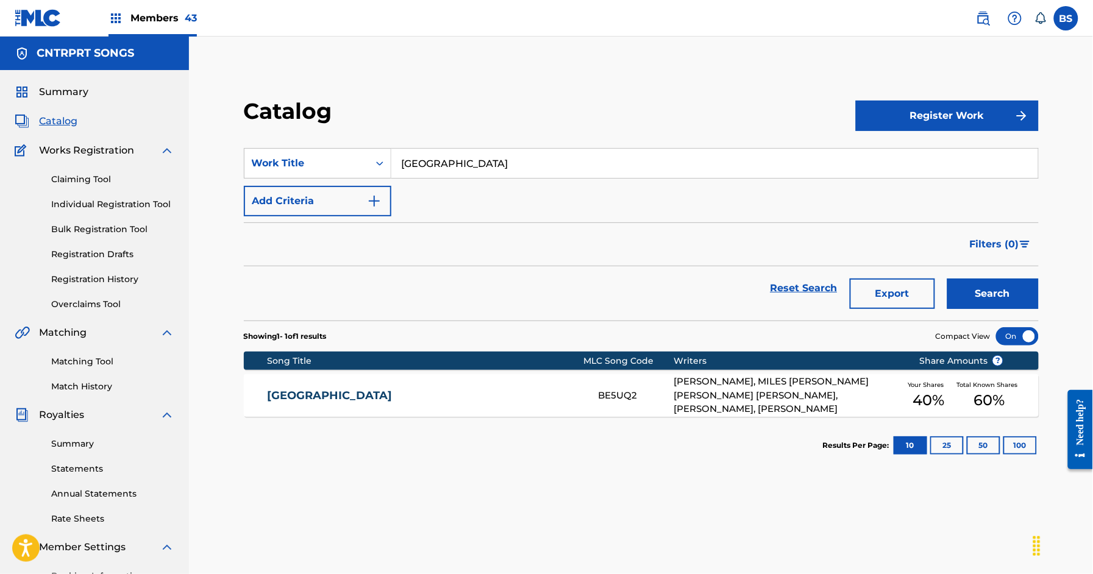
click at [503, 394] on link "[GEOGRAPHIC_DATA]" at bounding box center [425, 396] width 315 height 14
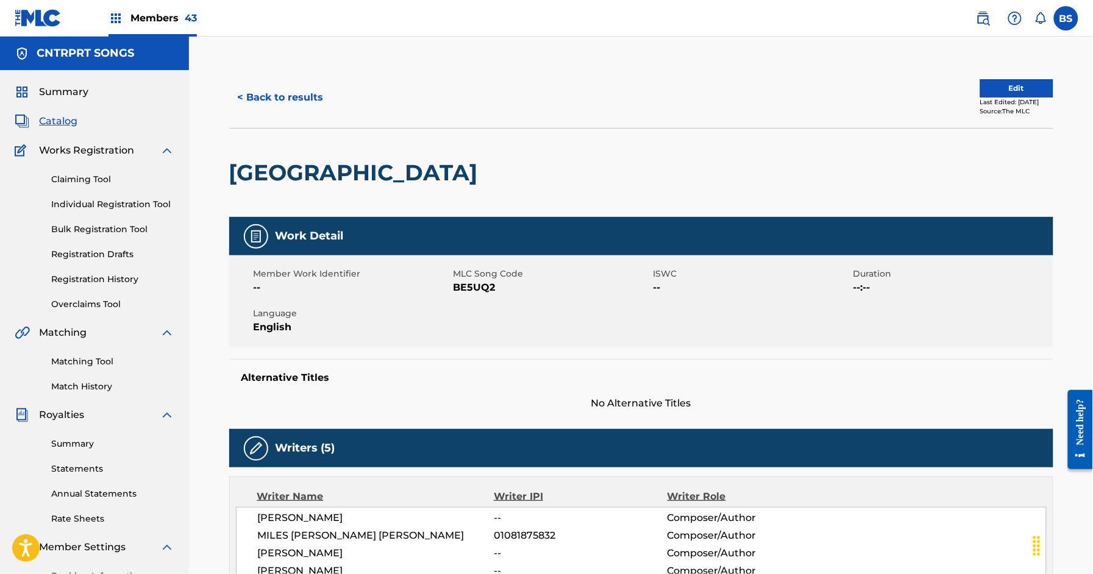
drag, startPoint x: 91, startPoint y: 275, endPoint x: 208, endPoint y: 321, distance: 125.7
click at [91, 275] on link "Registration History" at bounding box center [112, 279] width 123 height 13
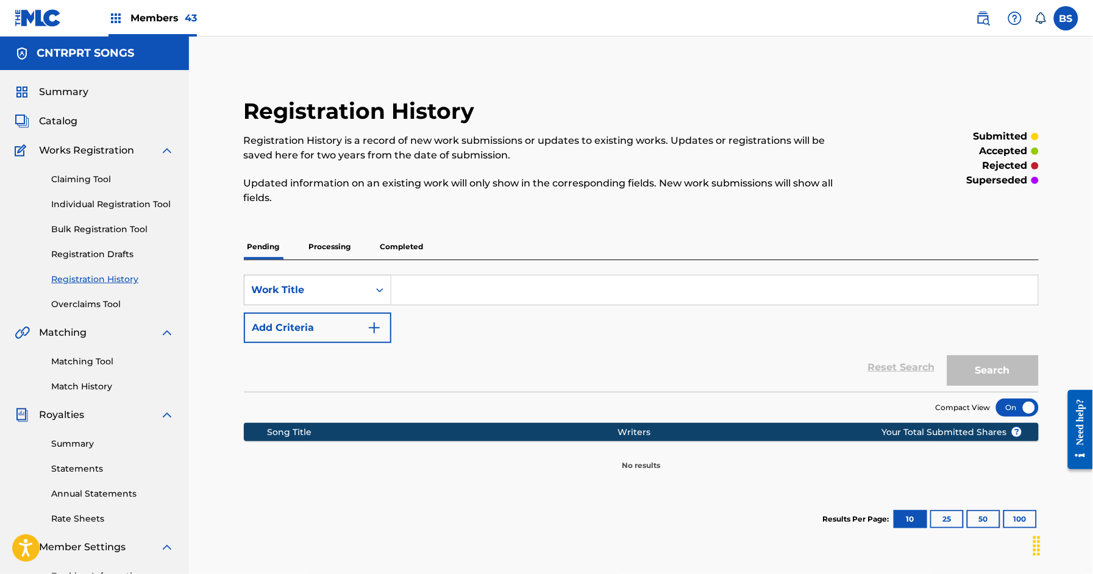
click at [329, 251] on p "Processing" at bounding box center [330, 247] width 49 height 26
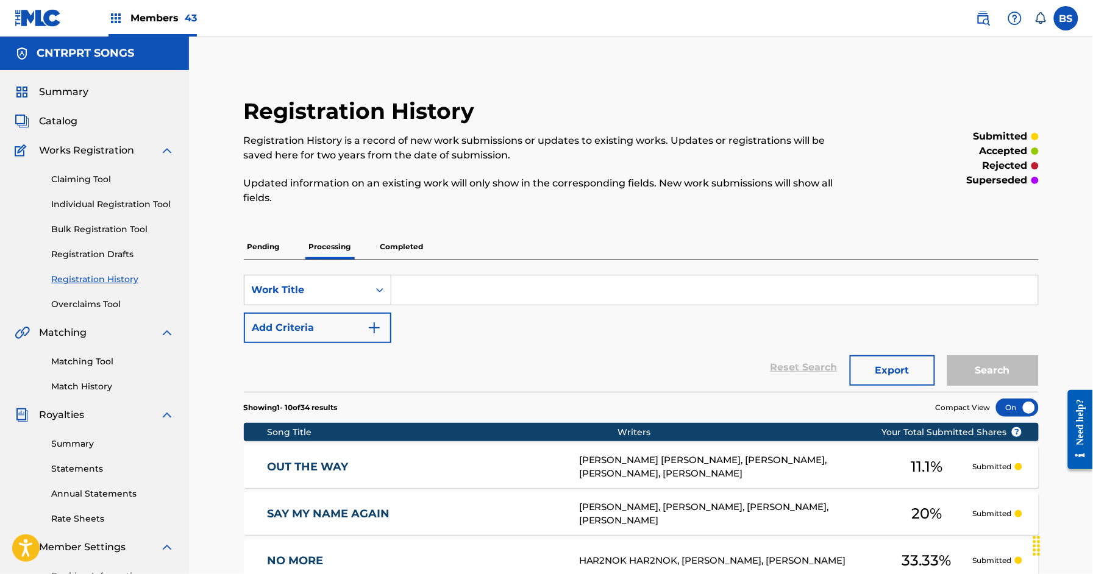
click at [423, 236] on p "Completed" at bounding box center [402, 247] width 51 height 26
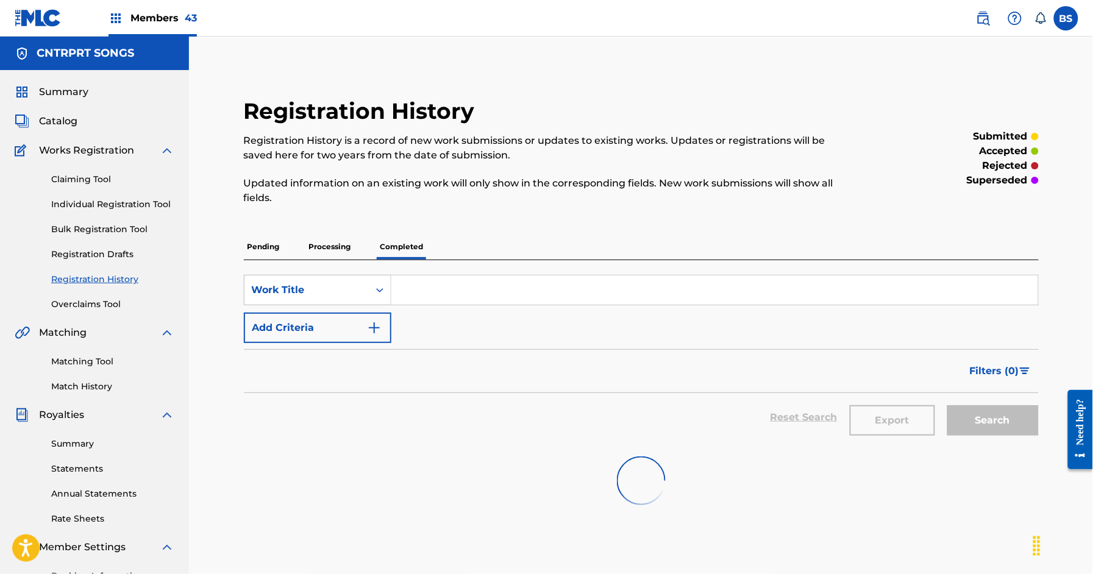
click at [410, 248] on p "Completed" at bounding box center [402, 247] width 51 height 26
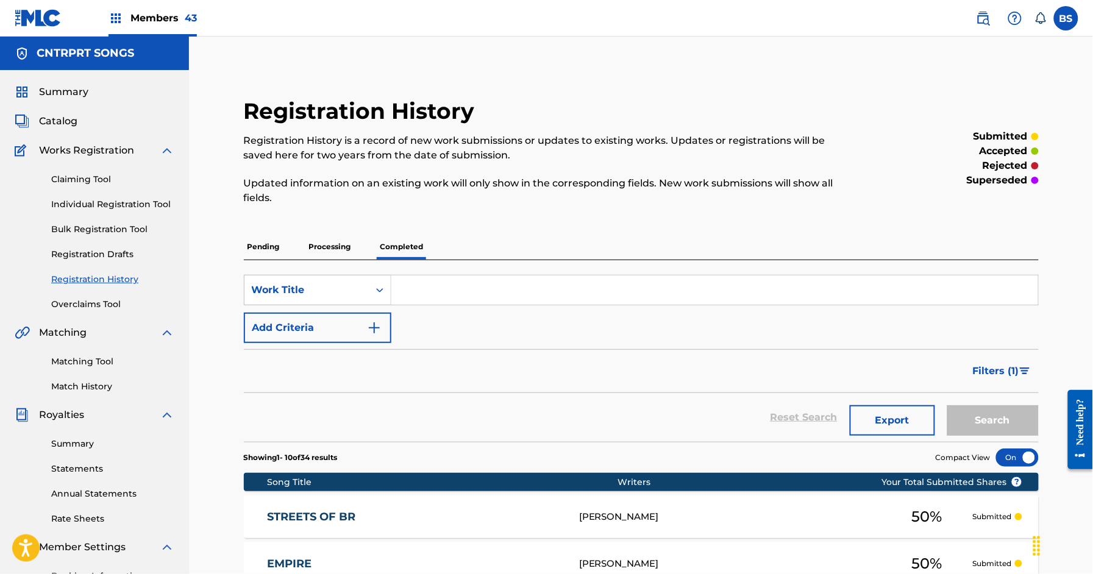
click at [277, 243] on p "Pending" at bounding box center [264, 247] width 40 height 26
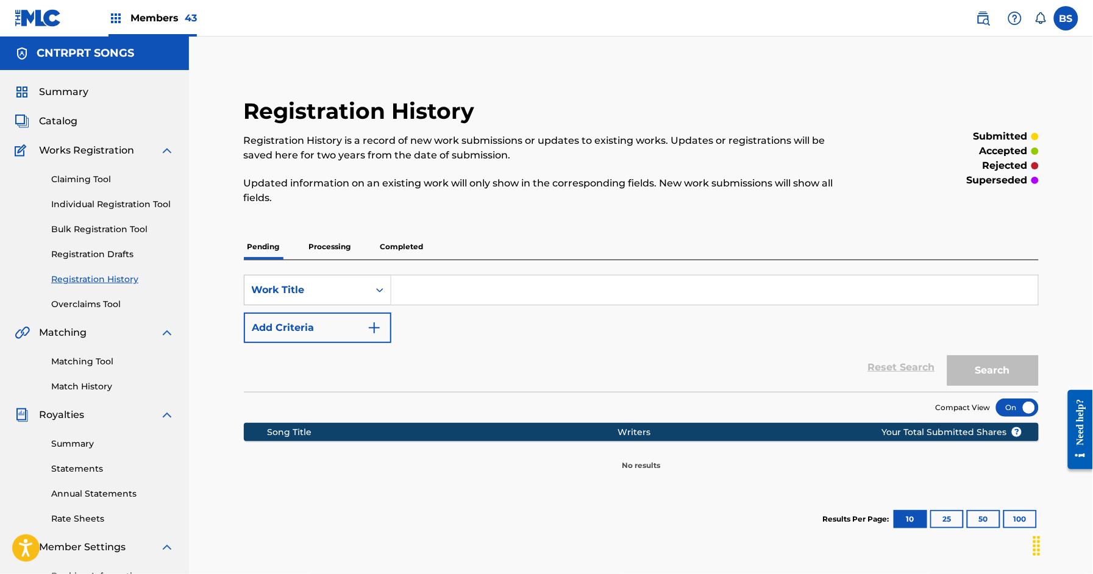
click at [86, 179] on link "Claiming Tool" at bounding box center [112, 179] width 123 height 13
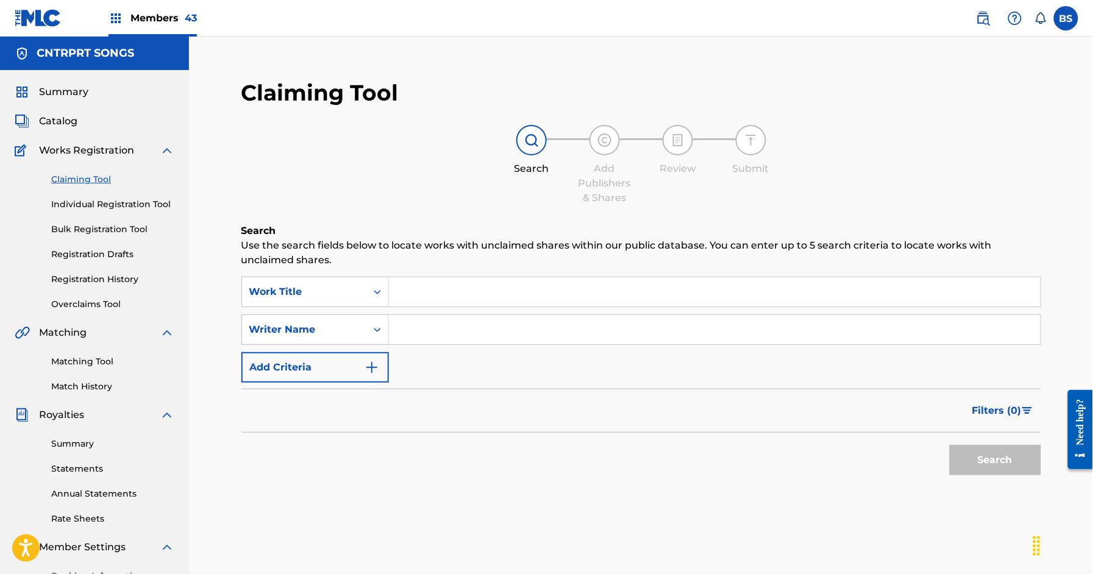
click at [84, 278] on link "Registration History" at bounding box center [112, 279] width 123 height 13
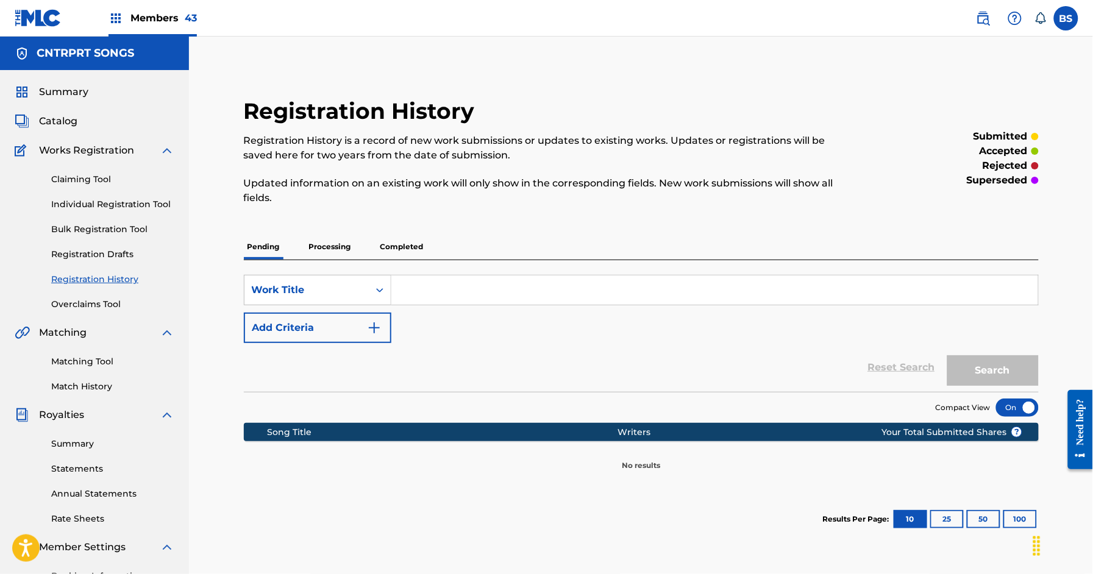
click at [337, 241] on p "Processing" at bounding box center [330, 247] width 49 height 26
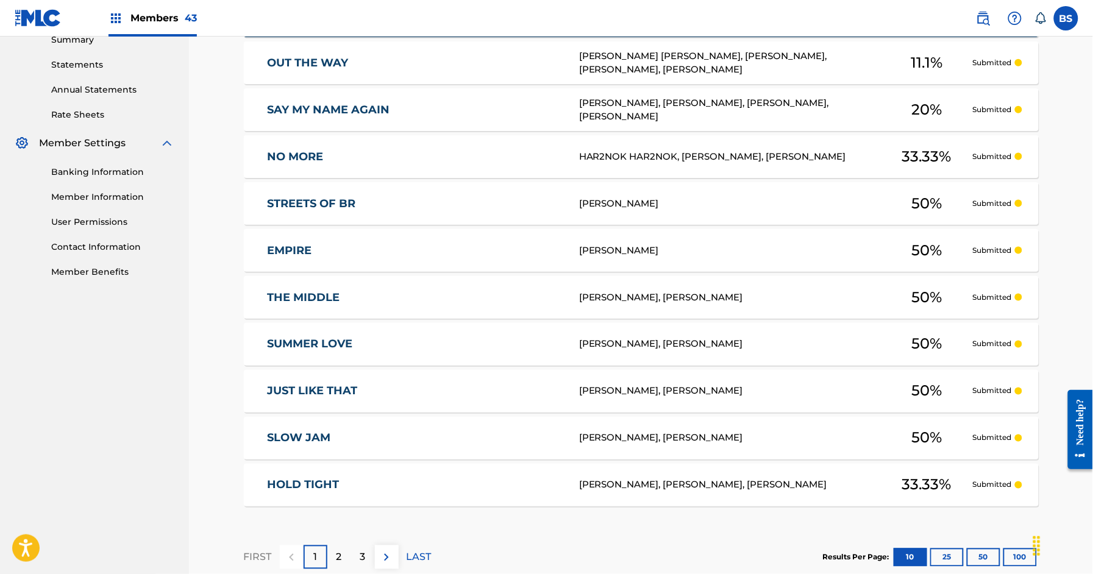
scroll to position [406, 0]
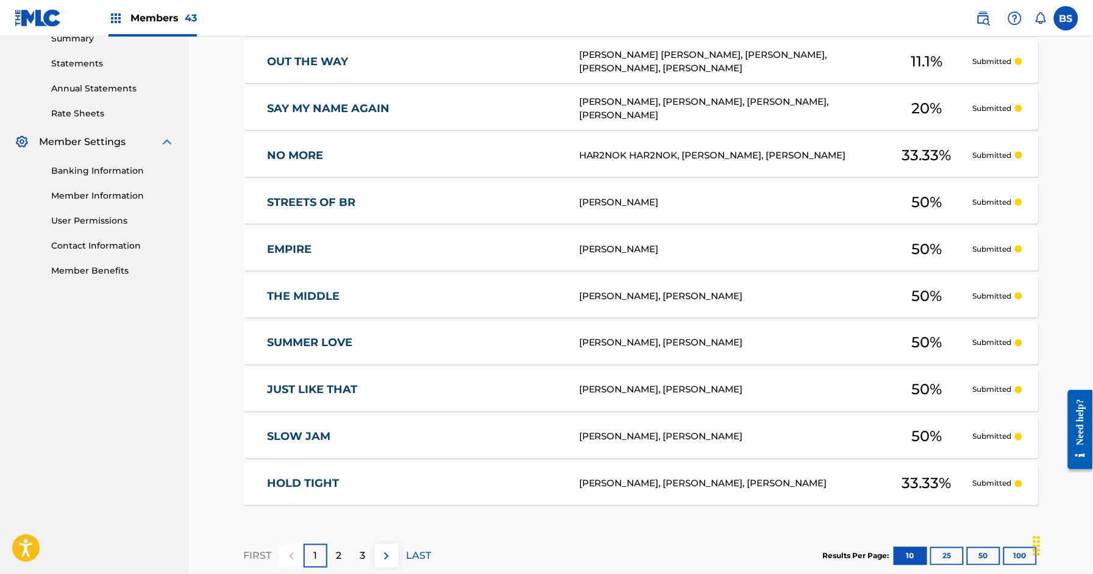
click at [495, 343] on link "SUMMER LOVE" at bounding box center [415, 344] width 295 height 14
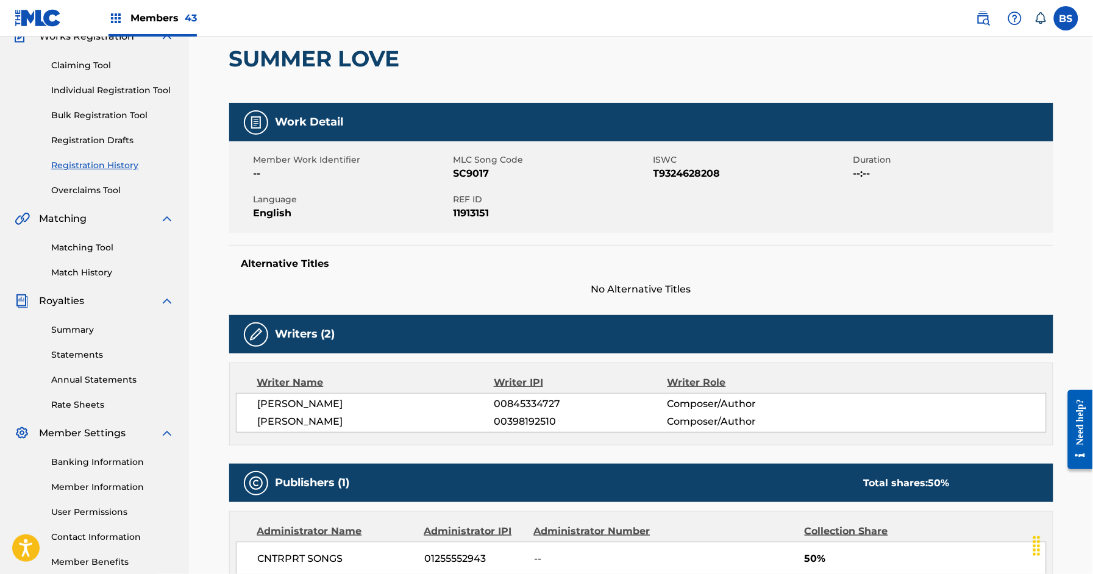
scroll to position [115, 0]
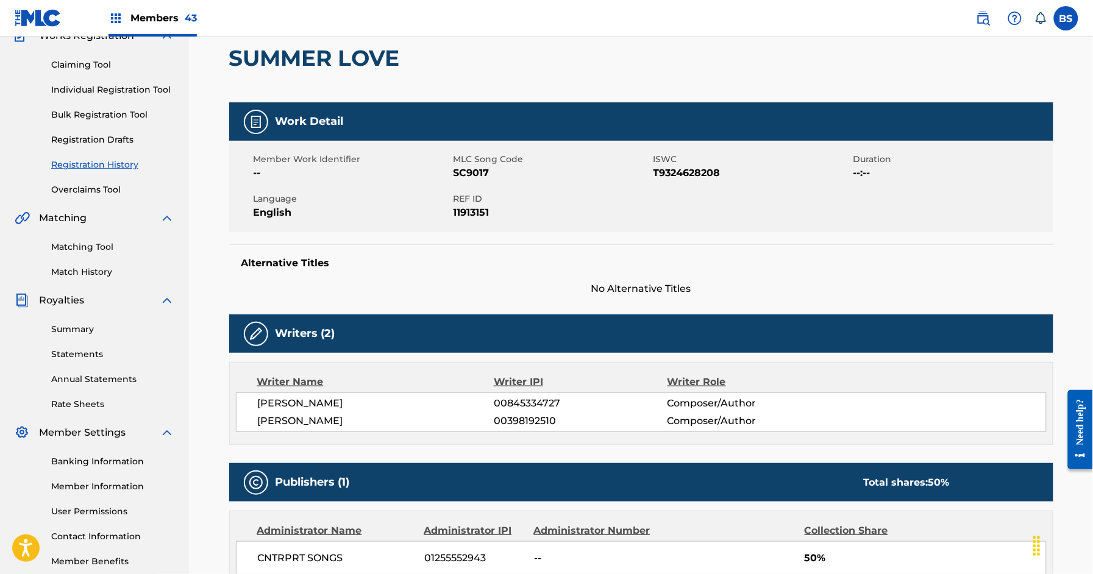
click at [526, 401] on span "00845334727" at bounding box center [580, 403] width 173 height 15
drag, startPoint x: 526, startPoint y: 401, endPoint x: 534, endPoint y: 390, distance: 14.0
click at [526, 401] on span "00845334727" at bounding box center [580, 403] width 173 height 15
copy span "00845334727"
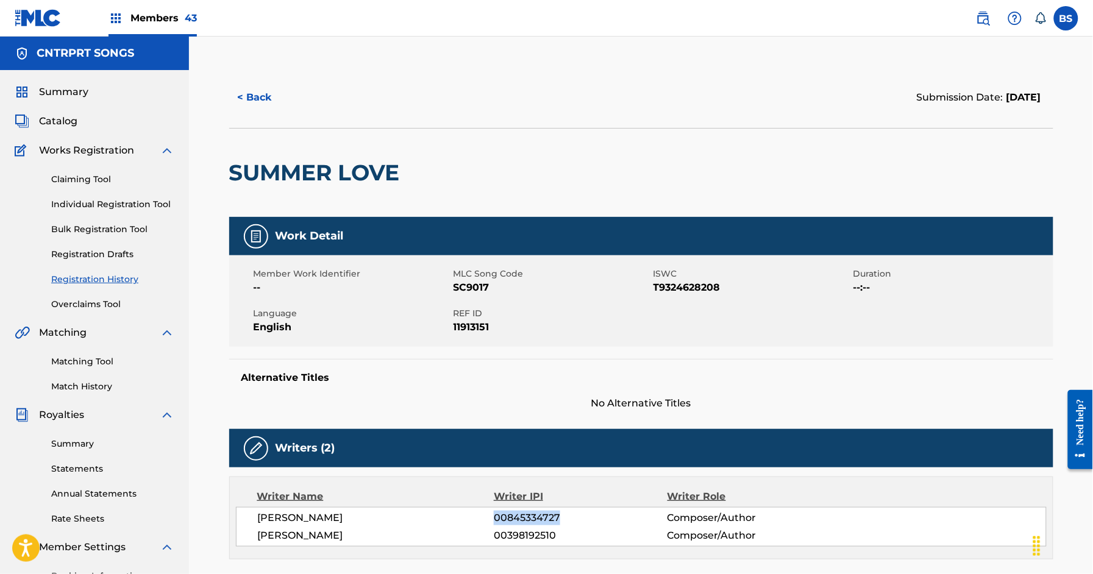
drag, startPoint x: 59, startPoint y: 118, endPoint x: 118, endPoint y: 124, distance: 58.9
click at [59, 118] on span "Catalog" at bounding box center [58, 121] width 38 height 15
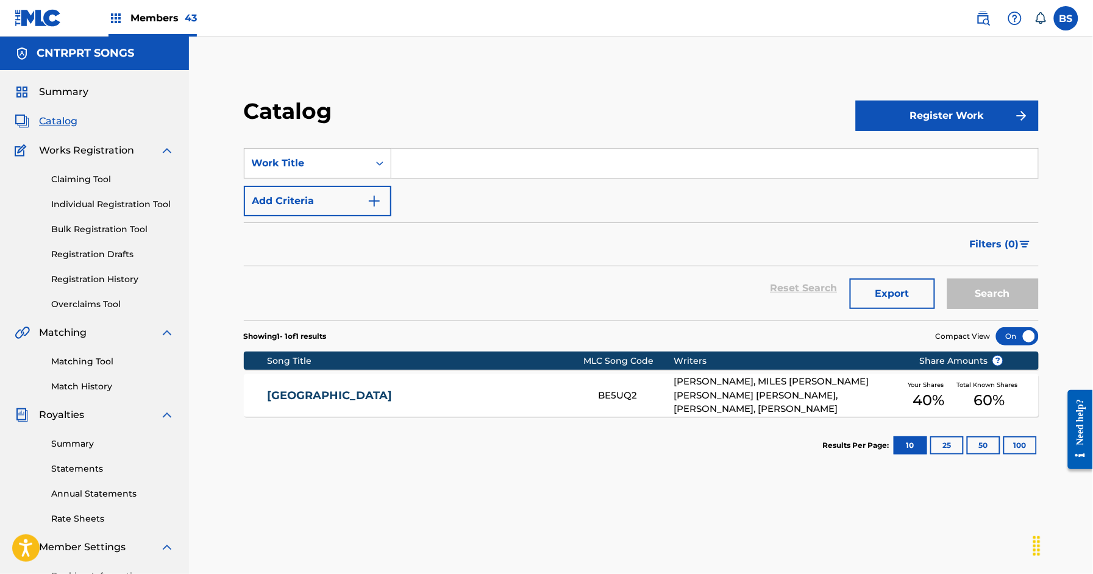
click at [441, 158] on input "Search Form" at bounding box center [715, 163] width 647 height 29
drag, startPoint x: 523, startPoint y: 395, endPoint x: 513, endPoint y: 385, distance: 14.7
click at [523, 395] on link "[GEOGRAPHIC_DATA]" at bounding box center [425, 396] width 315 height 14
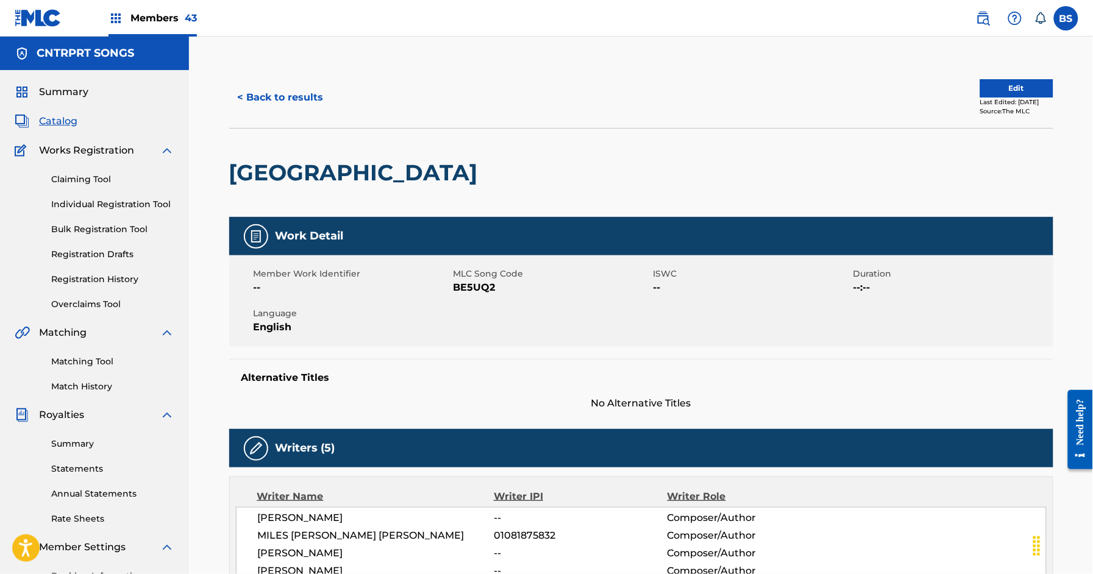
click at [1012, 85] on button "Edit" at bounding box center [1017, 88] width 73 height 18
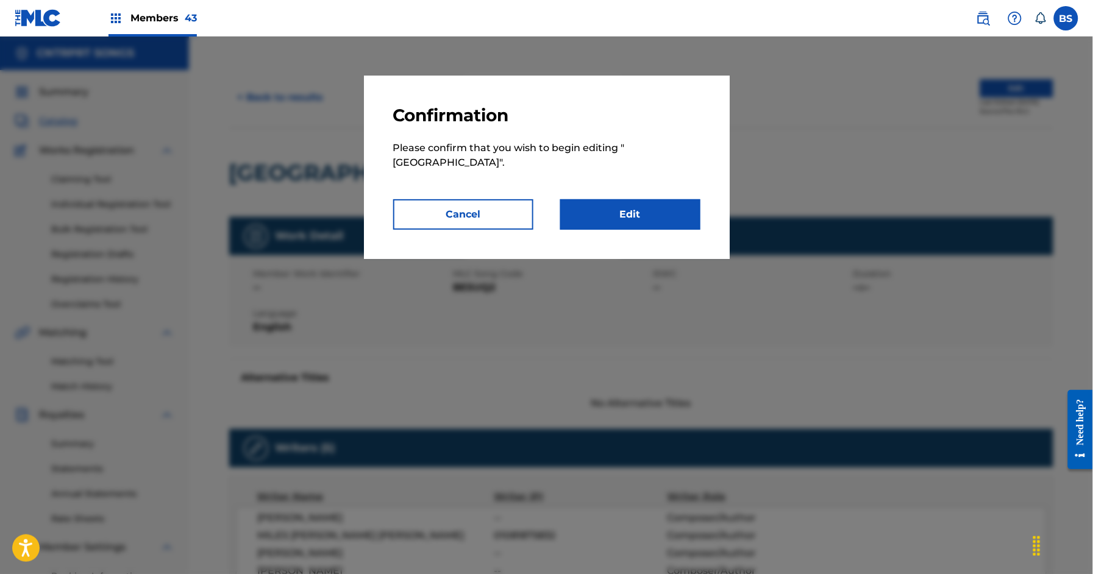
click at [654, 199] on link "Edit" at bounding box center [630, 214] width 140 height 30
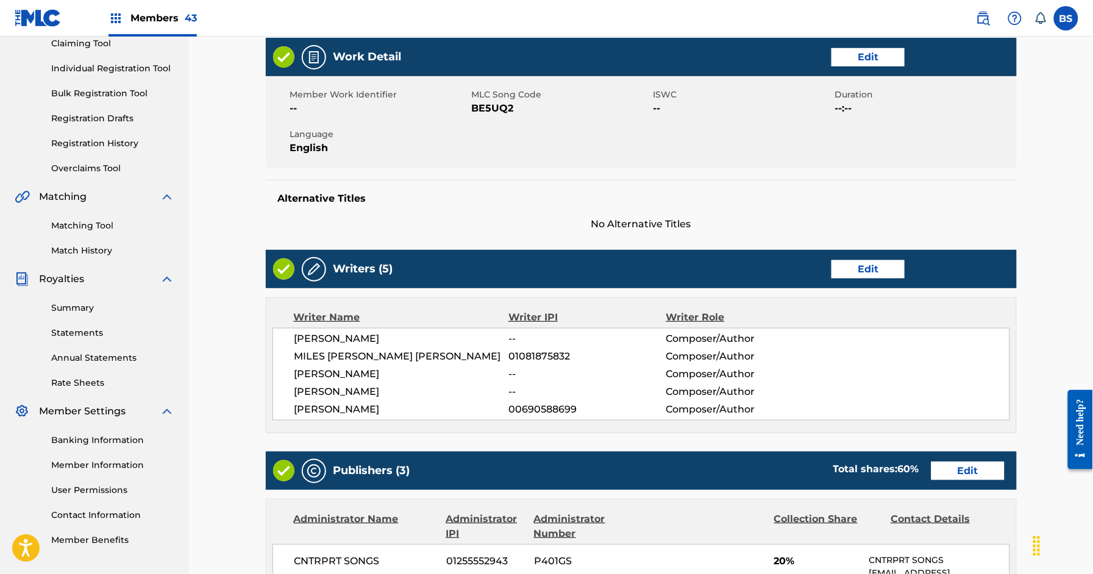
scroll to position [151, 0]
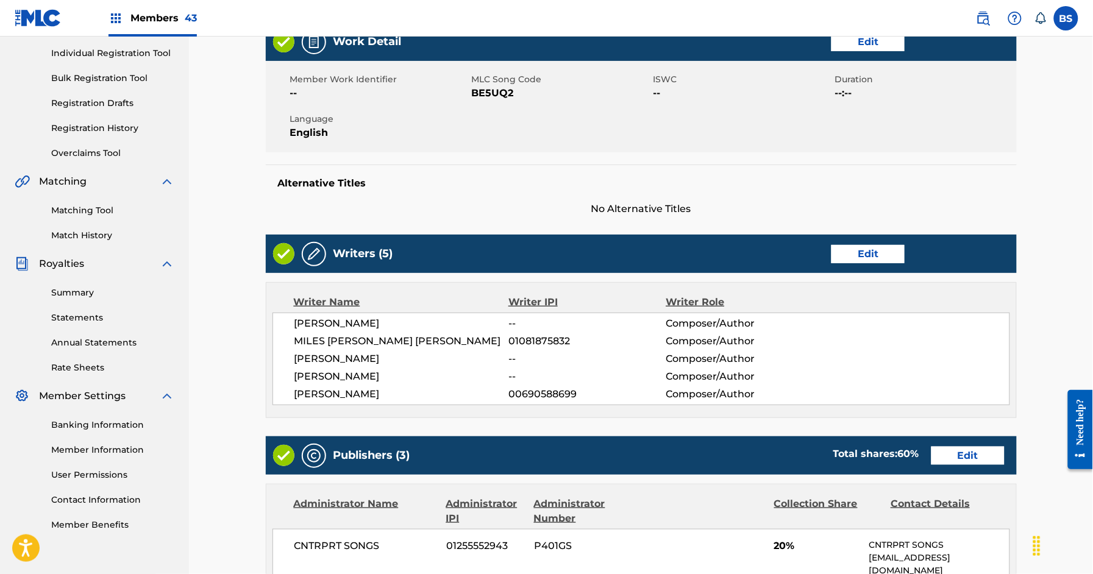
click at [852, 253] on link "Edit" at bounding box center [868, 254] width 73 height 18
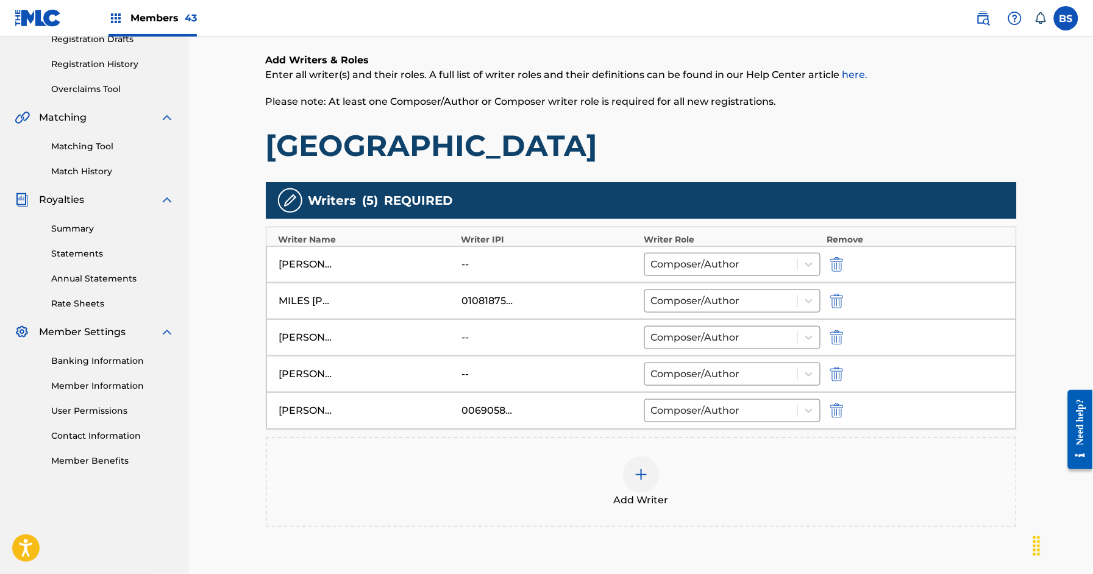
scroll to position [301, 0]
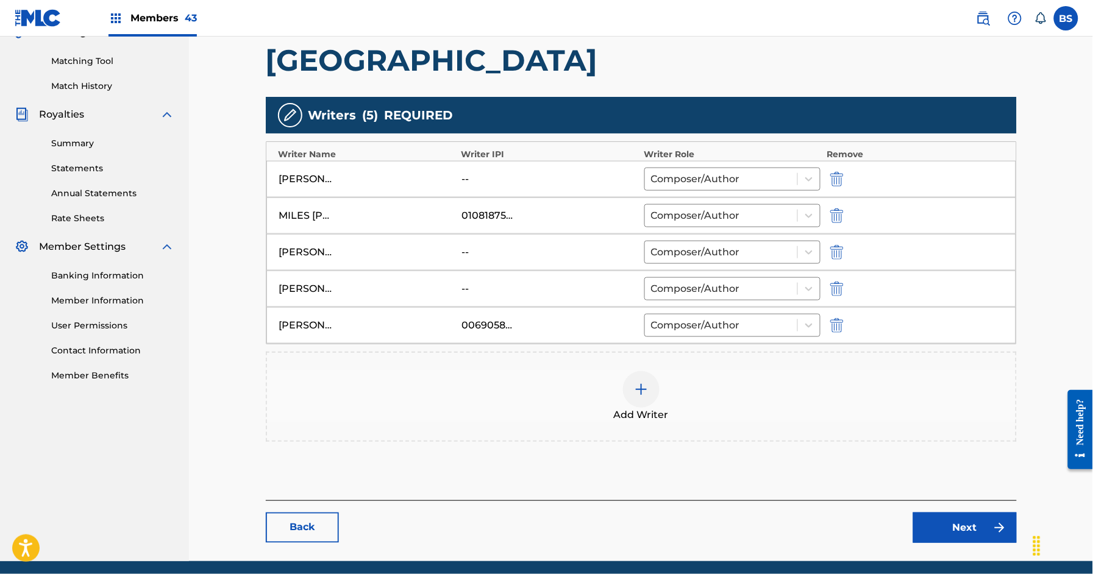
click at [638, 388] on img at bounding box center [641, 389] width 15 height 15
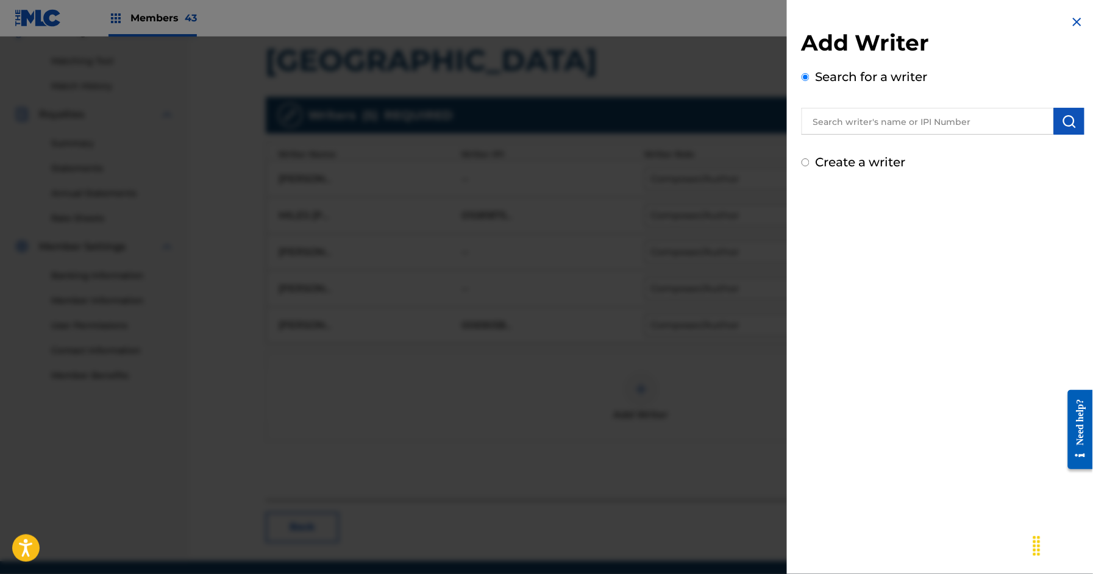
click at [887, 120] on input "text" at bounding box center [928, 121] width 252 height 27
paste input "00845334727"
type input "00845334727"
click at [1073, 122] on img "submit" at bounding box center [1069, 121] width 15 height 15
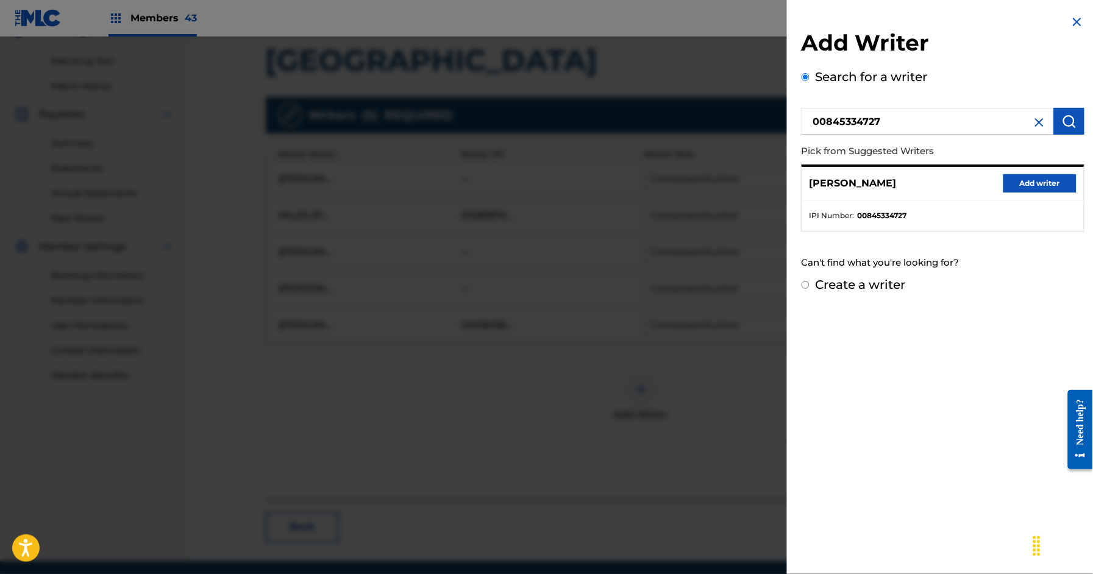
click at [1030, 179] on button "Add writer" at bounding box center [1040, 183] width 73 height 18
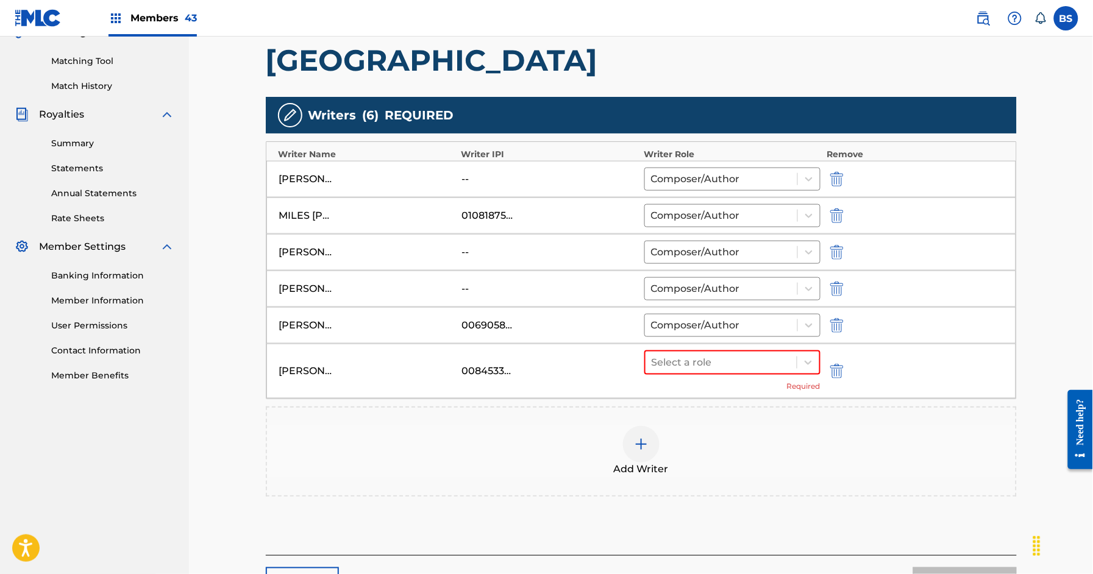
click at [645, 447] on img at bounding box center [641, 444] width 15 height 15
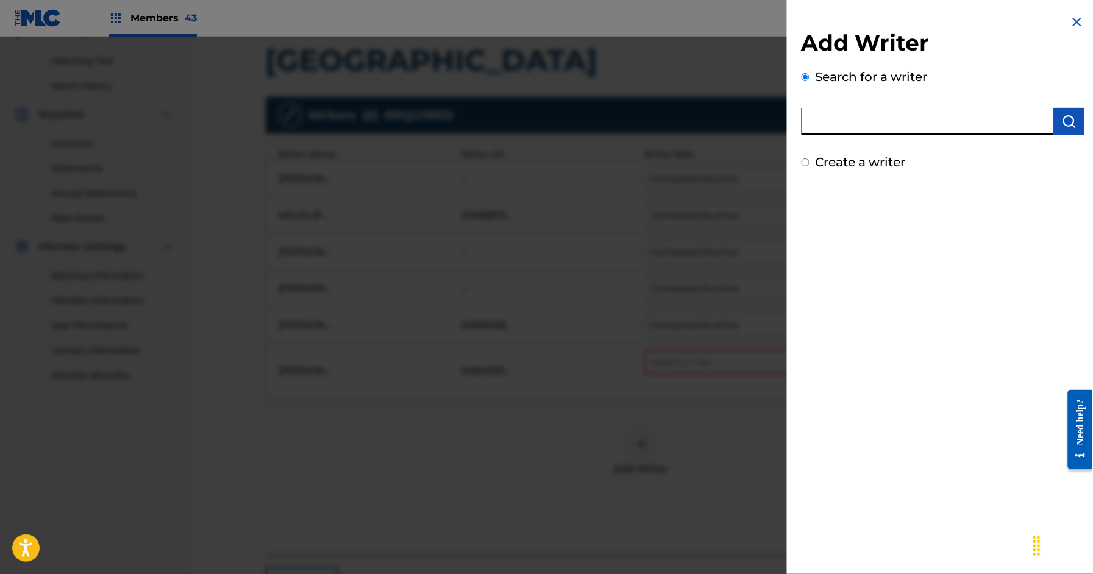
click at [890, 124] on input "text" at bounding box center [928, 121] width 252 height 27
paste input "01068510172"
type input "01068510172"
click at [1064, 127] on img "submit" at bounding box center [1069, 121] width 15 height 15
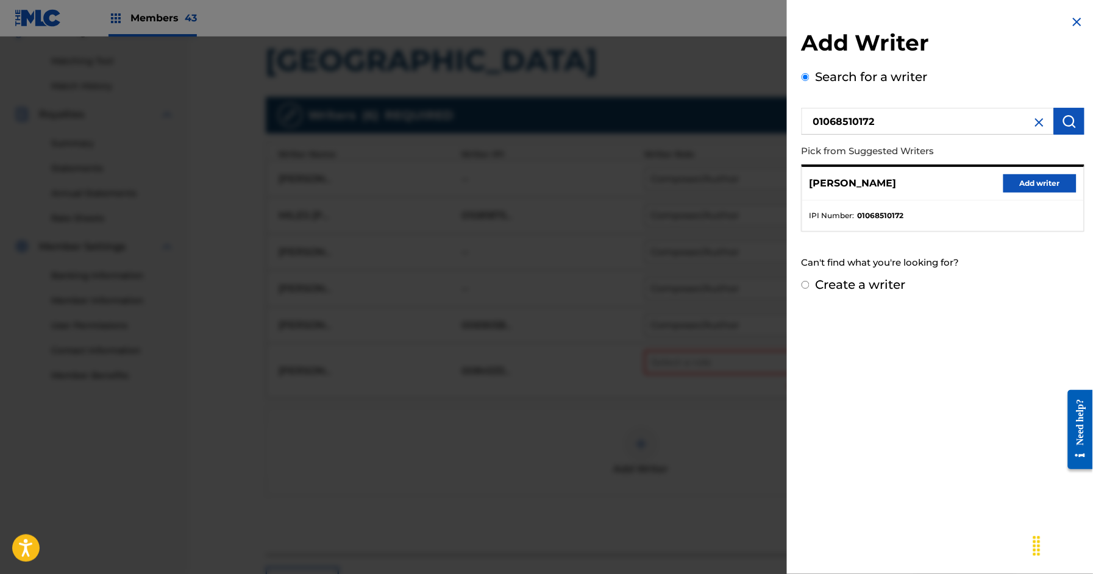
drag, startPoint x: 1053, startPoint y: 178, endPoint x: 824, endPoint y: 276, distance: 248.1
click at [1053, 178] on button "Add writer" at bounding box center [1040, 183] width 73 height 18
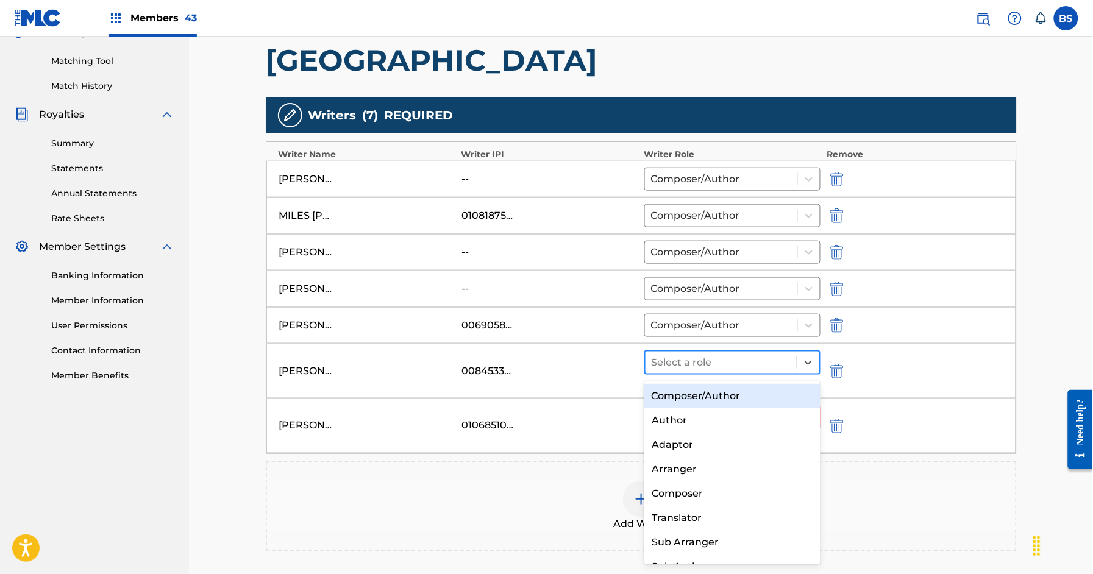
click at [715, 360] on div at bounding box center [722, 362] width 140 height 17
click at [701, 398] on div "Composer/Author" at bounding box center [733, 396] width 176 height 24
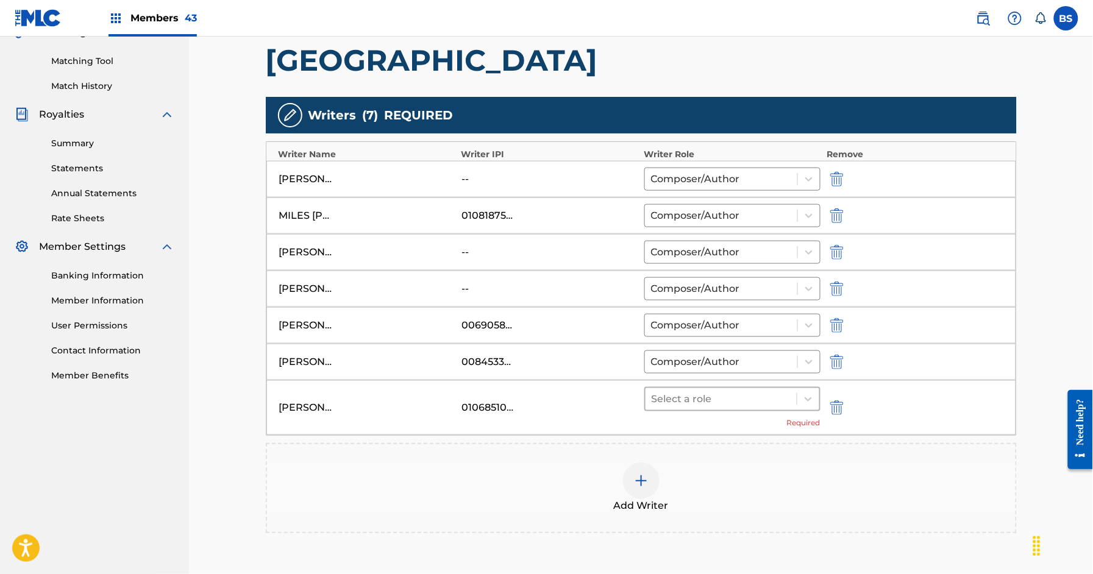
click at [682, 399] on div at bounding box center [722, 399] width 140 height 17
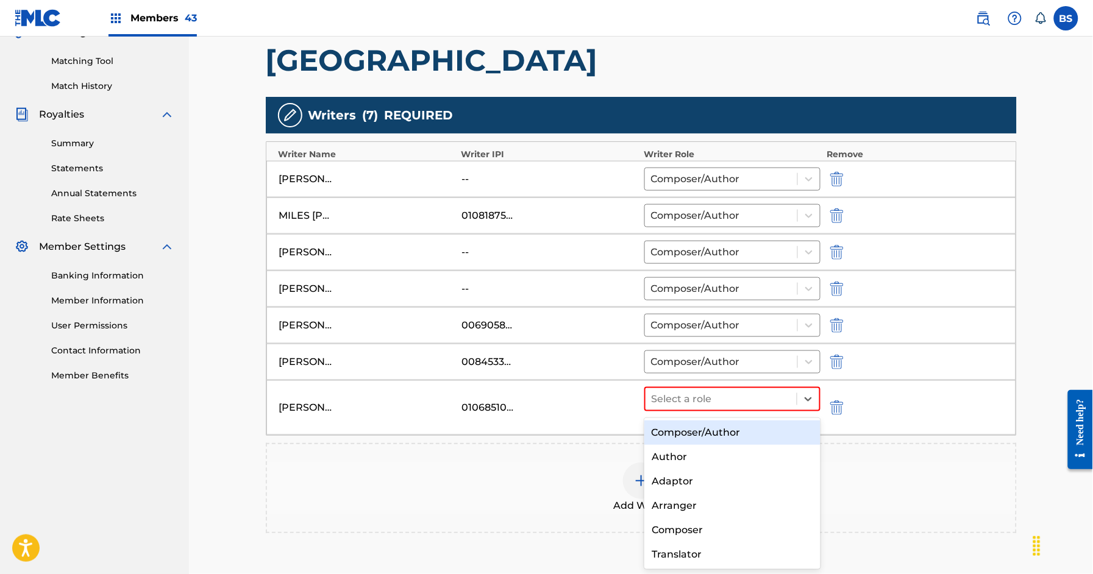
drag, startPoint x: 682, startPoint y: 434, endPoint x: 668, endPoint y: 435, distance: 14.0
click at [682, 434] on div "Composer/Author" at bounding box center [733, 433] width 176 height 24
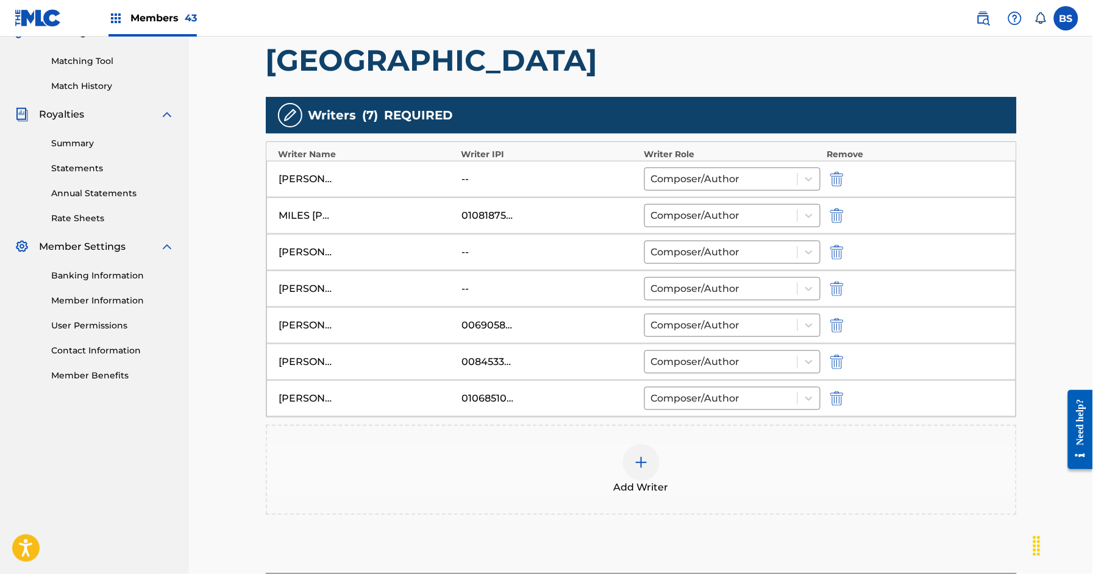
drag, startPoint x: 843, startPoint y: 290, endPoint x: 824, endPoint y: 208, distance: 83.9
click at [843, 290] on img "submit" at bounding box center [837, 289] width 13 height 15
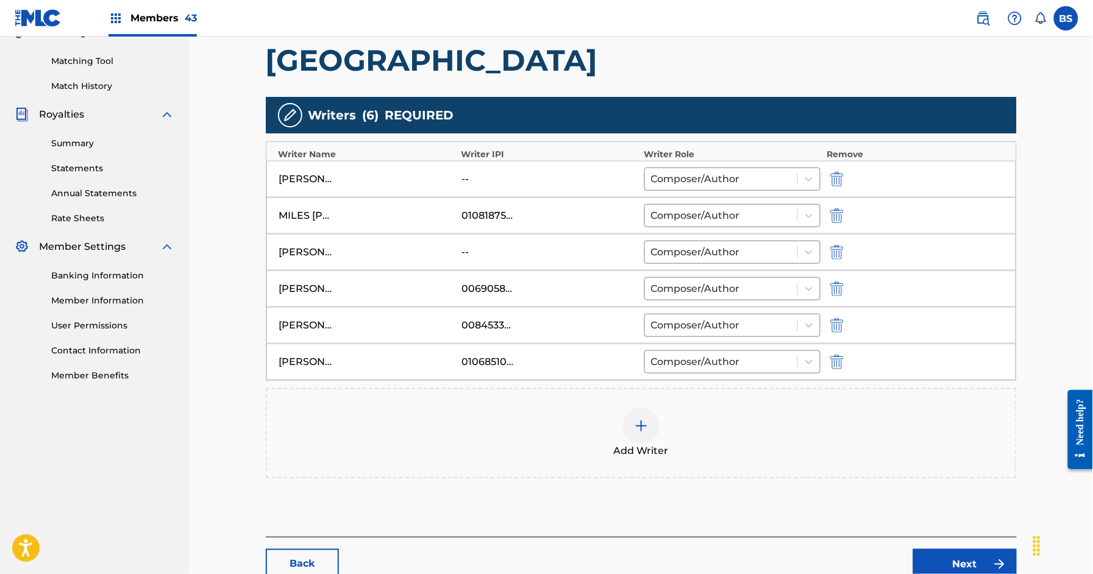
drag, startPoint x: 839, startPoint y: 174, endPoint x: 837, endPoint y: 162, distance: 12.3
drag, startPoint x: 836, startPoint y: 179, endPoint x: 495, endPoint y: 273, distance: 354.3
click at [837, 178] on img "submit" at bounding box center [837, 179] width 13 height 15
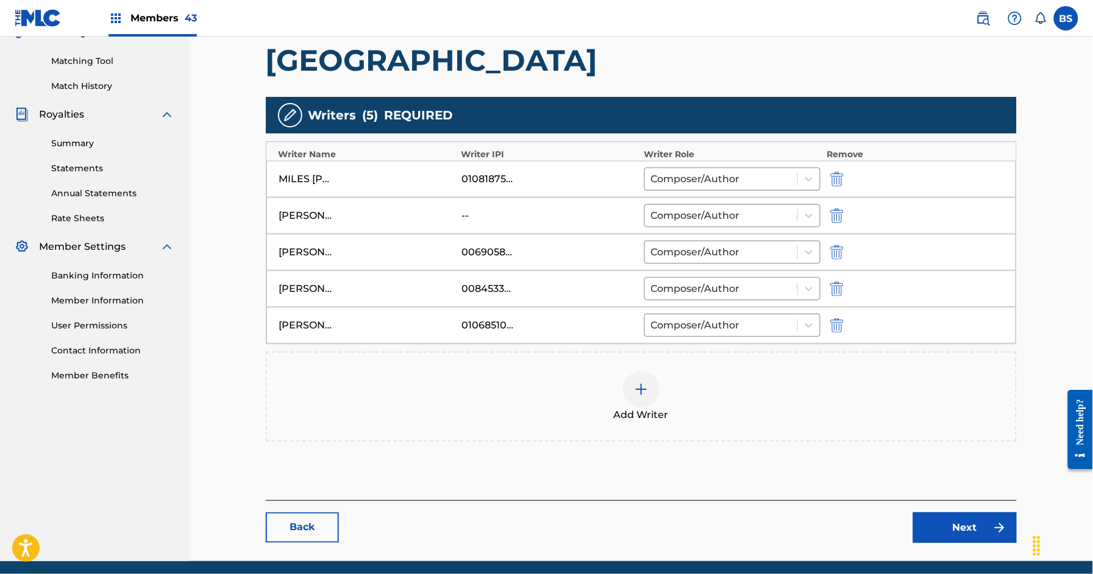
click at [643, 399] on div at bounding box center [641, 389] width 37 height 37
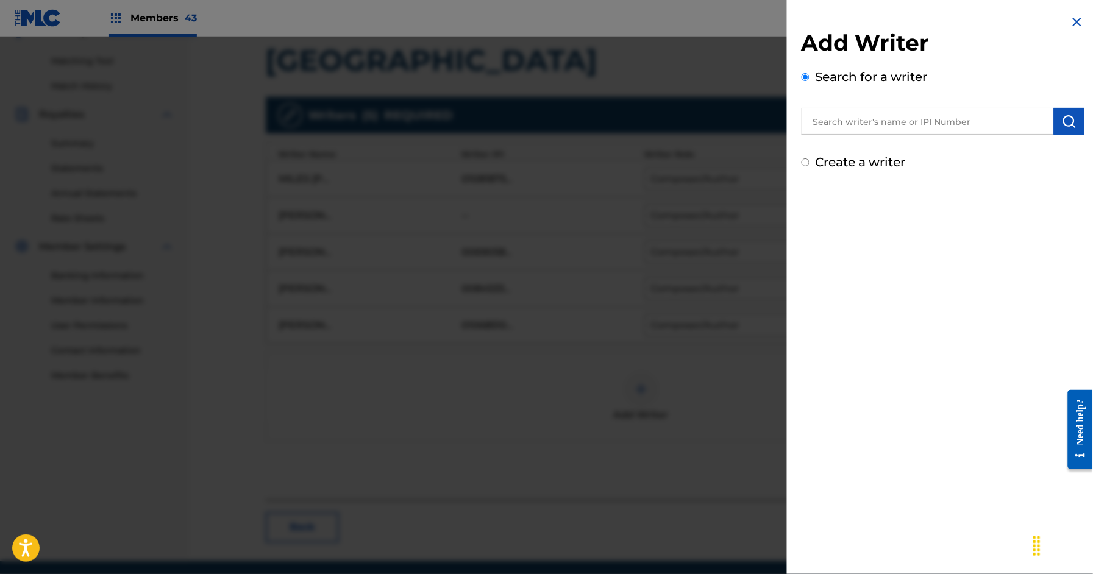
click at [873, 123] on input "text" at bounding box center [928, 121] width 252 height 27
type input "[PERSON_NAME]"
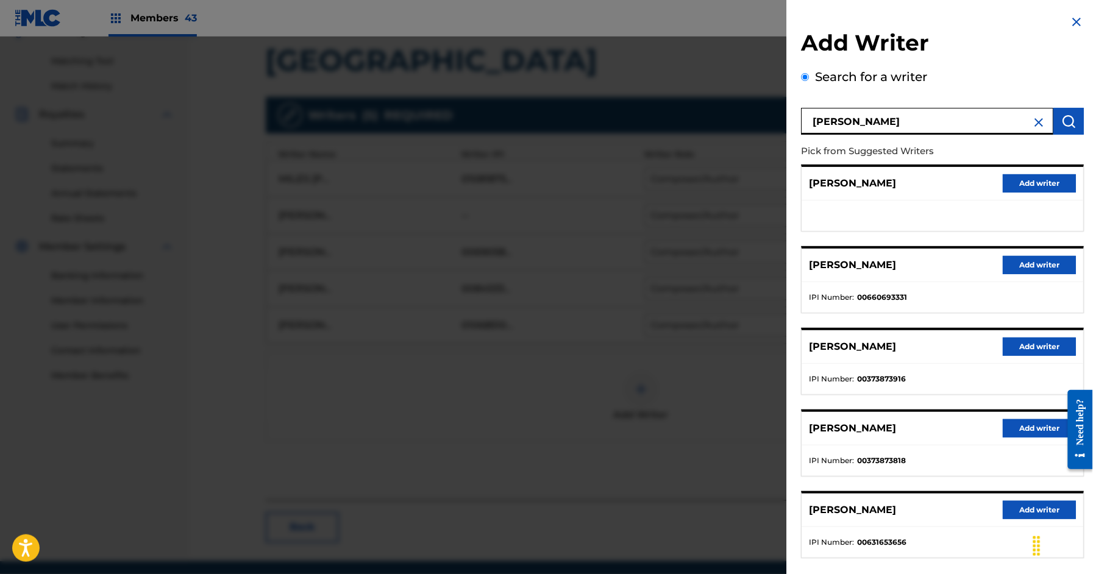
scroll to position [61, 0]
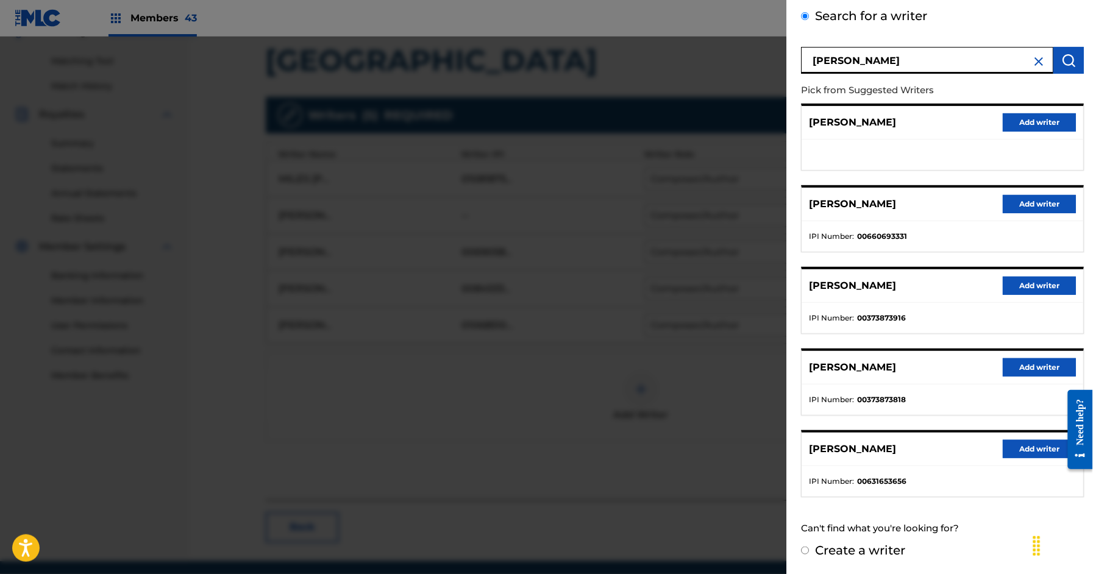
click at [1035, 368] on button "Add writer" at bounding box center [1040, 368] width 73 height 18
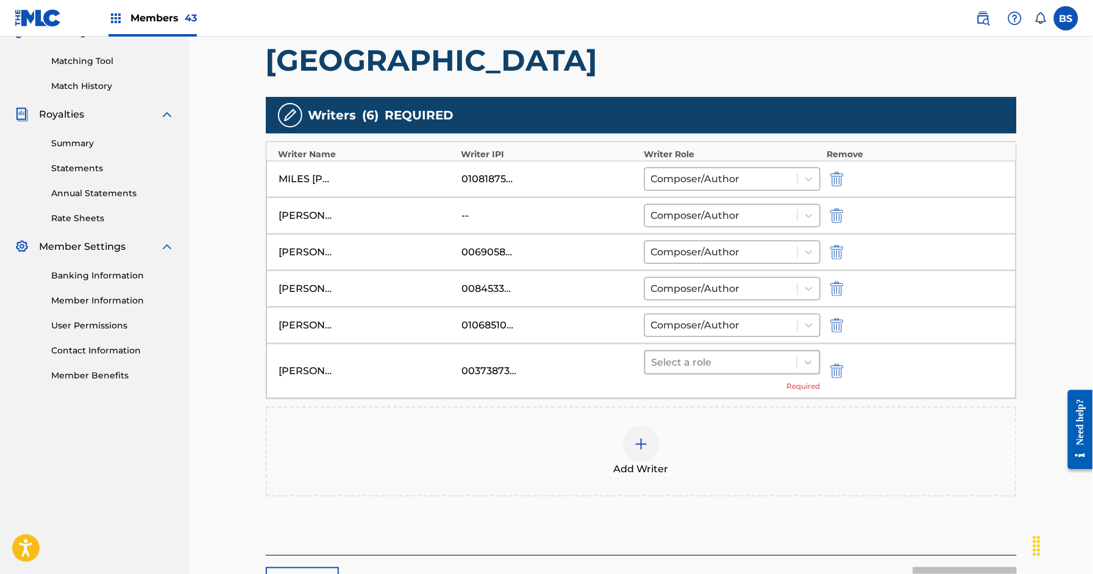
click at [728, 356] on div at bounding box center [722, 362] width 140 height 17
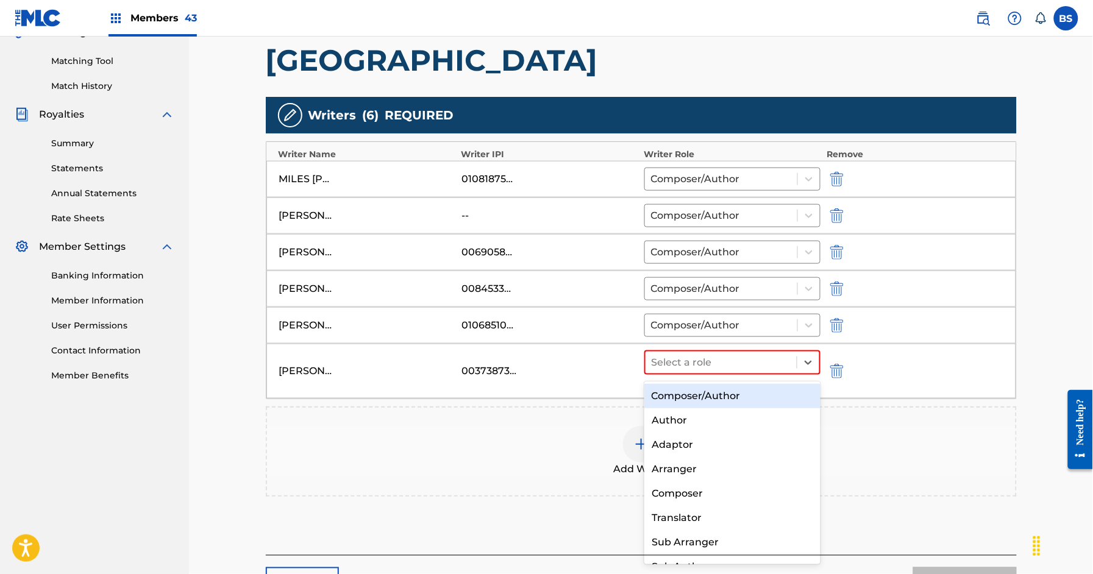
click at [712, 390] on div "Composer/Author" at bounding box center [733, 396] width 176 height 24
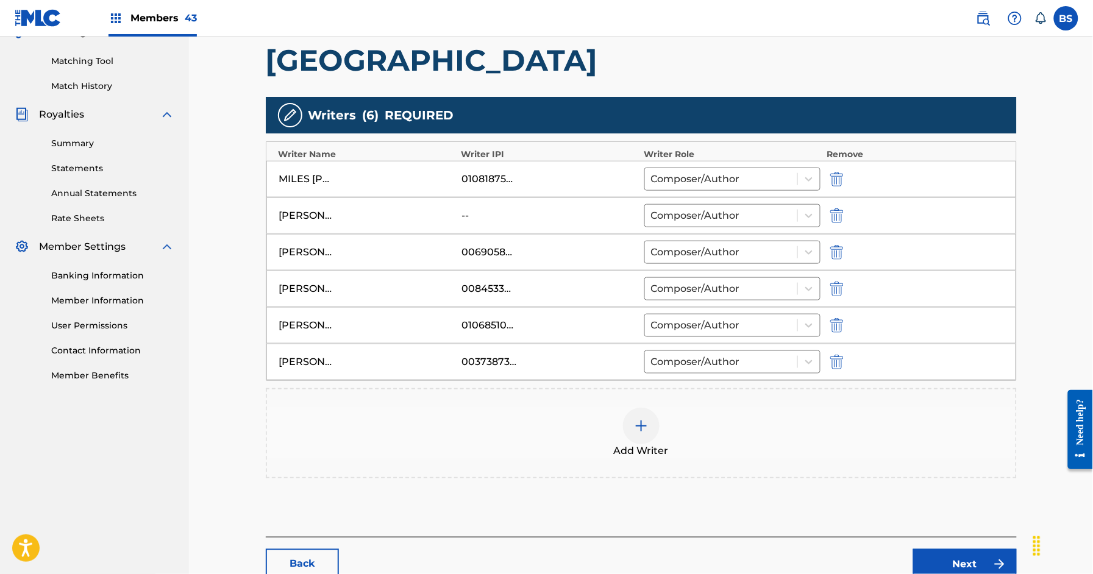
click at [831, 216] on img "submit" at bounding box center [837, 216] width 13 height 15
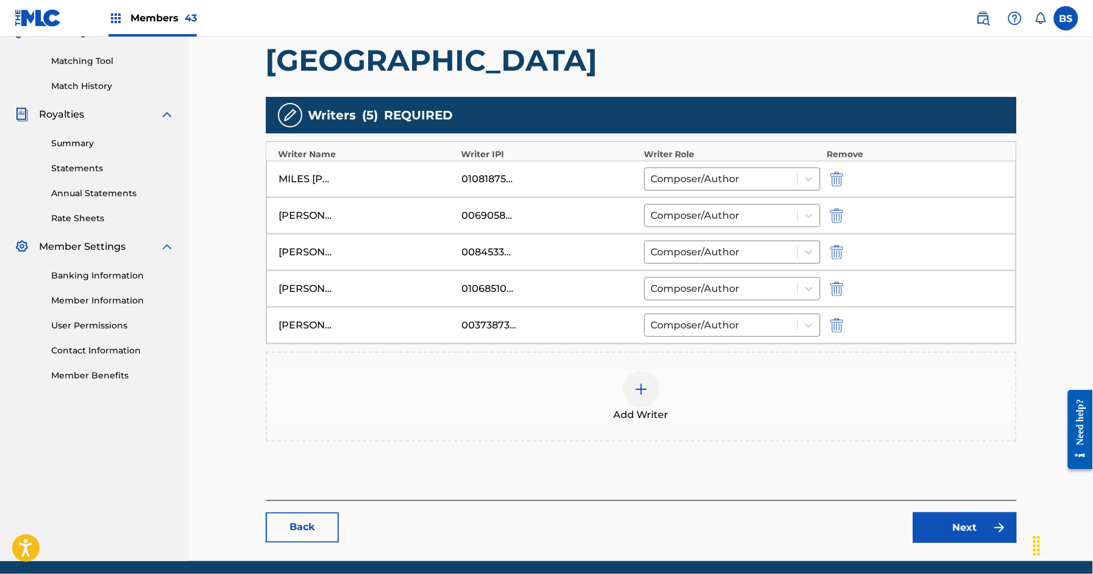
scroll to position [348, 0]
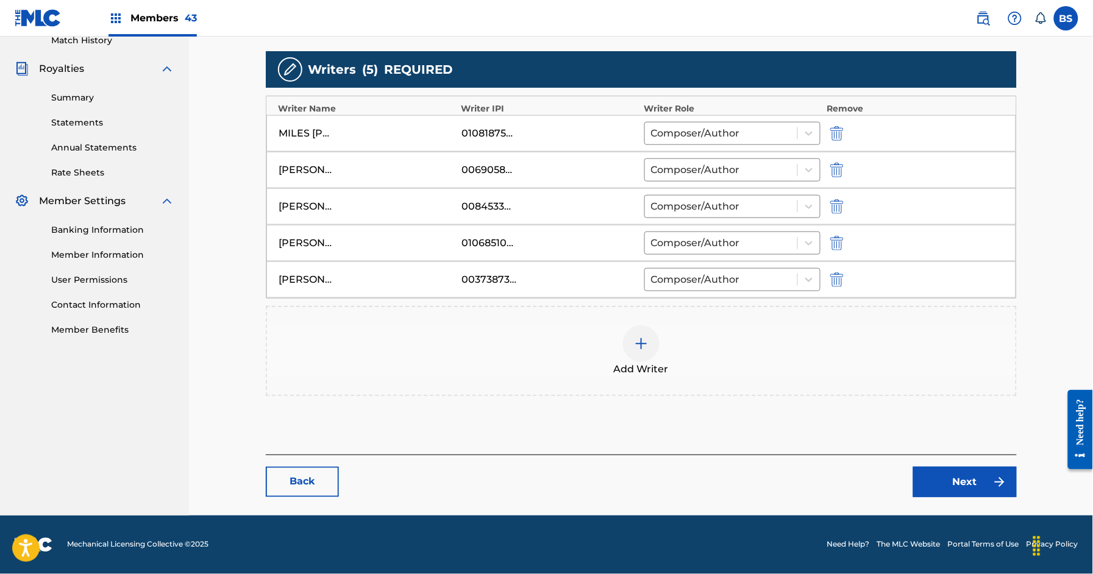
click at [969, 485] on link "Next" at bounding box center [966, 482] width 104 height 30
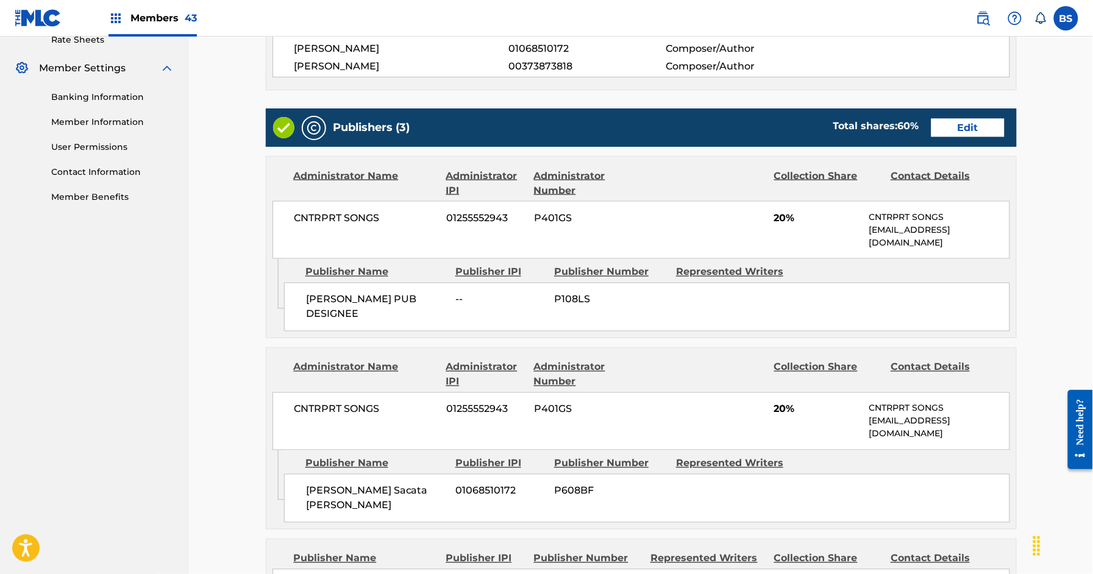
scroll to position [397, 0]
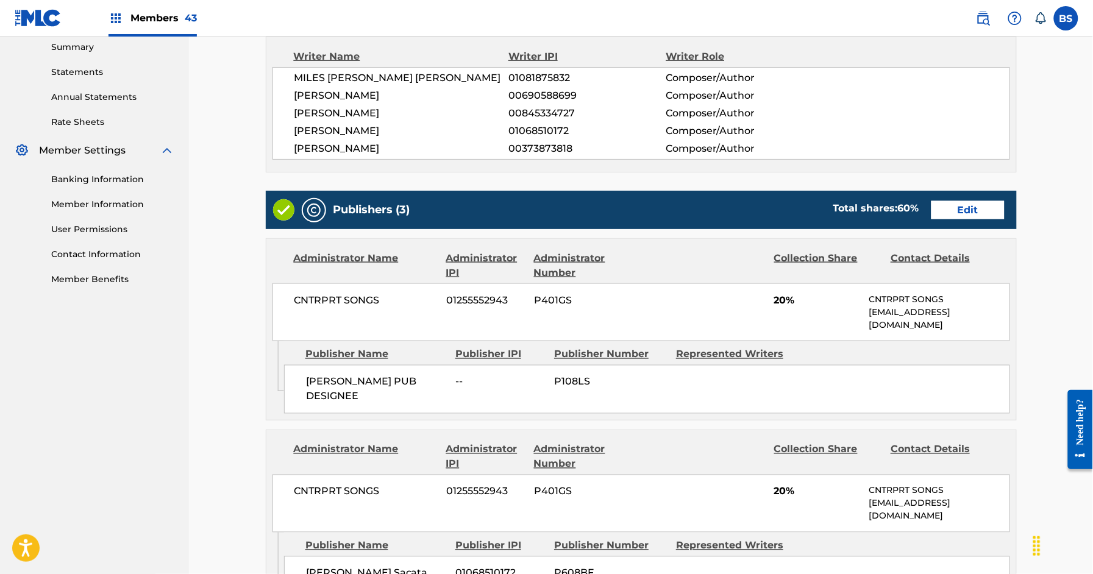
click at [984, 211] on link "Edit" at bounding box center [968, 210] width 73 height 18
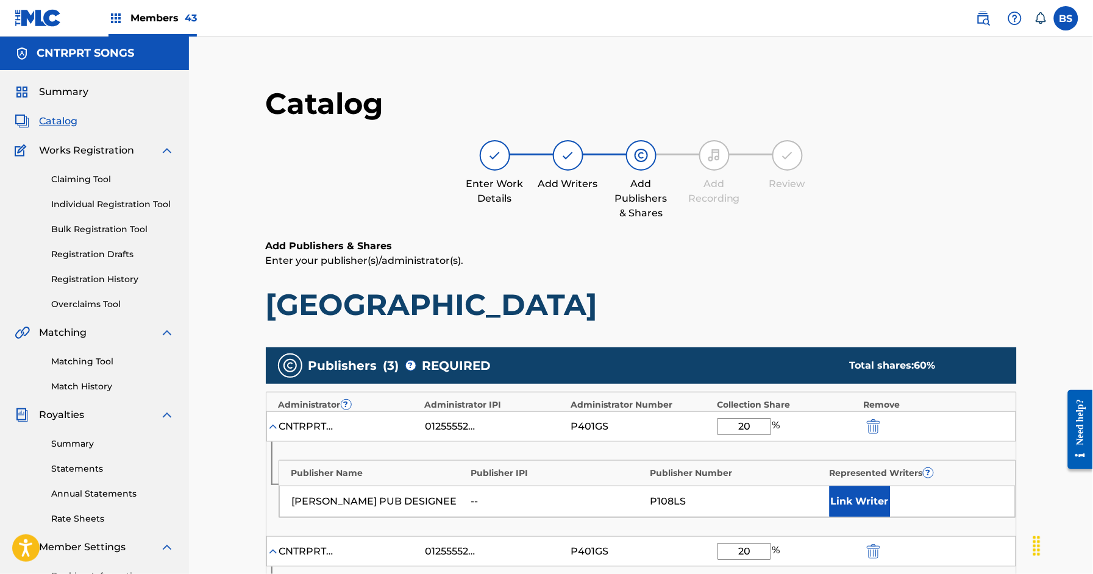
scroll to position [186, 0]
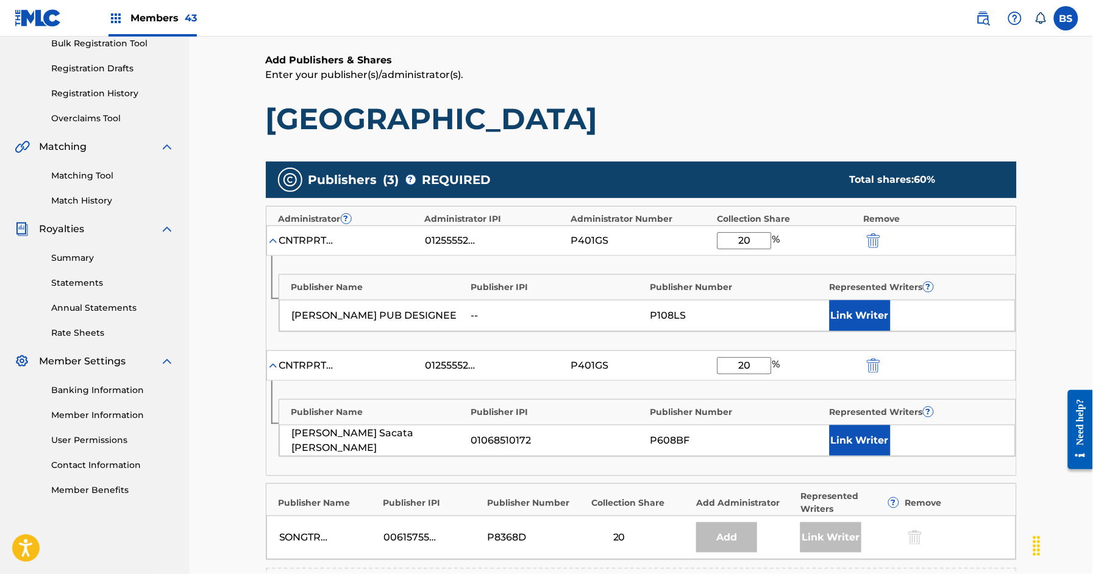
click at [847, 319] on button "Link Writer" at bounding box center [860, 316] width 61 height 30
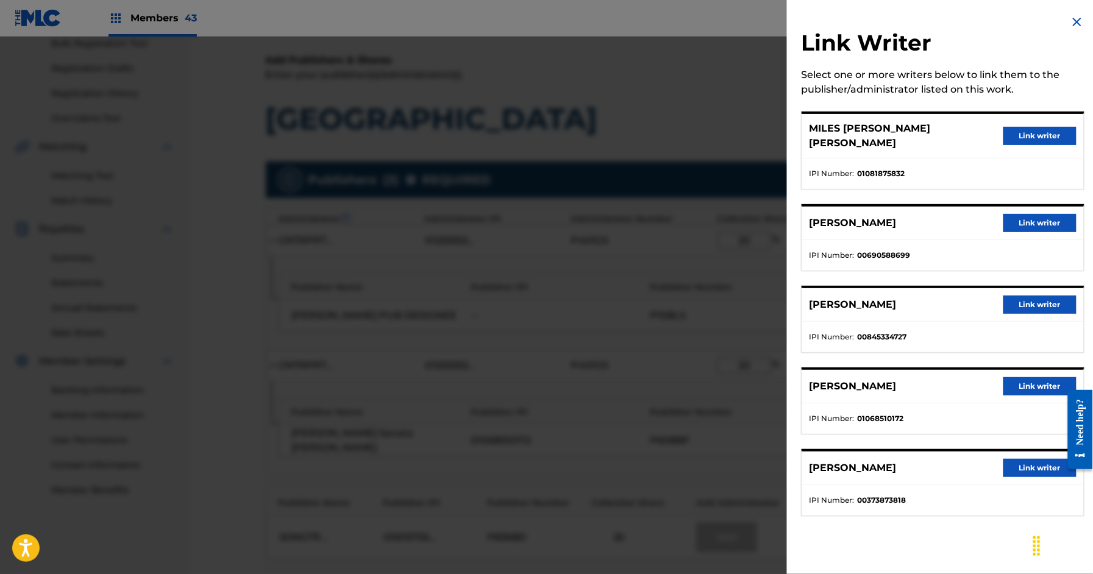
click at [1053, 296] on button "Link writer" at bounding box center [1040, 305] width 73 height 18
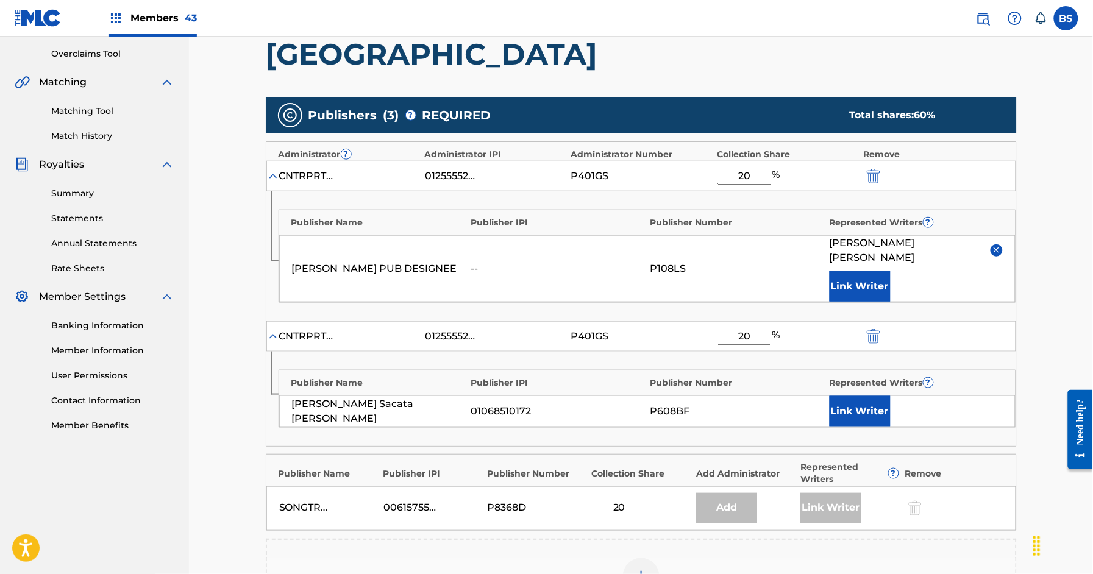
scroll to position [274, 0]
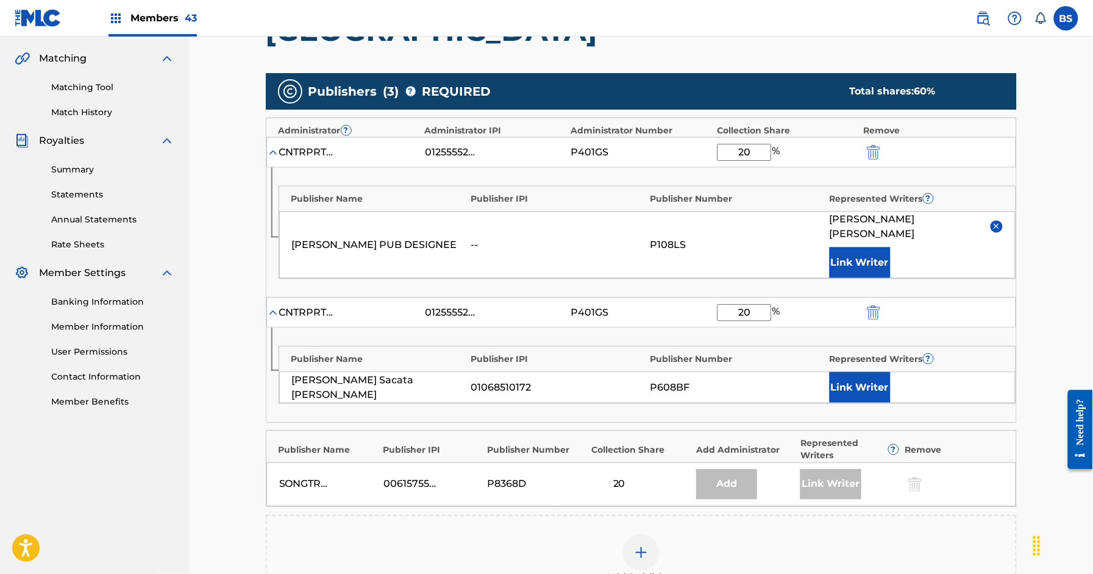
click at [872, 373] on button "Link Writer" at bounding box center [860, 388] width 61 height 30
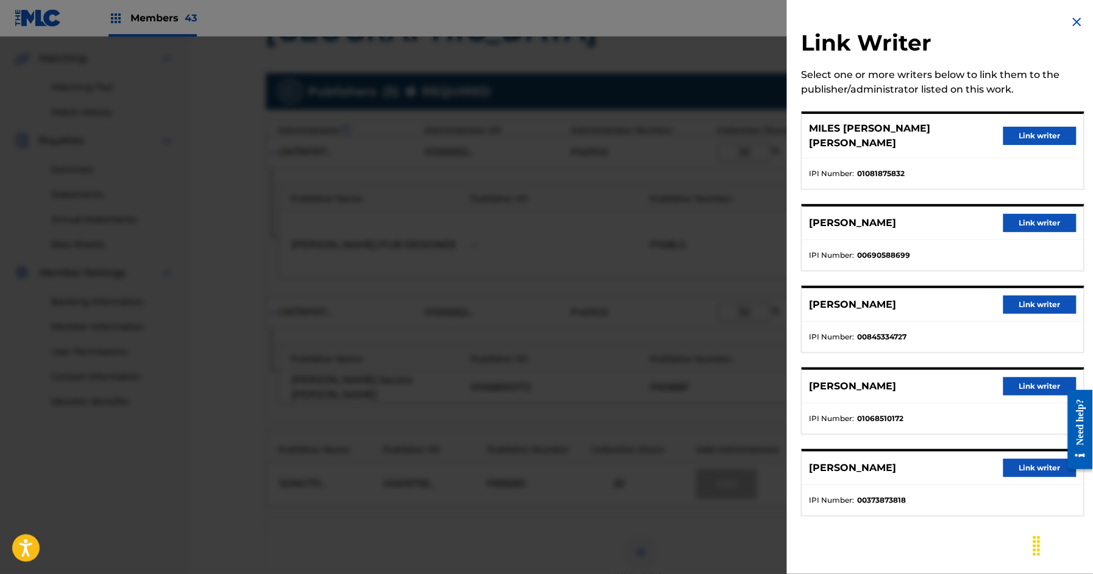
drag, startPoint x: 1042, startPoint y: 378, endPoint x: 1029, endPoint y: 381, distance: 12.4
click at [1042, 378] on button "Link writer" at bounding box center [1040, 386] width 73 height 18
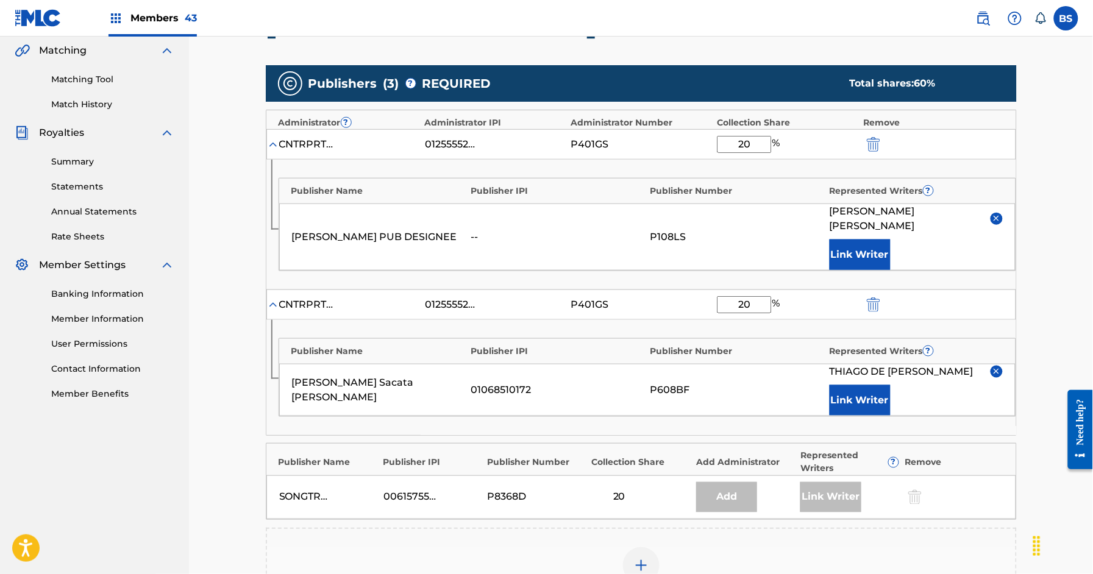
scroll to position [525, 0]
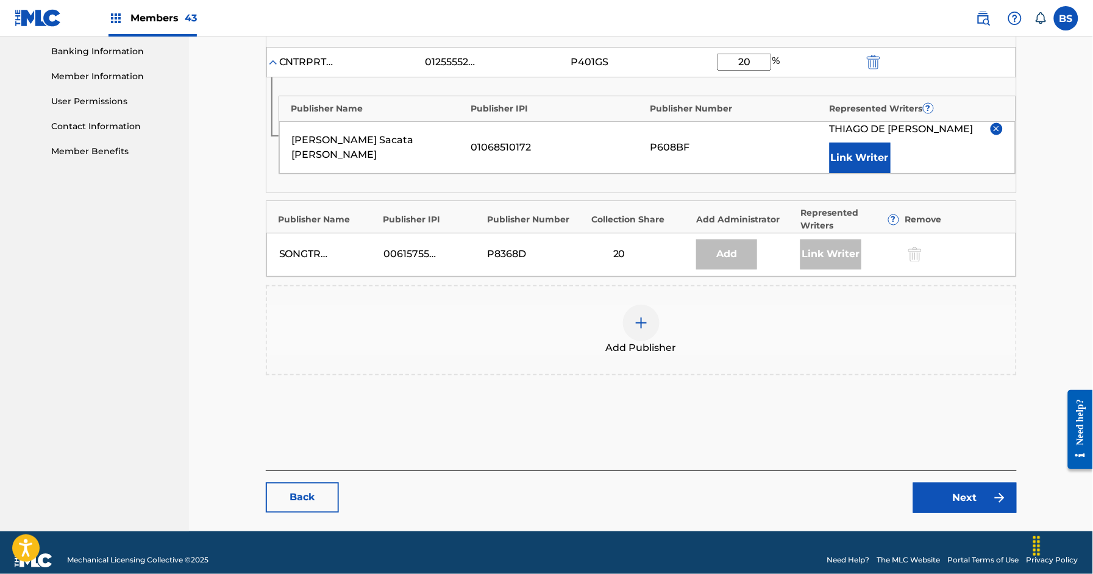
click at [952, 483] on link "Next" at bounding box center [966, 498] width 104 height 30
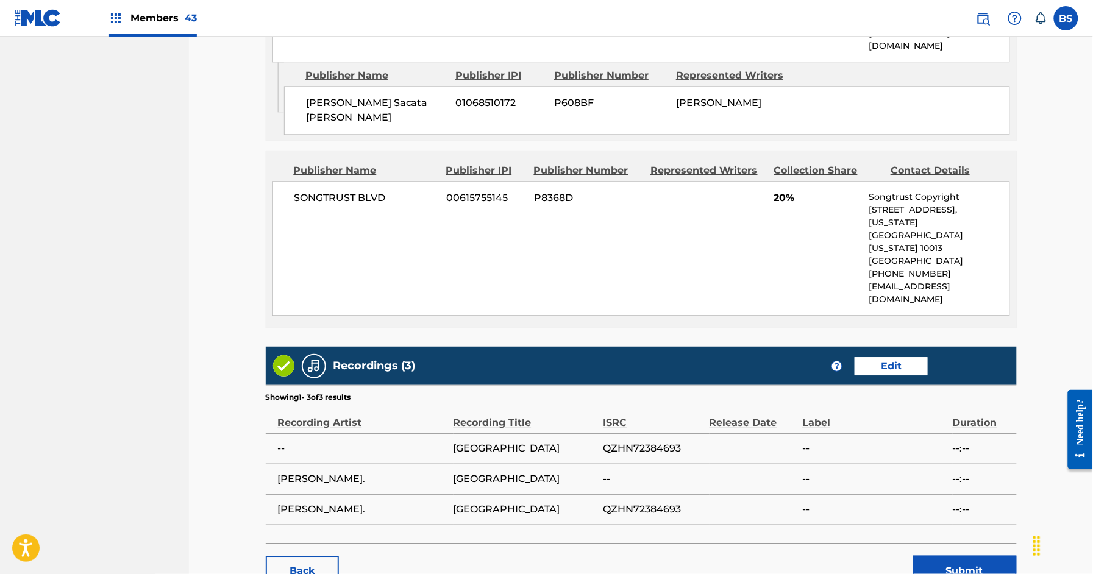
scroll to position [895, 0]
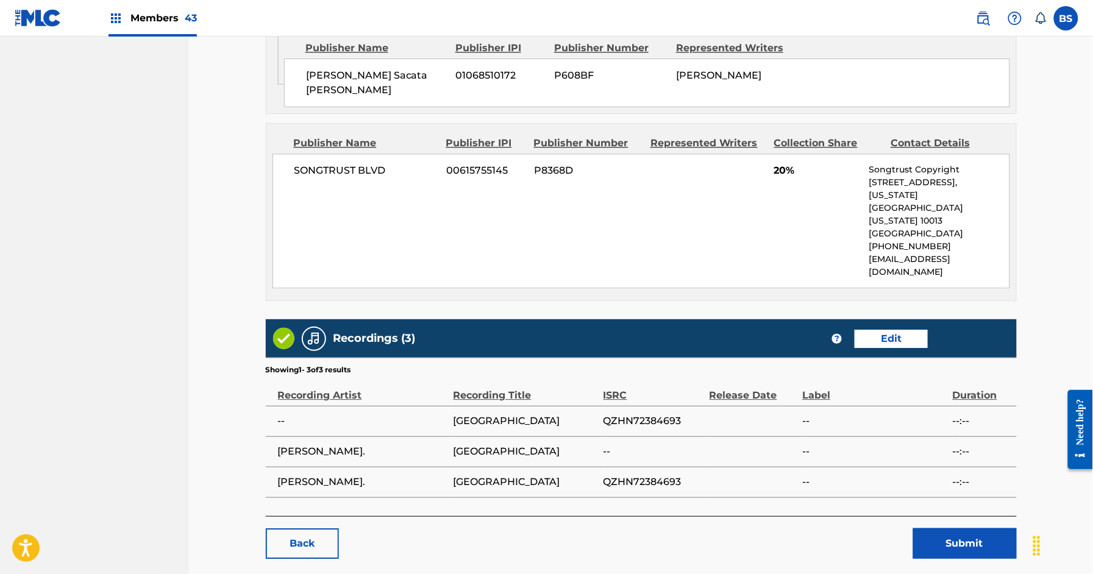
click at [980, 529] on button "Submit" at bounding box center [966, 544] width 104 height 30
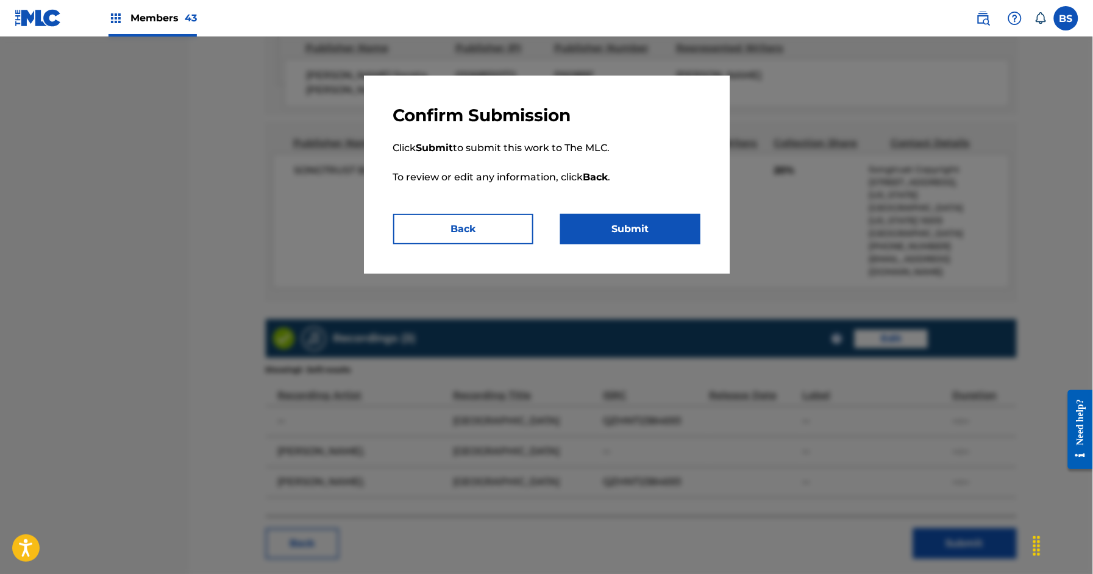
drag, startPoint x: 658, startPoint y: 231, endPoint x: 415, endPoint y: 276, distance: 246.9
click at [658, 230] on button "Submit" at bounding box center [630, 229] width 140 height 30
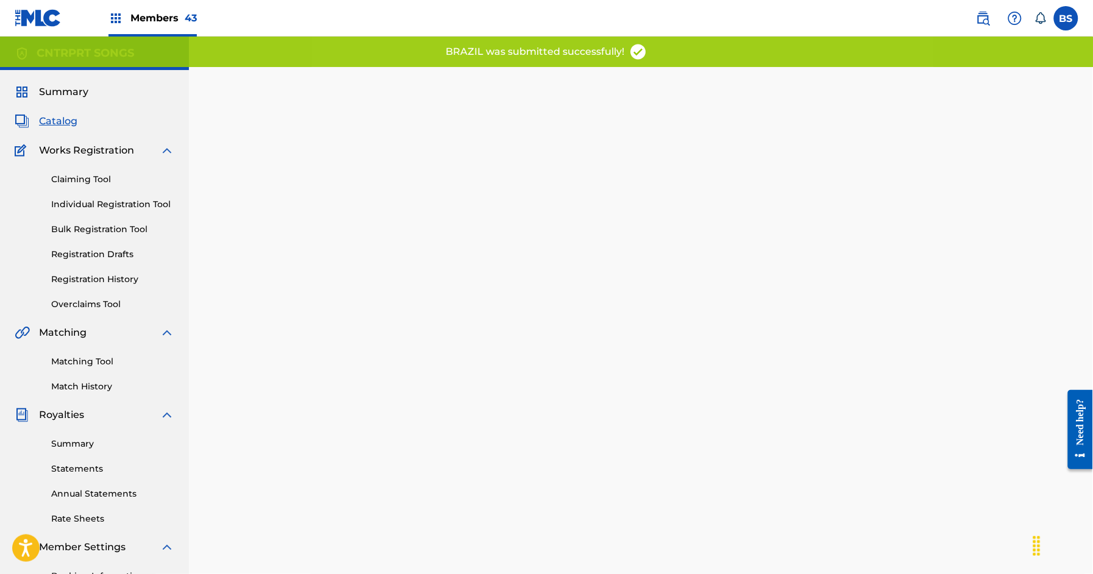
click at [131, 20] on span "Members 43" at bounding box center [164, 18] width 66 height 14
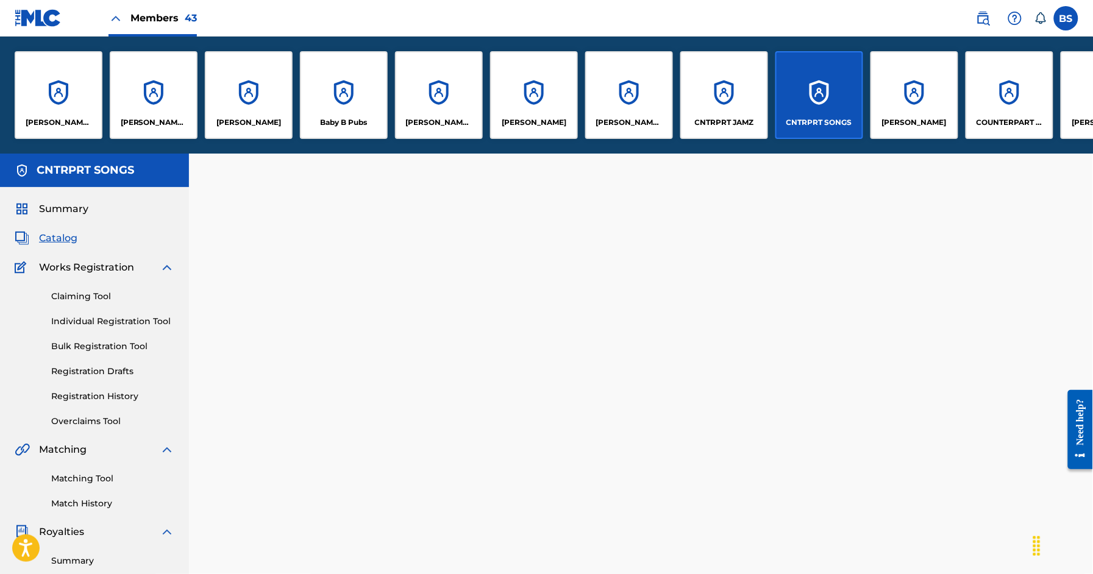
click at [717, 101] on div "CNTRPRT JAMZ" at bounding box center [725, 95] width 88 height 88
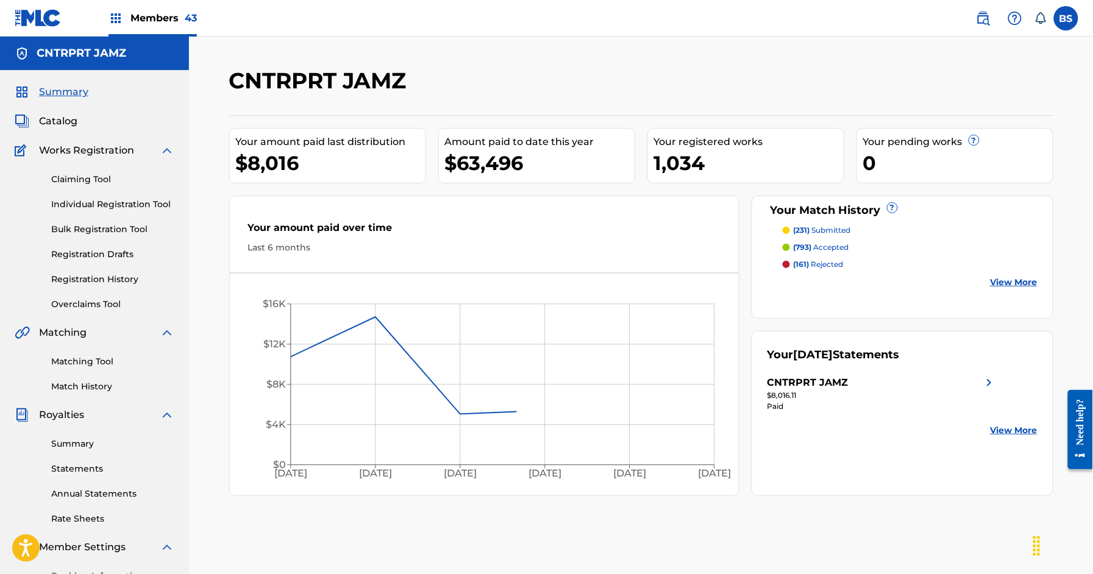
click at [84, 276] on link "Registration History" at bounding box center [112, 279] width 123 height 13
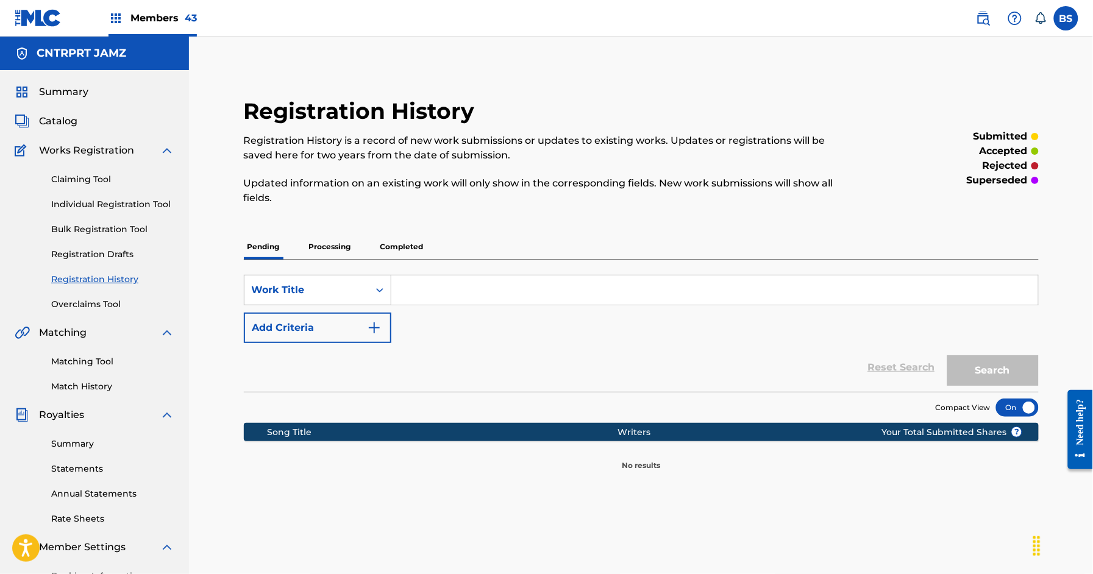
click at [315, 232] on div "Registration History Registration History is a record of new work submissions o…" at bounding box center [641, 285] width 824 height 374
click at [324, 243] on p "Processing" at bounding box center [330, 247] width 49 height 26
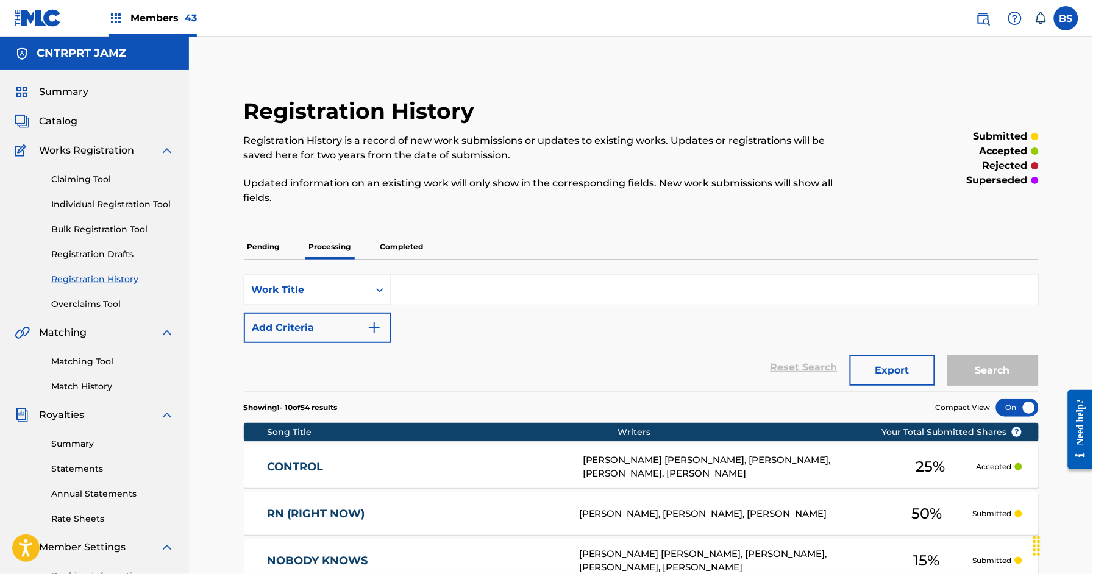
click at [470, 280] on input "Search Form" at bounding box center [715, 290] width 647 height 29
type input "[GEOGRAPHIC_DATA]"
click at [948, 356] on button "Search" at bounding box center [993, 371] width 91 height 30
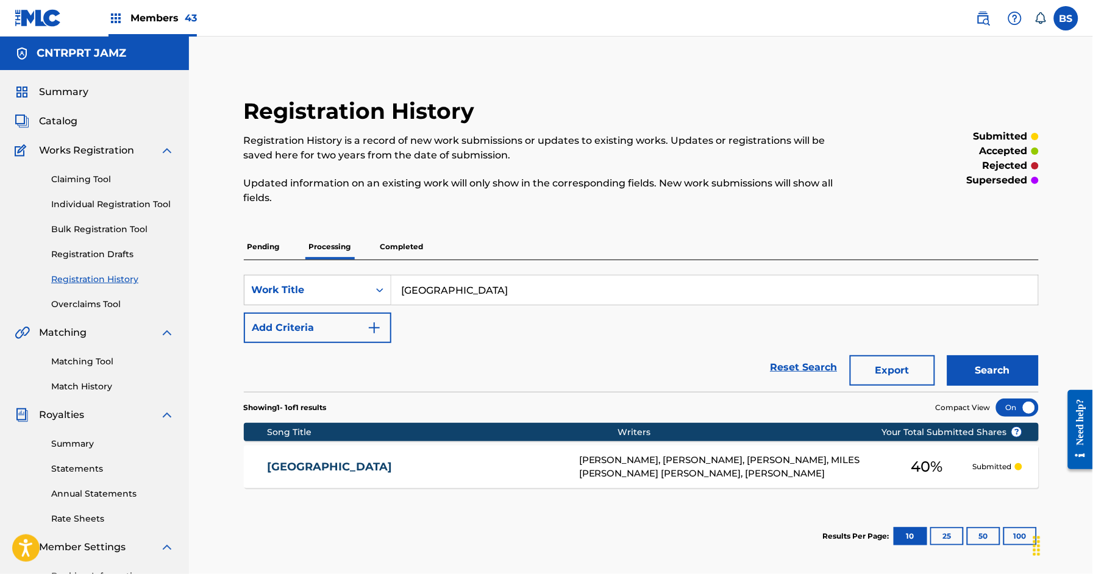
click at [532, 470] on link "[GEOGRAPHIC_DATA]" at bounding box center [415, 467] width 295 height 14
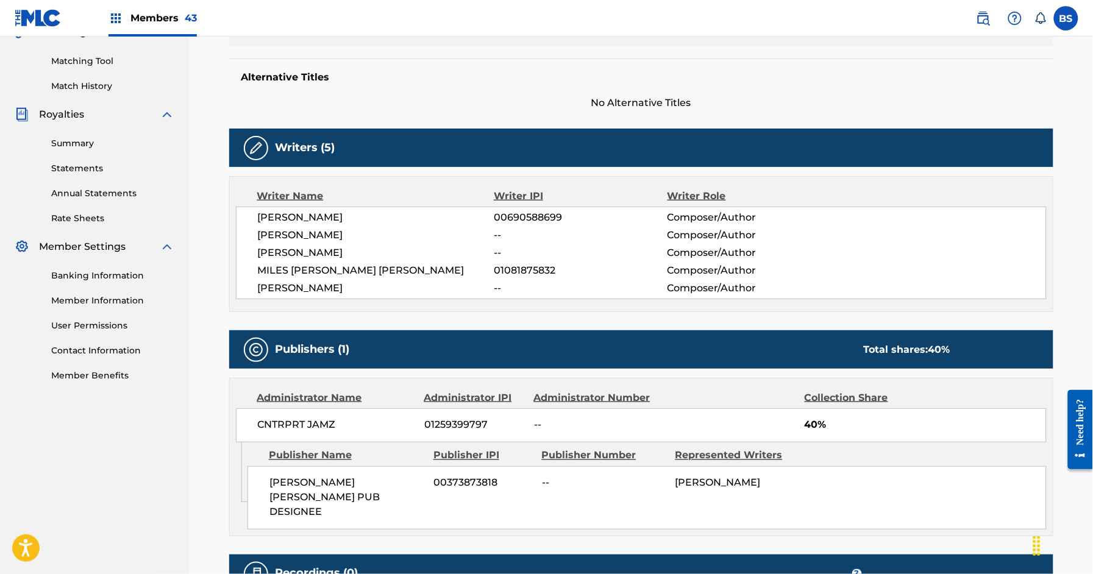
scroll to position [302, 0]
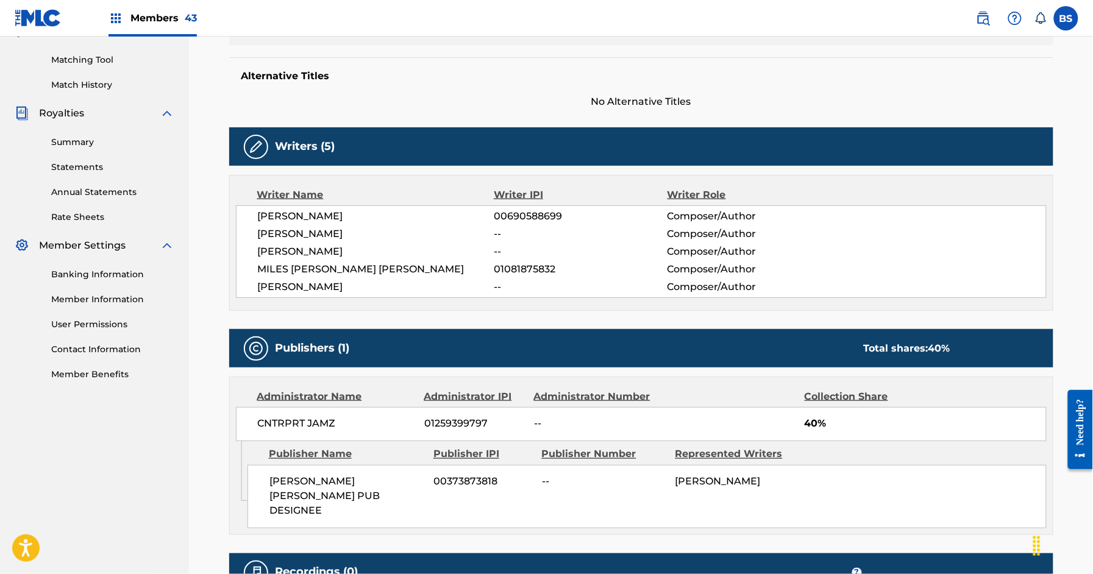
click at [474, 478] on span "00373873818" at bounding box center [483, 482] width 99 height 15
click at [474, 479] on span "00373873818" at bounding box center [483, 482] width 99 height 15
copy span "00373873818"
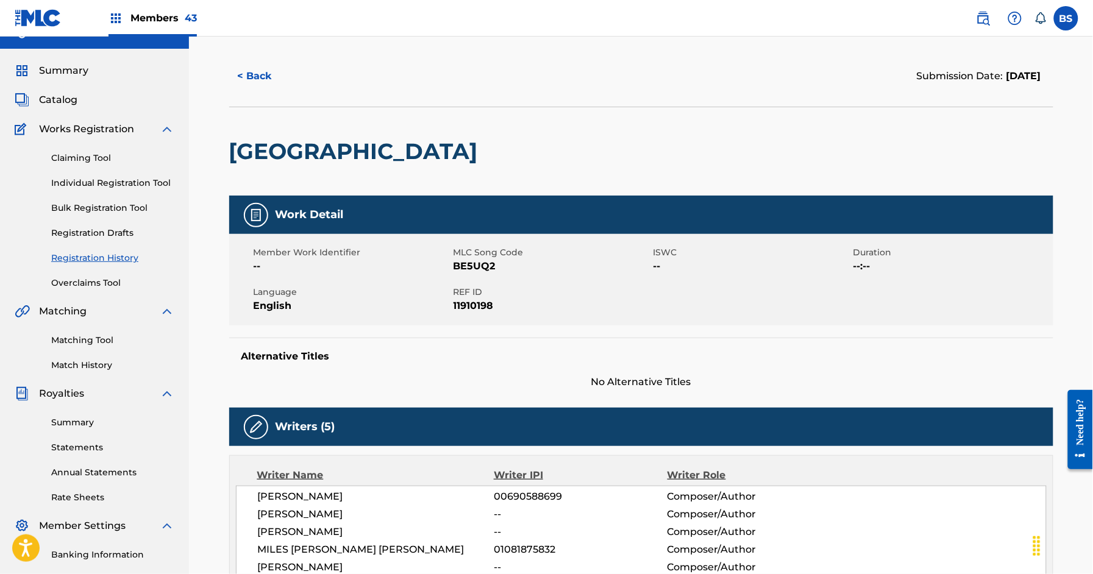
scroll to position [0, 0]
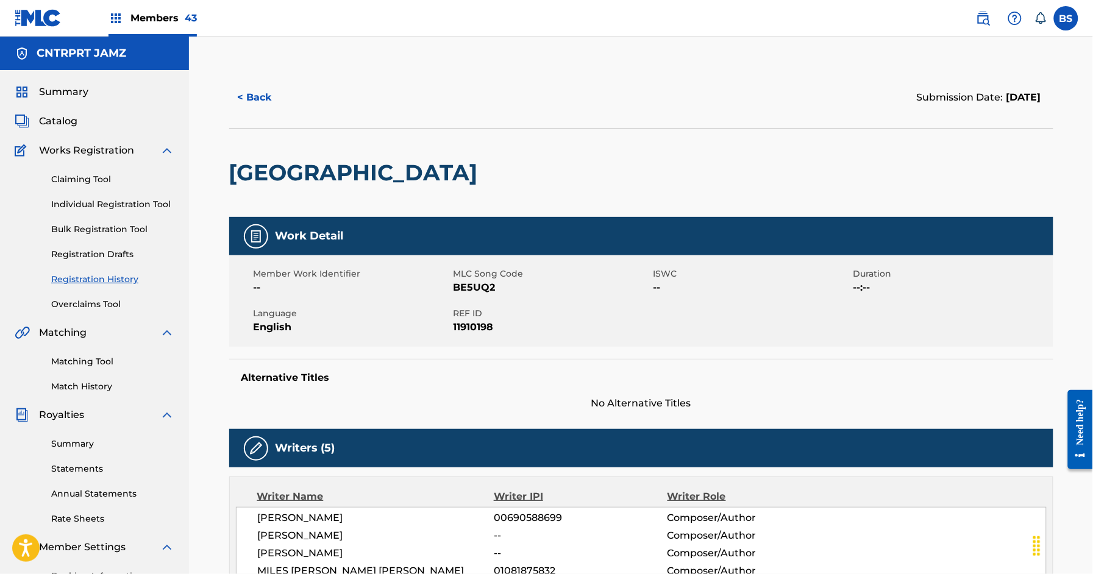
click at [65, 121] on span "Catalog" at bounding box center [58, 121] width 38 height 15
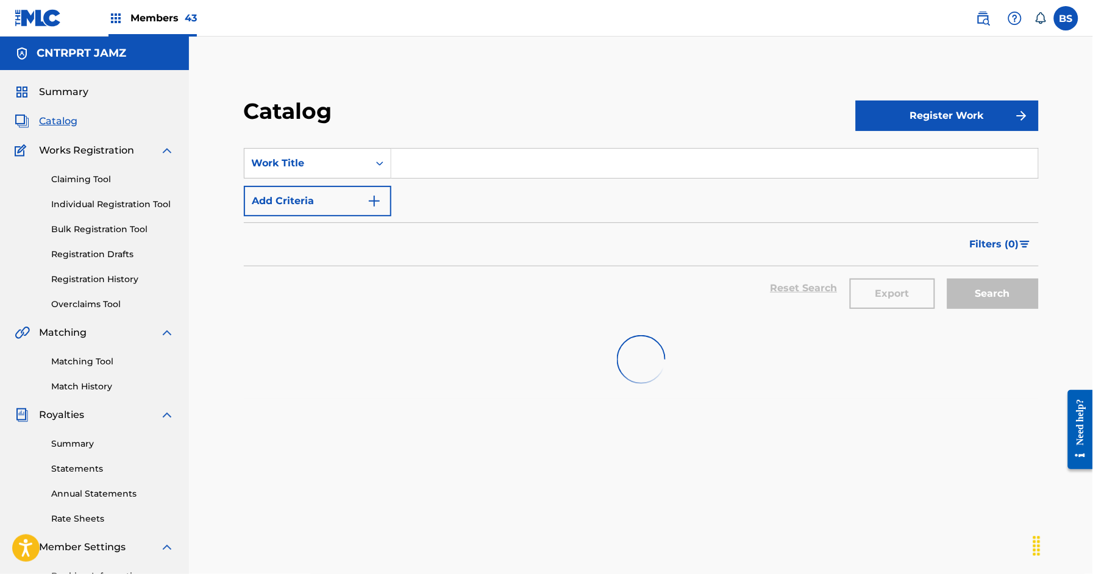
click at [437, 158] on input "Search Form" at bounding box center [715, 163] width 647 height 29
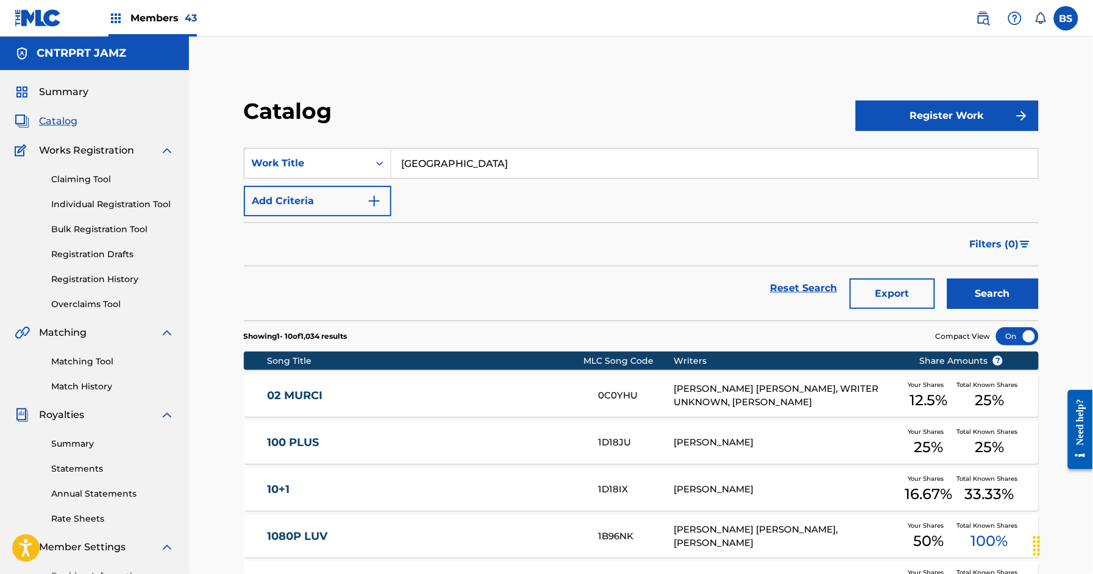
type input "[GEOGRAPHIC_DATA]"
click at [948, 279] on button "Search" at bounding box center [993, 294] width 91 height 30
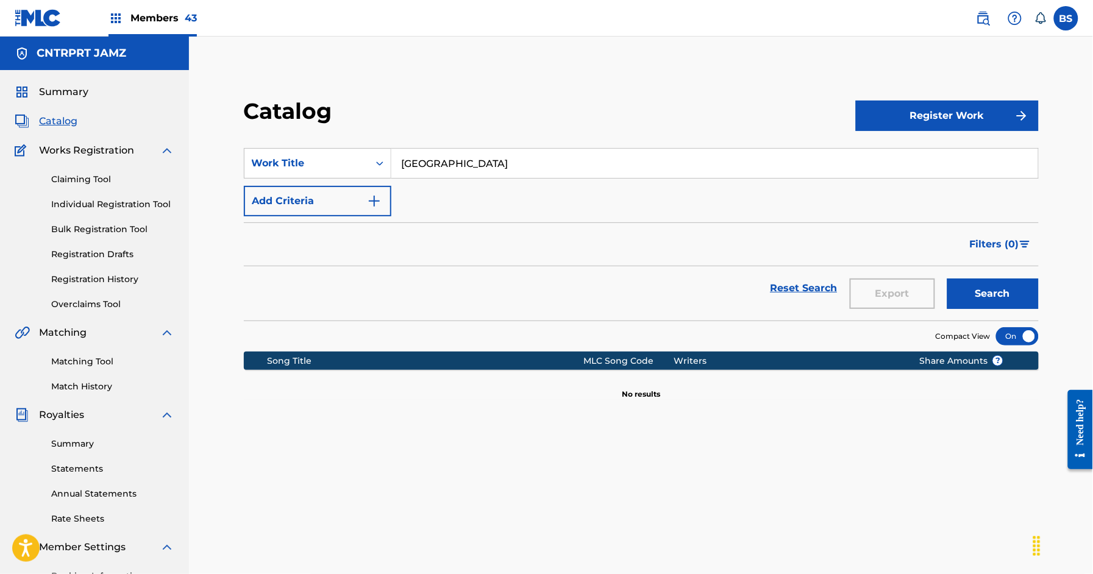
click at [91, 277] on link "Registration History" at bounding box center [112, 279] width 123 height 13
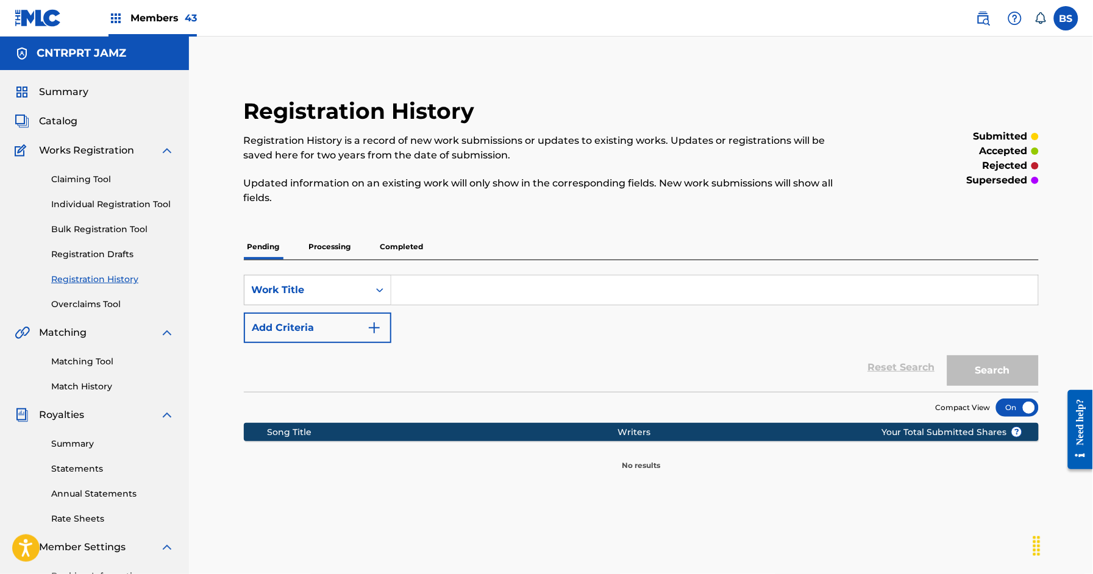
drag, startPoint x: 63, startPoint y: 93, endPoint x: 130, endPoint y: 87, distance: 66.8
click at [63, 92] on span "Summary" at bounding box center [63, 92] width 49 height 15
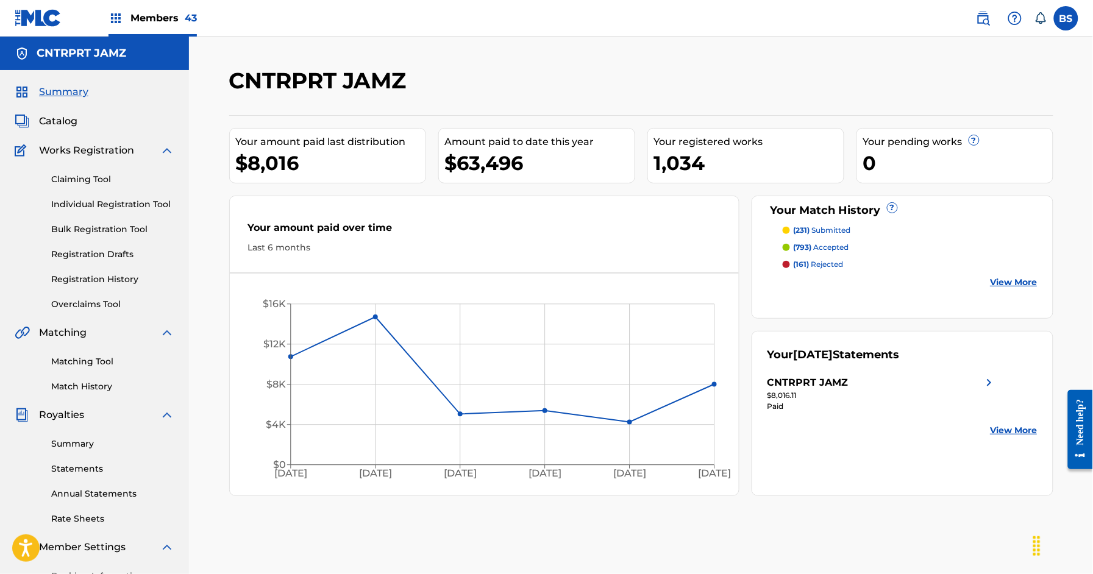
drag, startPoint x: 91, startPoint y: 356, endPoint x: 107, endPoint y: 362, distance: 16.8
click at [91, 356] on link "Matching Tool" at bounding box center [112, 362] width 123 height 13
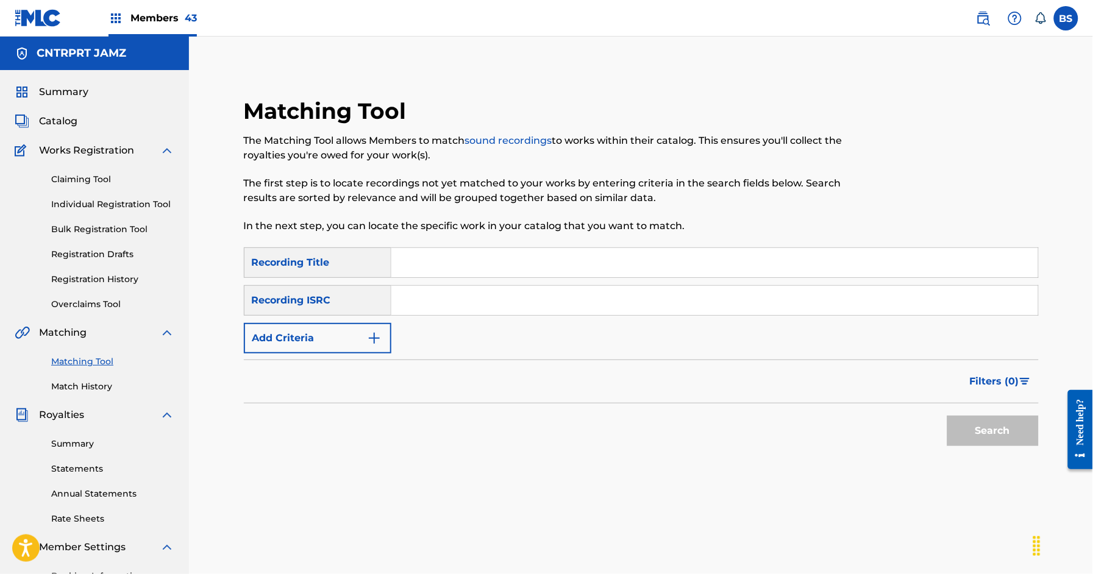
drag, startPoint x: 456, startPoint y: 294, endPoint x: 590, endPoint y: 304, distance: 135.2
click at [456, 294] on input "Search Form" at bounding box center [715, 300] width 647 height 29
paste input "CA5KR1707540"
type input "CA5KR1707540"
click at [1005, 429] on button "Search" at bounding box center [993, 431] width 91 height 30
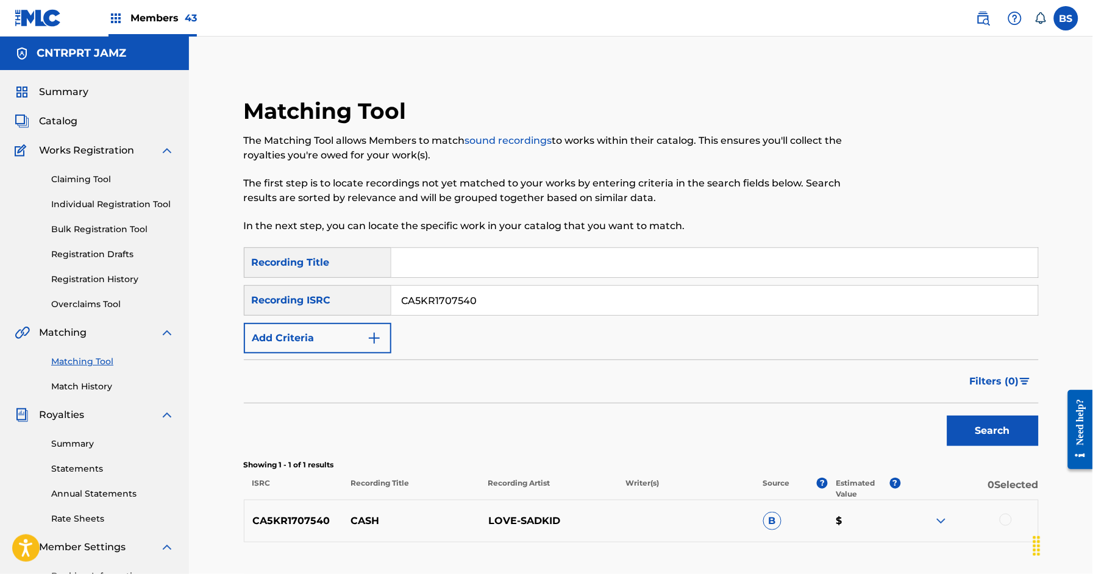
click at [45, 118] on span "Catalog" at bounding box center [58, 121] width 38 height 15
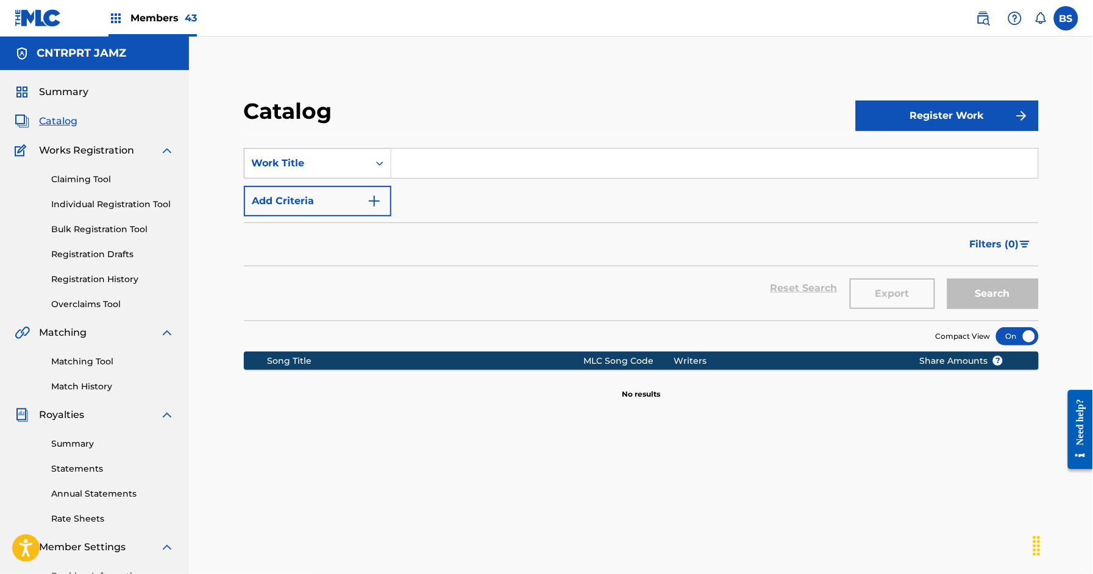
click at [343, 162] on div "Work Title" at bounding box center [307, 163] width 110 height 15
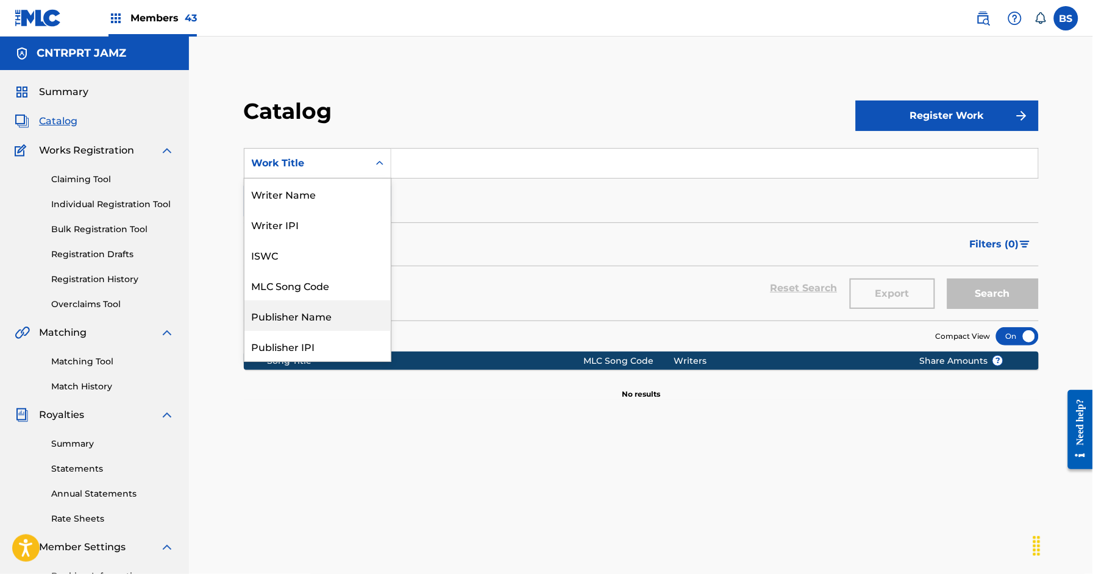
click at [310, 316] on div "Publisher Name" at bounding box center [318, 316] width 146 height 30
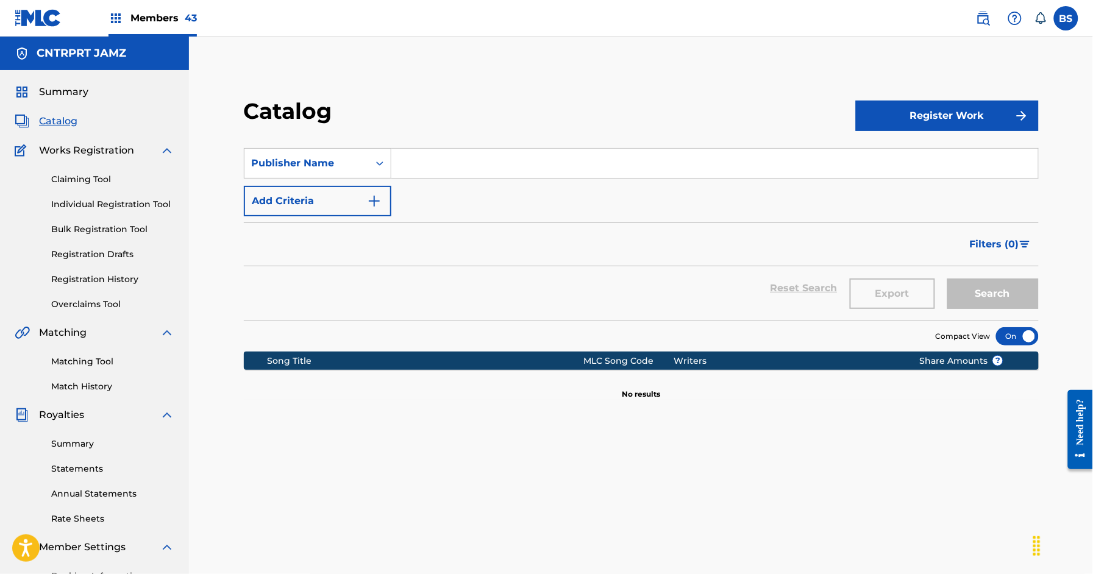
drag, startPoint x: 448, startPoint y: 165, endPoint x: 455, endPoint y: 165, distance: 7.3
click at [450, 165] on input "Search Form" at bounding box center [715, 163] width 647 height 29
type input "[PERSON_NAME]"
click at [948, 279] on button "Search" at bounding box center [993, 294] width 91 height 30
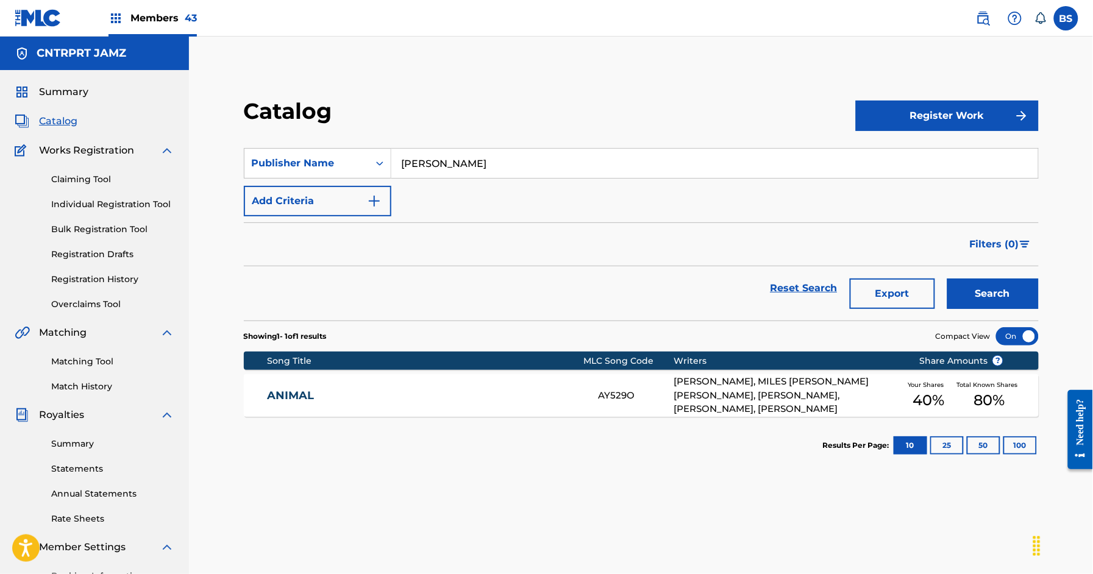
click at [477, 401] on link "ANIMAL" at bounding box center [425, 396] width 315 height 14
